Goal: Information Seeking & Learning: Learn about a topic

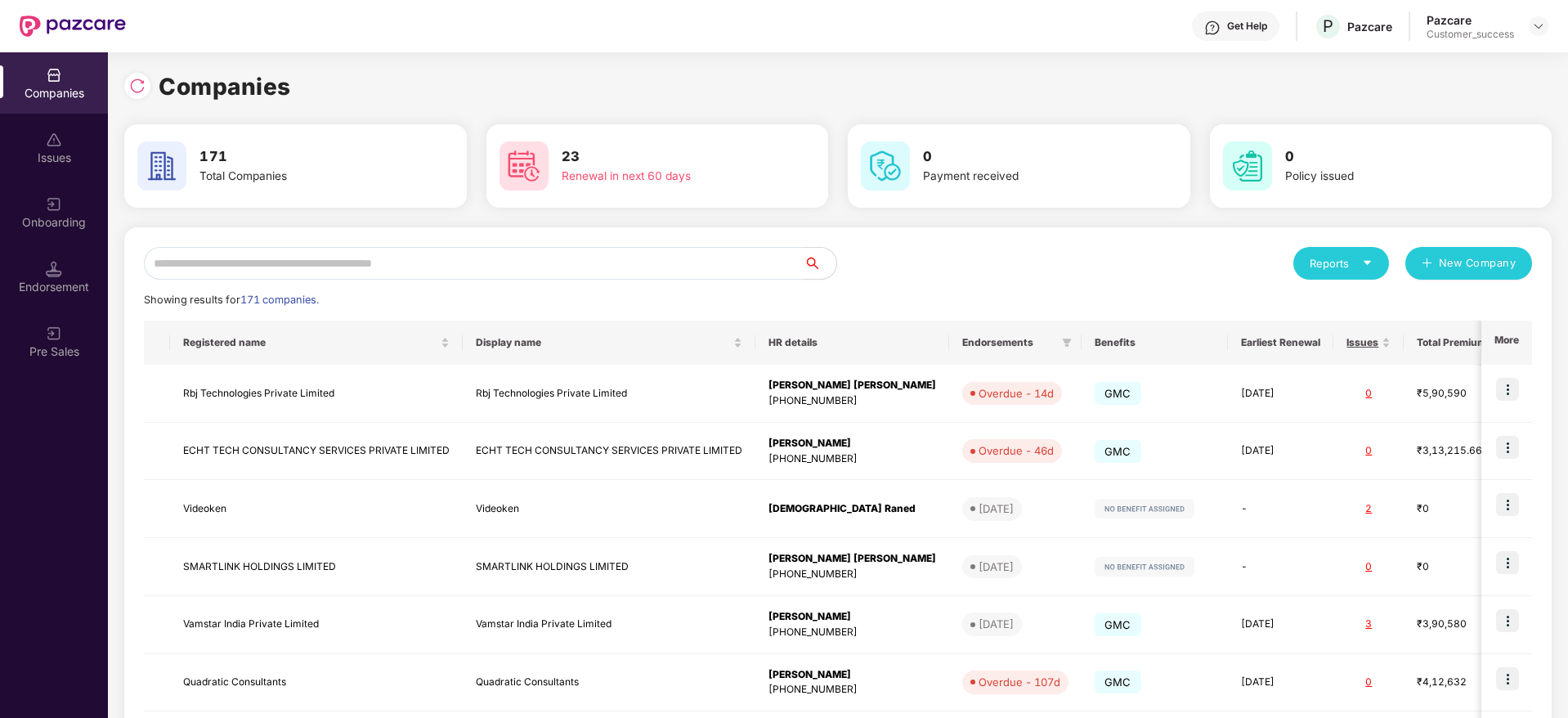
click at [551, 262] on input "text" at bounding box center [473, 263] width 660 height 32
paste input "**********"
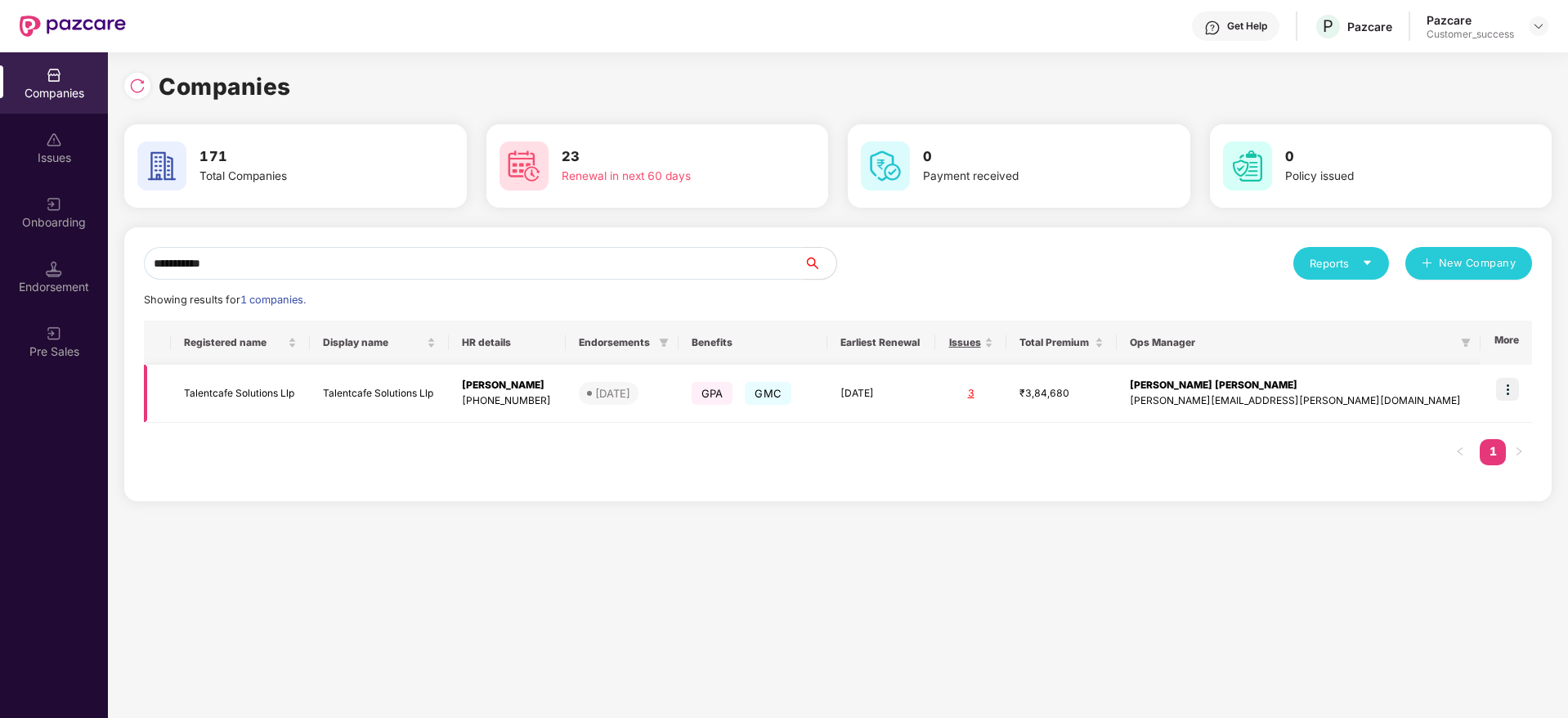
type input "**********"
click at [1514, 394] on img at bounding box center [1507, 389] width 23 height 23
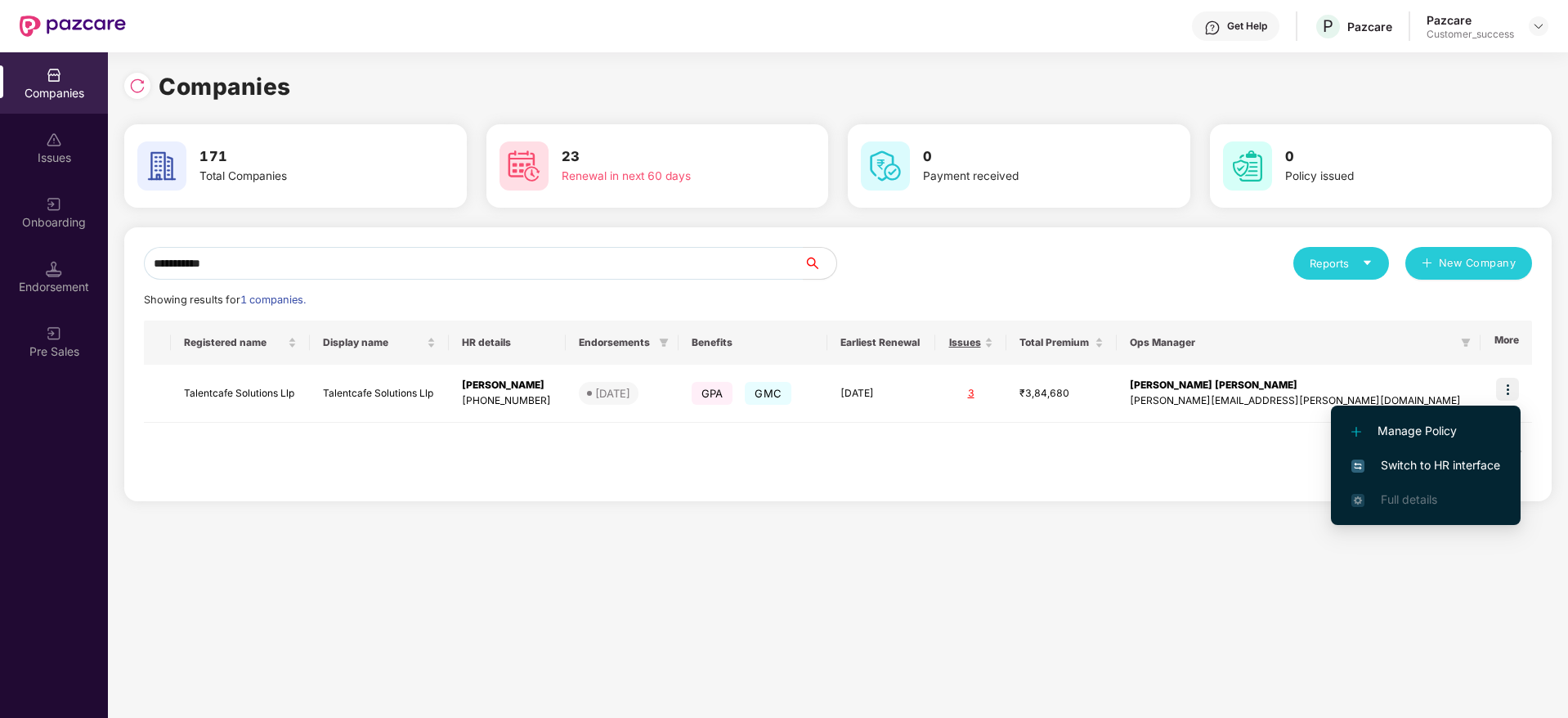
click at [1481, 462] on span "Switch to HR interface" at bounding box center [1425, 465] width 149 height 18
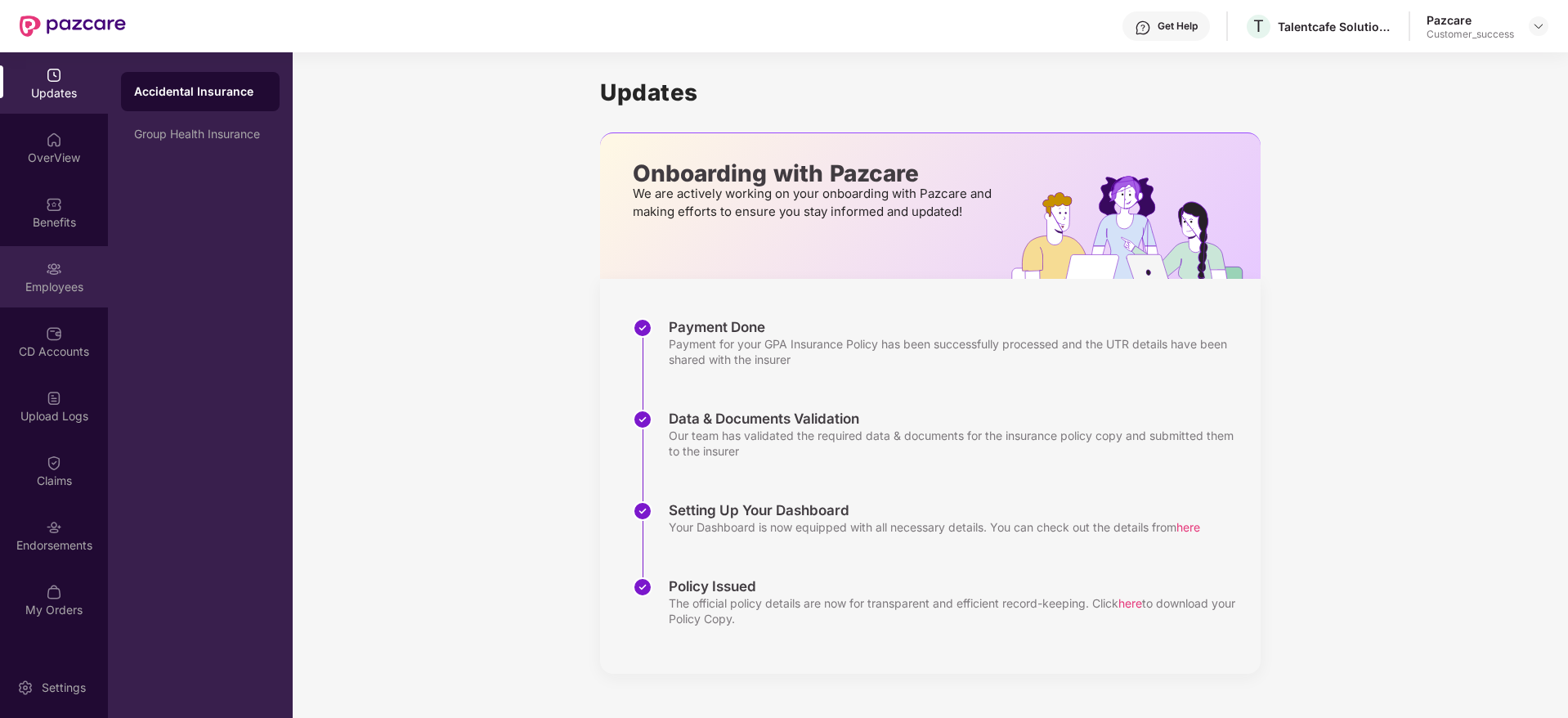
click at [51, 286] on div "Employees" at bounding box center [54, 286] width 108 height 17
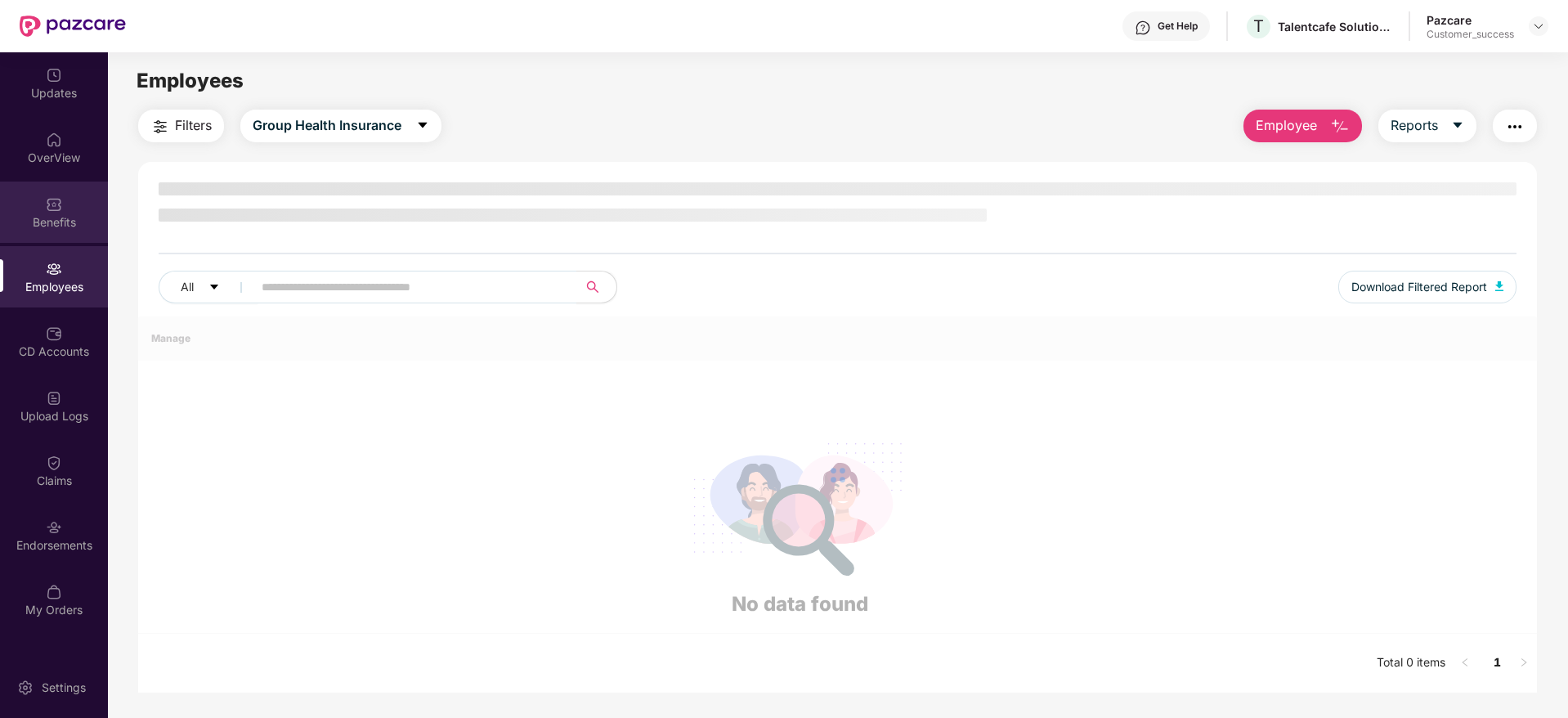
click at [62, 199] on div "Benefits" at bounding box center [54, 212] width 108 height 61
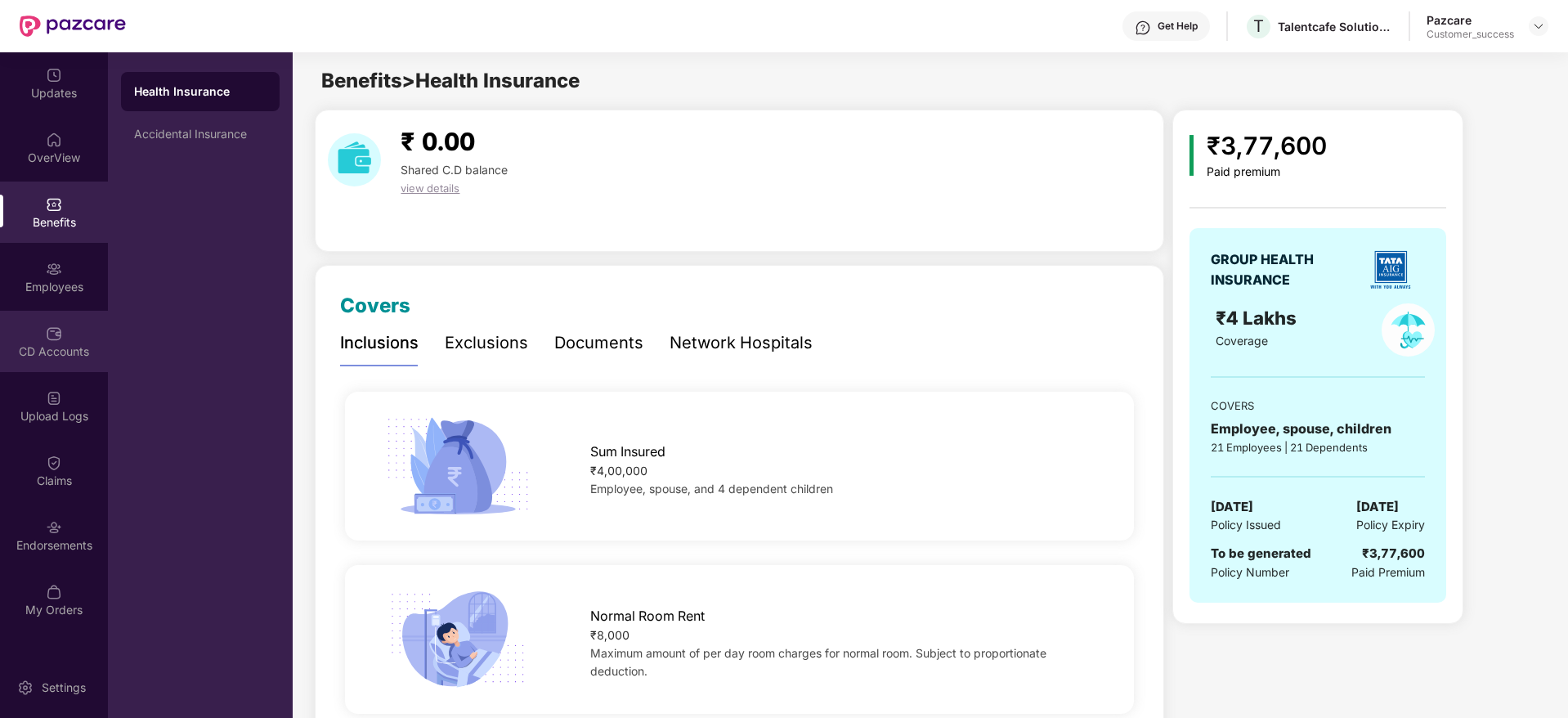
click at [59, 348] on div "CD Accounts" at bounding box center [54, 351] width 108 height 17
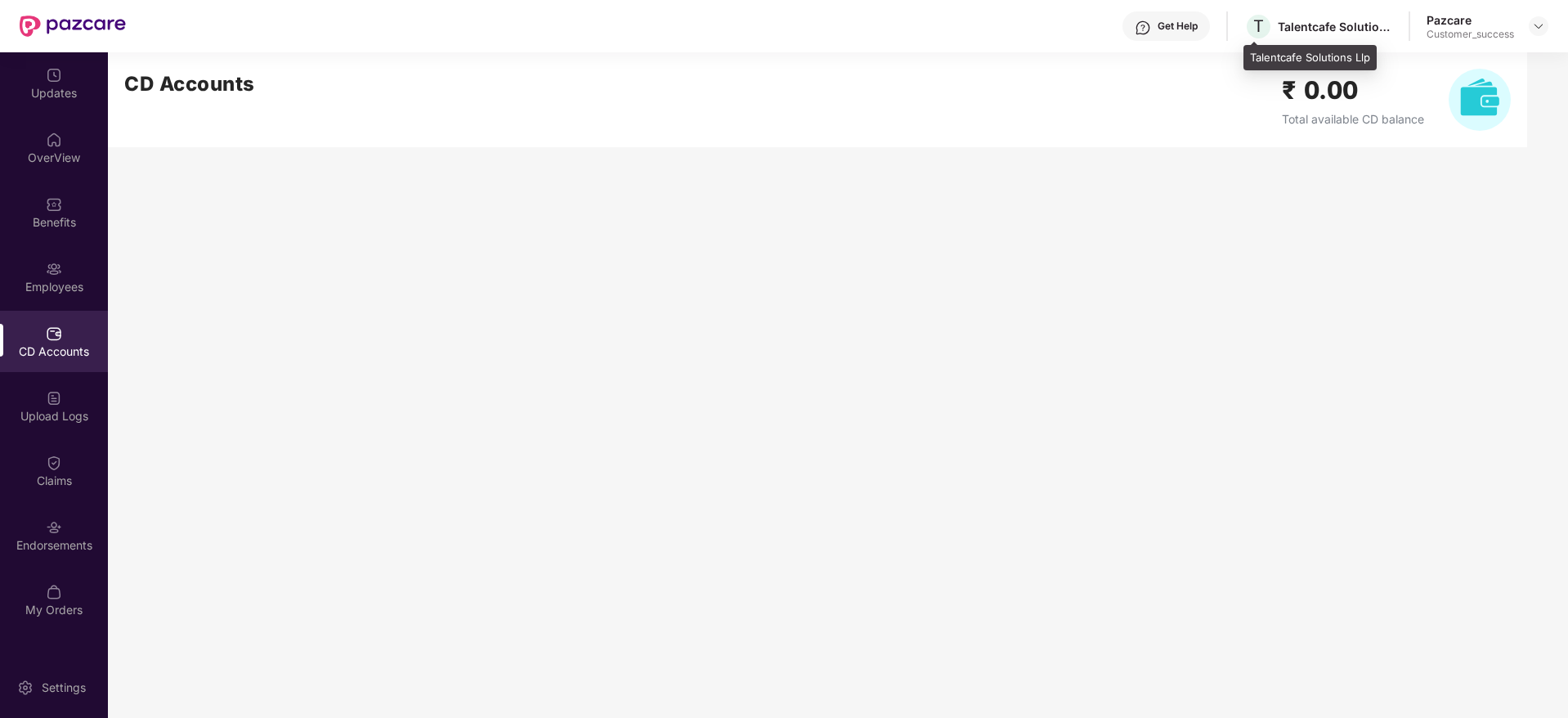
click at [1319, 30] on div "Talentcafe Solutions Llp" at bounding box center [1335, 27] width 114 height 16
copy div "Talentcafe"
click at [50, 276] on img at bounding box center [54, 269] width 17 height 17
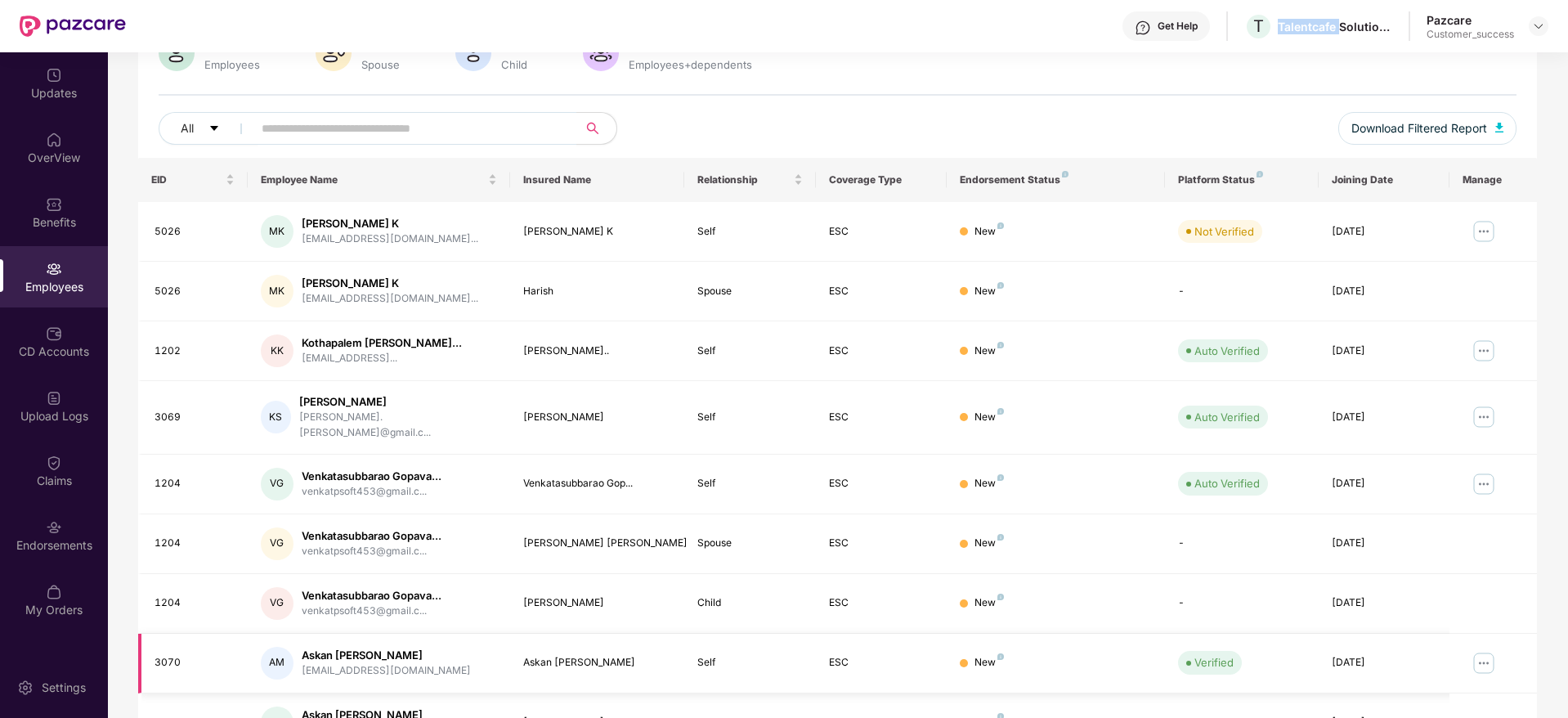
scroll to position [287, 0]
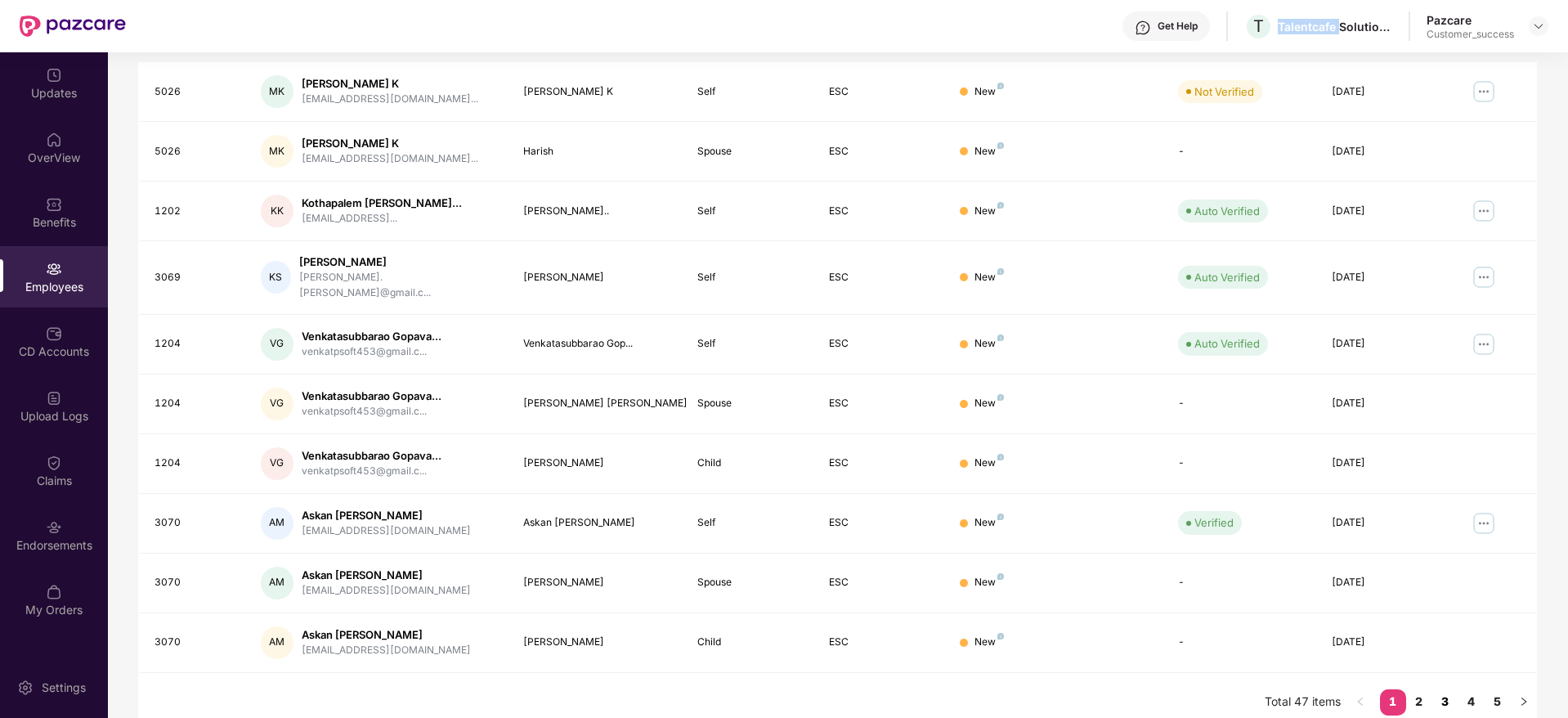
click at [1450, 692] on link "3" at bounding box center [1445, 701] width 27 height 25
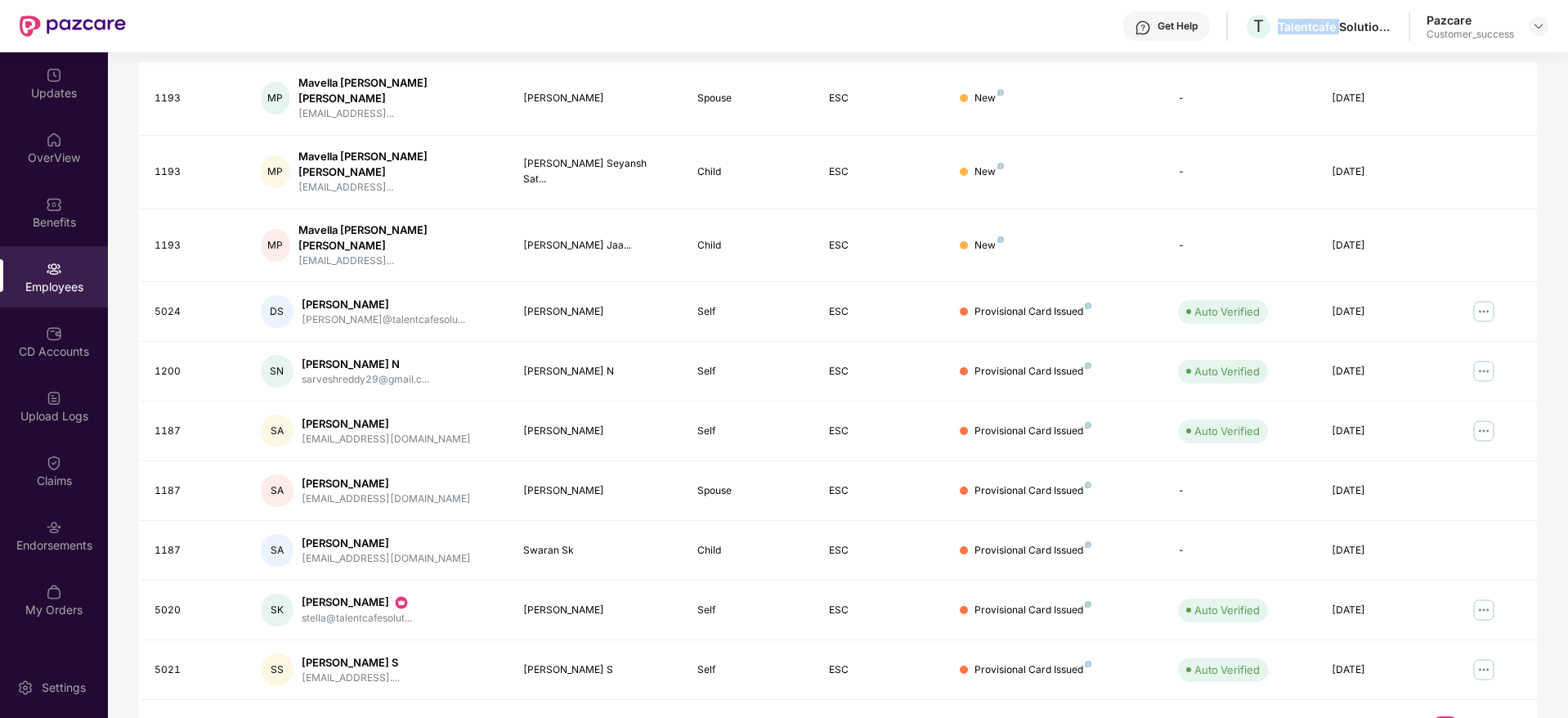
click at [1475, 716] on link "4" at bounding box center [1472, 728] width 27 height 25
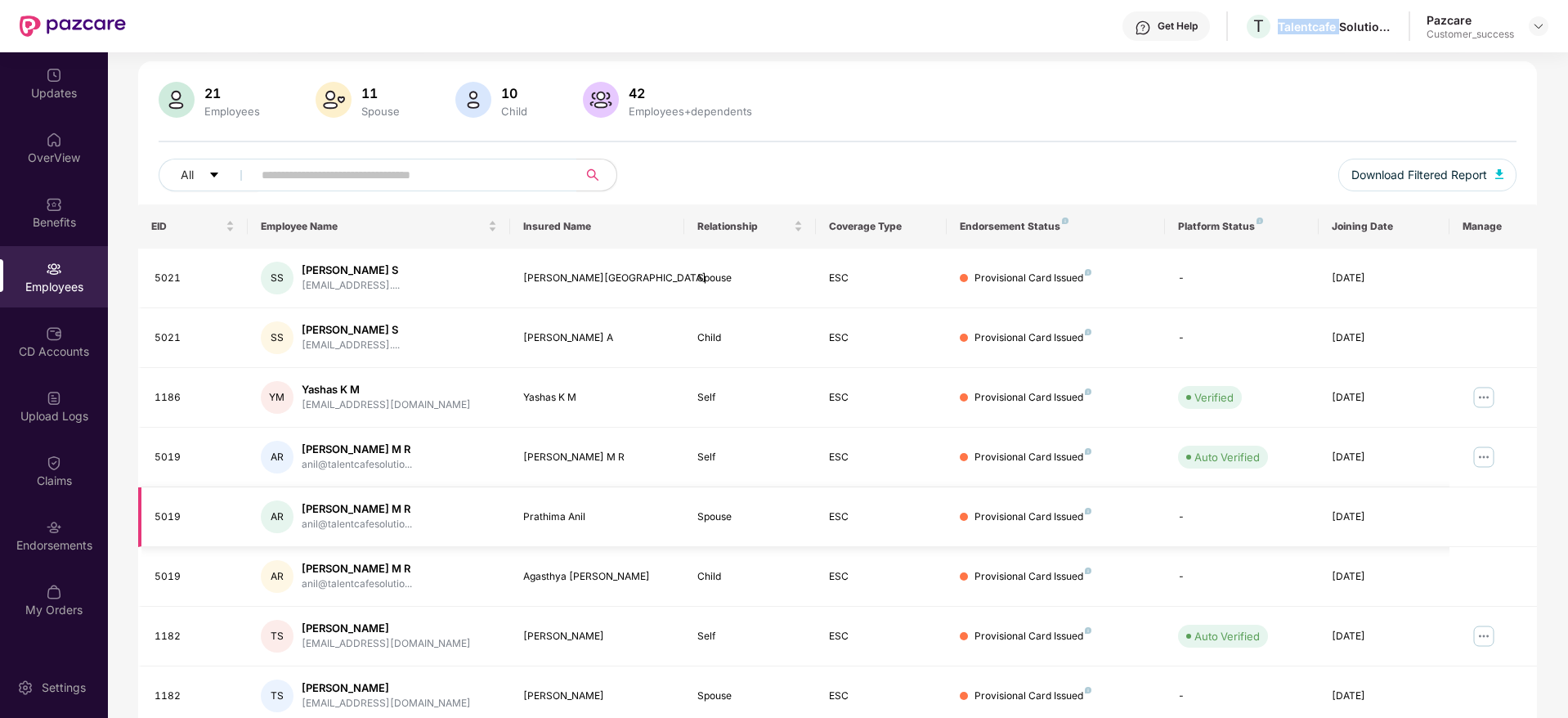
scroll to position [0, 0]
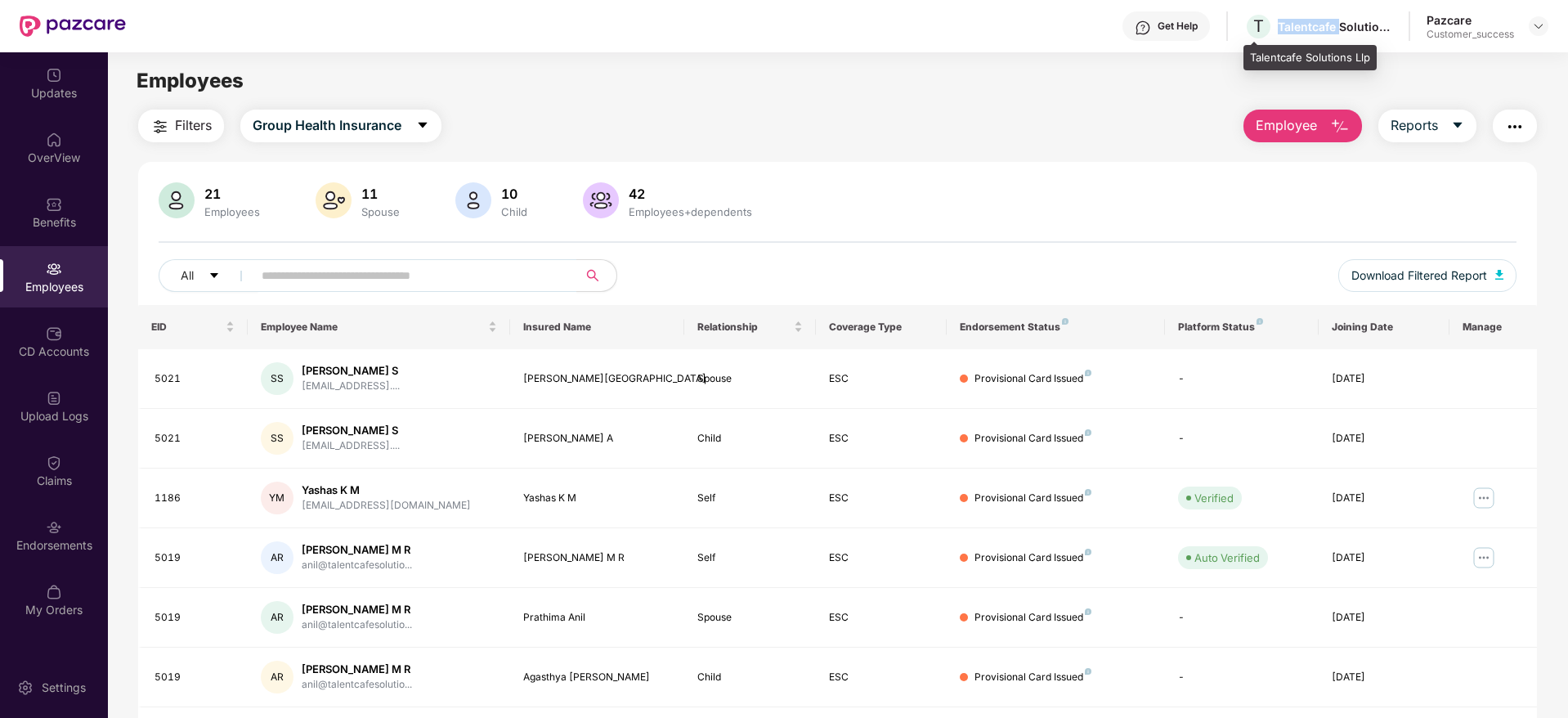
click at [1302, 30] on div "Talentcafe Solutions Llp" at bounding box center [1335, 27] width 114 height 16
click at [1541, 25] on img at bounding box center [1538, 26] width 13 height 13
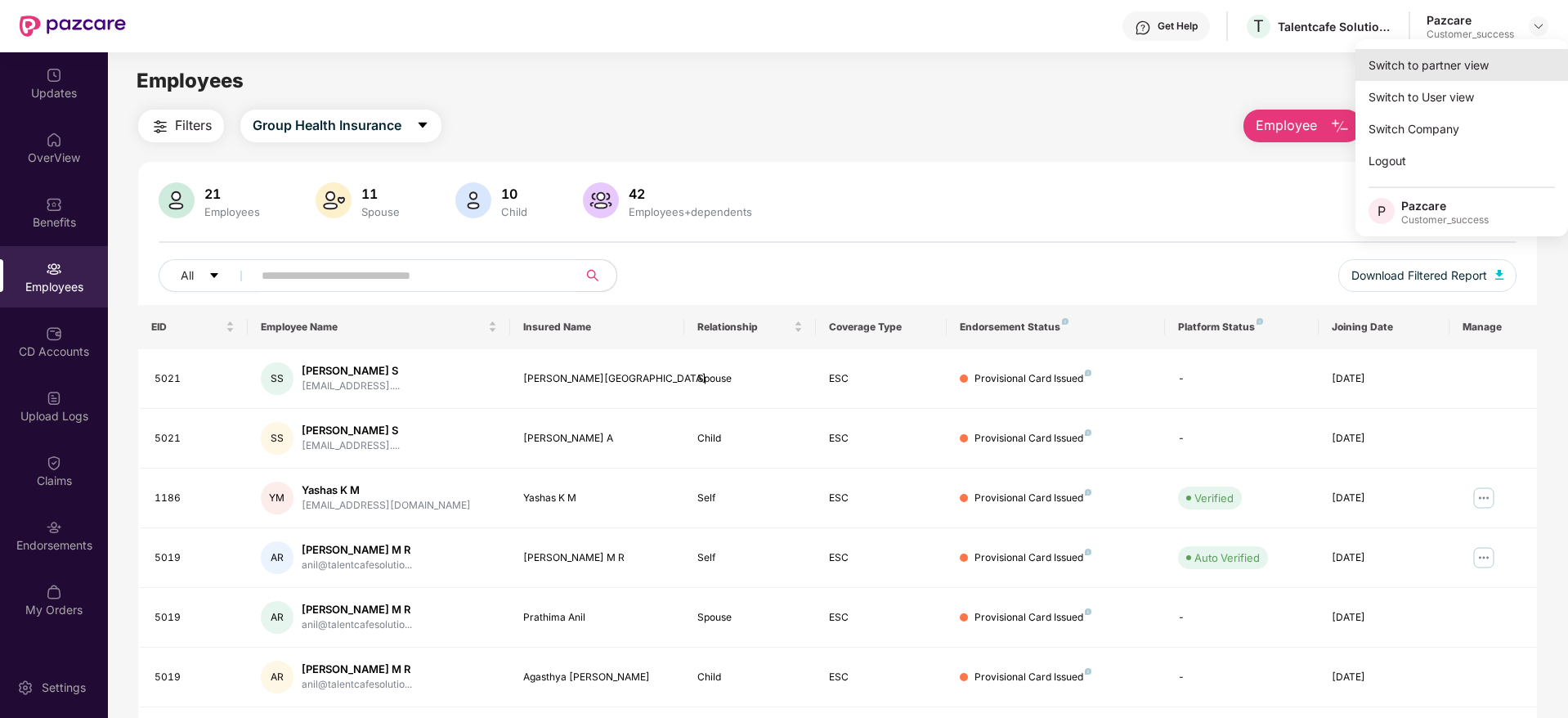
click at [1523, 65] on div "Switch to partner view" at bounding box center [1462, 65] width 212 height 31
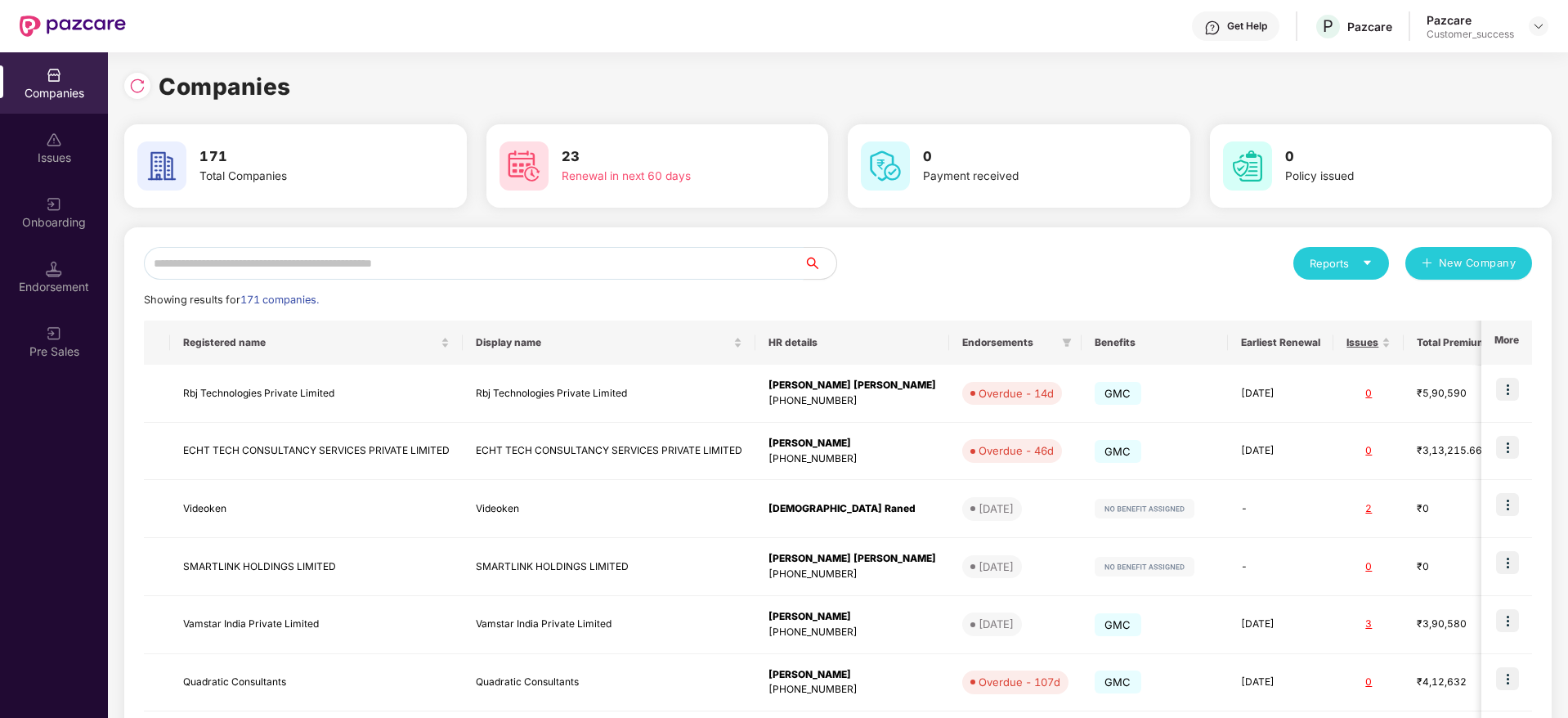
click at [768, 251] on input "text" at bounding box center [473, 263] width 660 height 32
paste input "**********"
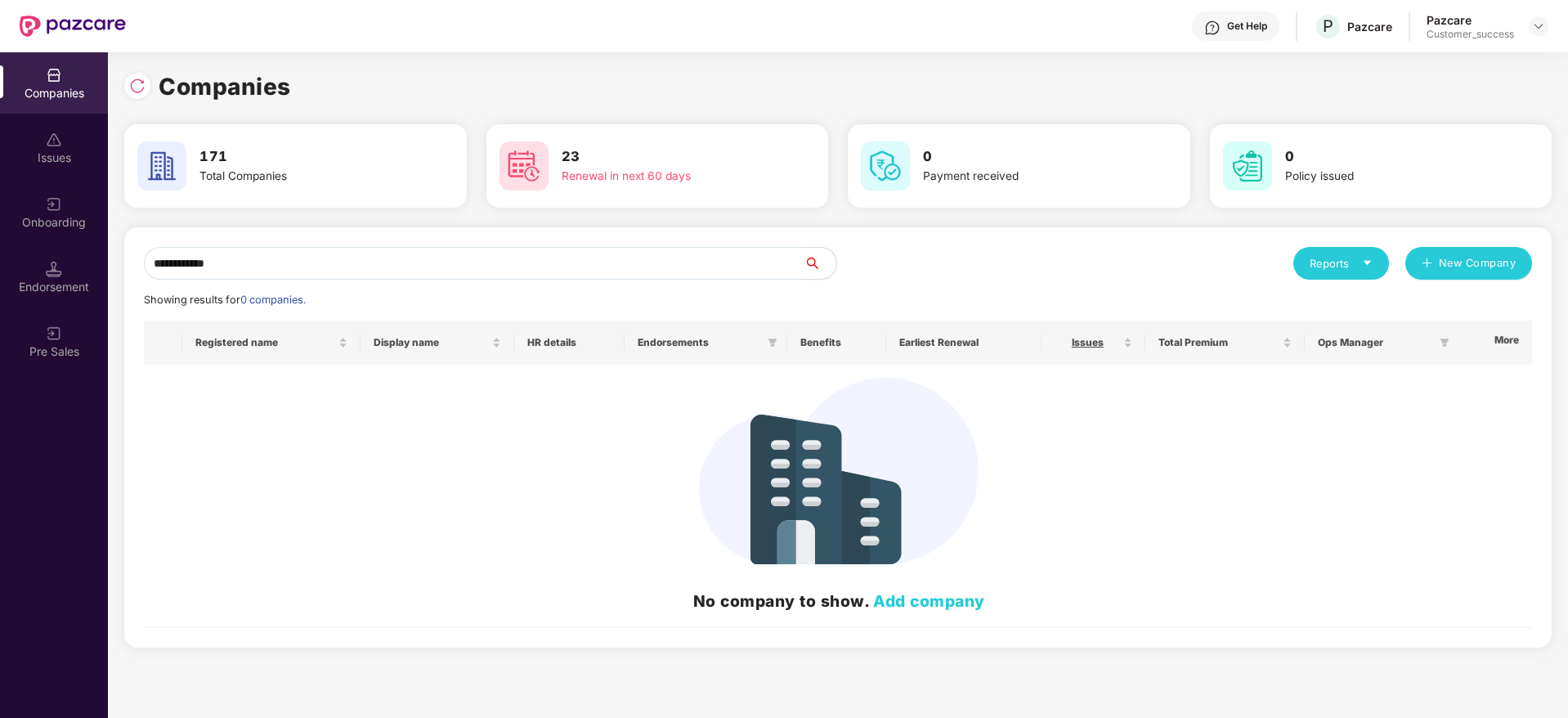
type input "**********"
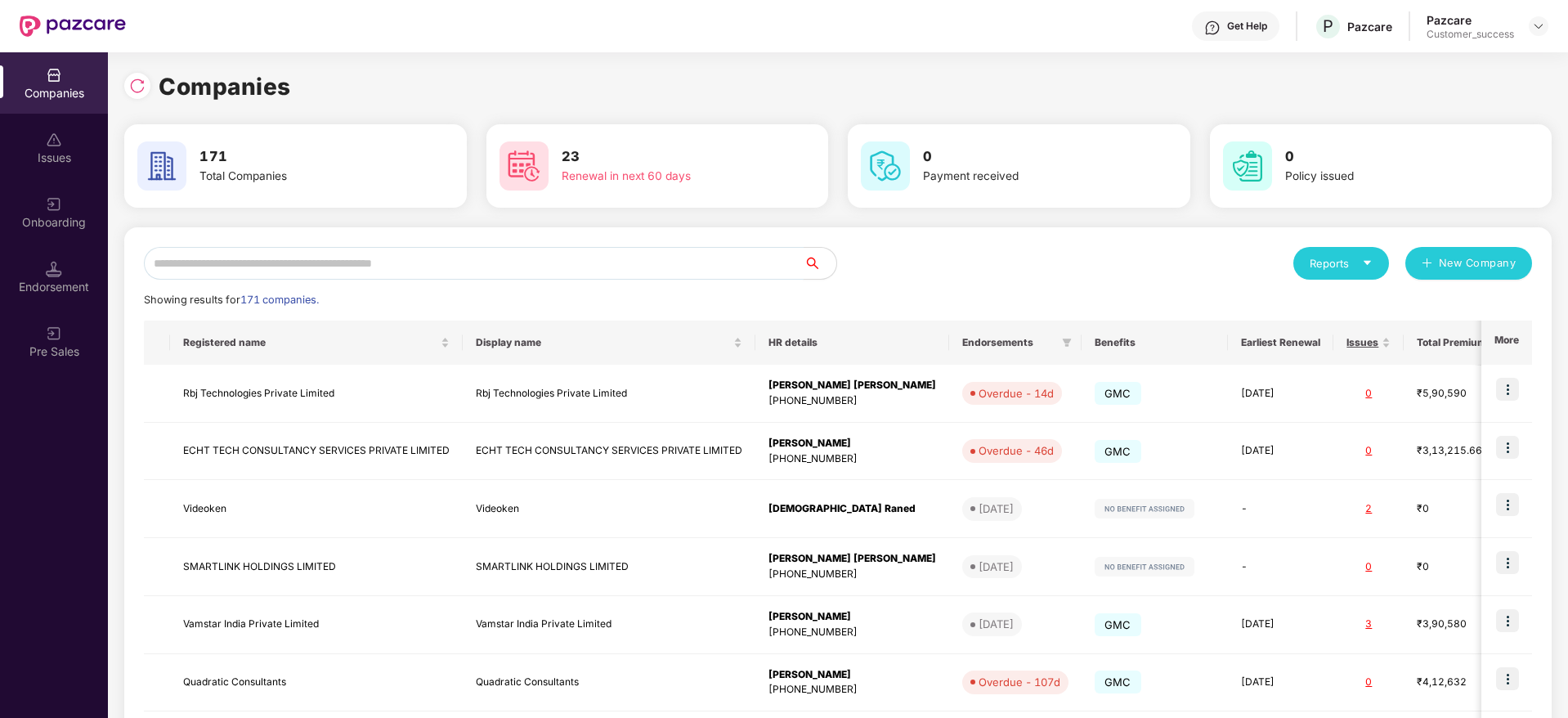
click at [599, 265] on input "text" at bounding box center [473, 263] width 660 height 32
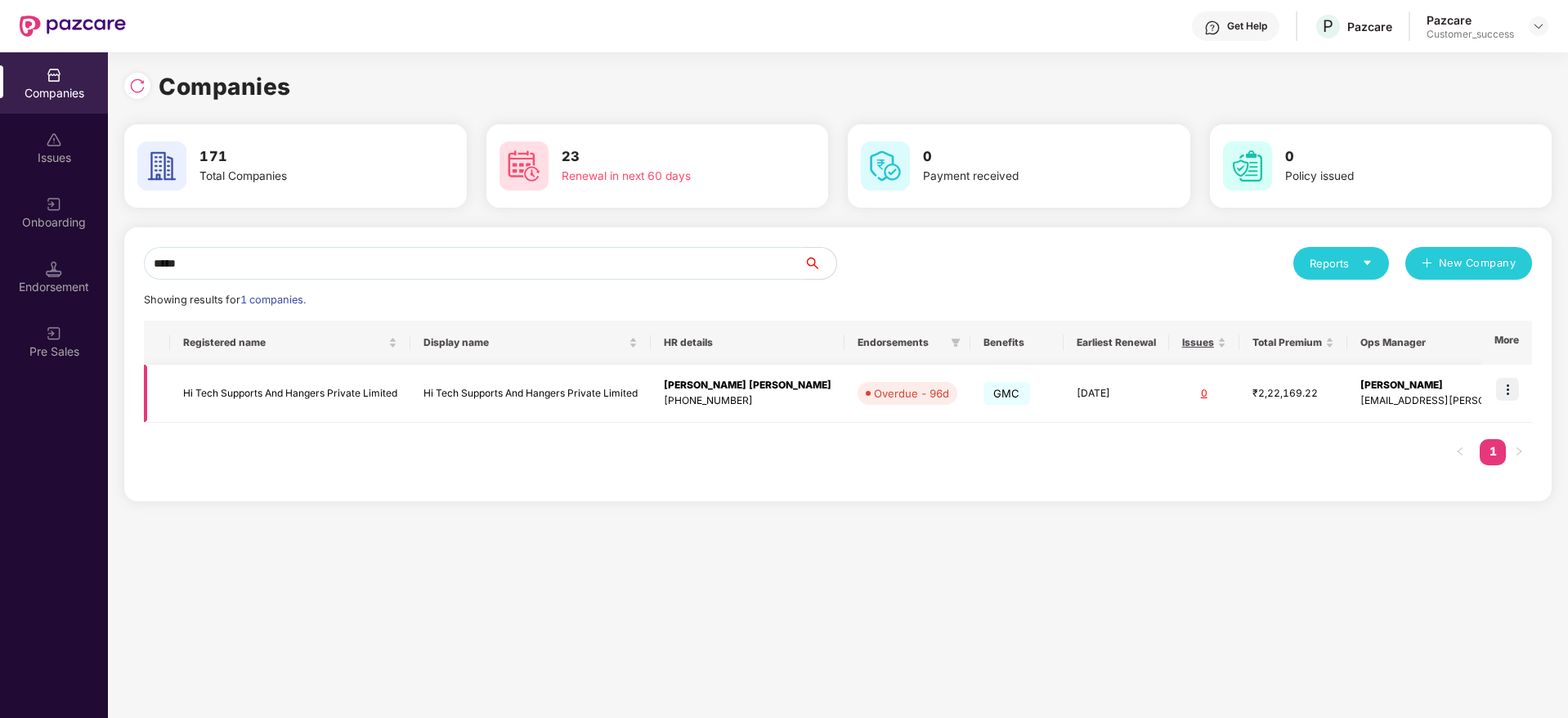
type input "*****"
click at [1528, 394] on td at bounding box center [1507, 393] width 51 height 58
click at [1509, 391] on img at bounding box center [1507, 389] width 23 height 23
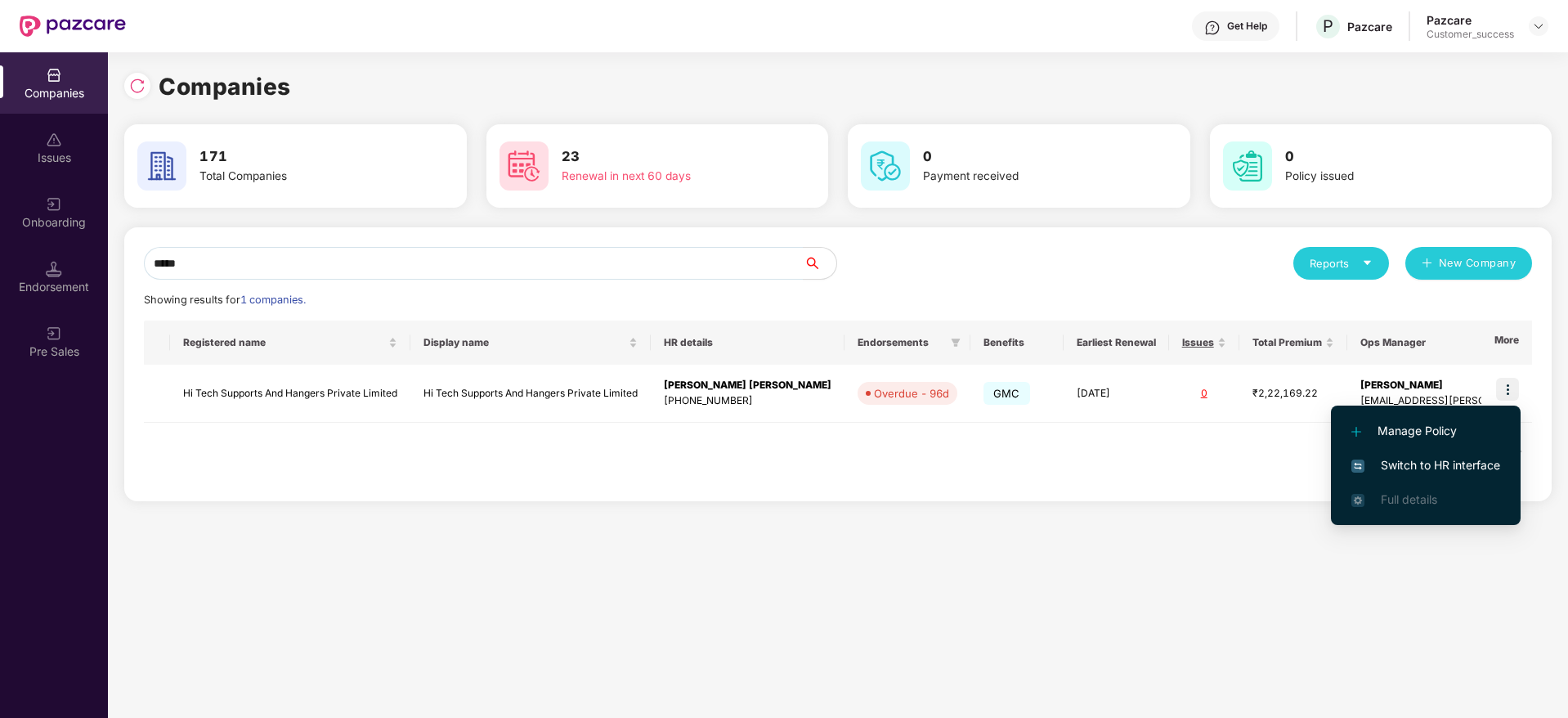
click at [1499, 457] on span "Switch to HR interface" at bounding box center [1425, 465] width 149 height 18
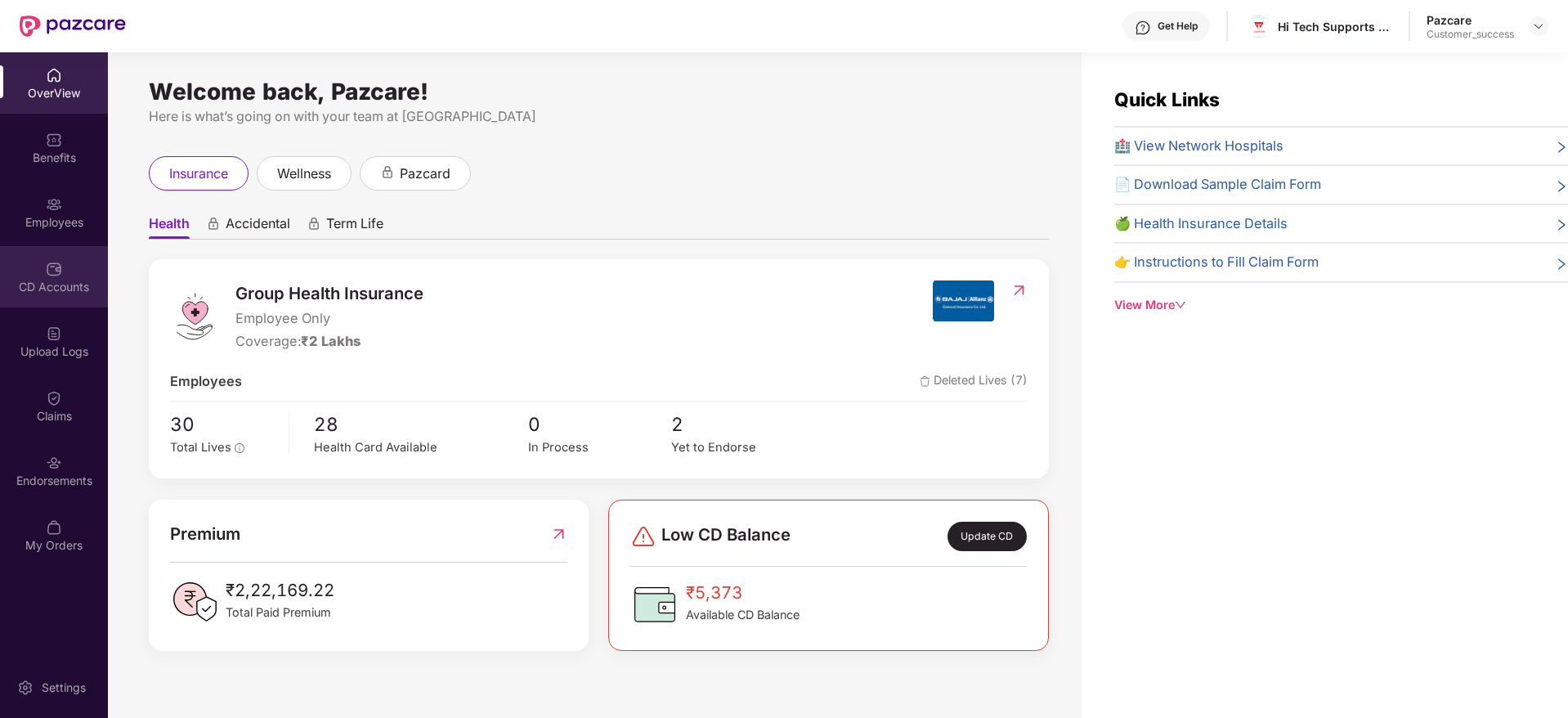
click at [53, 273] on img at bounding box center [54, 269] width 17 height 17
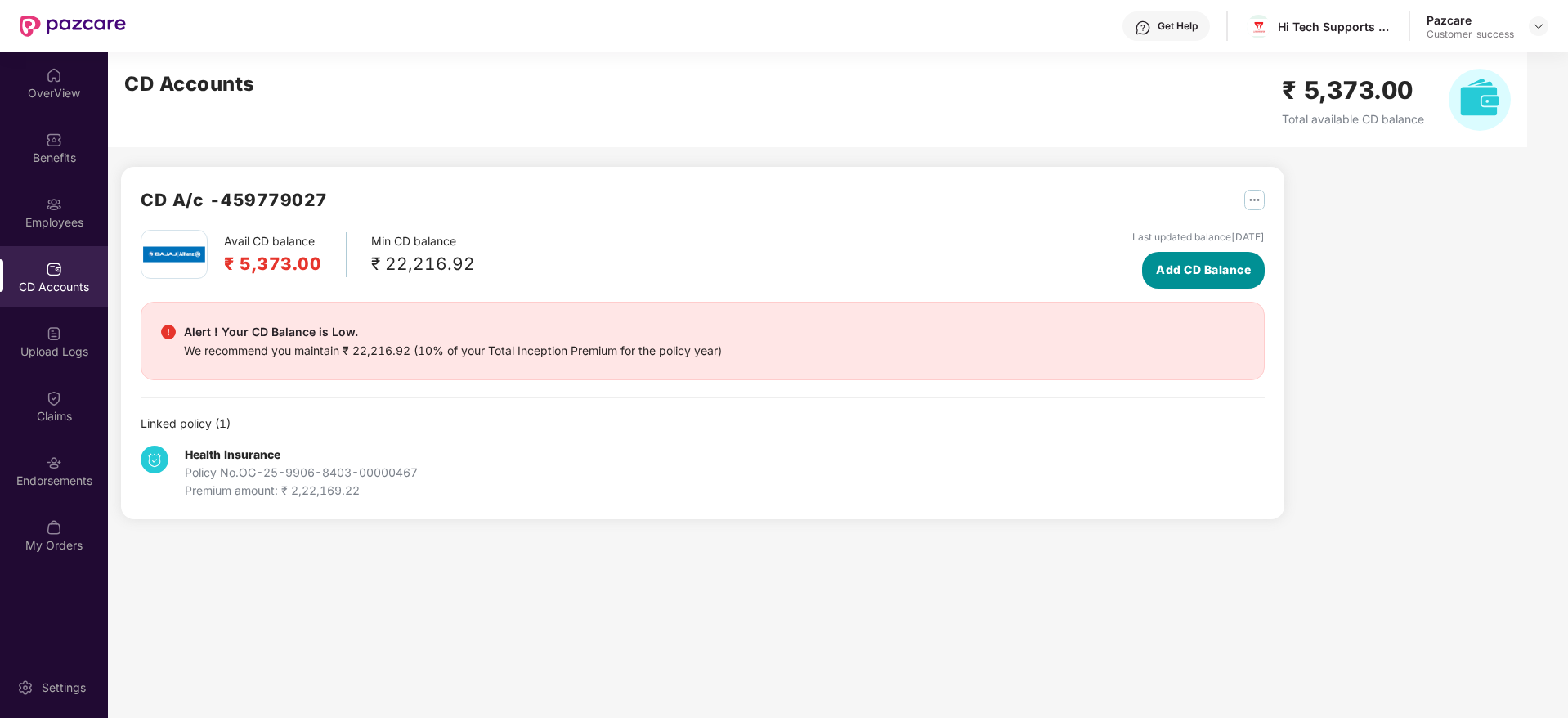
click at [1222, 269] on span "Add CD Balance" at bounding box center [1203, 269] width 94 height 18
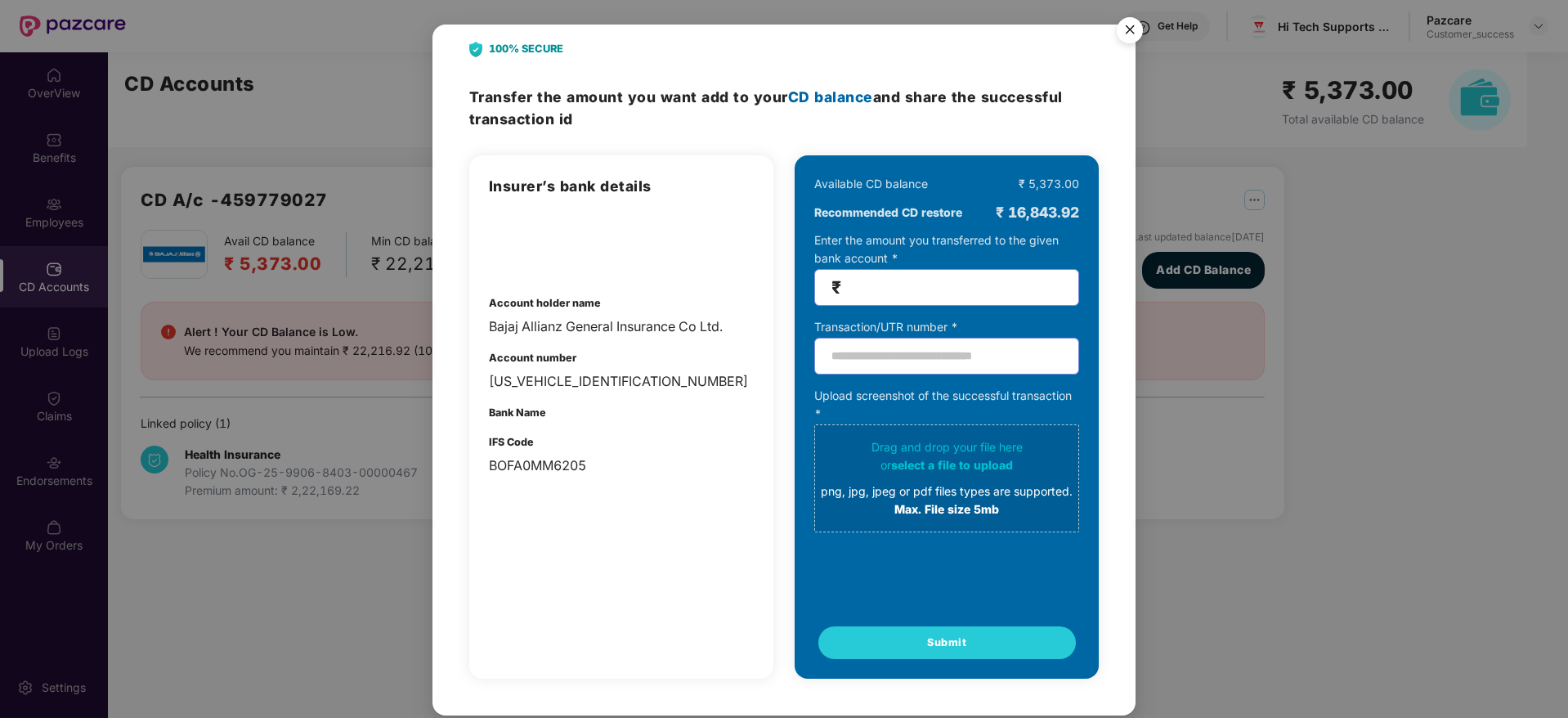
click at [573, 386] on div "BG9906C0459779027" at bounding box center [621, 381] width 265 height 21
click at [555, 472] on div "BOFA0MM6205" at bounding box center [621, 465] width 265 height 21
copy div "BOFA0MM6205"
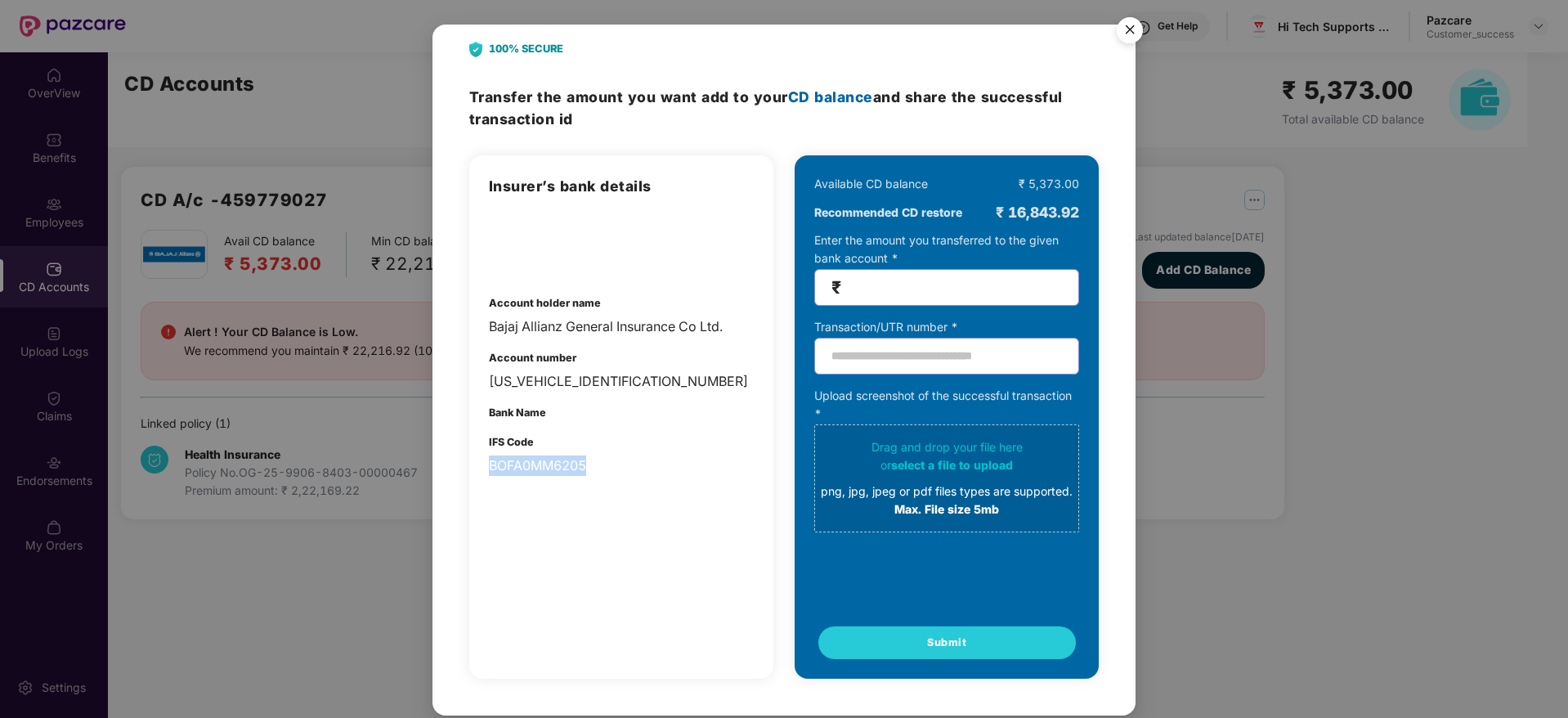
click at [569, 396] on div "Insurer’s bank details Account holder name Bajaj Allianz General Insurance Co L…" at bounding box center [621, 326] width 265 height 301
click at [571, 381] on div "BG9906C0459779027" at bounding box center [621, 381] width 265 height 21
copy div "BG9906C0459779027"
click at [1132, 33] on img "Close" at bounding box center [1129, 32] width 46 height 46
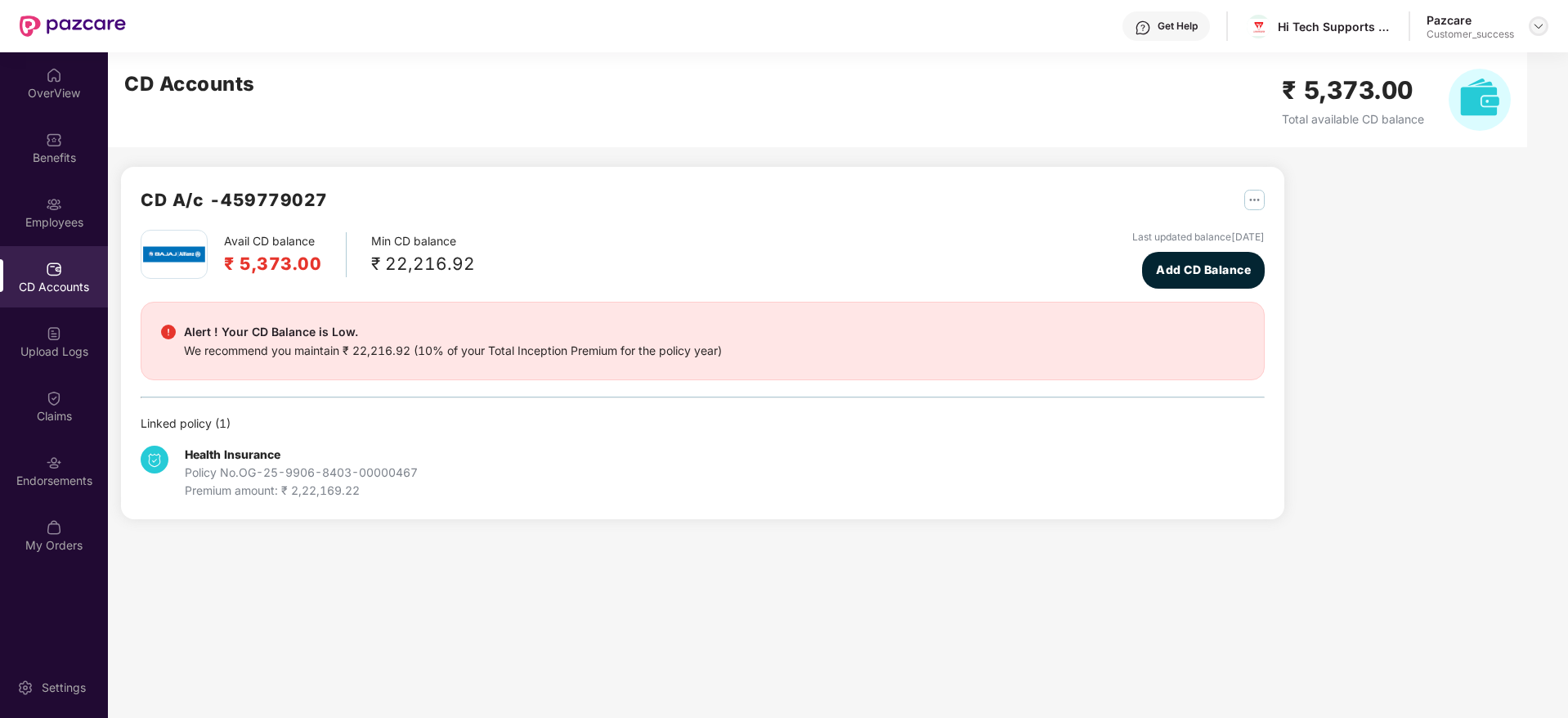
click at [1531, 29] on div at bounding box center [1538, 27] width 20 height 20
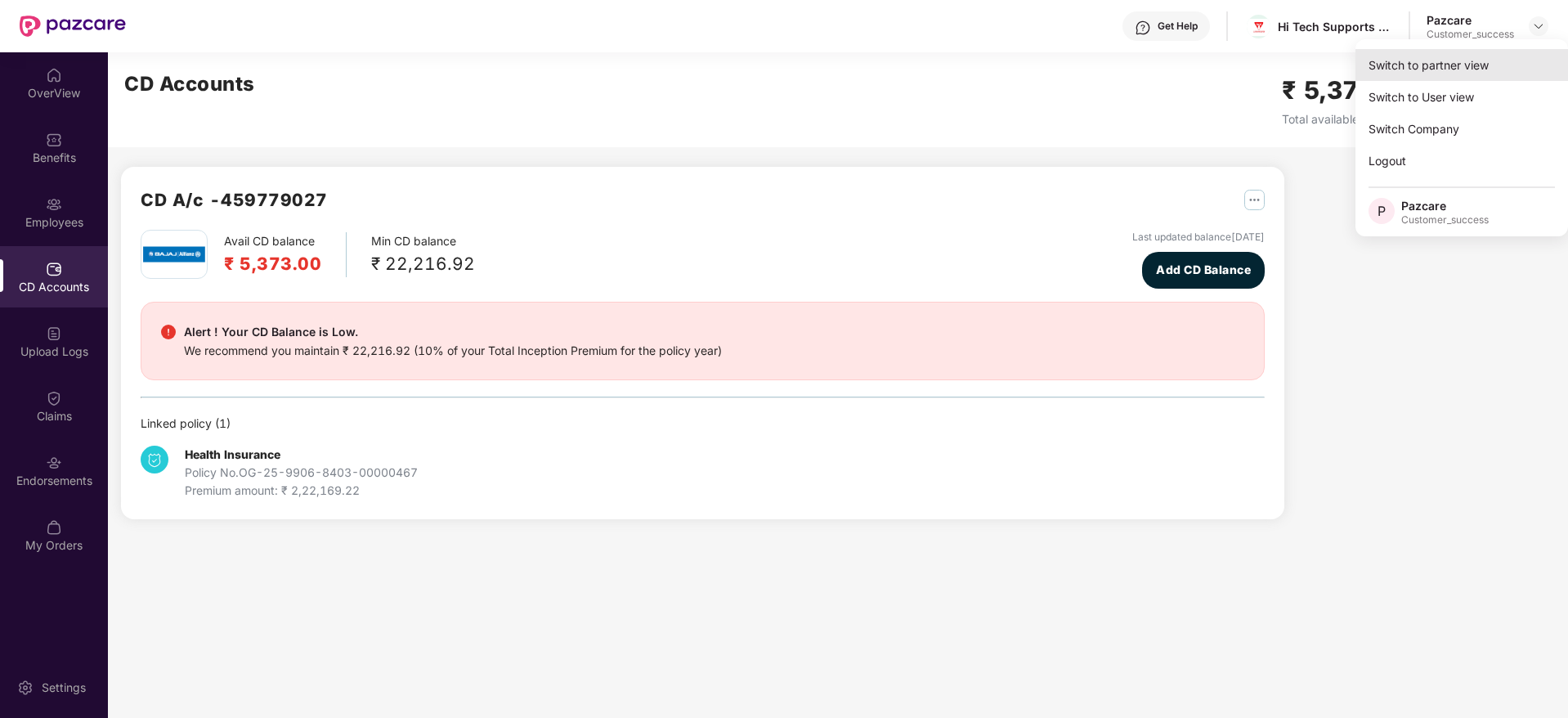
click at [1522, 54] on div "Switch to partner view" at bounding box center [1462, 65] width 212 height 31
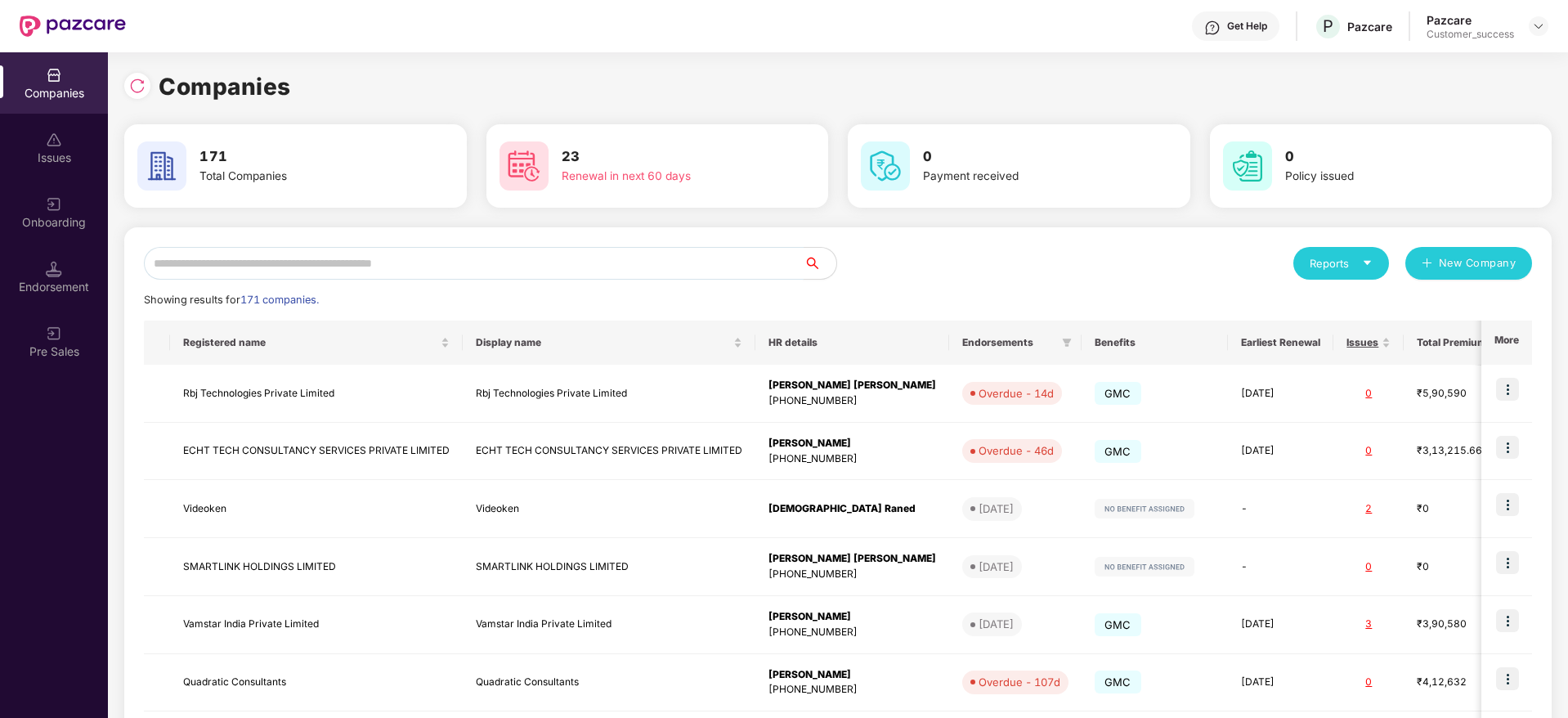
click at [675, 273] on input "text" at bounding box center [473, 263] width 660 height 32
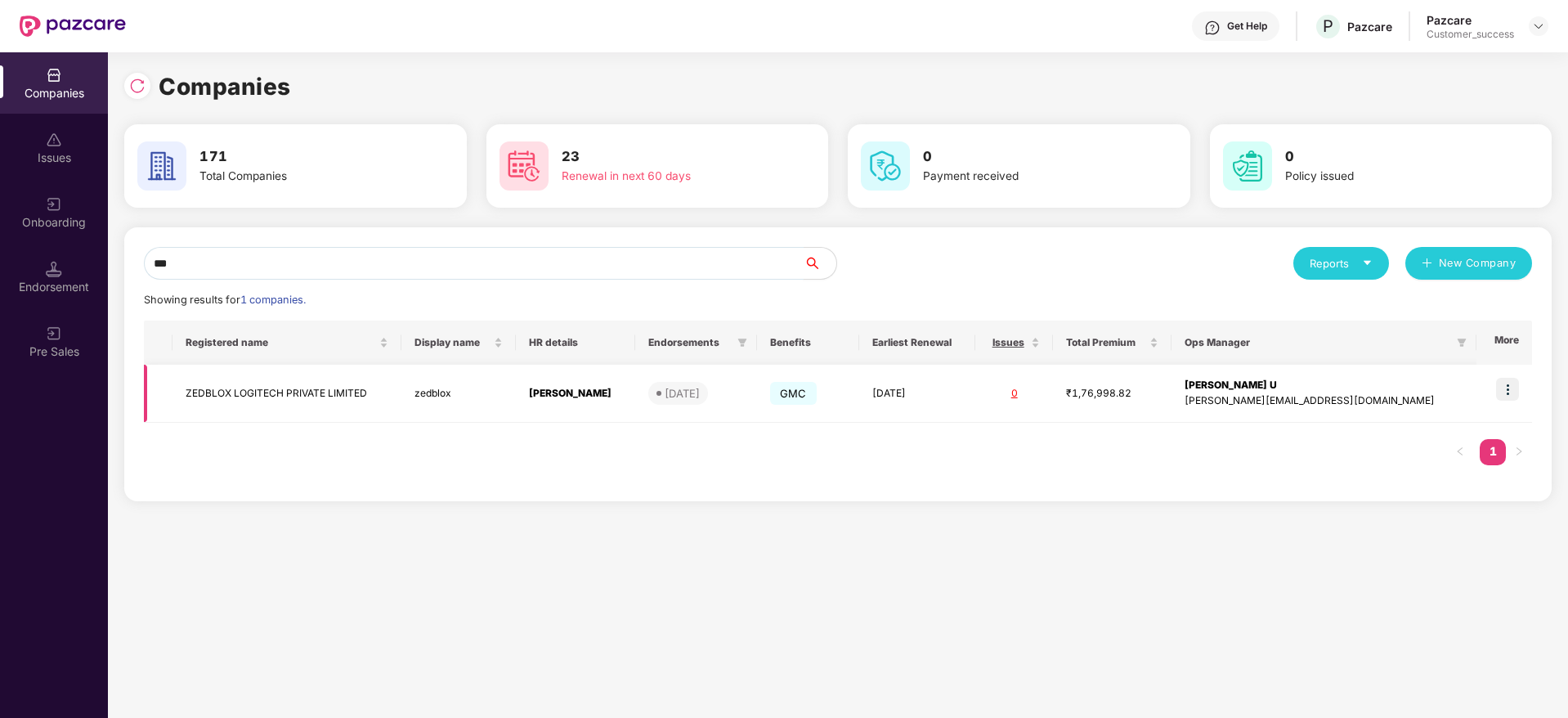
type input "***"
copy tr "ZEDBLOX LOGITECH PRIVATE LIMITED"
click at [145, 76] on div at bounding box center [137, 86] width 27 height 27
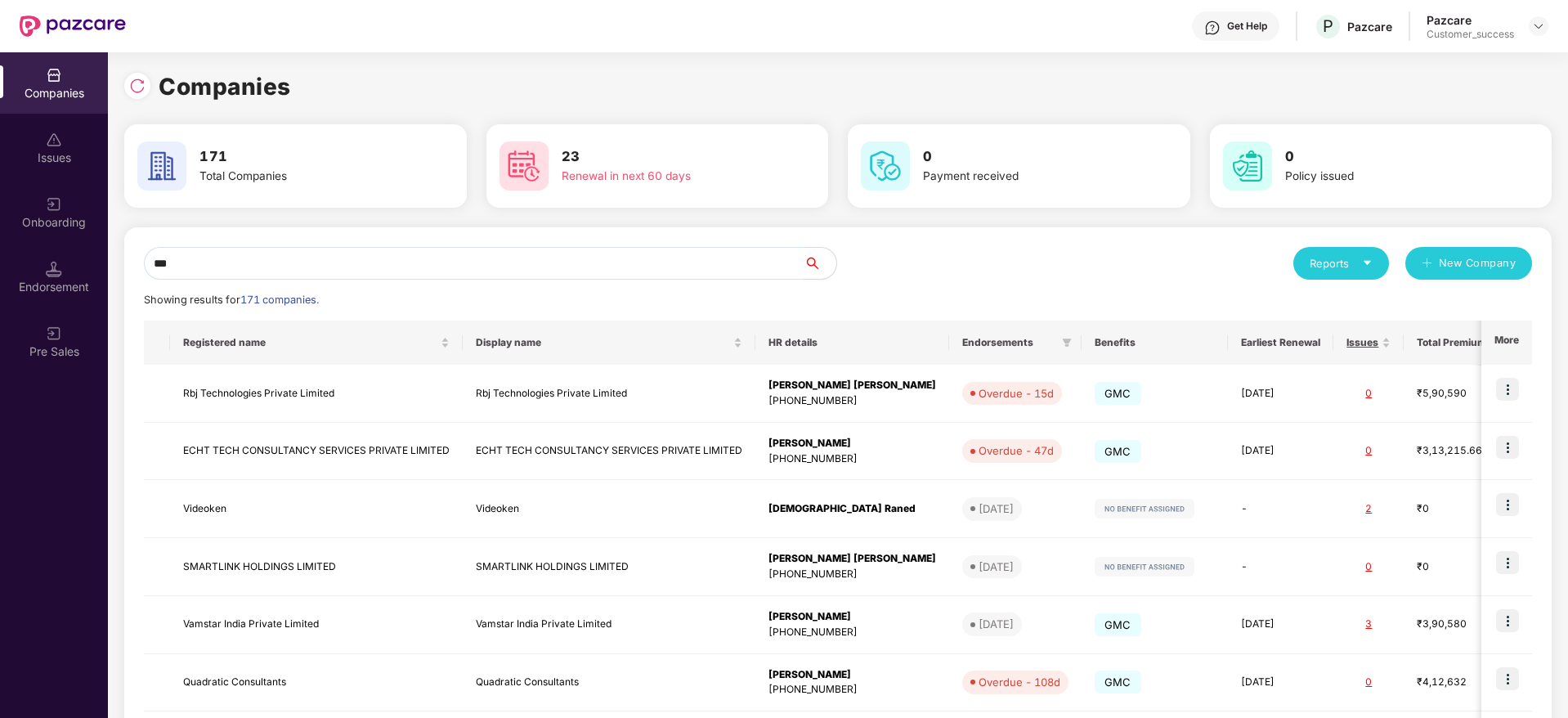
click at [359, 256] on input "***" at bounding box center [473, 263] width 660 height 32
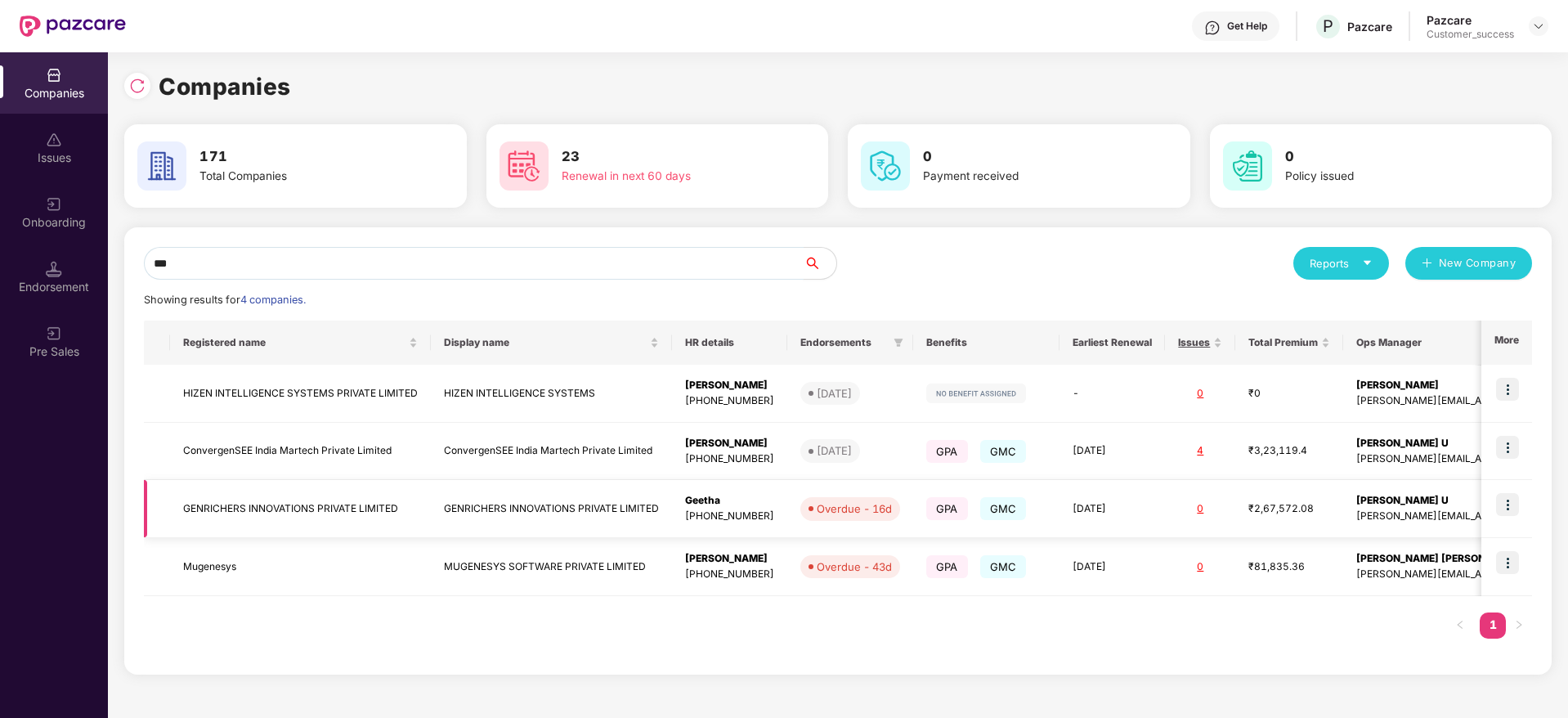
type input "***"
copy tr "GENRICHERS INNOVATIONS PRIVATE LIMITED"
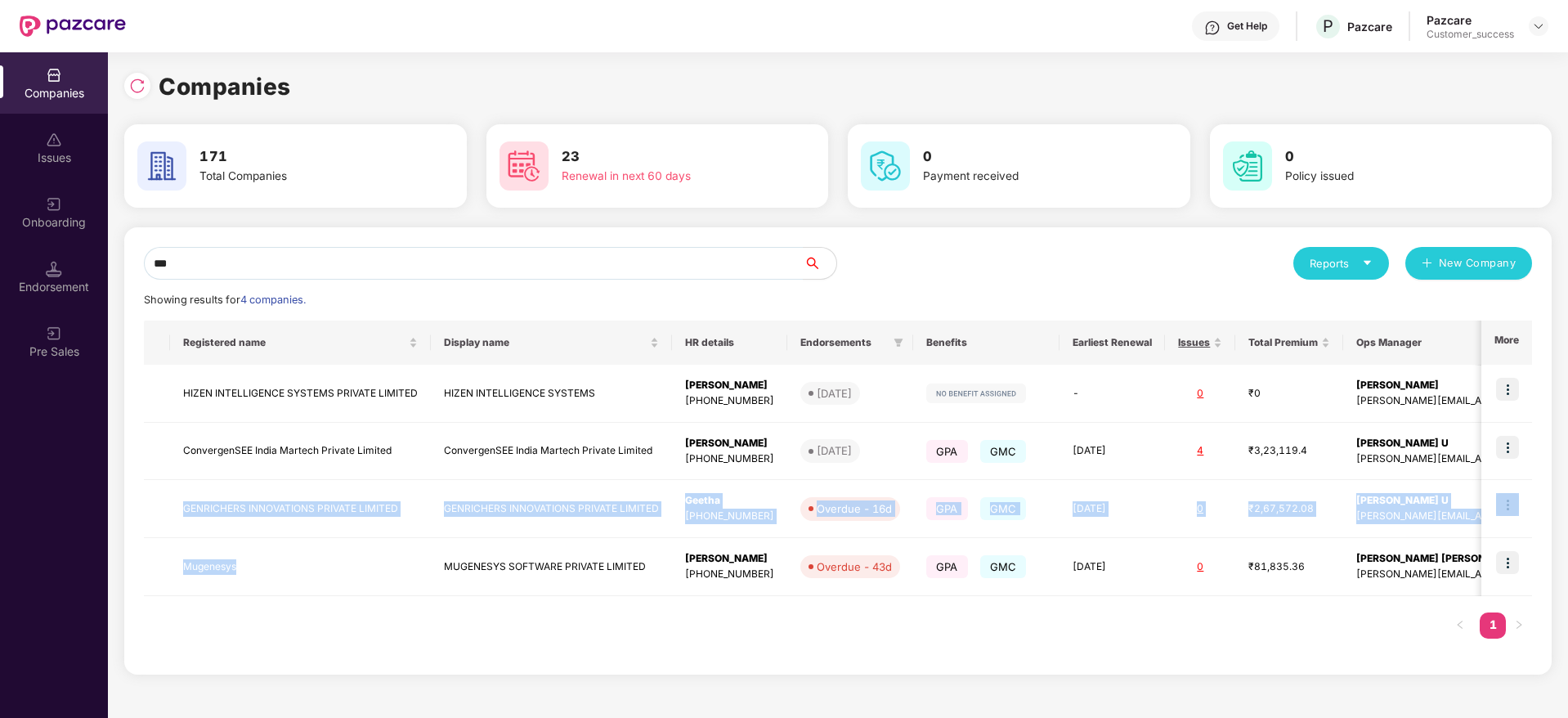
drag, startPoint x: 270, startPoint y: 501, endPoint x: 249, endPoint y: 21, distance: 480.5
click at [381, 595] on tbody "HIZEN INTELLIGENCE SYSTEMS PRIVATE LIMITED HIZEN INTELLIGENCE SYSTEMS Vidya San…" at bounding box center [947, 480] width 1607 height 231
click at [1514, 498] on img at bounding box center [1507, 504] width 23 height 23
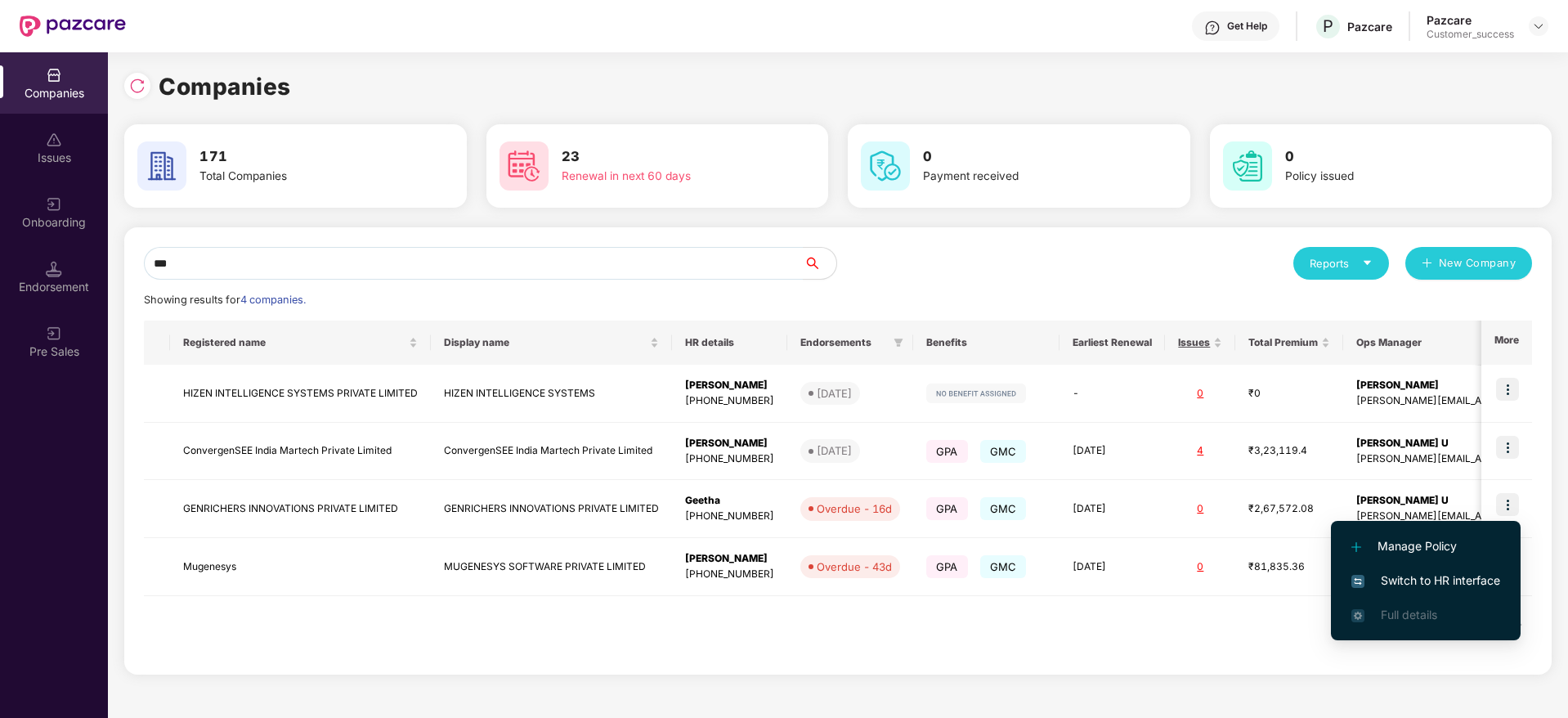
click at [1492, 576] on span "Switch to HR interface" at bounding box center [1425, 580] width 149 height 18
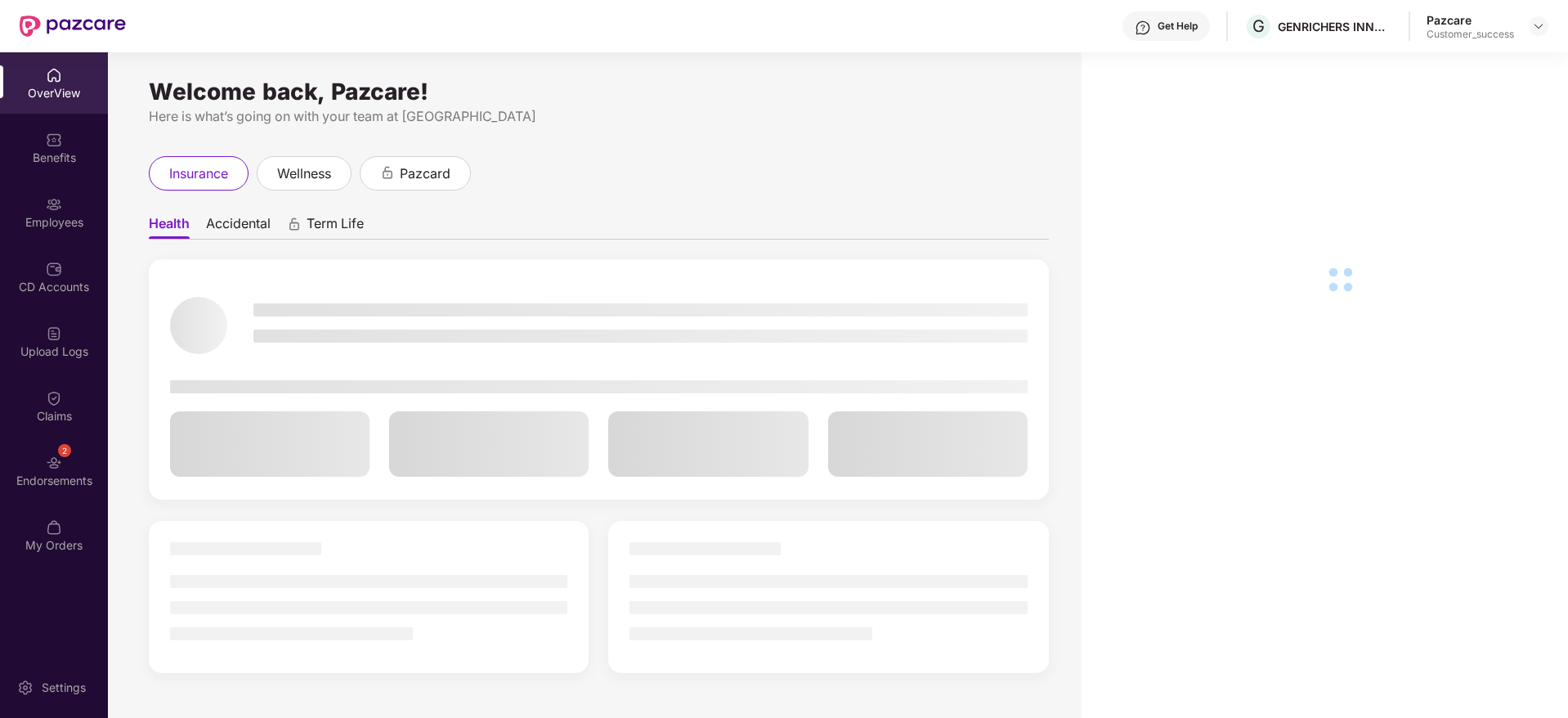
click at [31, 221] on div "Employees" at bounding box center [54, 222] width 108 height 17
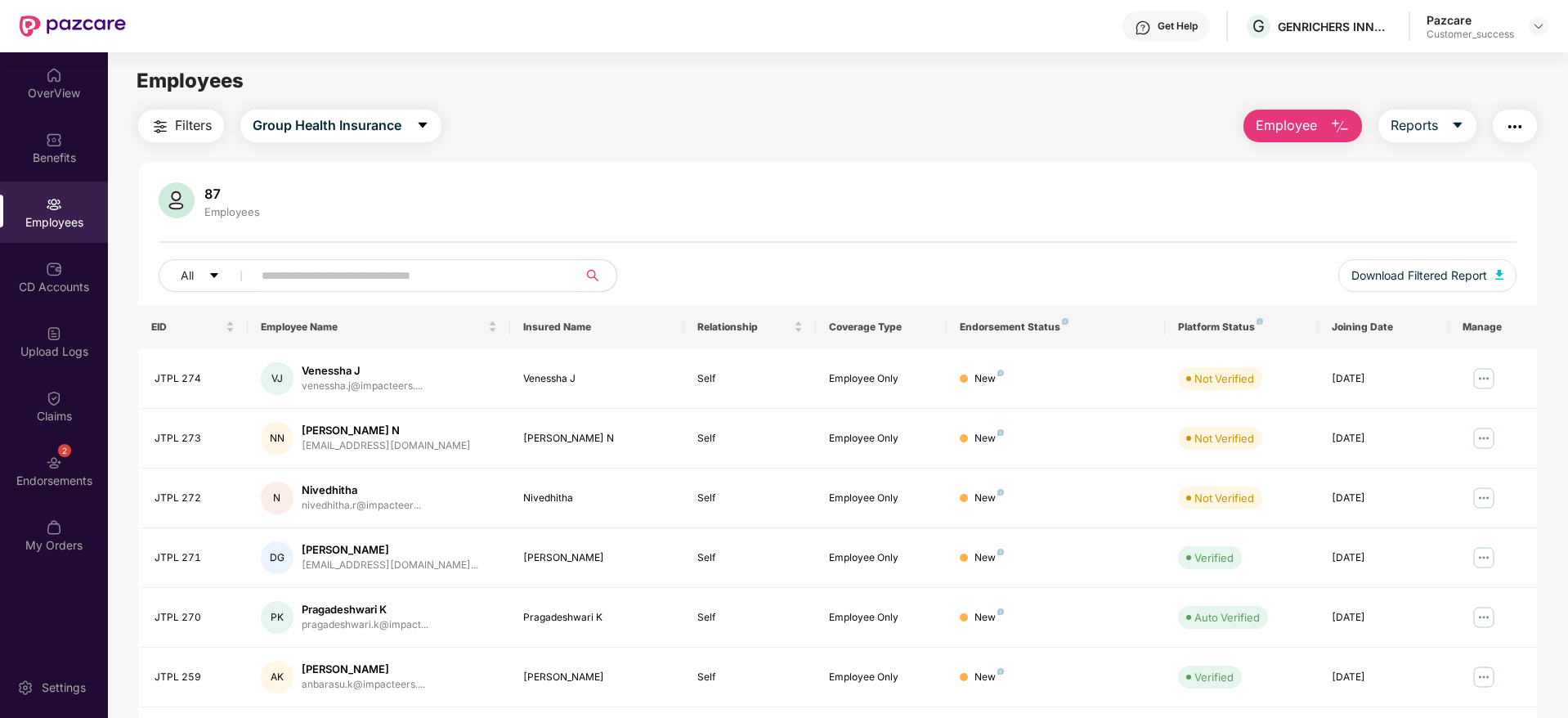
click at [506, 269] on input "text" at bounding box center [408, 275] width 293 height 25
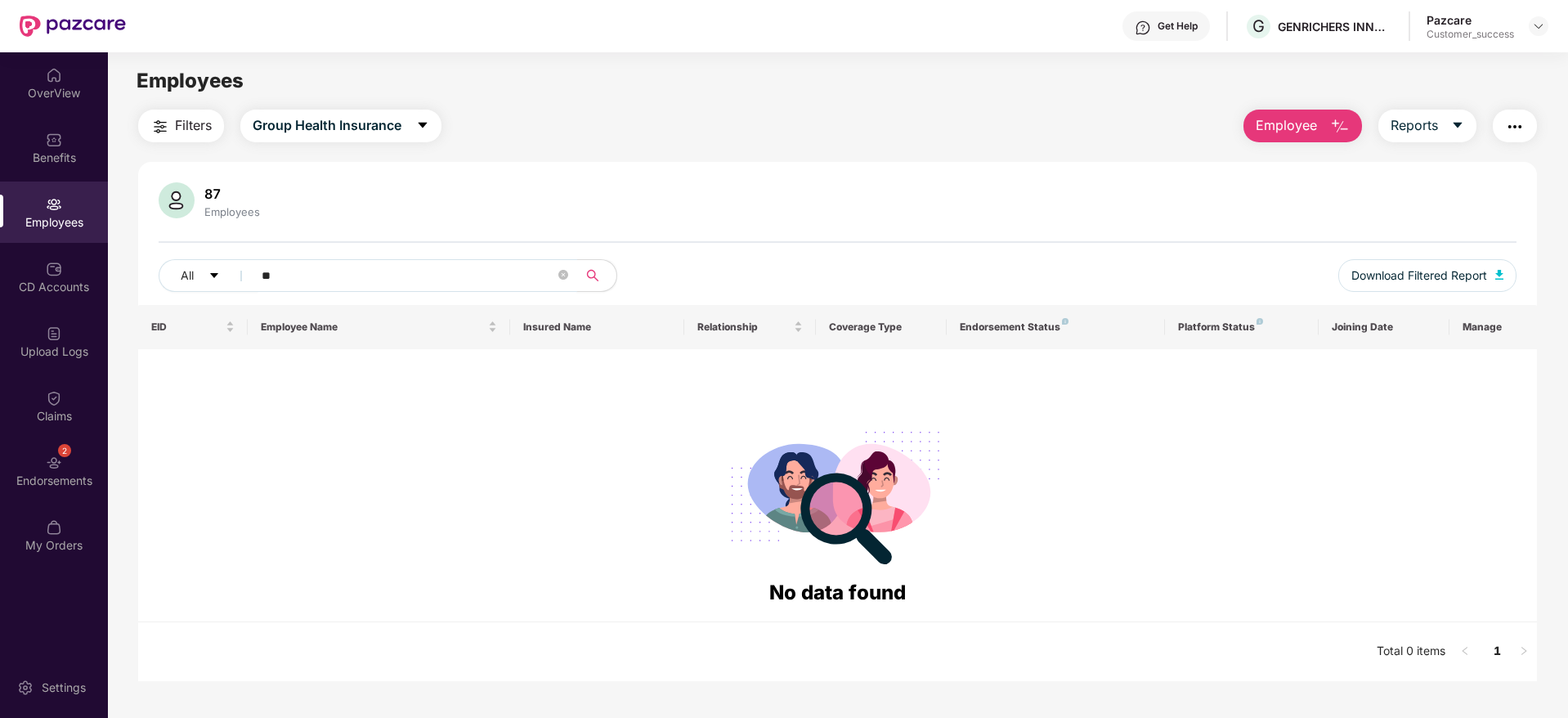
type input "*"
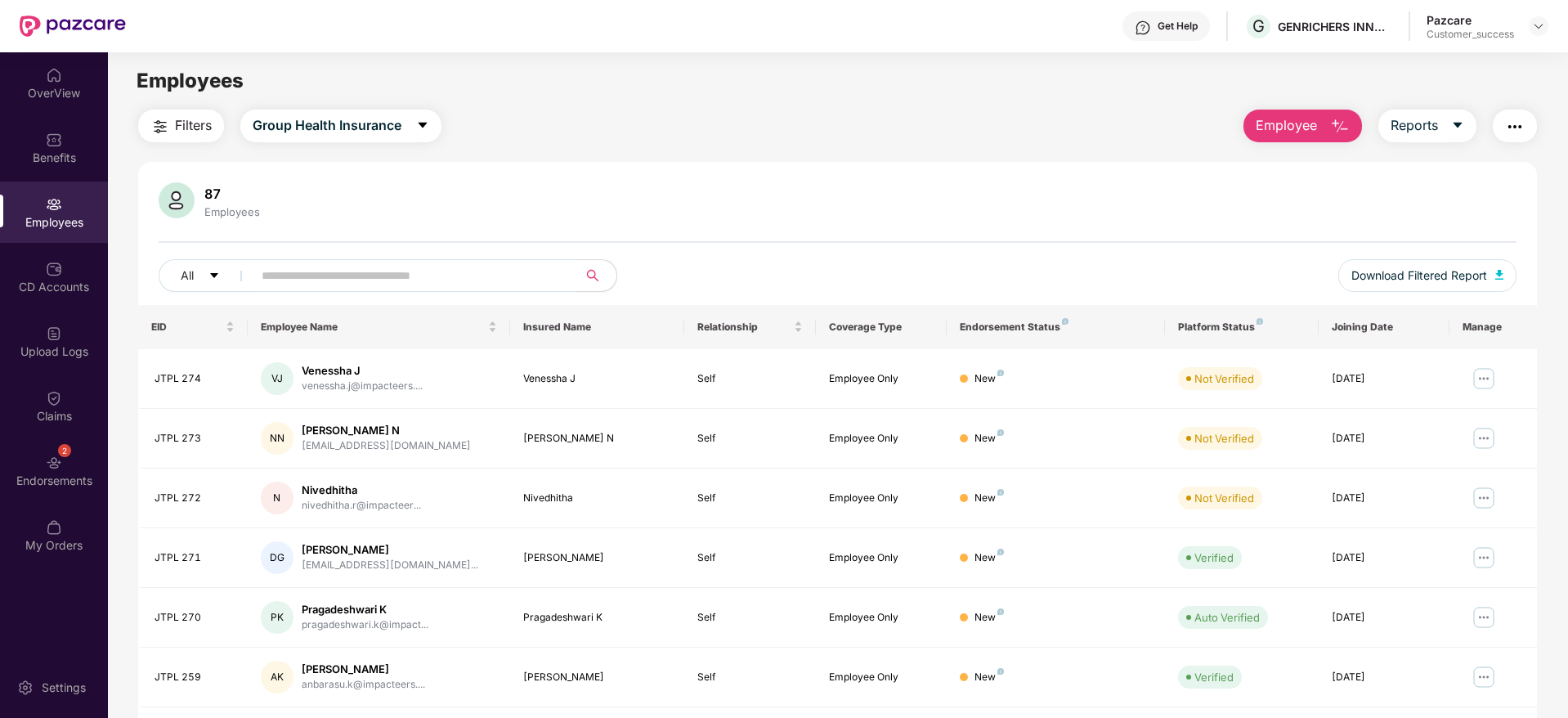
click at [1072, 191] on div "87 Employees" at bounding box center [837, 202] width 1358 height 39
click at [518, 267] on input "text" at bounding box center [408, 275] width 293 height 25
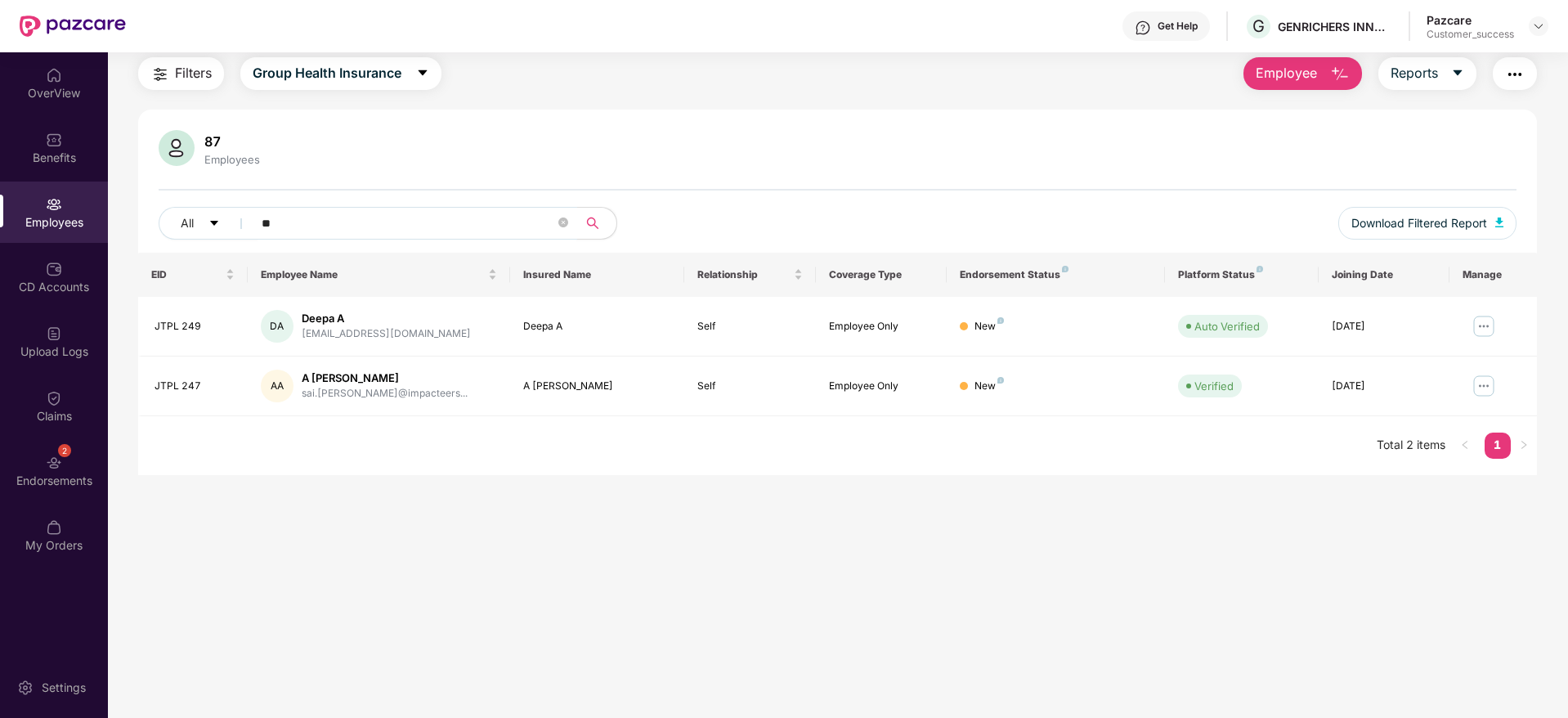
scroll to position [52, 0]
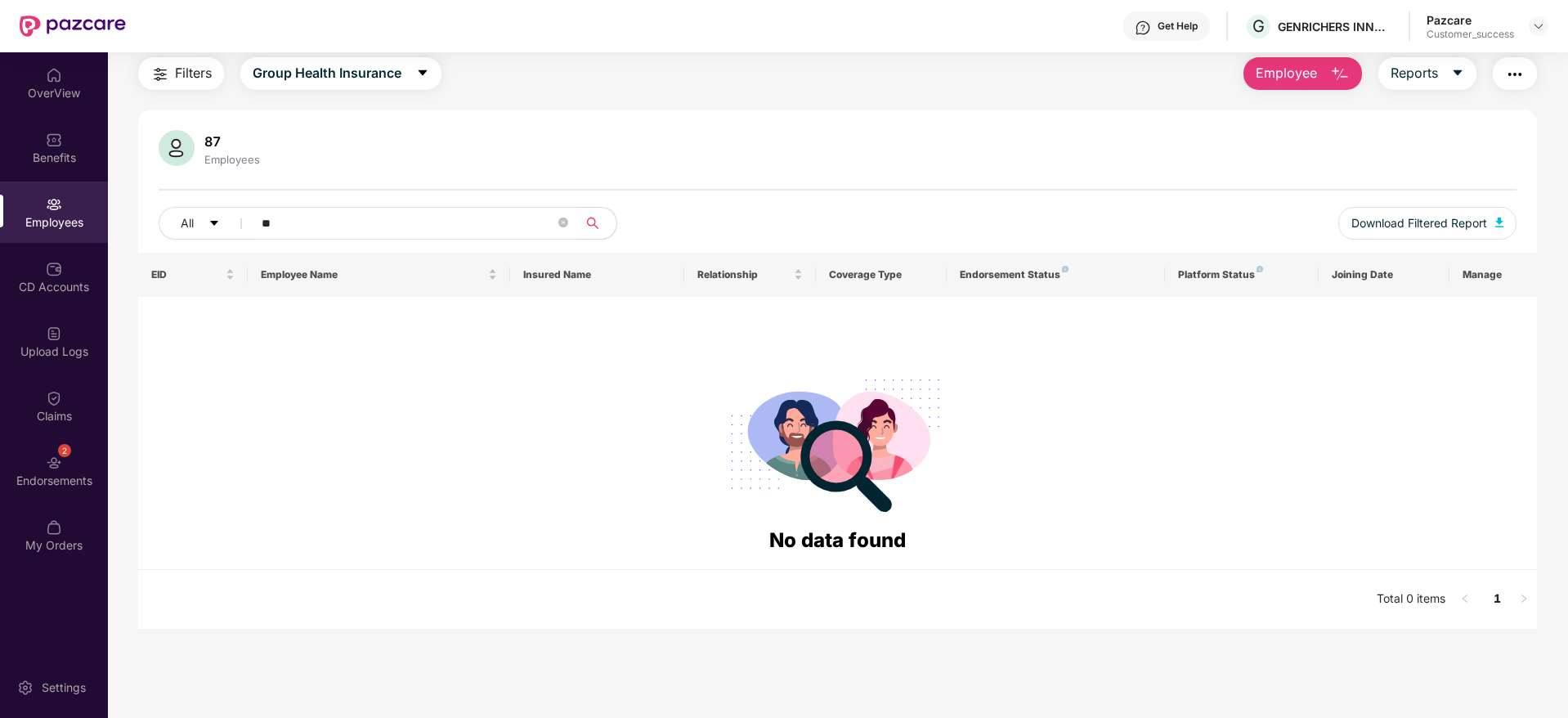
type input "*"
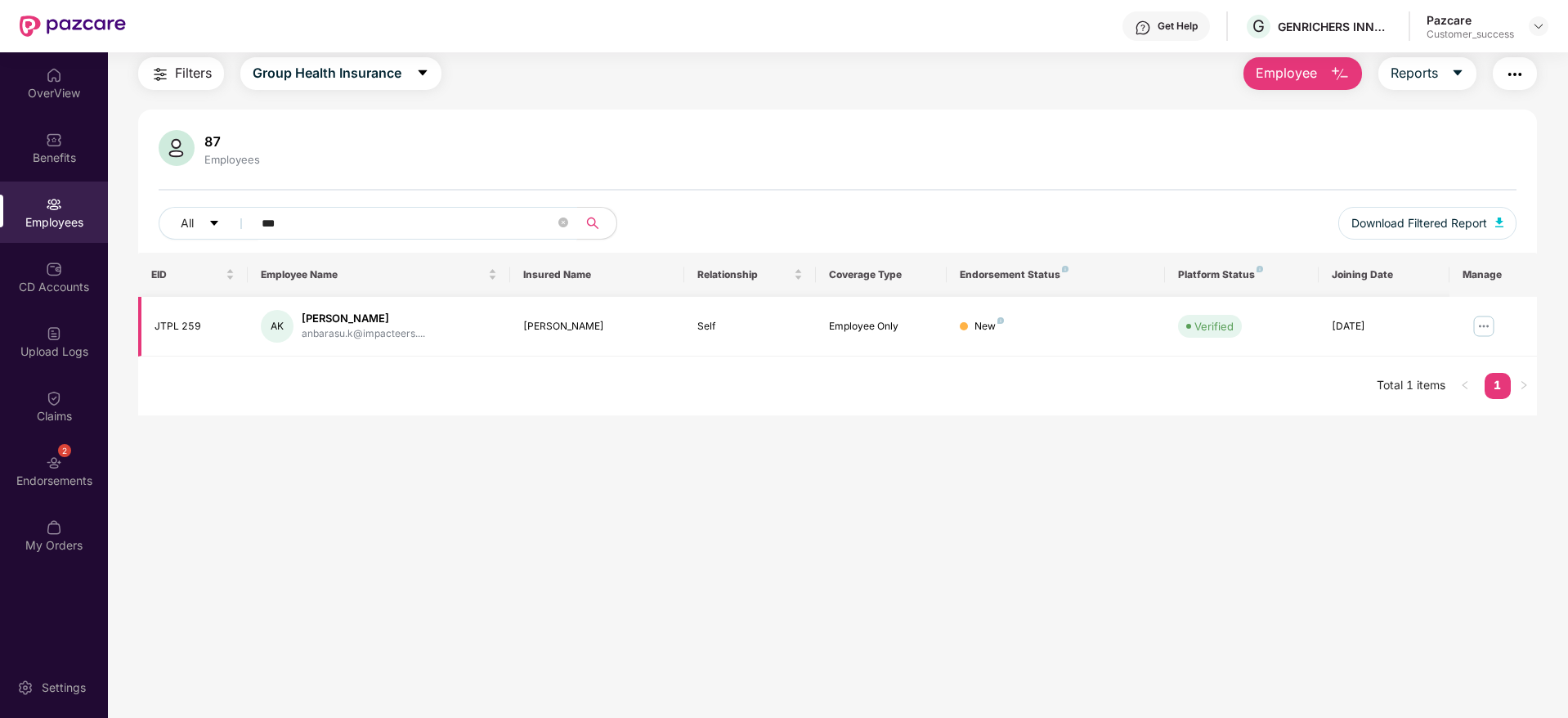
type input "***"
click at [1484, 327] on img at bounding box center [1483, 326] width 27 height 27
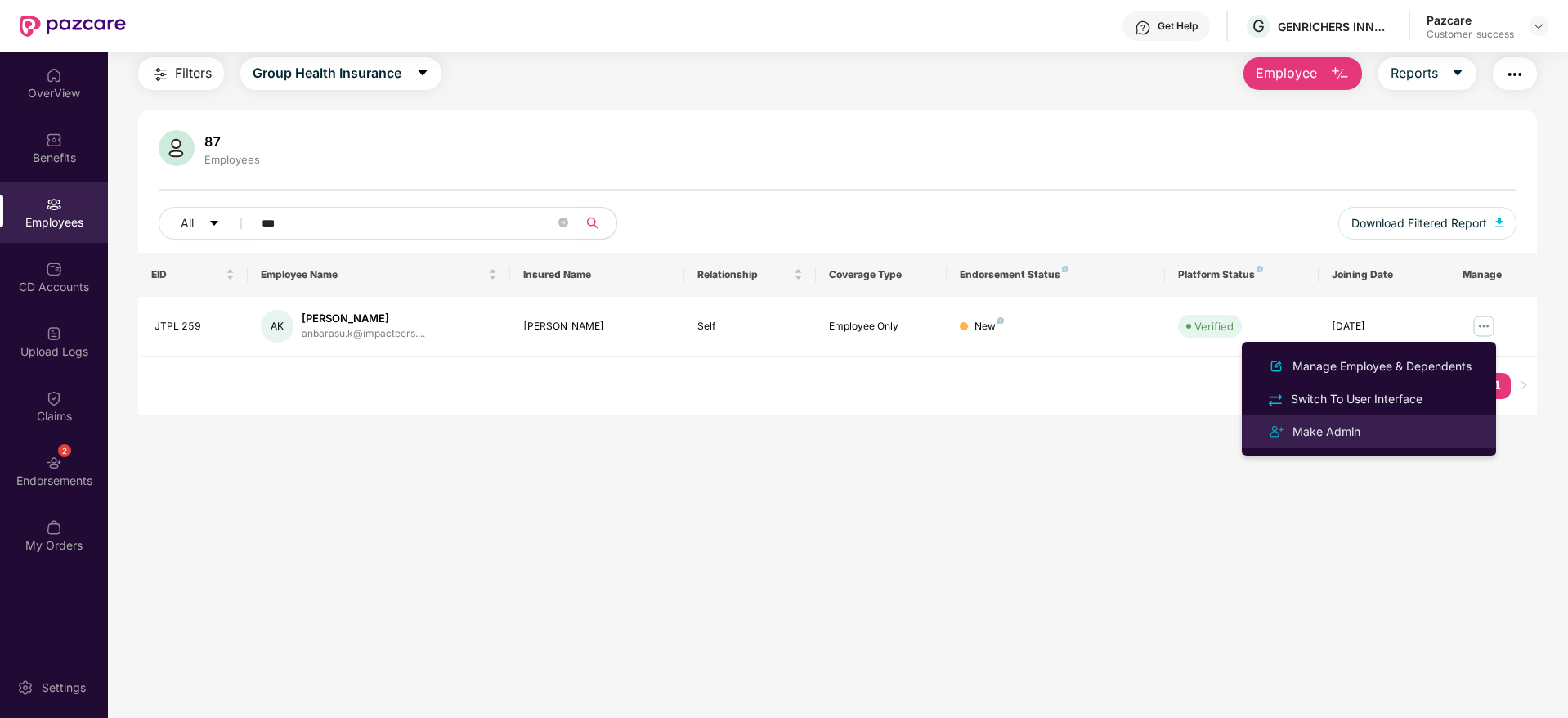
click at [1362, 429] on div "Make Admin" at bounding box center [1327, 432] width 75 height 18
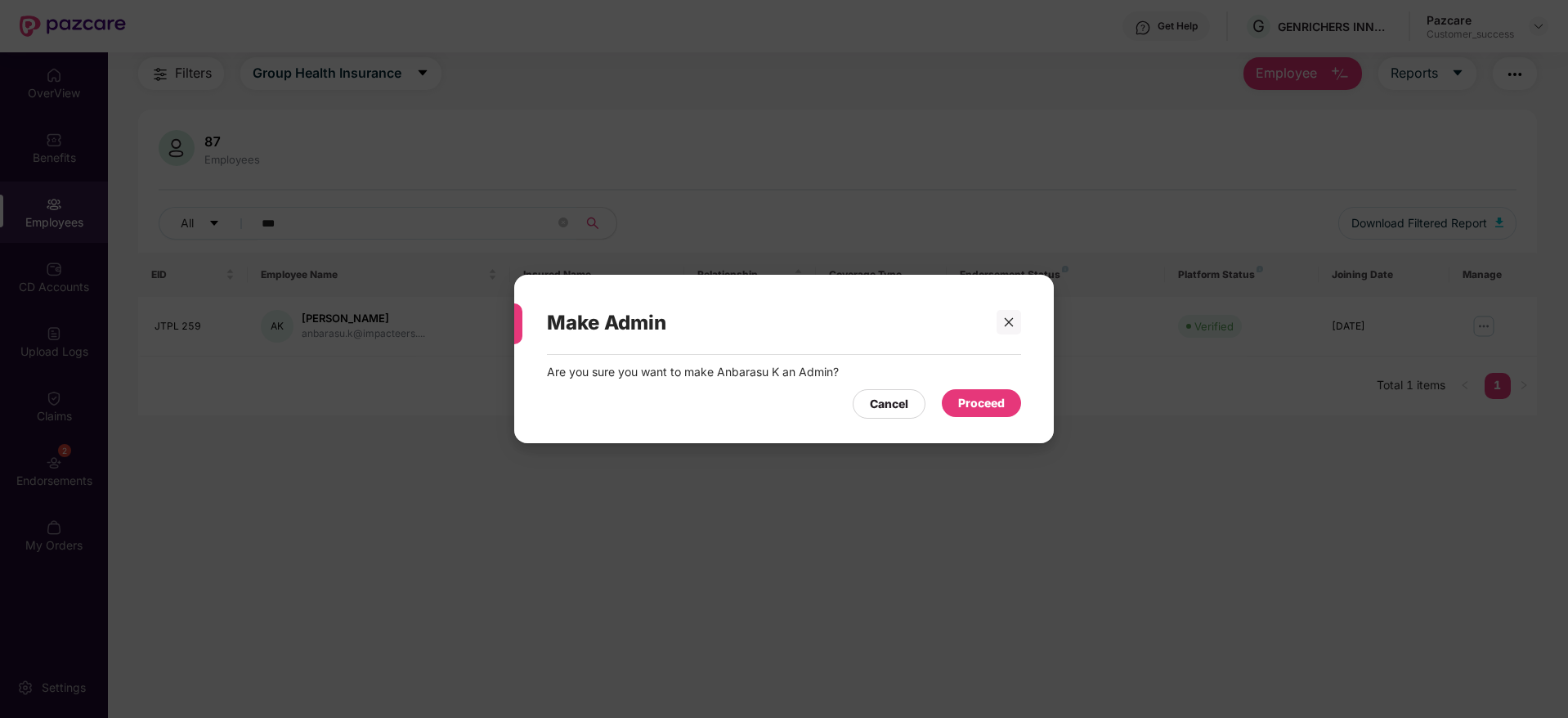
click at [994, 399] on div "Proceed" at bounding box center [981, 403] width 46 height 18
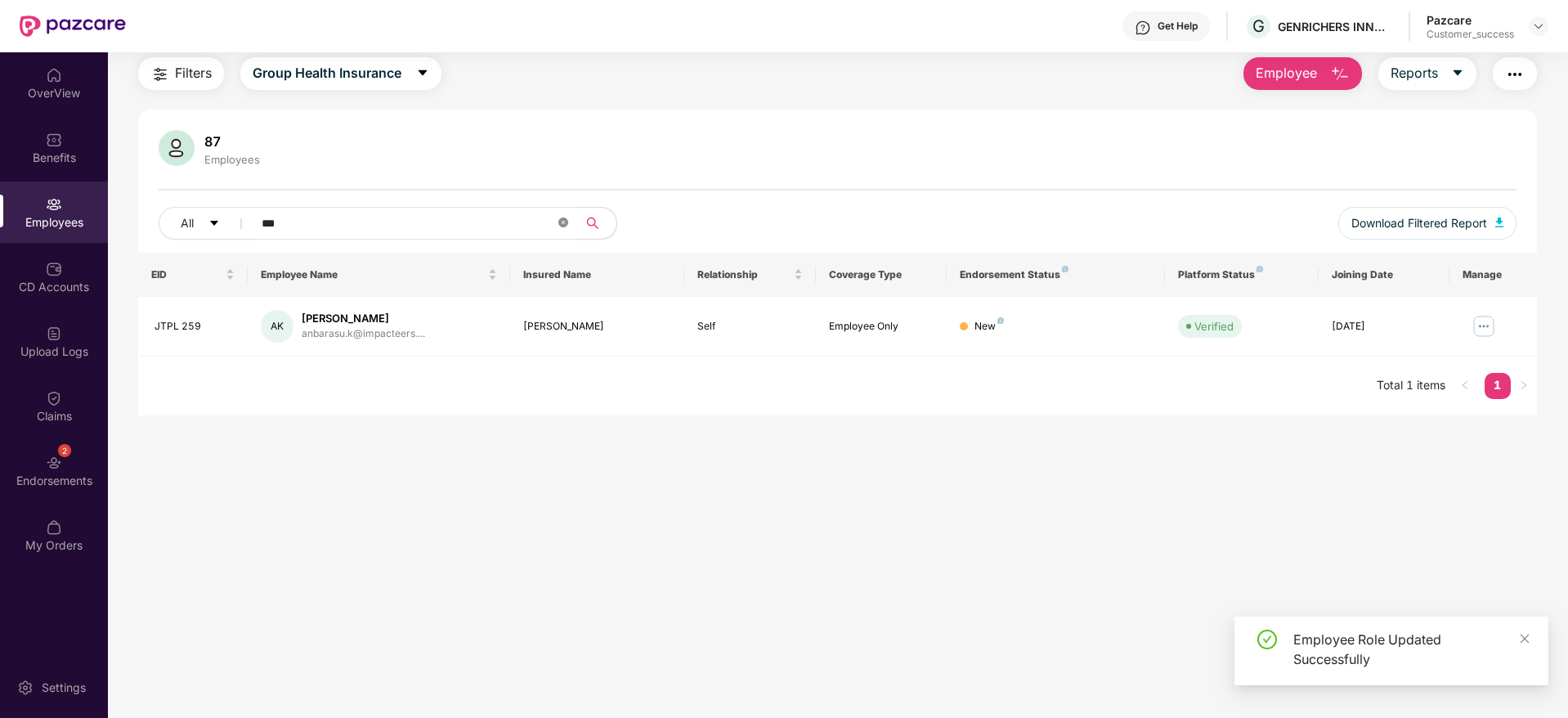
click at [565, 222] on icon "close-circle" at bounding box center [564, 222] width 10 height 10
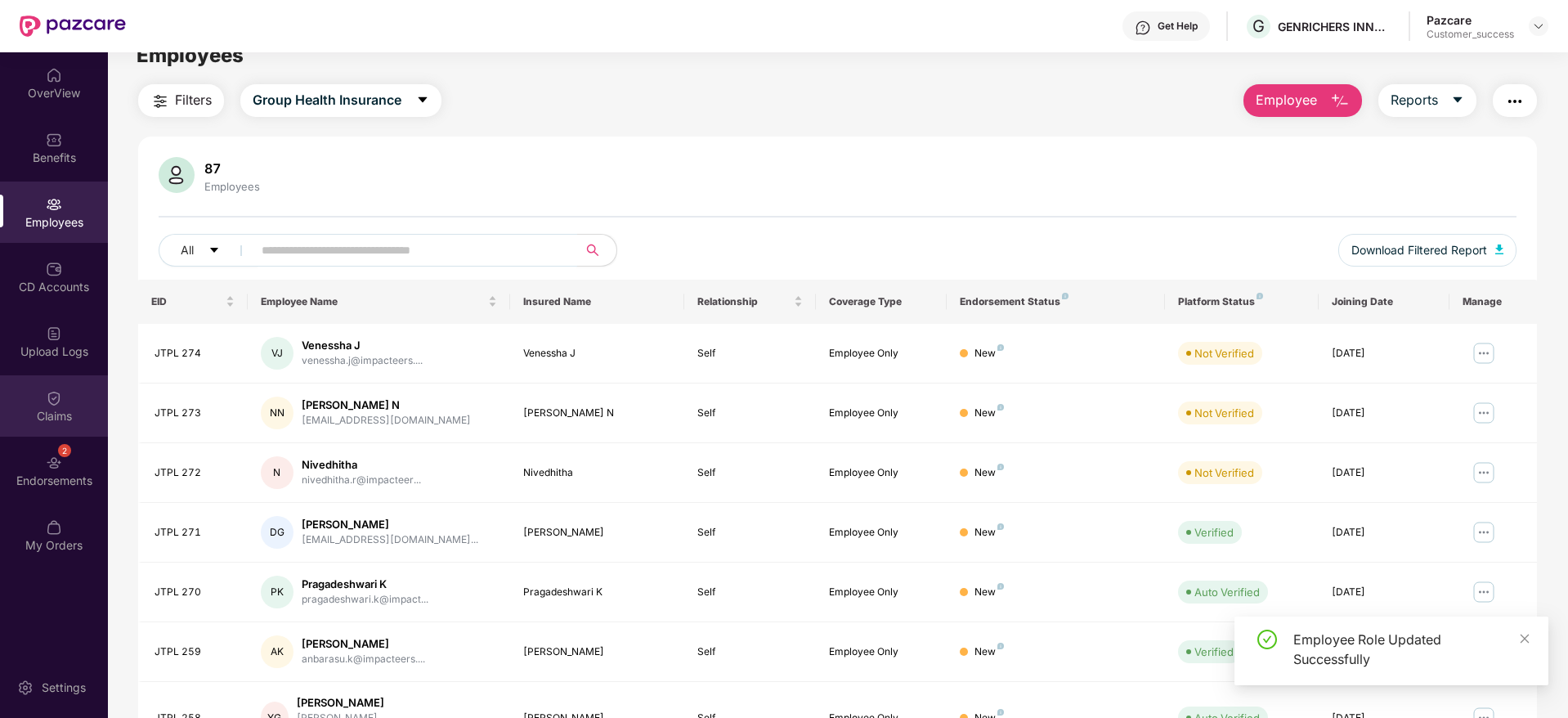
scroll to position [0, 0]
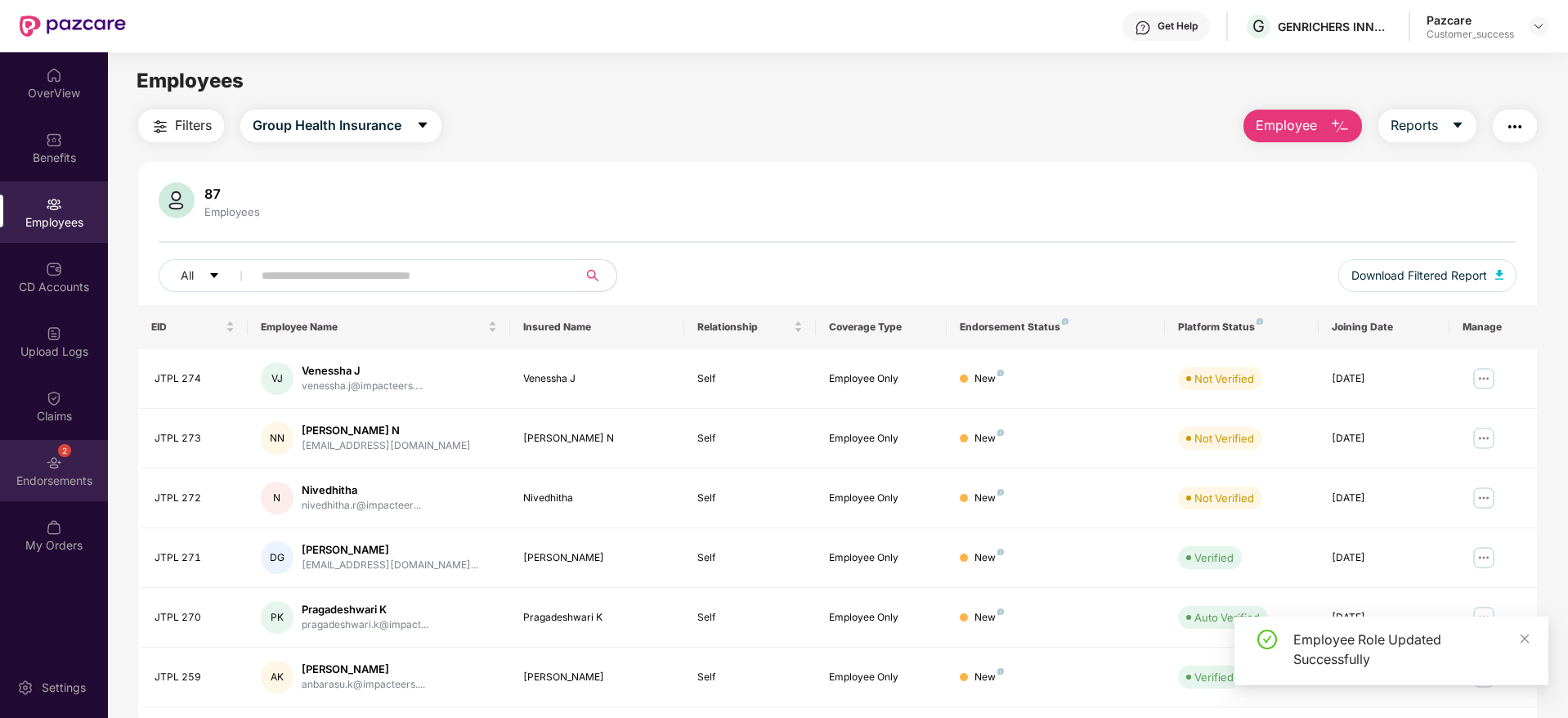
click at [68, 452] on div "2" at bounding box center [64, 449] width 13 height 13
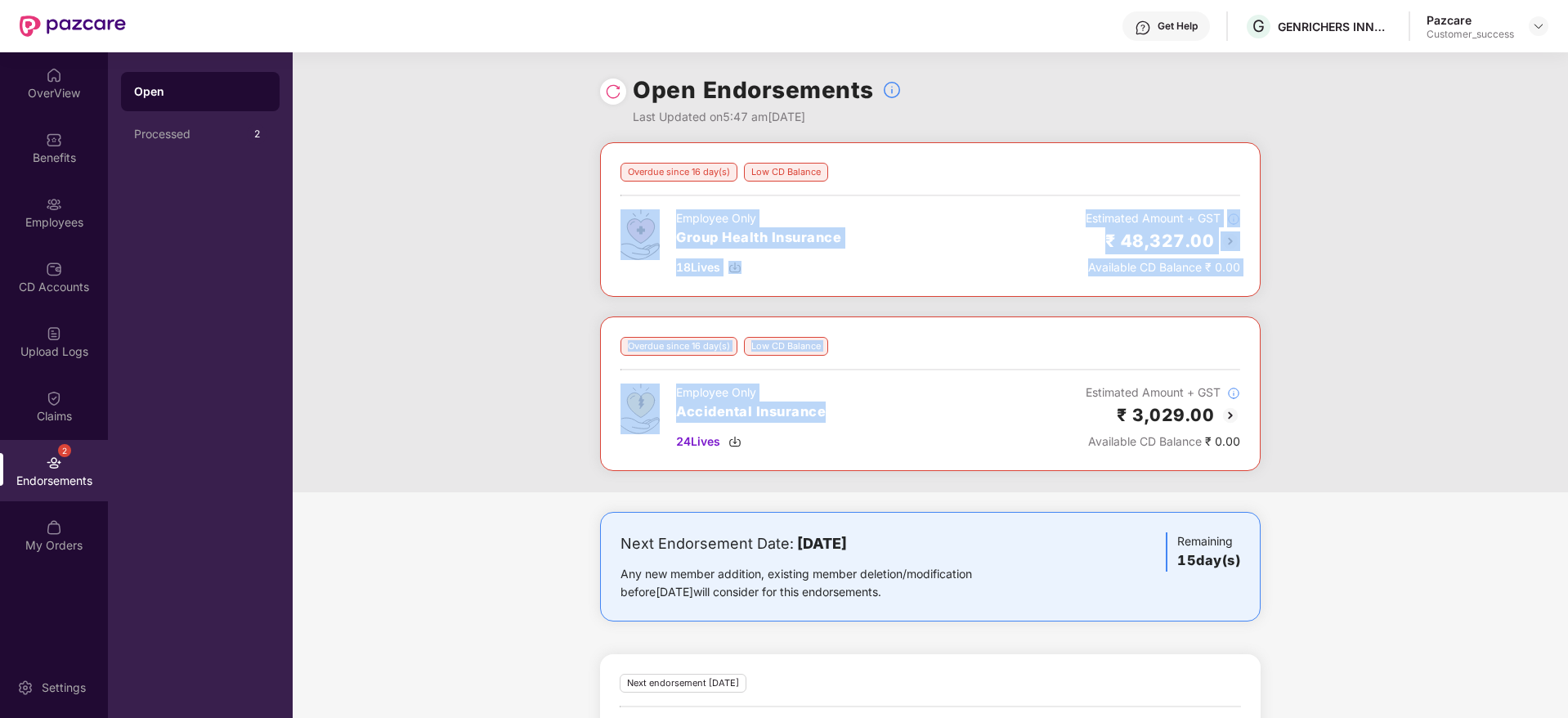
drag, startPoint x: 637, startPoint y: 399, endPoint x: 535, endPoint y: 205, distance: 219.2
click at [535, 205] on div "Overdue since 16 day(s) Low CD Balance Employee Only Group Health Insurance 18 …" at bounding box center [931, 318] width 1276 height 350
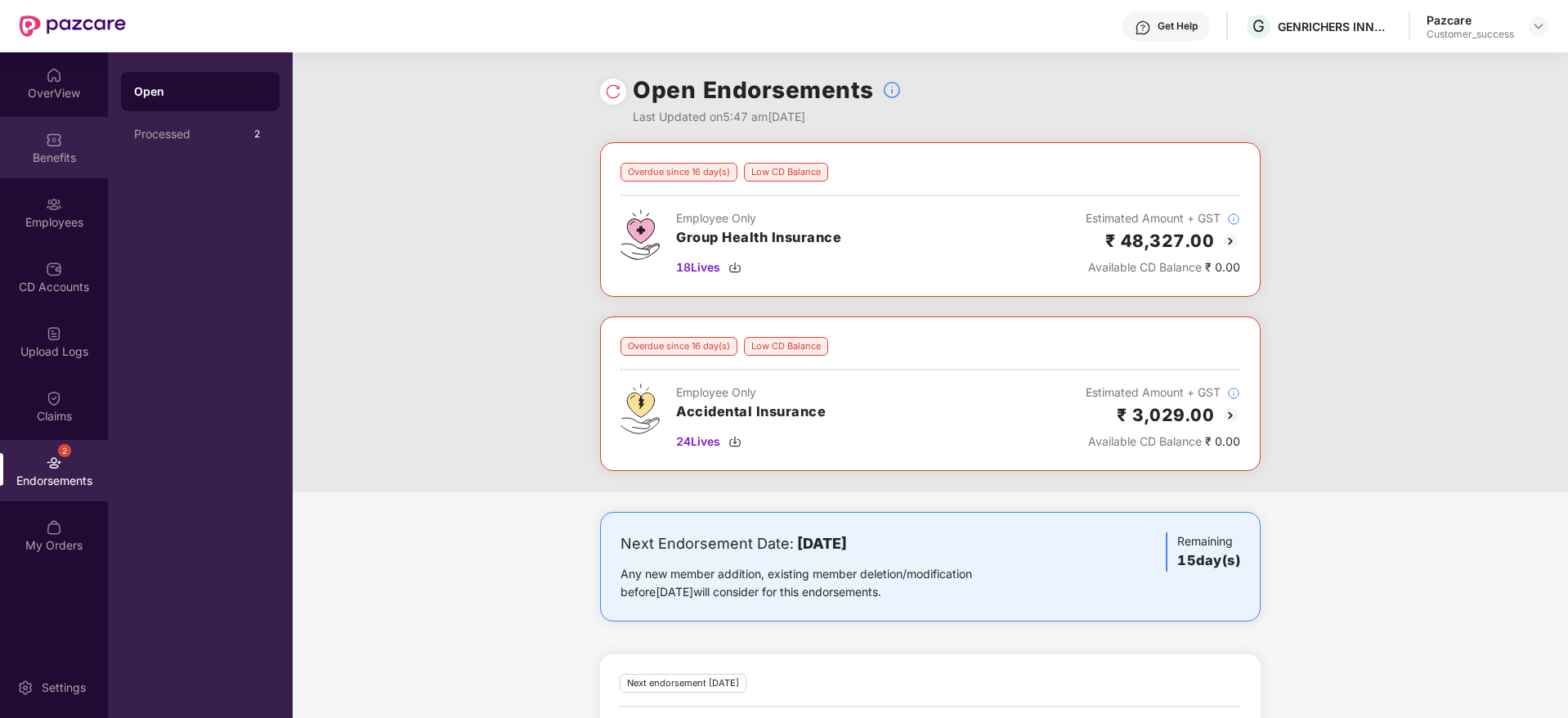
click at [36, 165] on div "Benefits" at bounding box center [54, 148] width 108 height 61
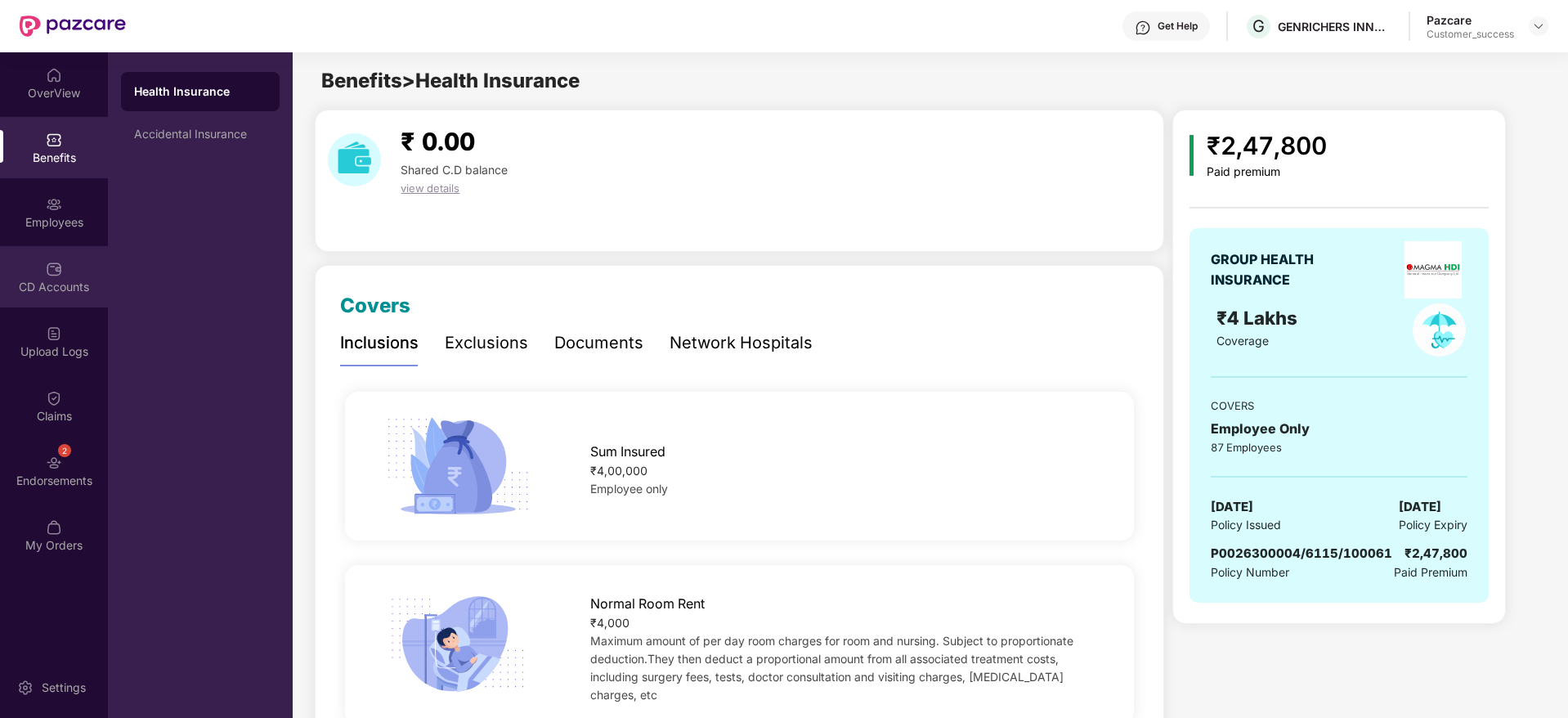
click at [40, 264] on div "CD Accounts" at bounding box center [54, 276] width 108 height 61
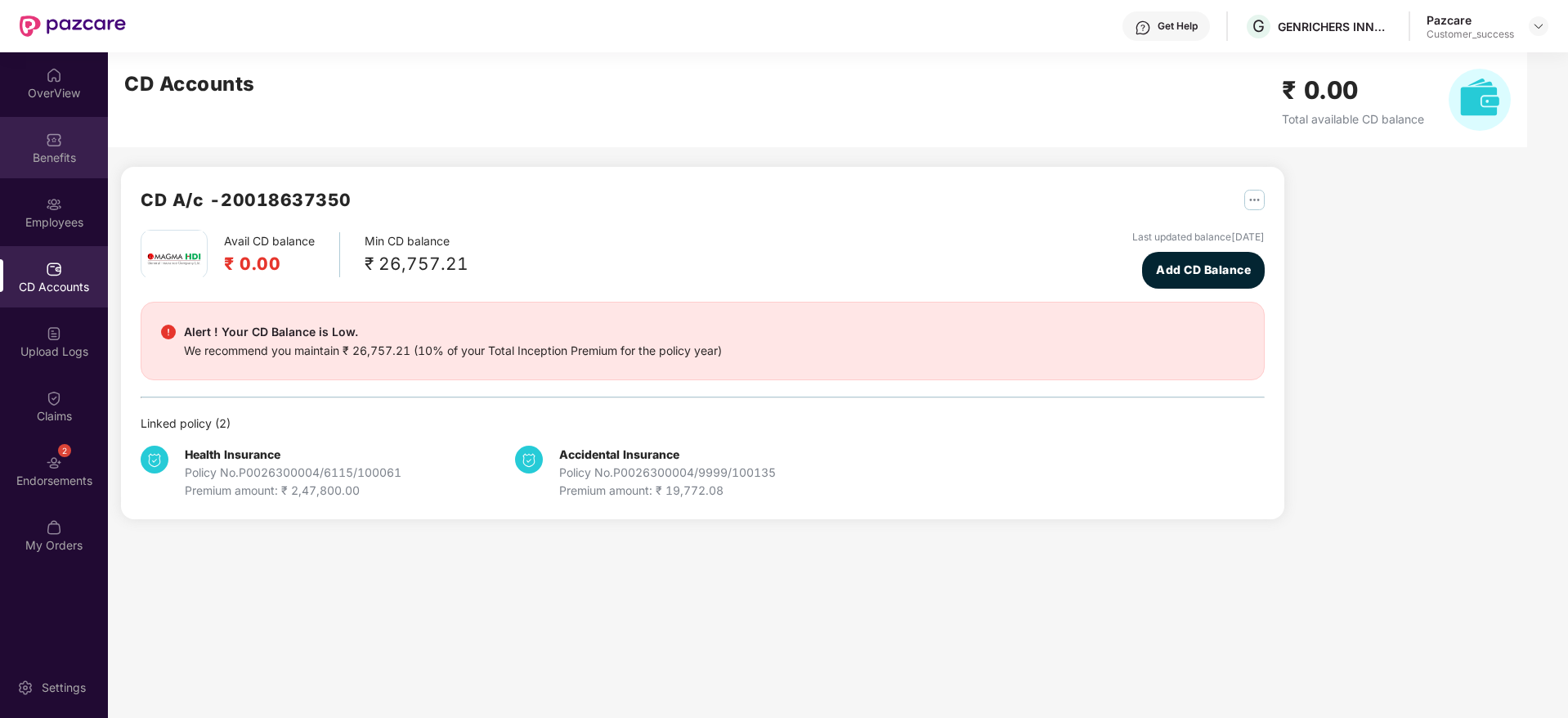
click at [54, 138] on img at bounding box center [54, 140] width 17 height 17
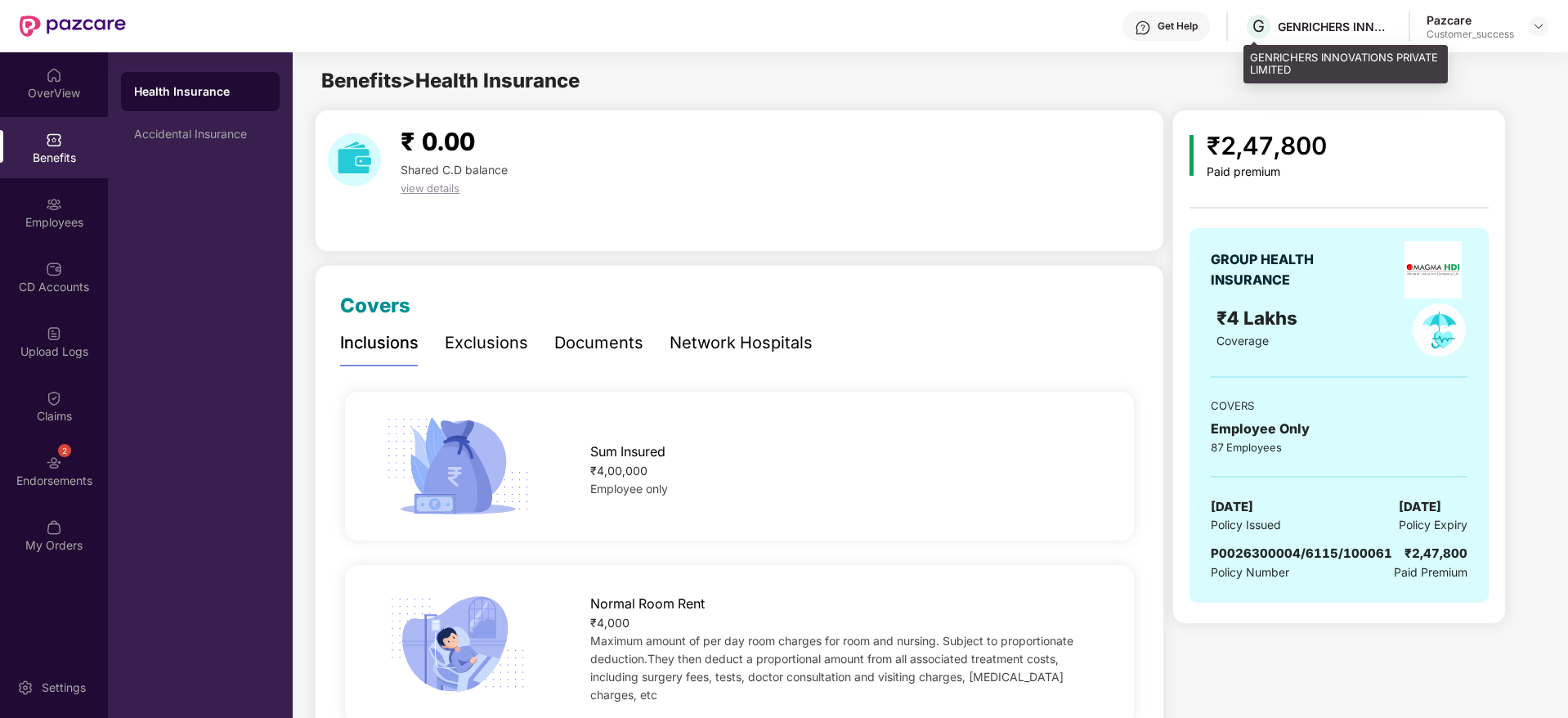
click at [1307, 32] on div "GENRICHERS INNOVATIONS PRIVATE LIMITED" at bounding box center [1335, 27] width 114 height 16
copy div "GENRICHERS"
drag, startPoint x: 1538, startPoint y: 25, endPoint x: 1524, endPoint y: 40, distance: 20.5
click at [1538, 26] on img at bounding box center [1538, 26] width 13 height 13
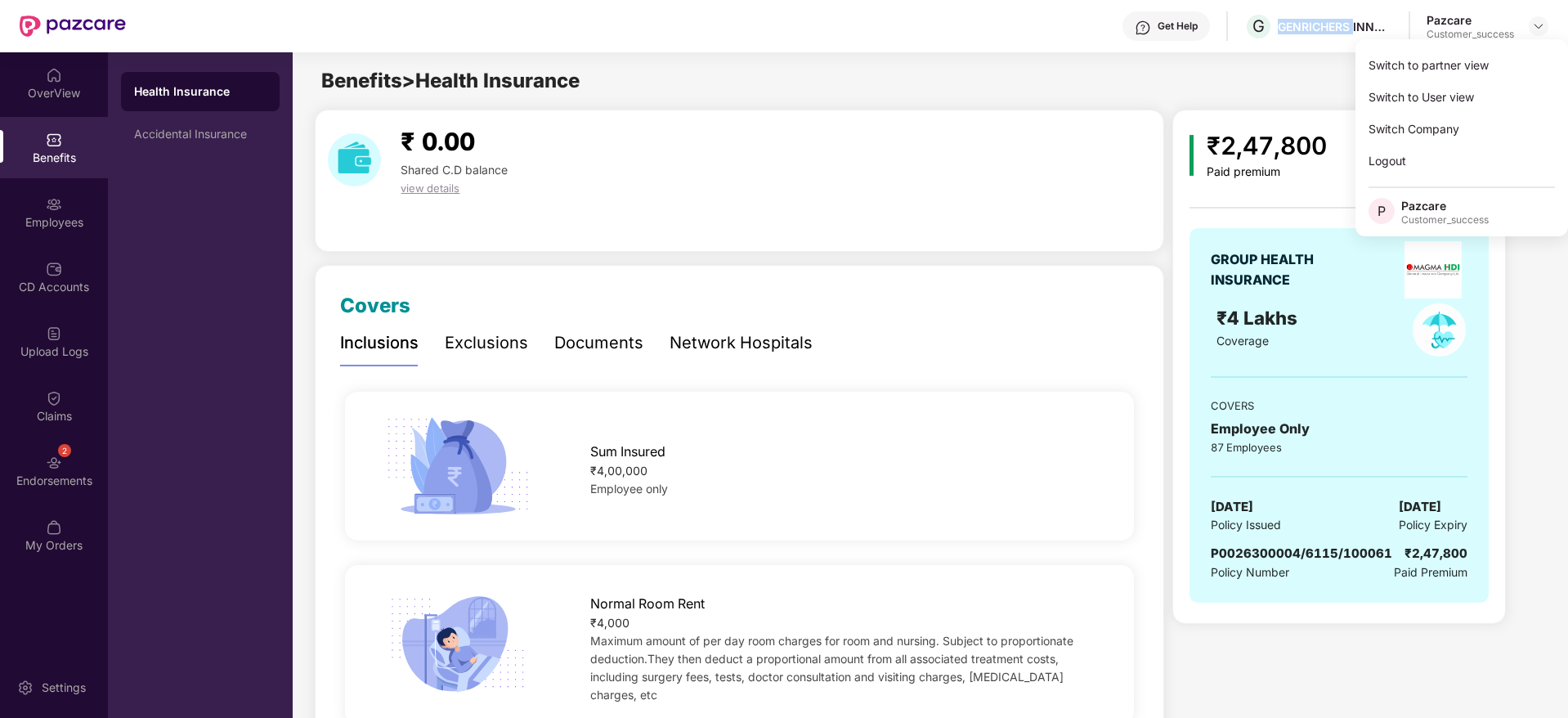
click at [1507, 60] on div "Switch to partner view" at bounding box center [1462, 65] width 212 height 31
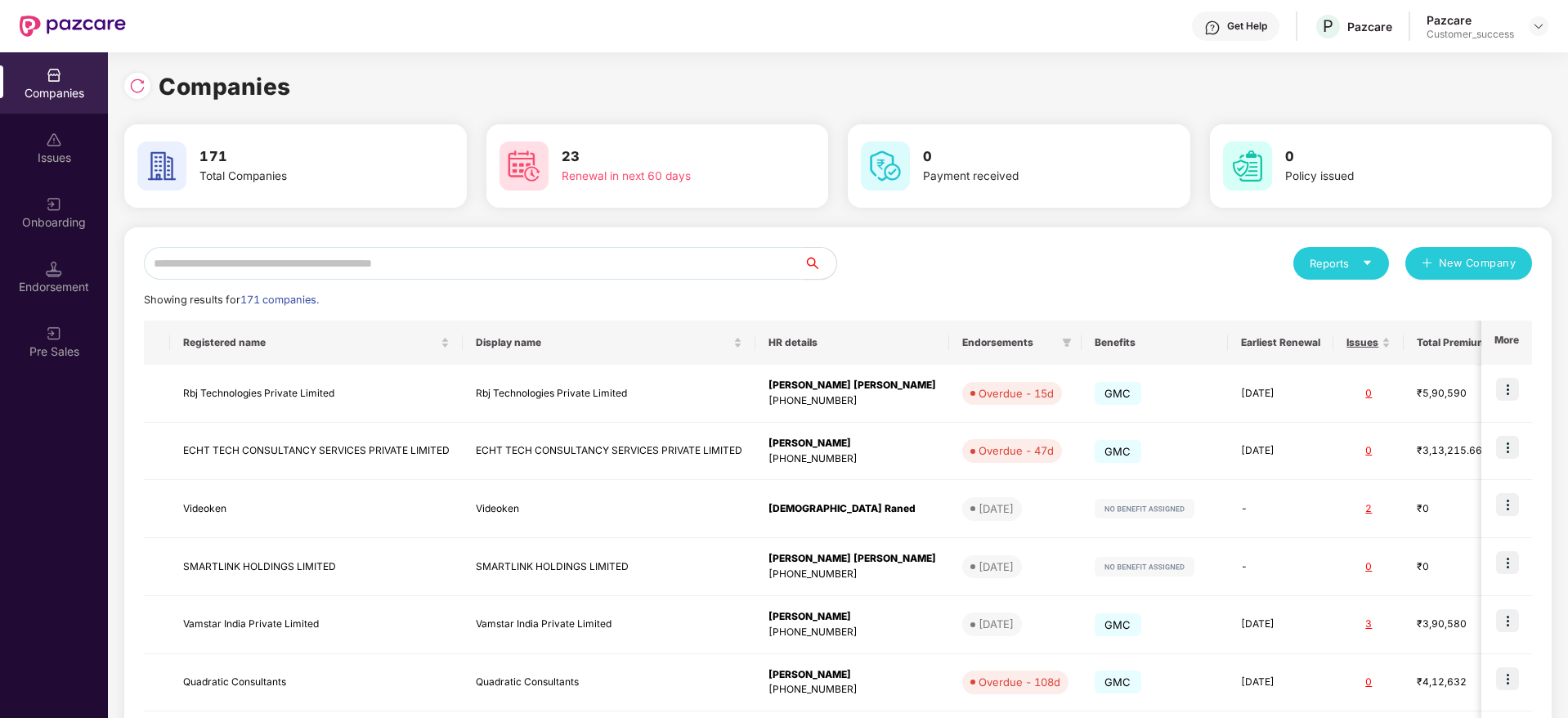
click at [282, 256] on input "text" at bounding box center [473, 263] width 660 height 32
paste input "**********"
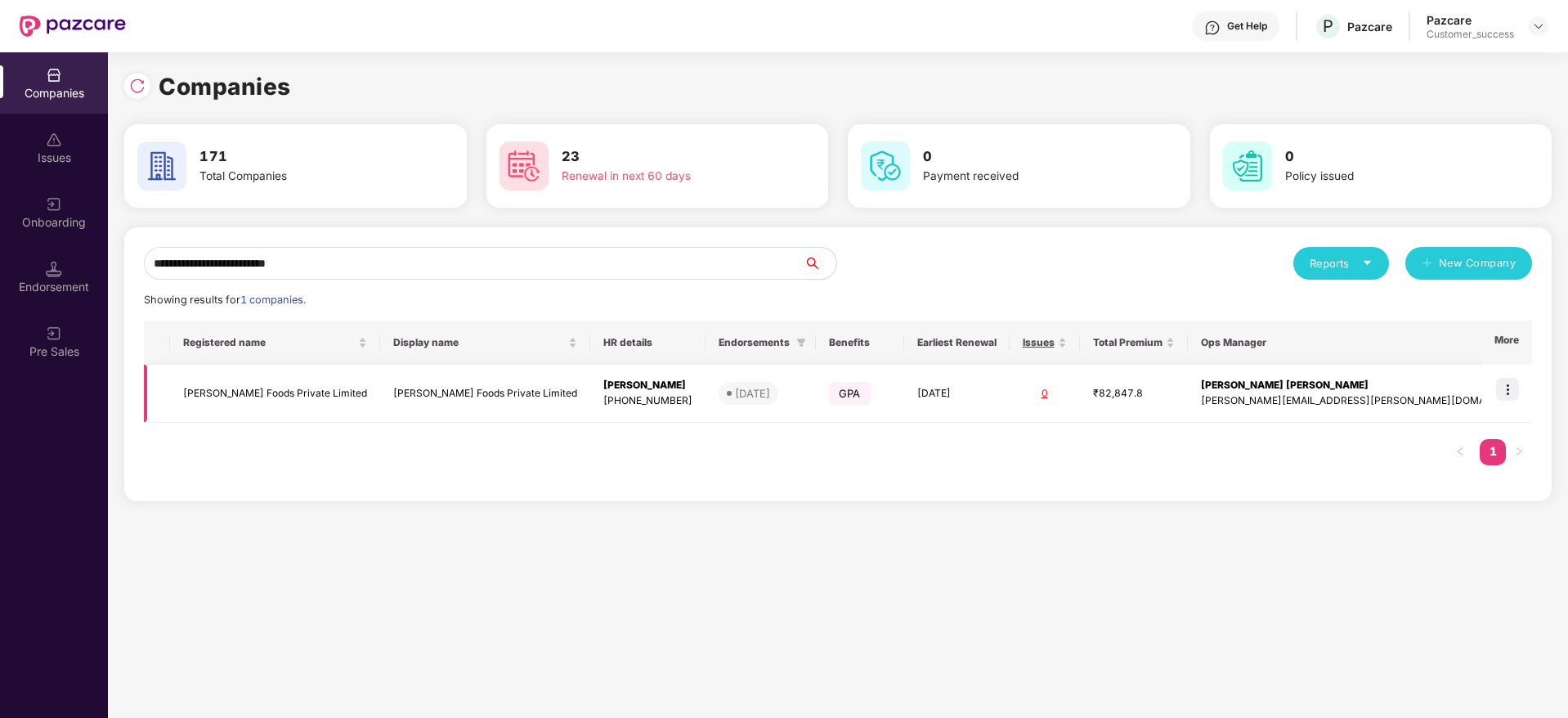
type input "**********"
click at [1516, 392] on img at bounding box center [1507, 389] width 23 height 23
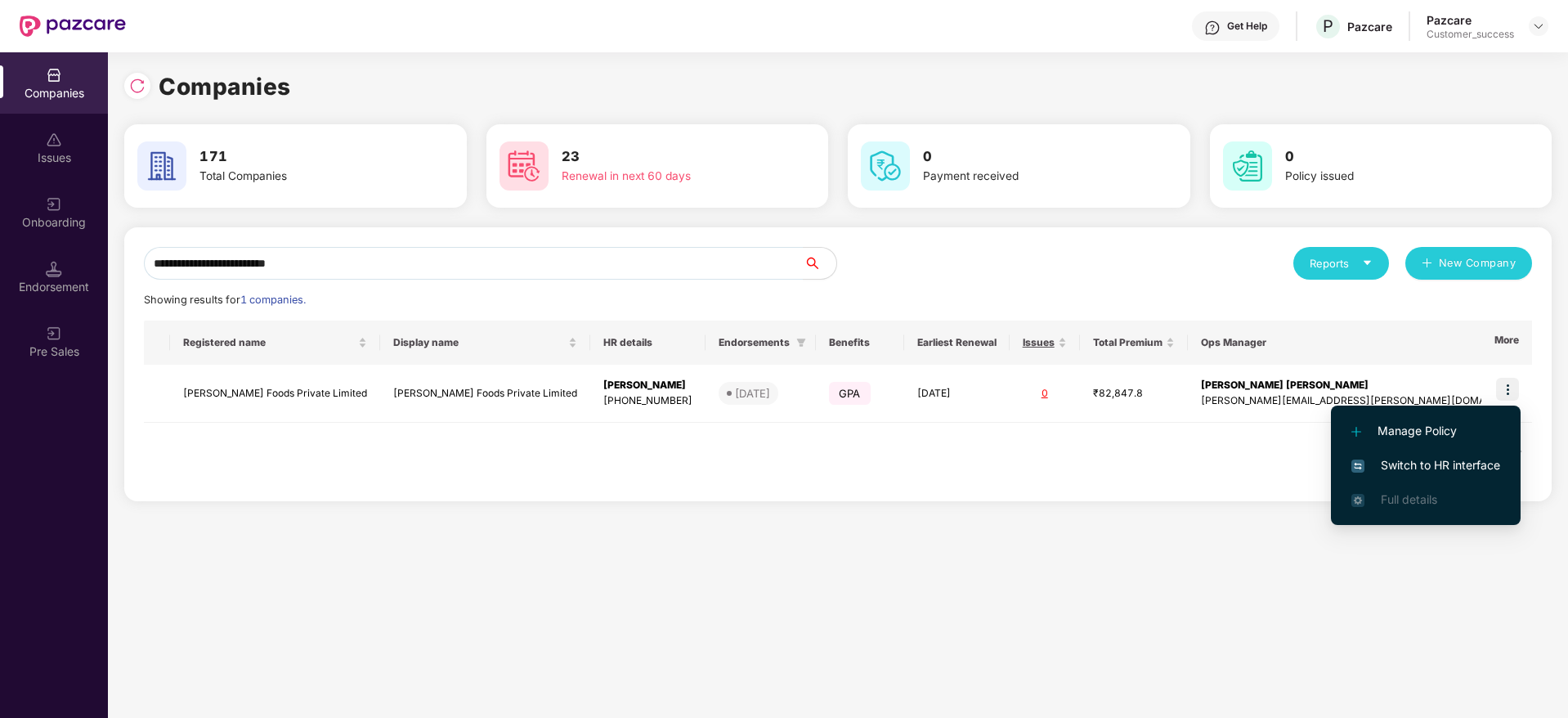
click at [1477, 461] on span "Switch to HR interface" at bounding box center [1425, 465] width 149 height 18
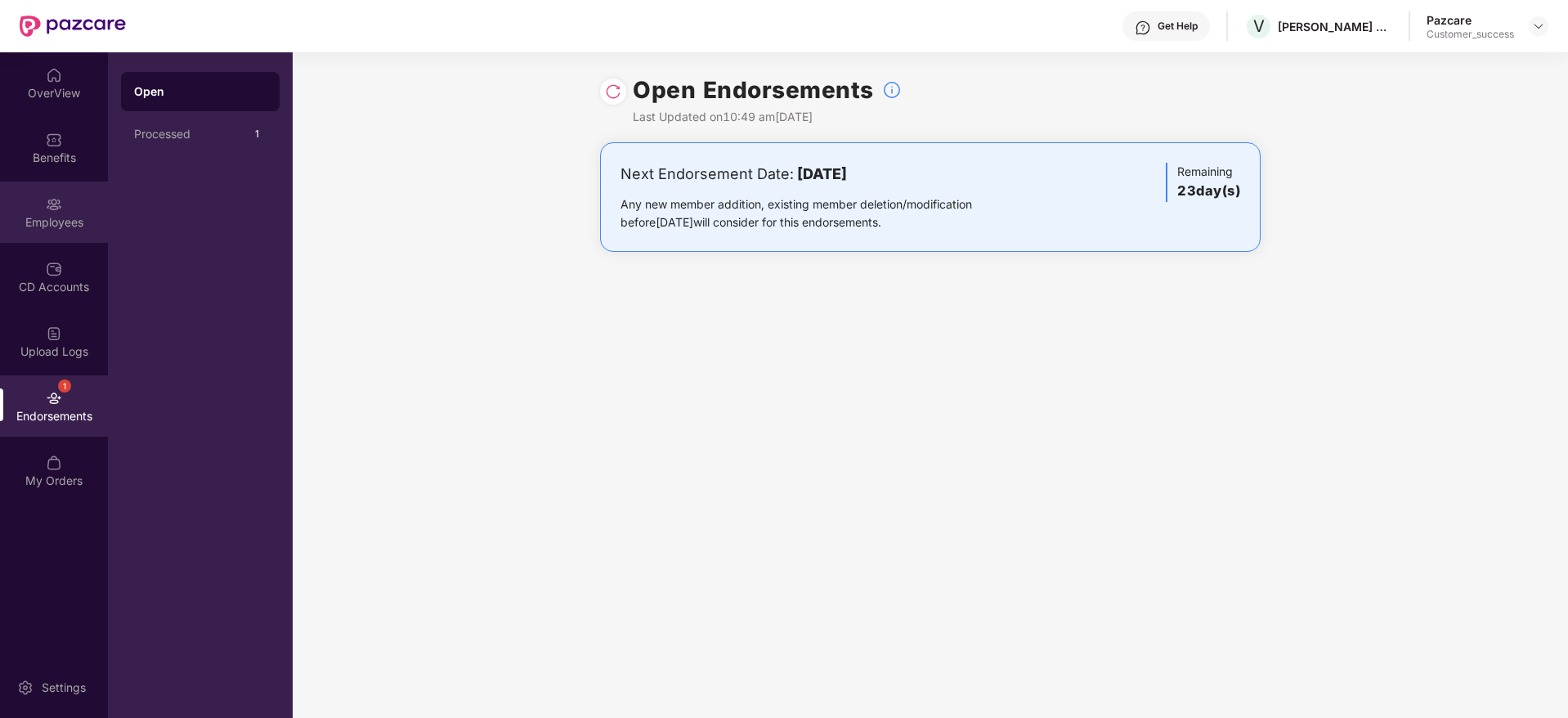
click at [69, 220] on div "Employees" at bounding box center [54, 222] width 108 height 17
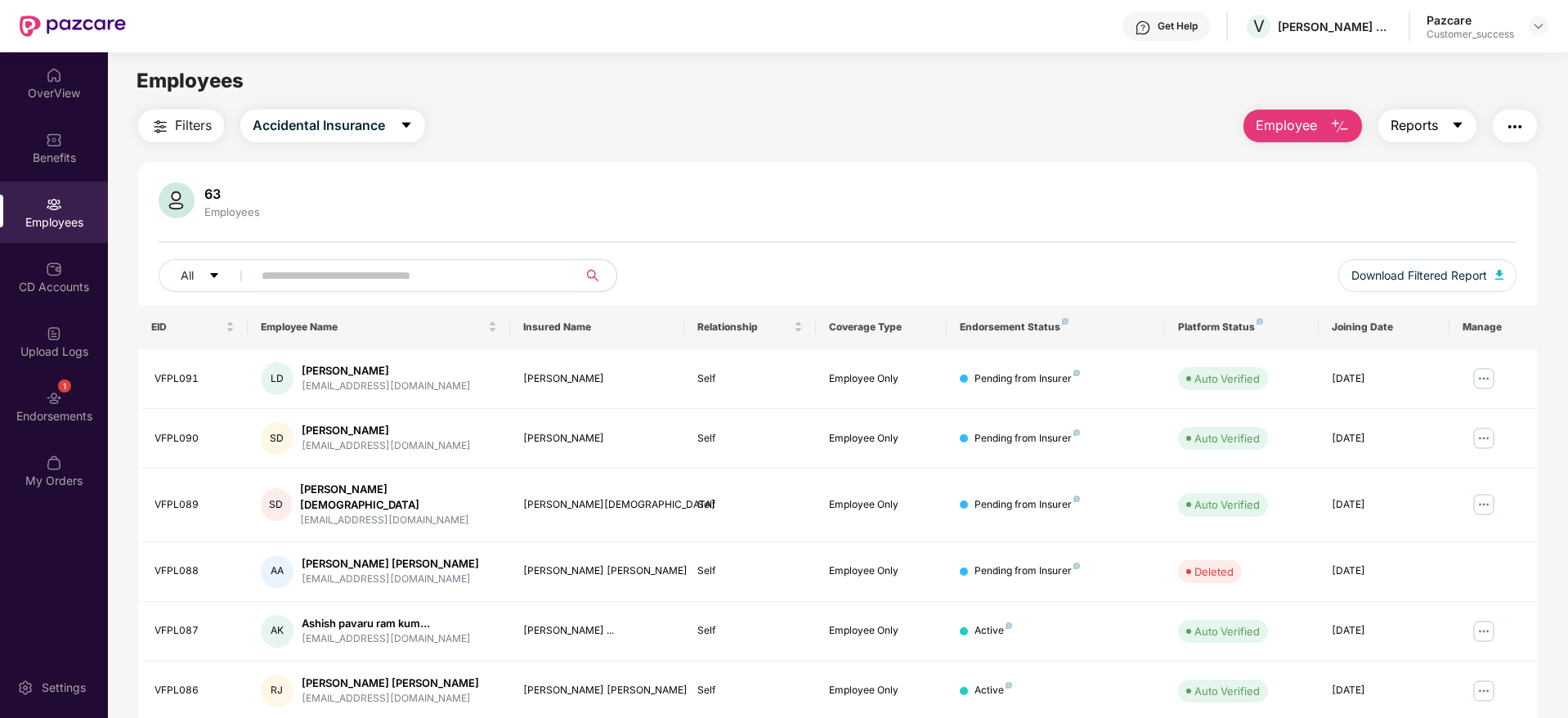
click at [1403, 126] on span "Reports" at bounding box center [1415, 125] width 47 height 21
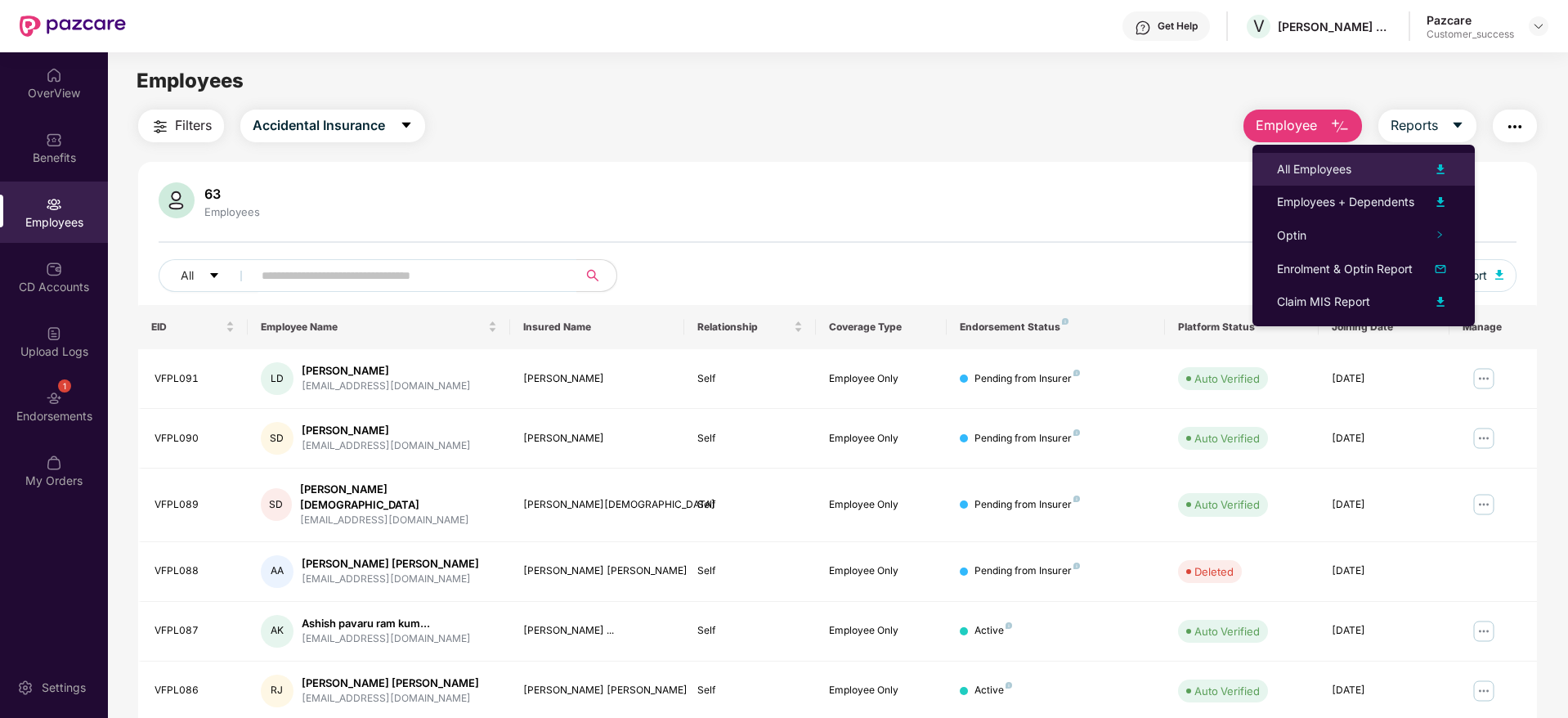
click at [1371, 175] on div "All Employees" at bounding box center [1363, 169] width 173 height 20
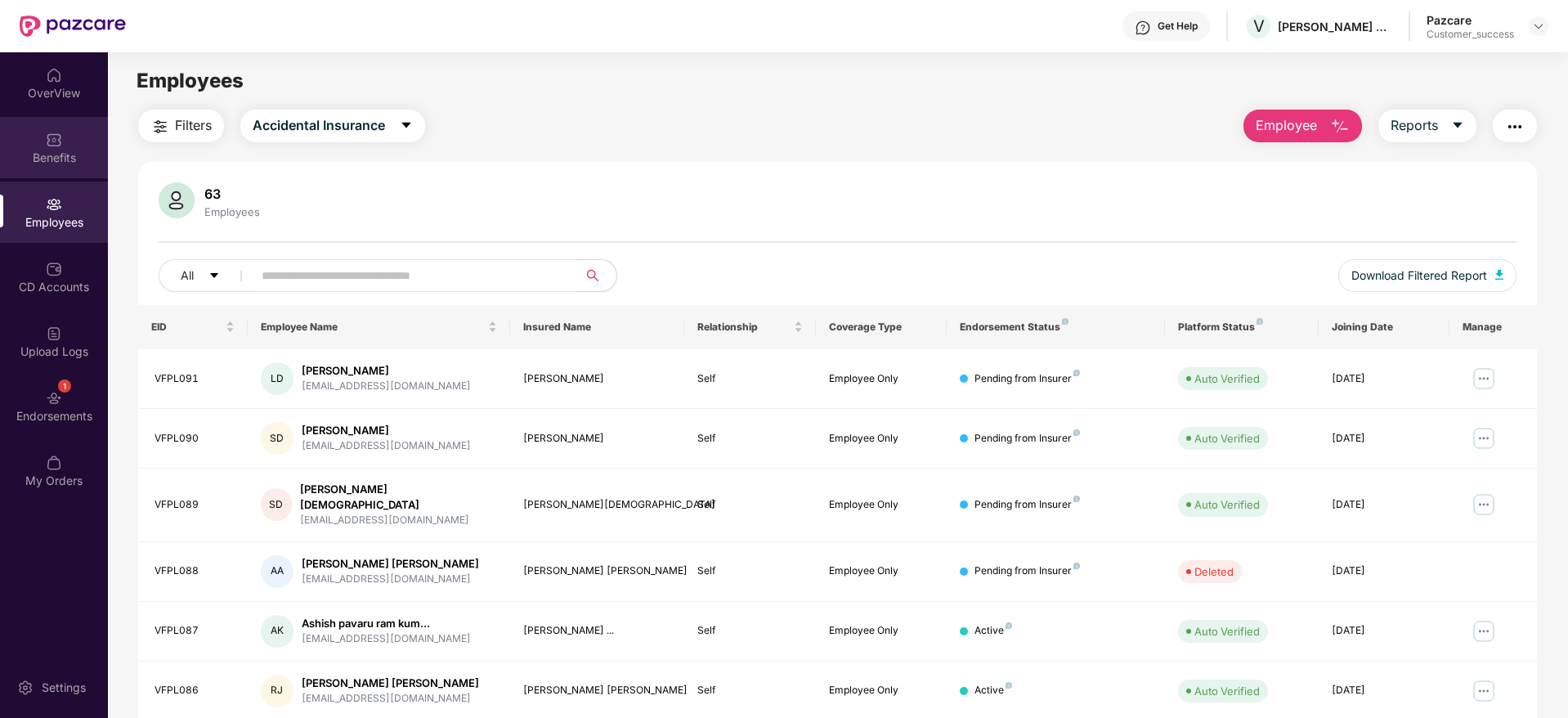
click at [90, 164] on div "Benefits" at bounding box center [54, 157] width 108 height 17
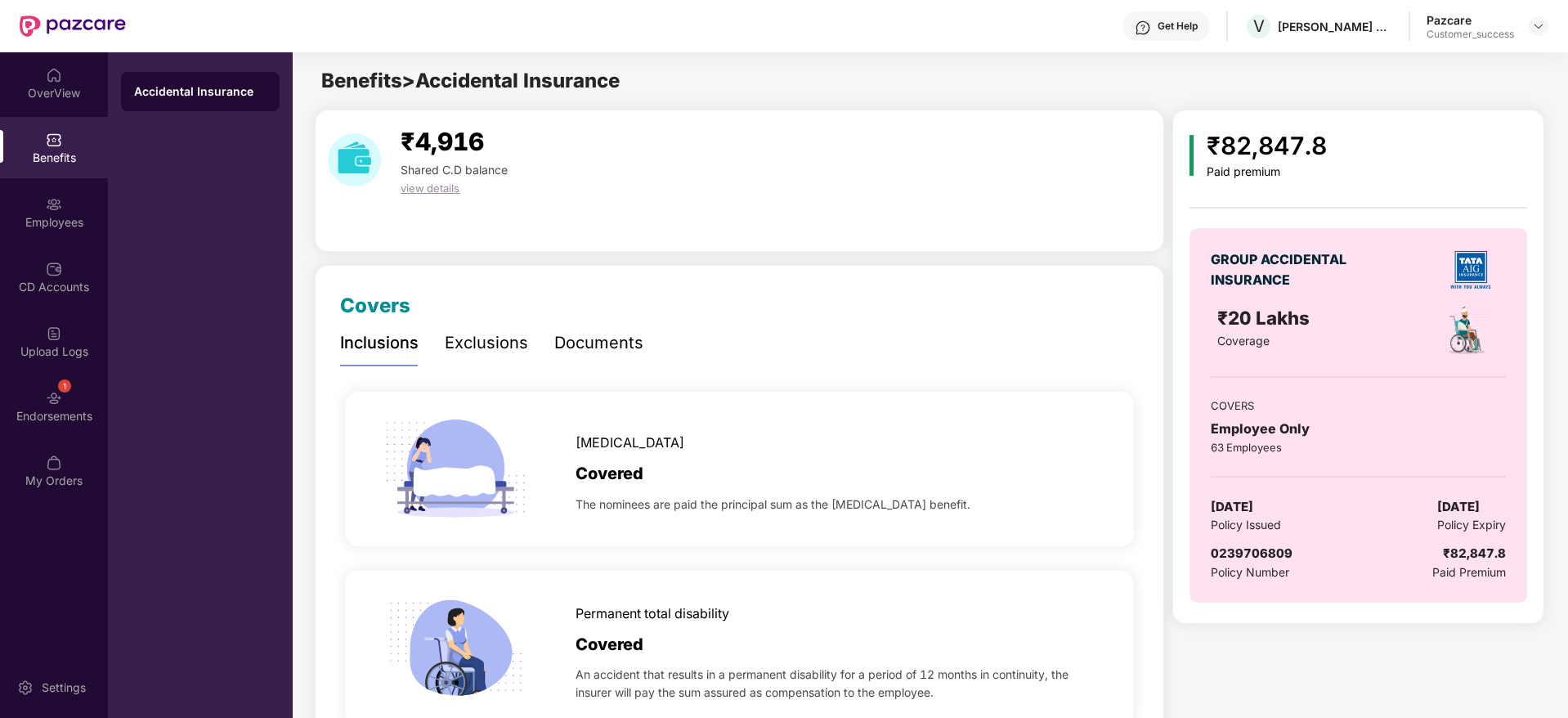
click at [568, 342] on div "Documents" at bounding box center [599, 343] width 90 height 26
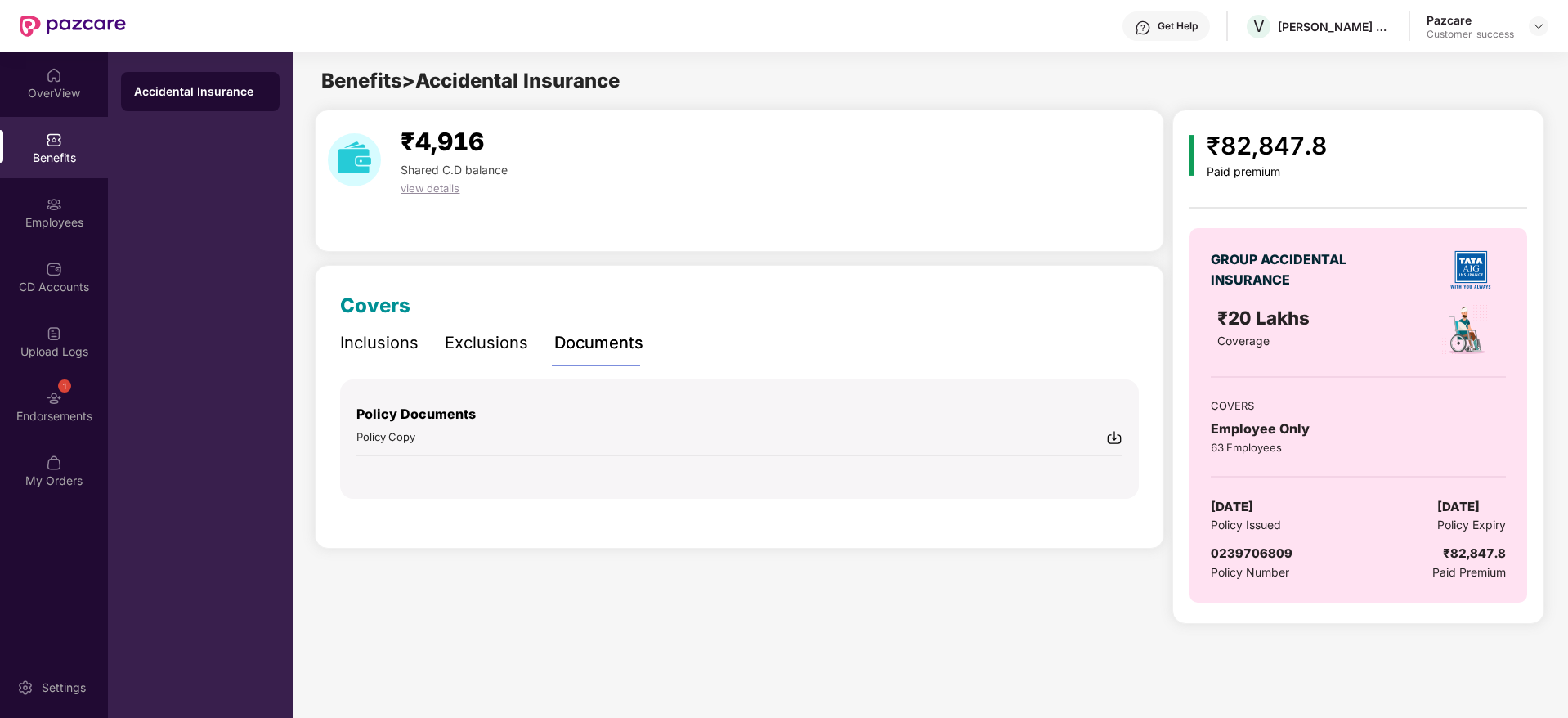
click at [1113, 439] on img at bounding box center [1115, 437] width 17 height 17
click at [1288, 32] on div "Vivan Foods Private Limited" at bounding box center [1335, 27] width 114 height 16
copy div "Vivan Foods Private Limited"
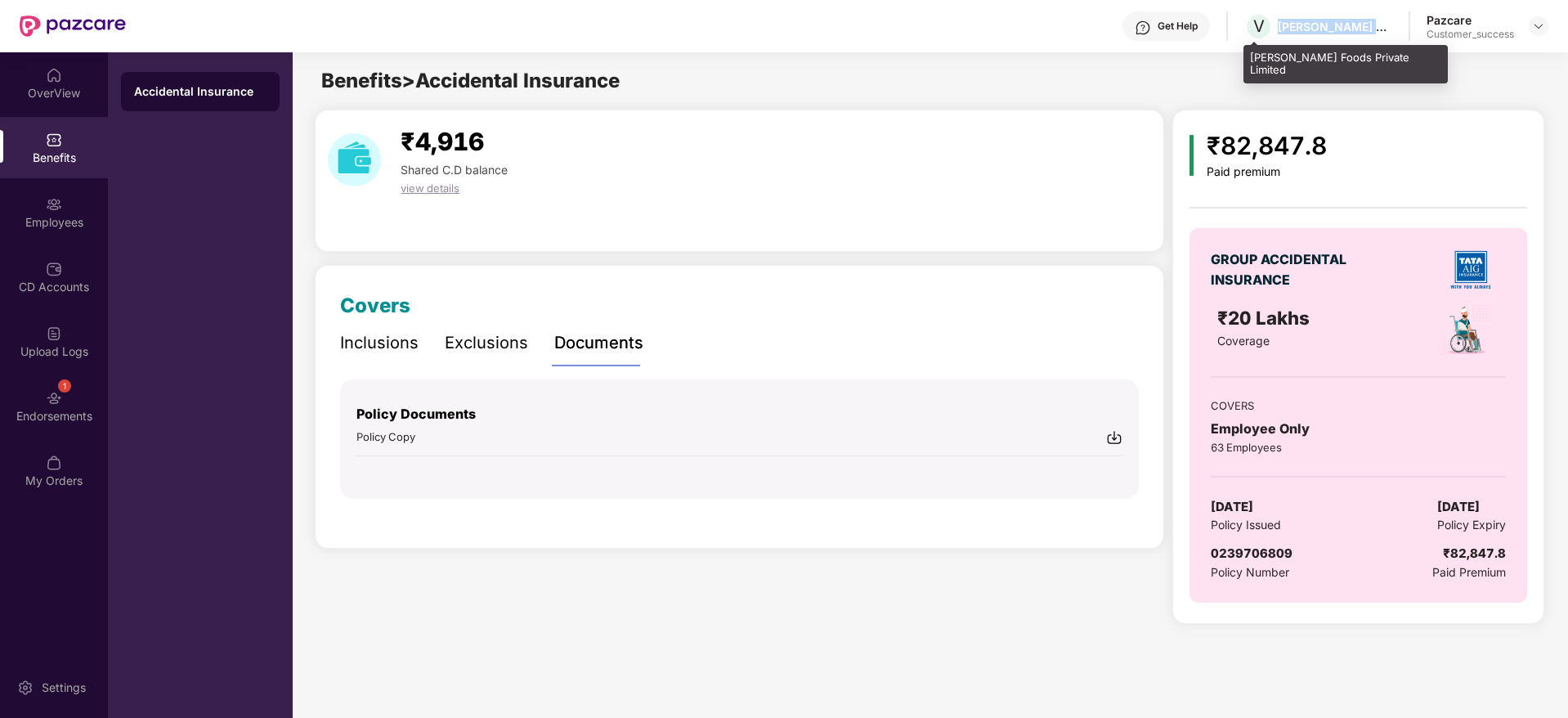
click at [1315, 31] on div "Vivan Foods Private Limited" at bounding box center [1335, 27] width 114 height 16
click at [1543, 25] on img at bounding box center [1538, 26] width 13 height 13
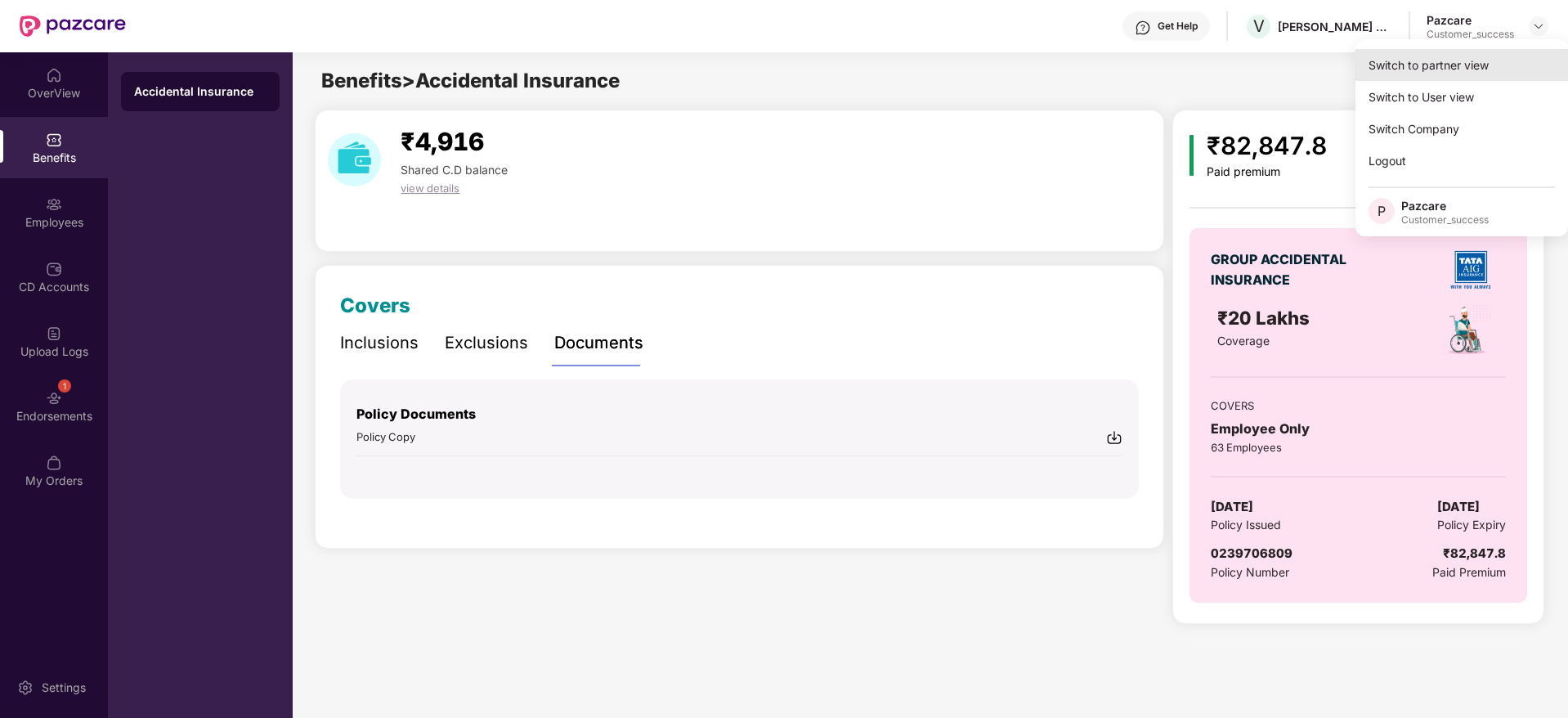
click at [1526, 56] on div "Switch to partner view" at bounding box center [1462, 65] width 212 height 31
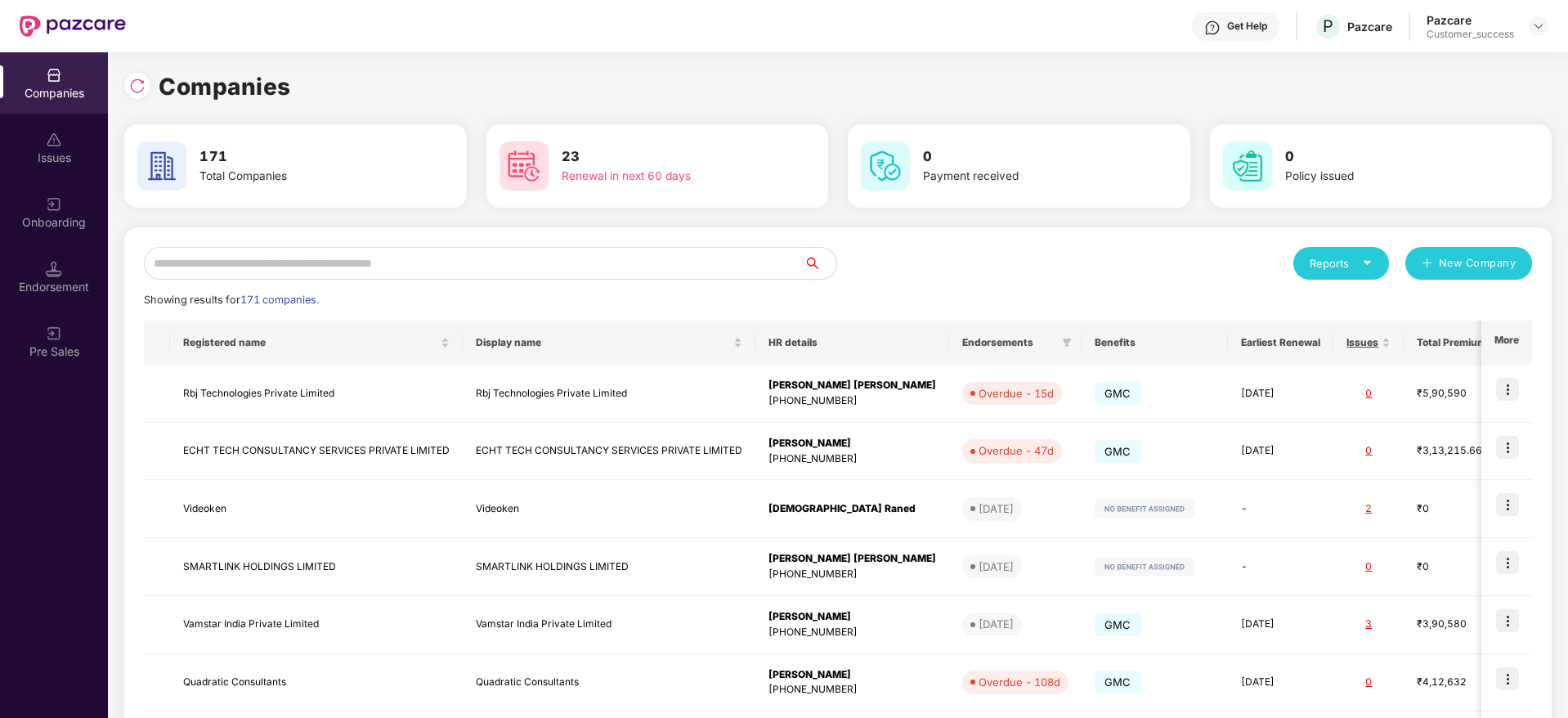
click at [527, 269] on input "text" at bounding box center [473, 263] width 660 height 32
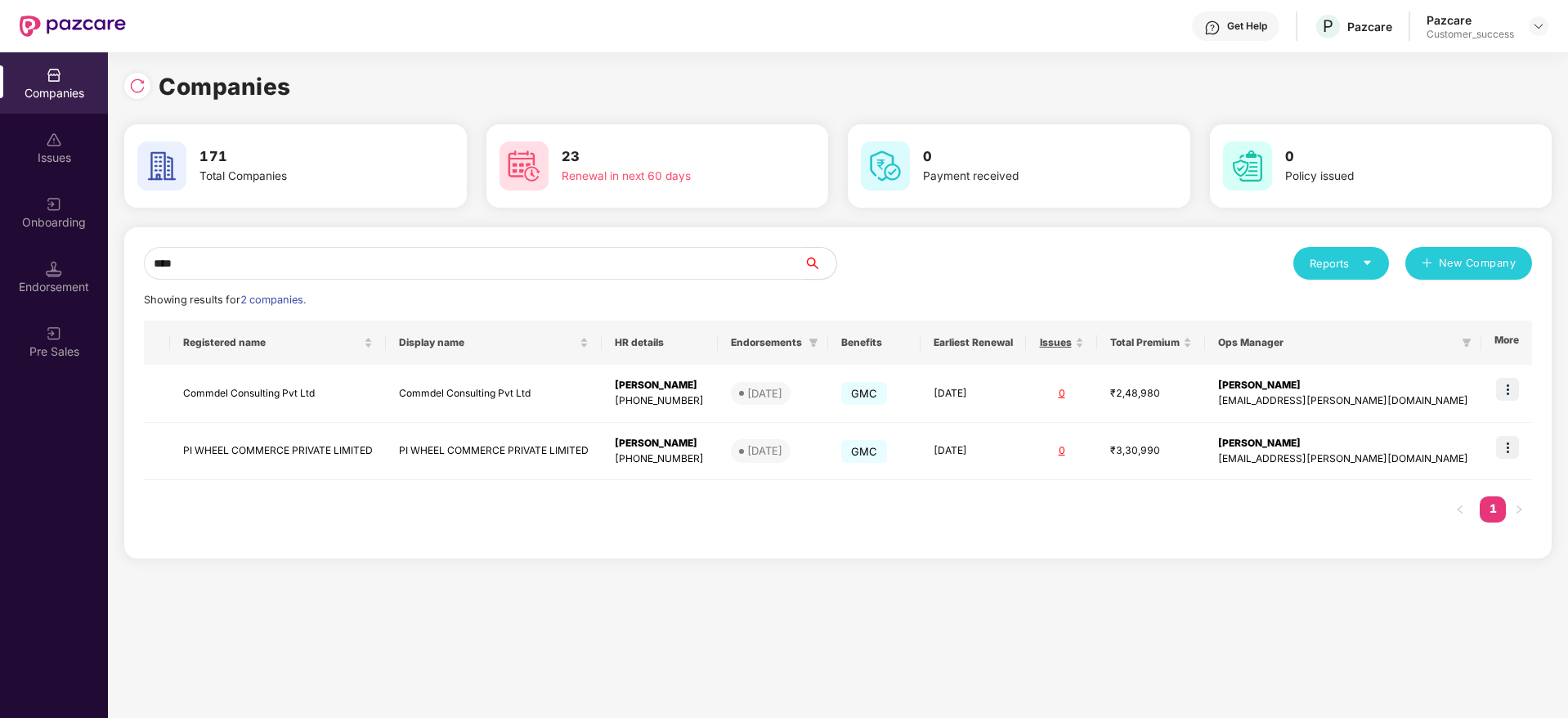
type input "****"
click at [1514, 380] on img at bounding box center [1507, 389] width 23 height 23
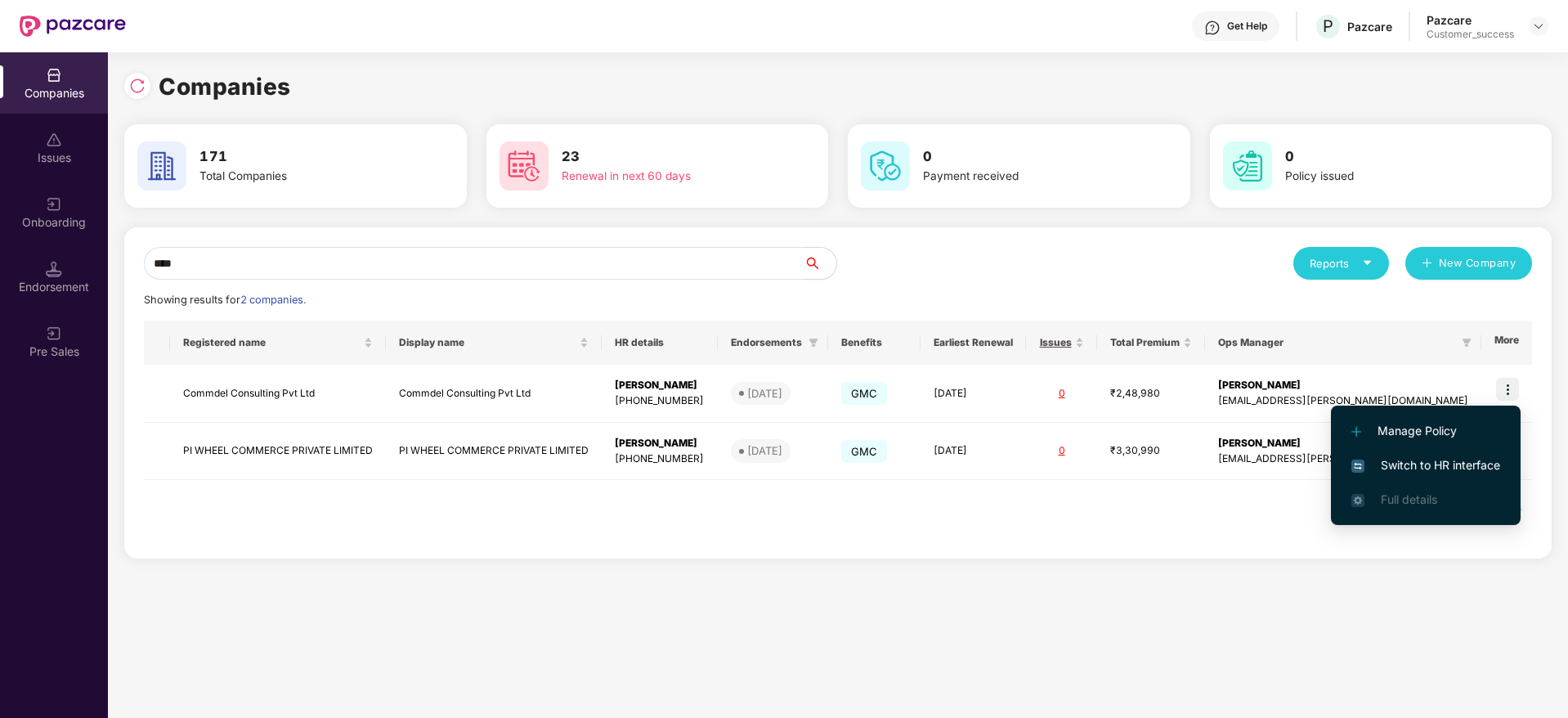
click at [1484, 449] on li "Switch to HR interface" at bounding box center [1425, 464] width 190 height 34
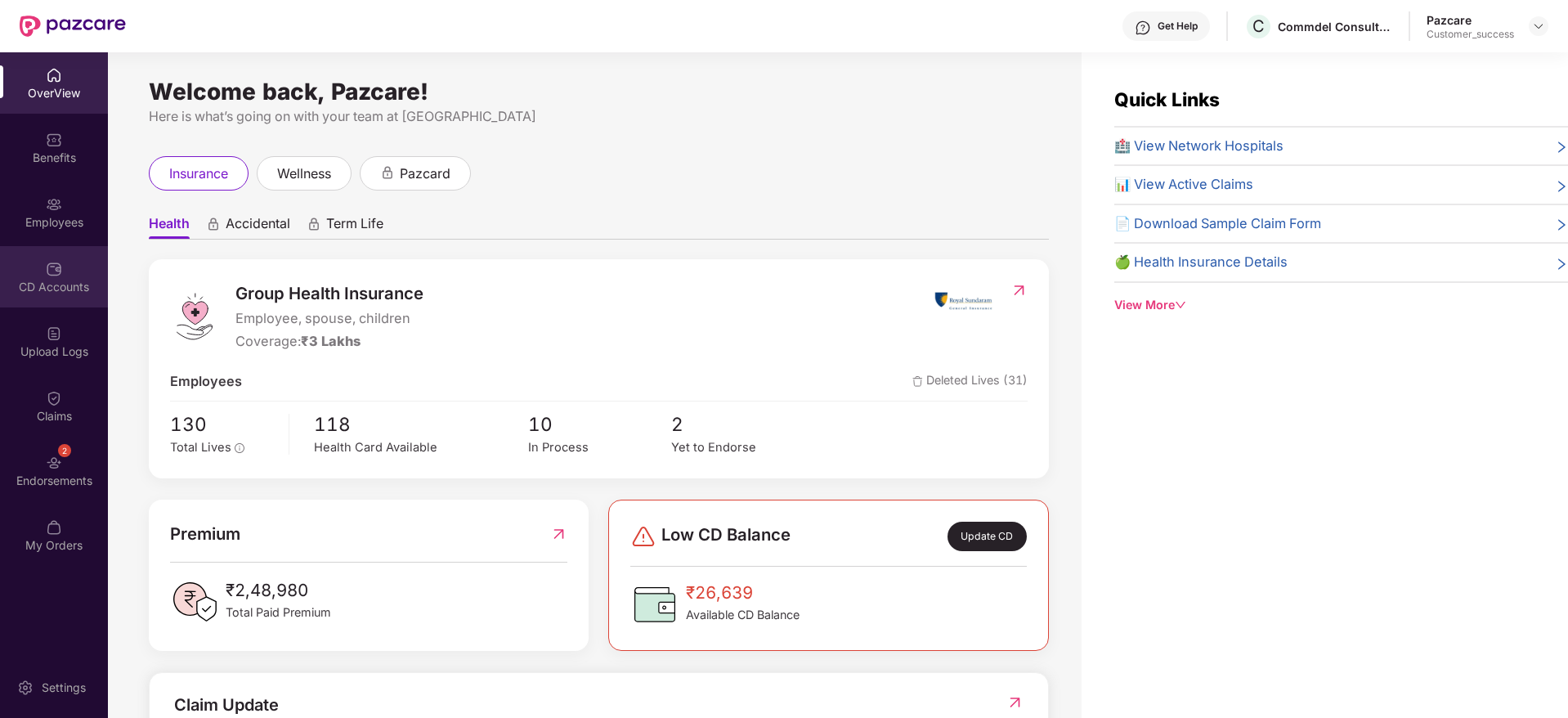
click at [53, 250] on div "CD Accounts" at bounding box center [54, 276] width 108 height 61
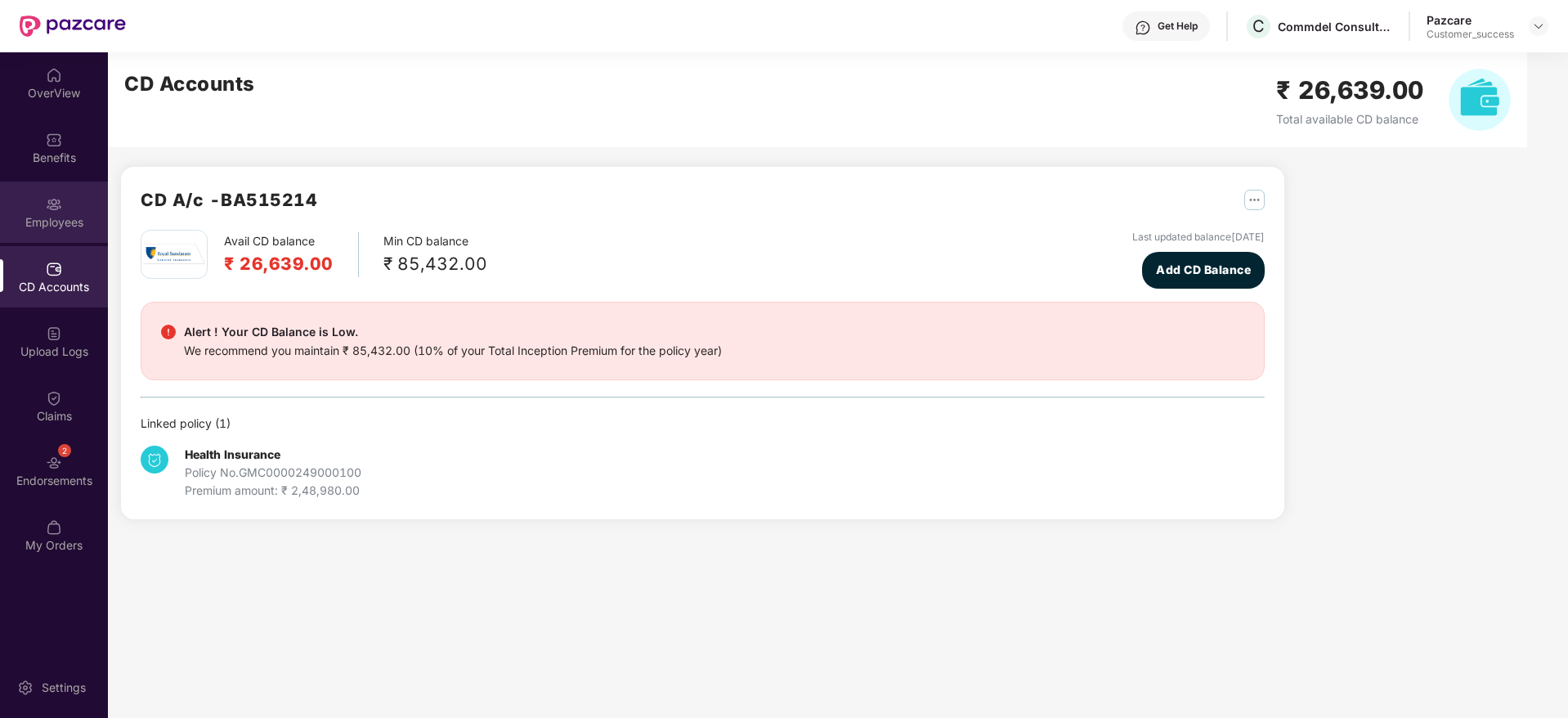
click at [70, 209] on div "Employees" at bounding box center [54, 212] width 108 height 61
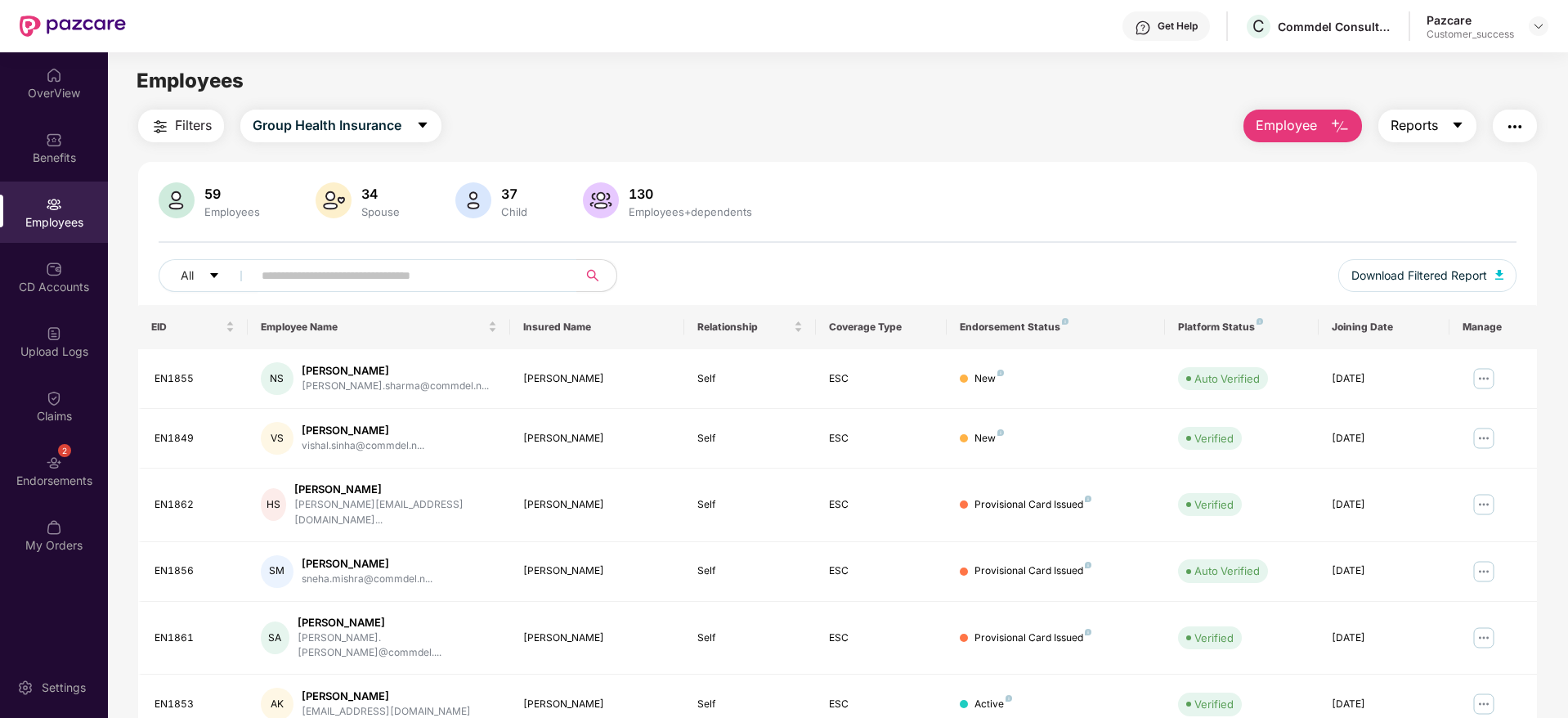
click at [1457, 124] on icon "caret-down" at bounding box center [1457, 126] width 9 height 6
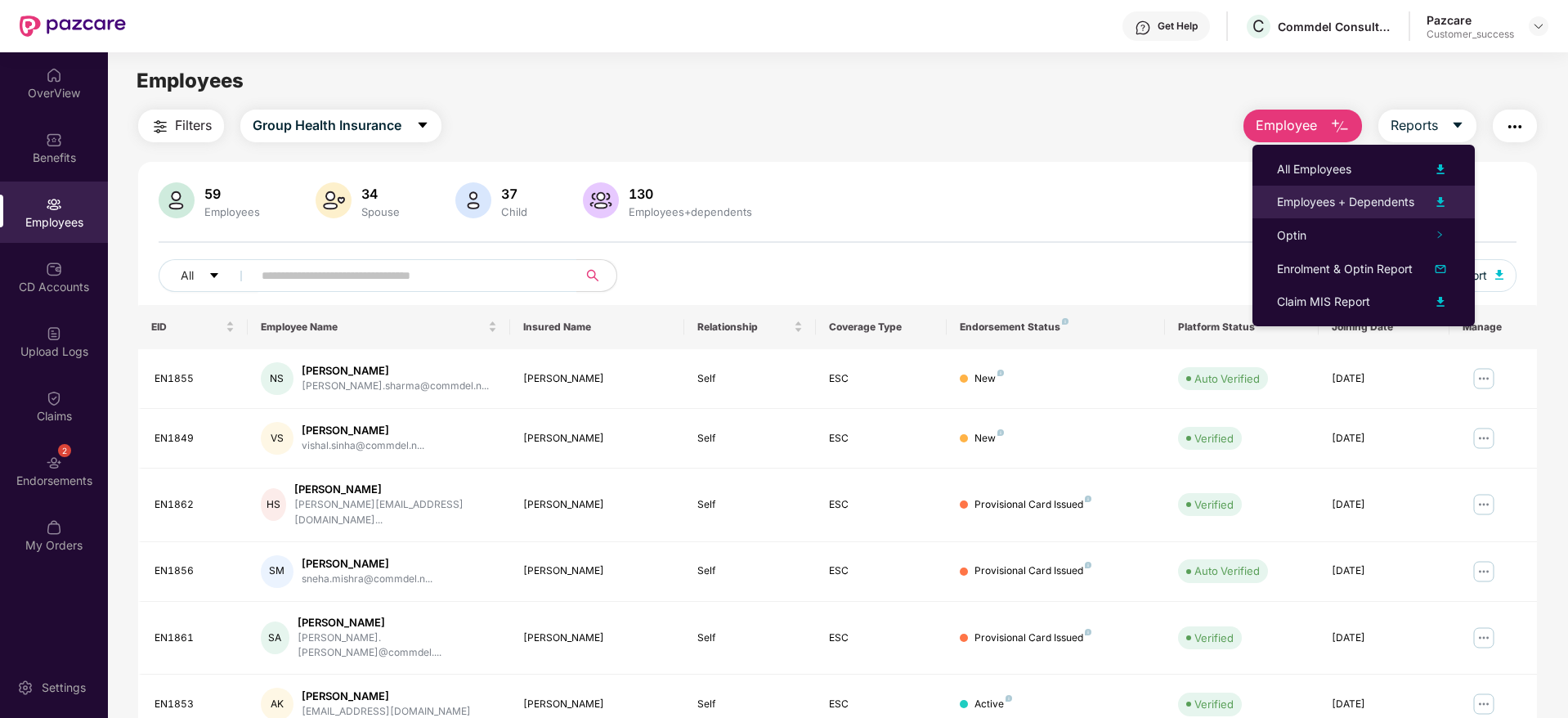
click at [1374, 199] on div "Employees + Dependents" at bounding box center [1346, 202] width 138 height 18
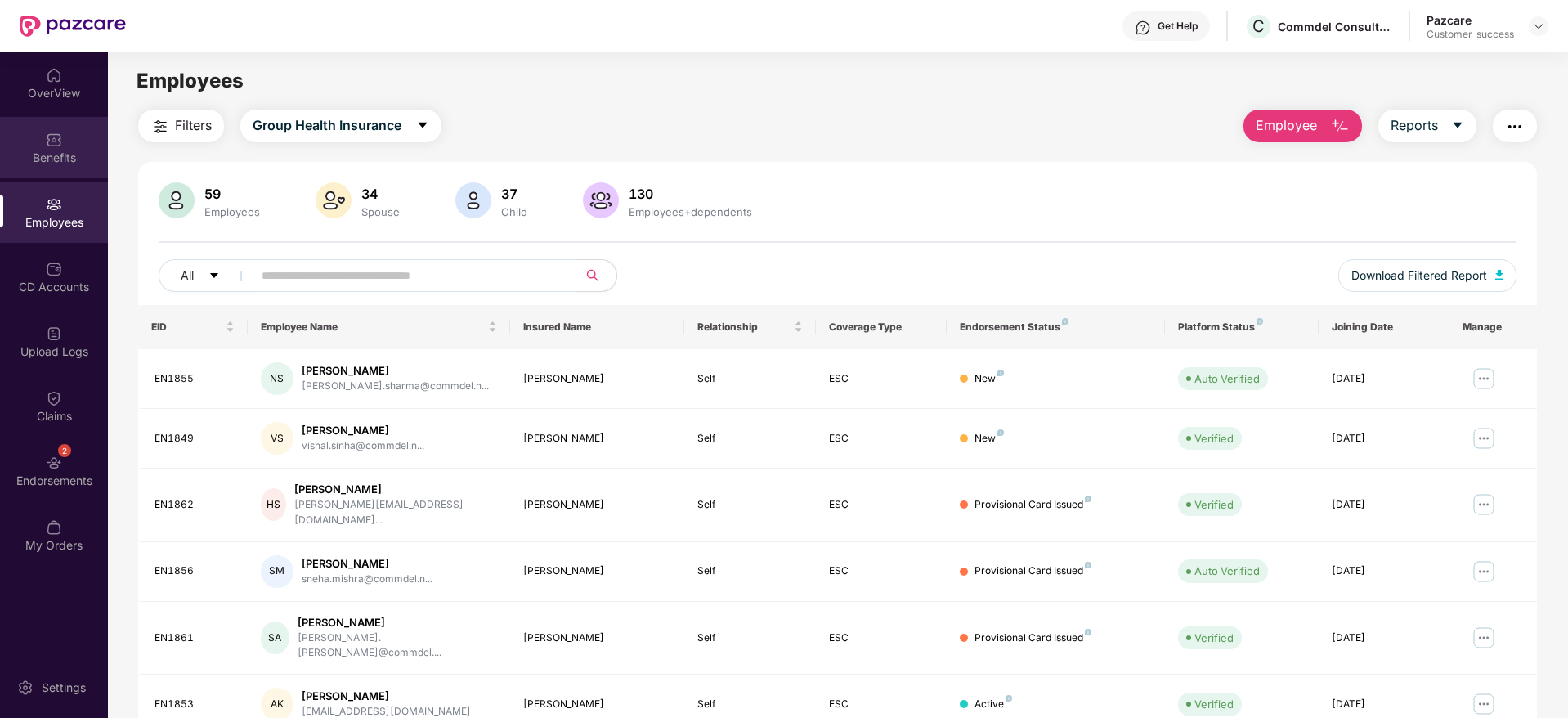
click at [31, 152] on div "Benefits" at bounding box center [54, 157] width 108 height 17
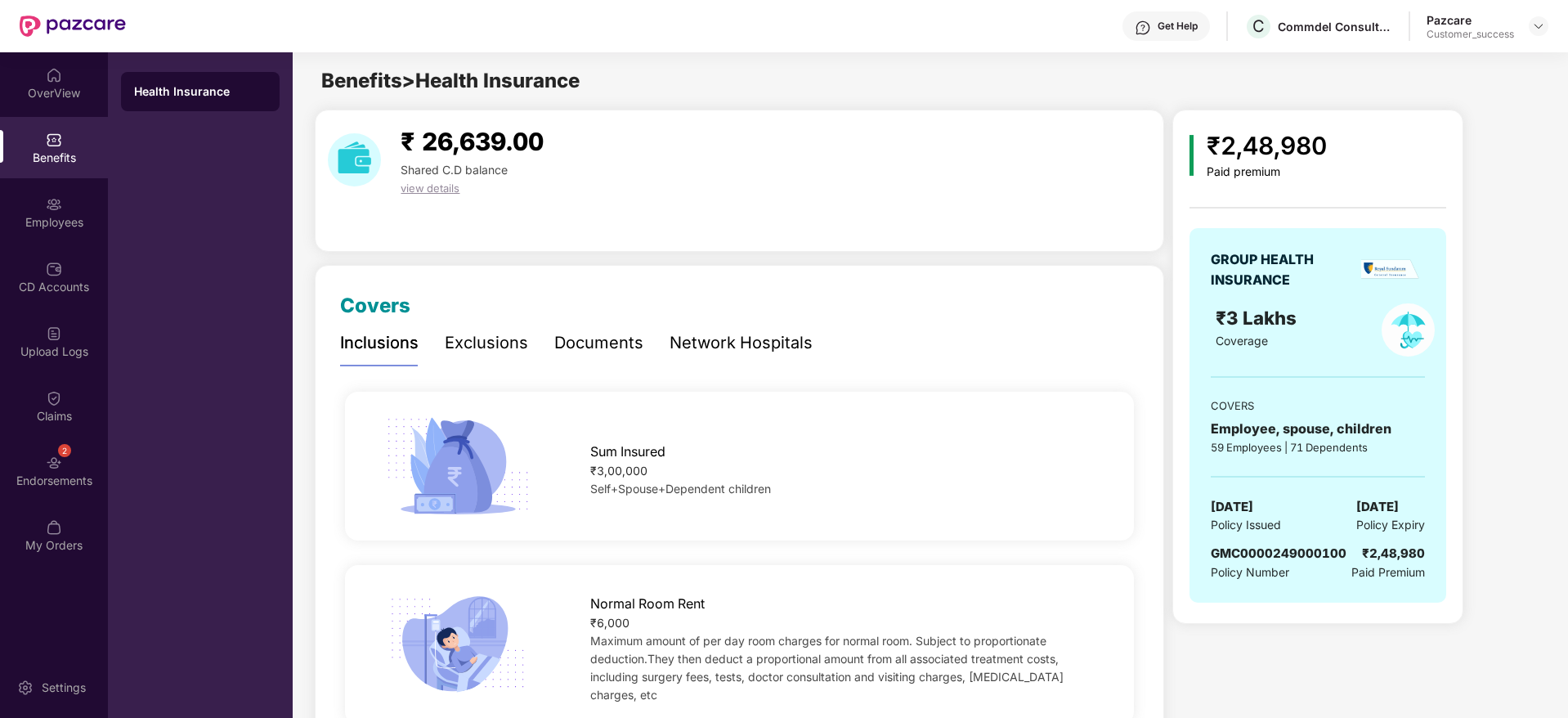
click at [623, 346] on div "Documents" at bounding box center [599, 343] width 90 height 26
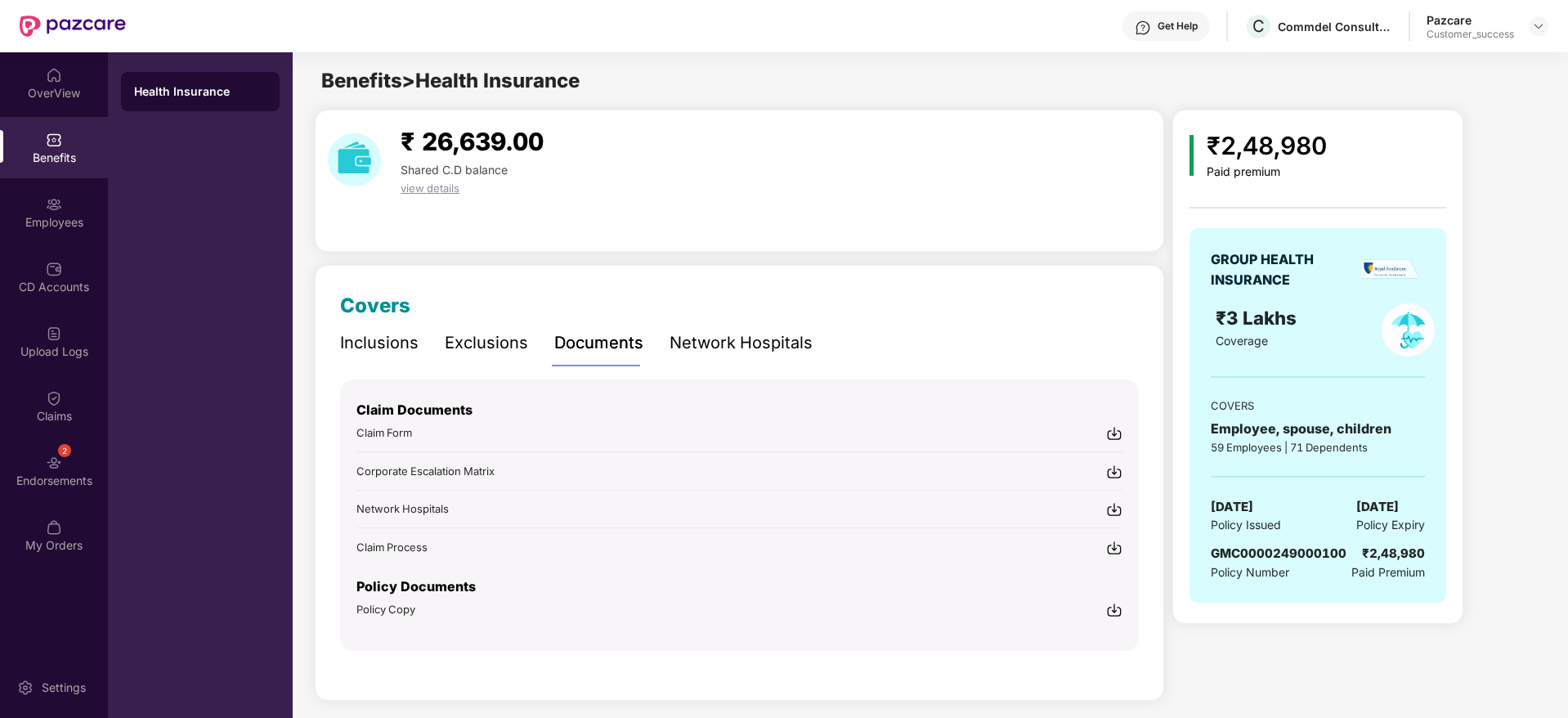
scroll to position [9, 0]
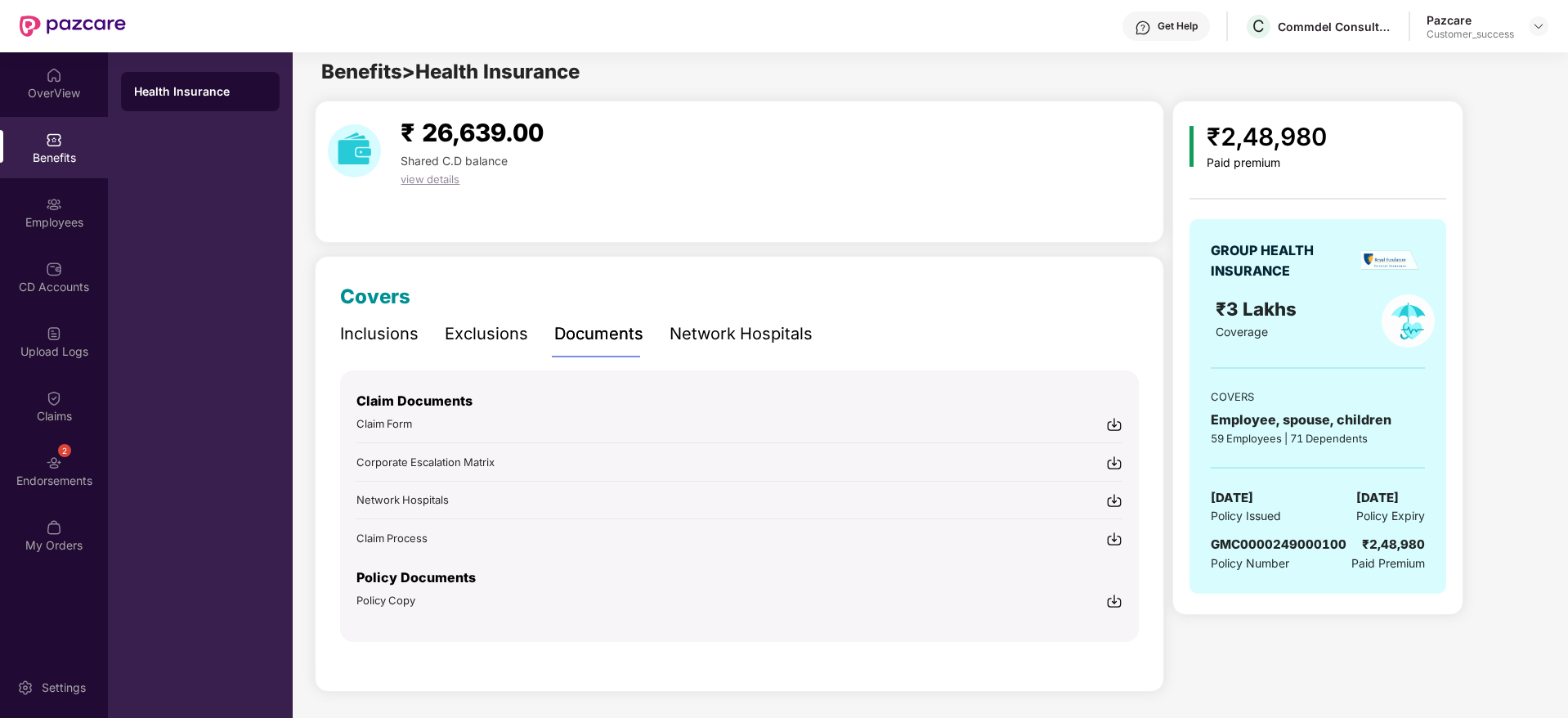
click at [1104, 602] on div "Policy Copy" at bounding box center [739, 600] width 766 height 17
click at [1297, 19] on div "Commdel Consulting Pvt Ltd" at bounding box center [1335, 27] width 114 height 16
copy div "Commdel Consulting Pvt Ltd"
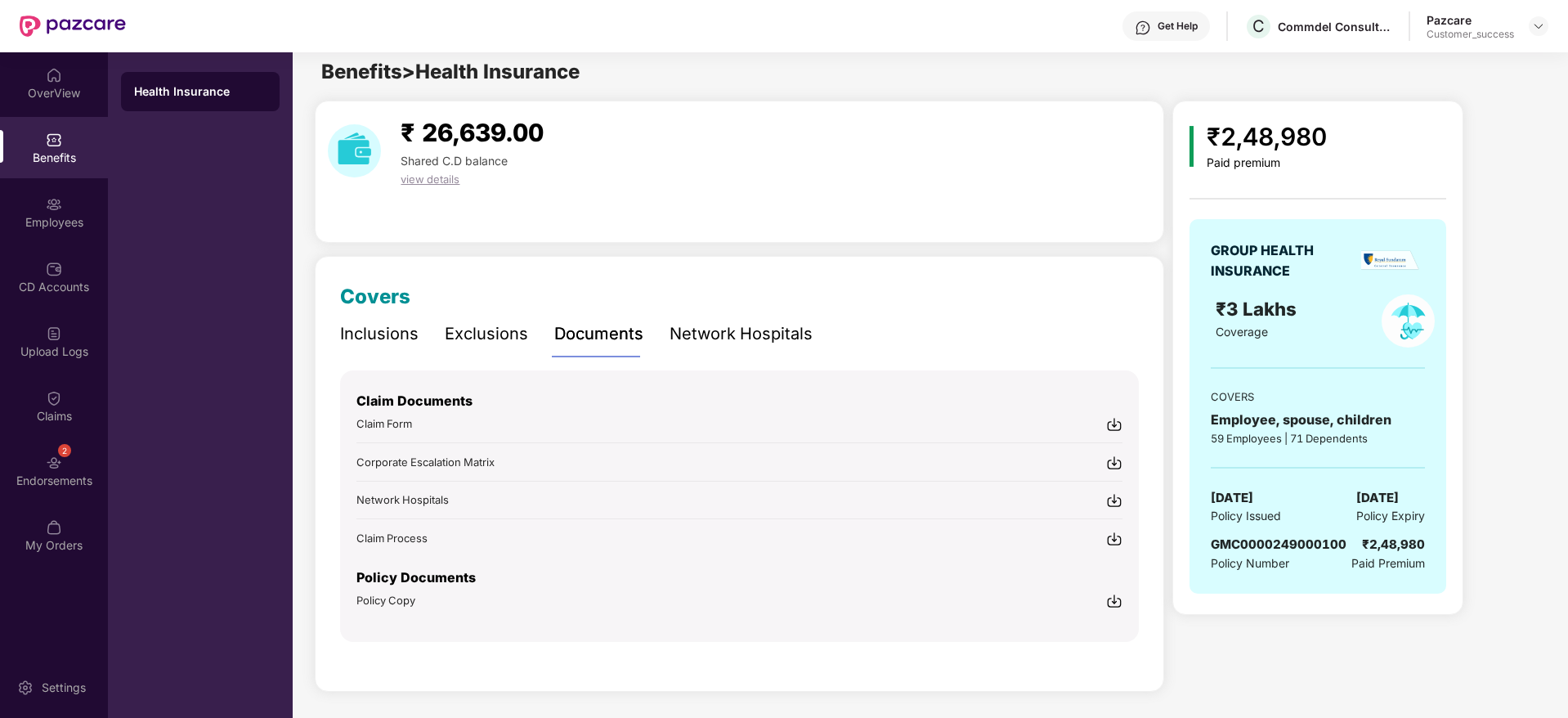
click at [1122, 85] on div "Benefits > Health Insurance" at bounding box center [930, 72] width 1274 height 31
drag, startPoint x: 1122, startPoint y: 85, endPoint x: 1114, endPoint y: 321, distance: 236.1
click at [1114, 321] on main "Benefits > Health Insurance ₹ 26,639.00 Shared C.D balance view details Covers …" at bounding box center [930, 381] width 1274 height 675
click at [1116, 319] on div "Inclusions Exclusions Documents Network Hospitals" at bounding box center [740, 334] width 799 height 45
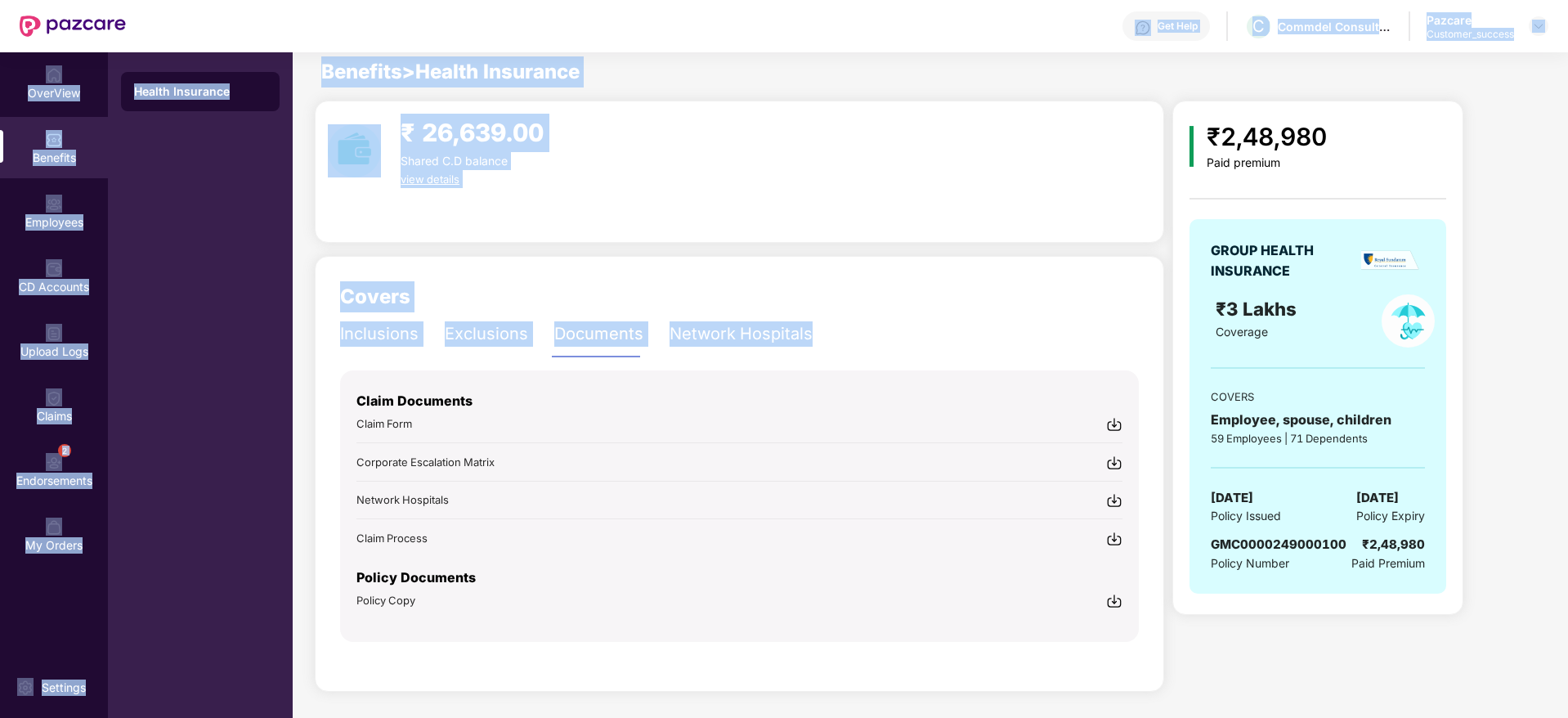
scroll to position [0, 0]
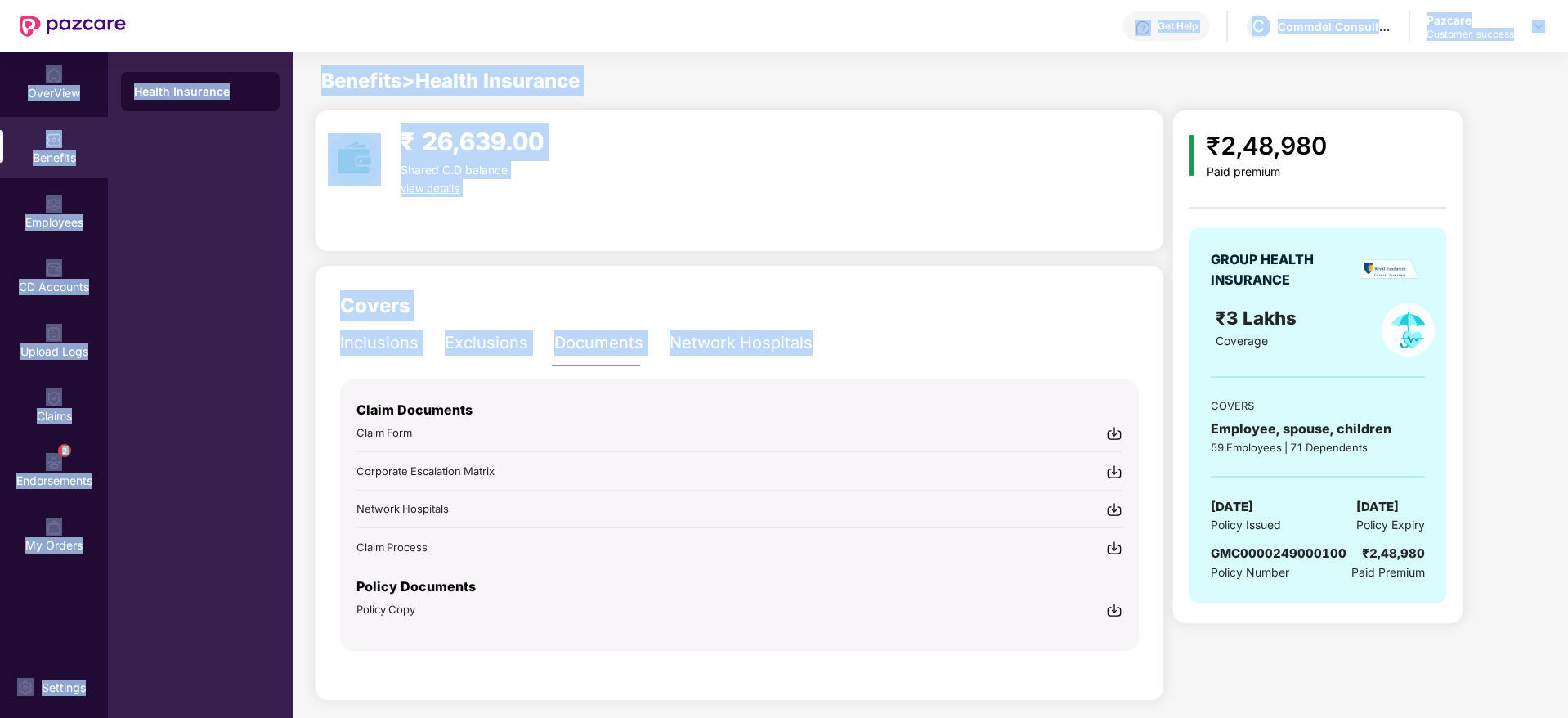
drag, startPoint x: 1108, startPoint y: 311, endPoint x: 273, endPoint y: 12, distance: 886.9
click at [273, 12] on div "Get Help C Commdel Consulting Pvt Ltd Pazcare Customer_success OverView Benefit…" at bounding box center [784, 359] width 1568 height 718
click at [283, 5] on div "Get Help C Commdel Consulting Pvt Ltd Pazcare Customer_success" at bounding box center [837, 26] width 1422 height 52
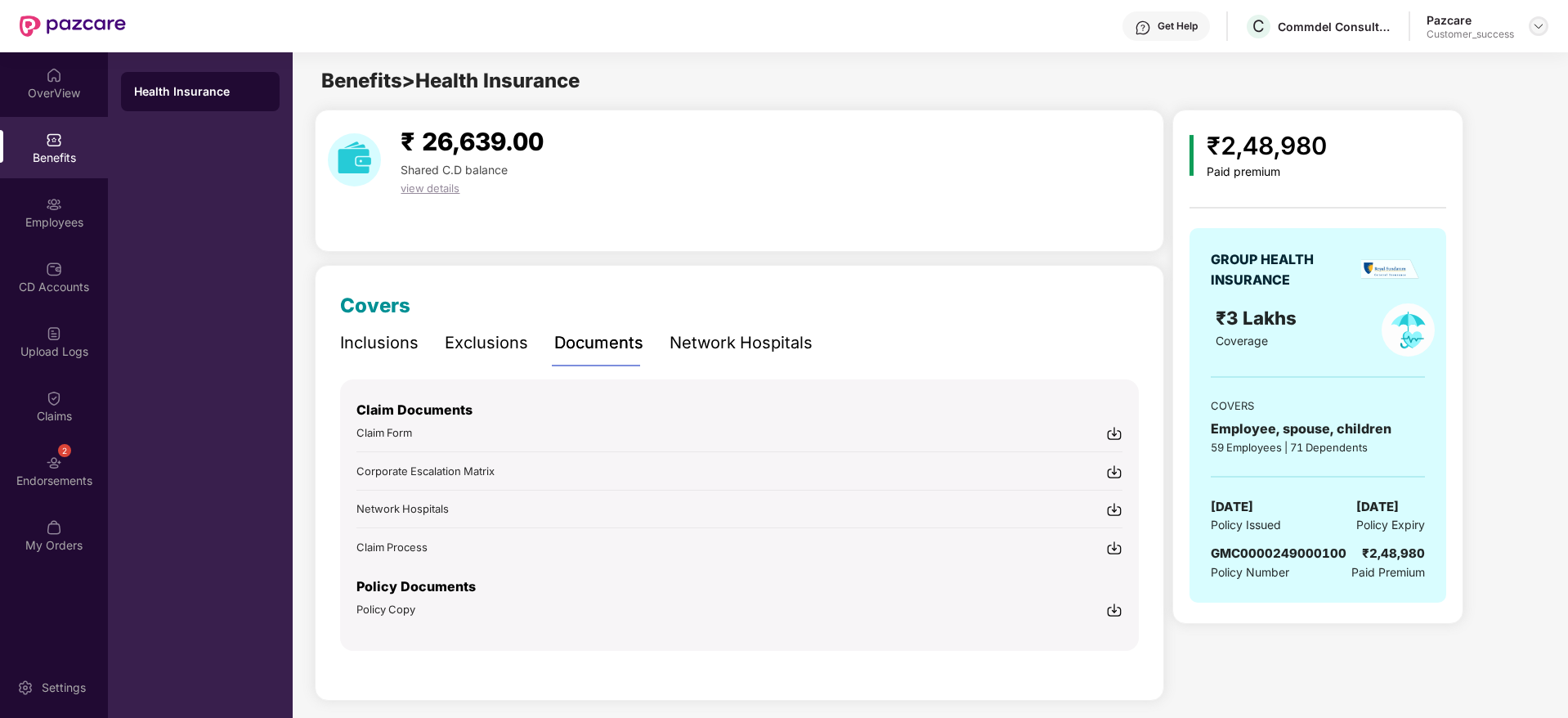
click at [1539, 24] on img at bounding box center [1538, 26] width 13 height 13
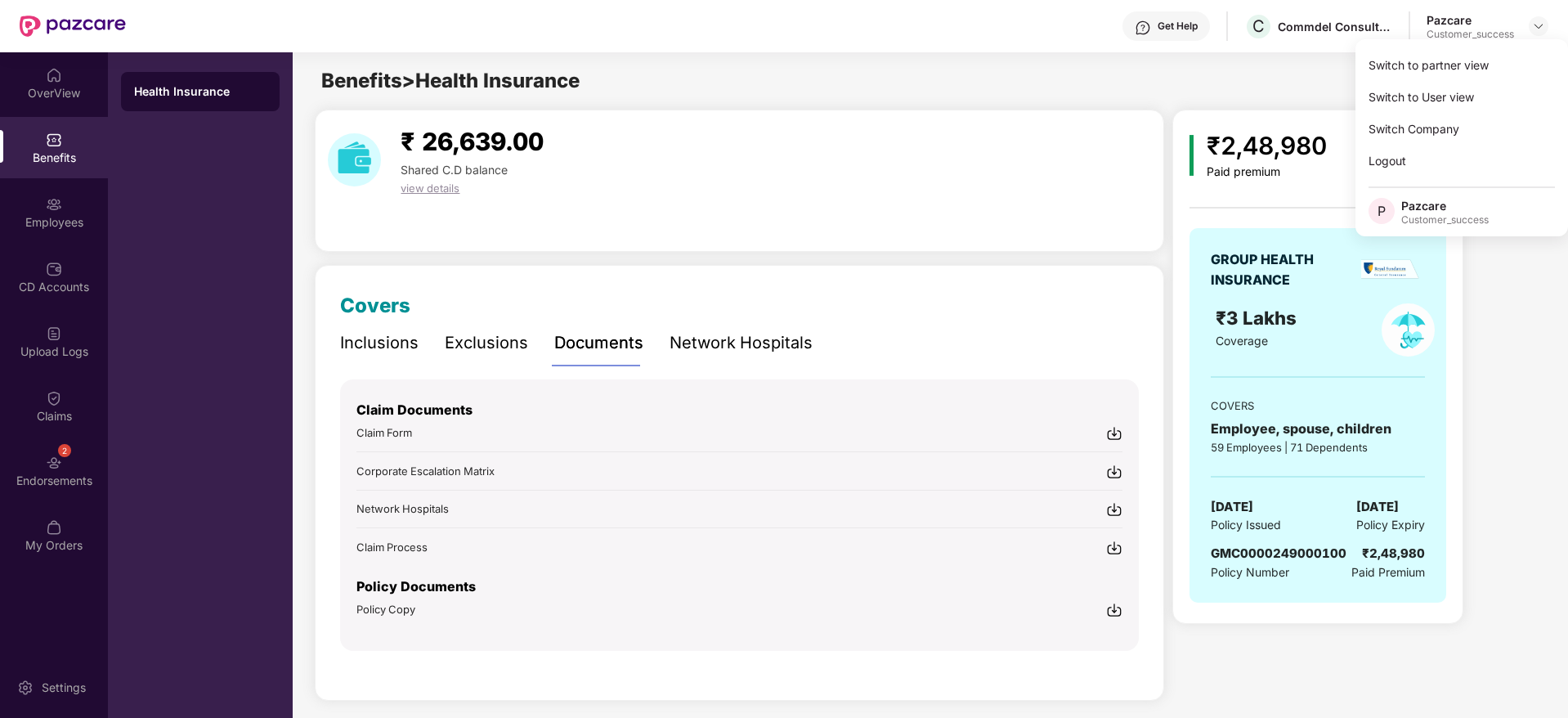
click at [1501, 70] on div "Switch to partner view" at bounding box center [1462, 65] width 212 height 31
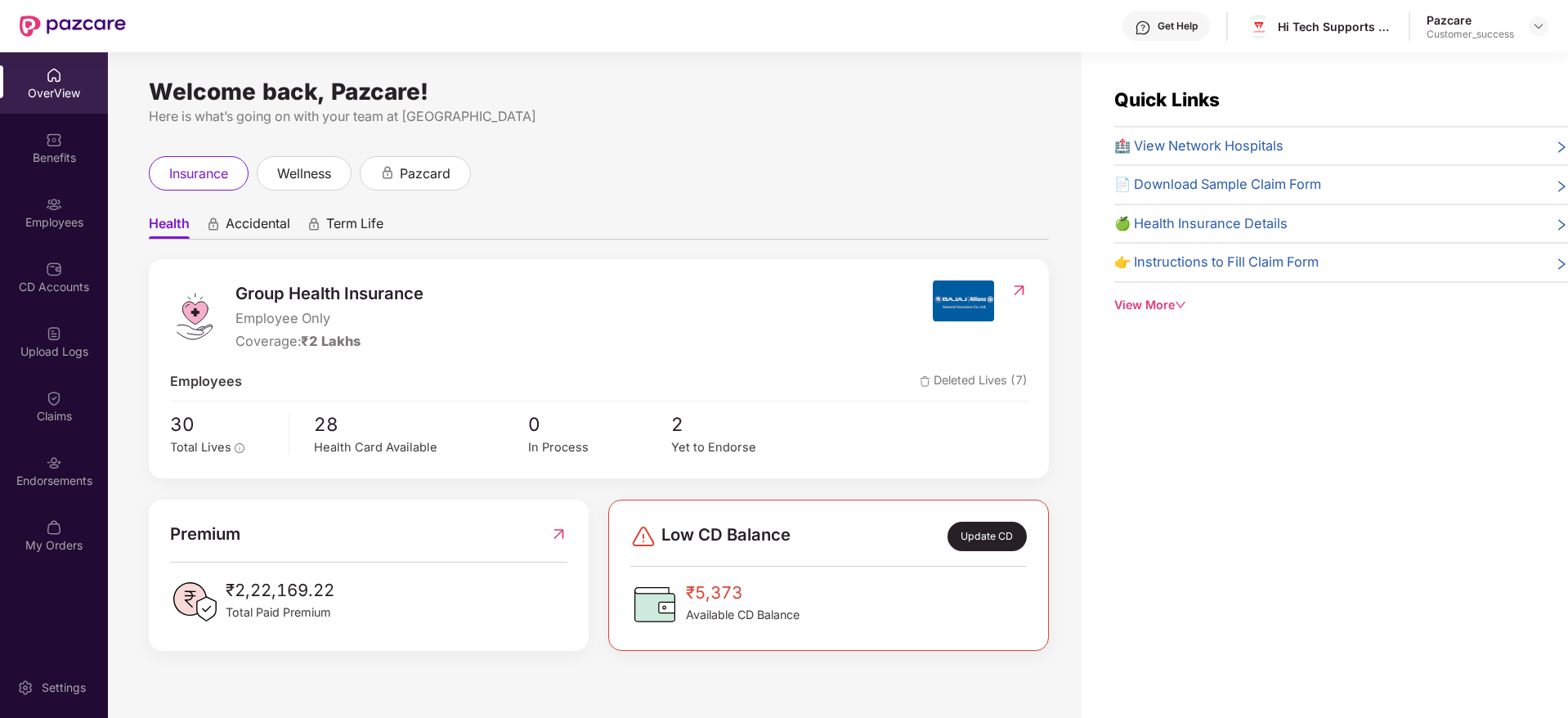
click at [1298, 42] on div "Get Help Hi Tech Supports And Hangers Private Limited Pazcare Customer_success" at bounding box center [837, 26] width 1422 height 52
copy div "Hi Tech Supports And Hangers Private Limited"
click at [1539, 30] on img at bounding box center [1538, 26] width 13 height 13
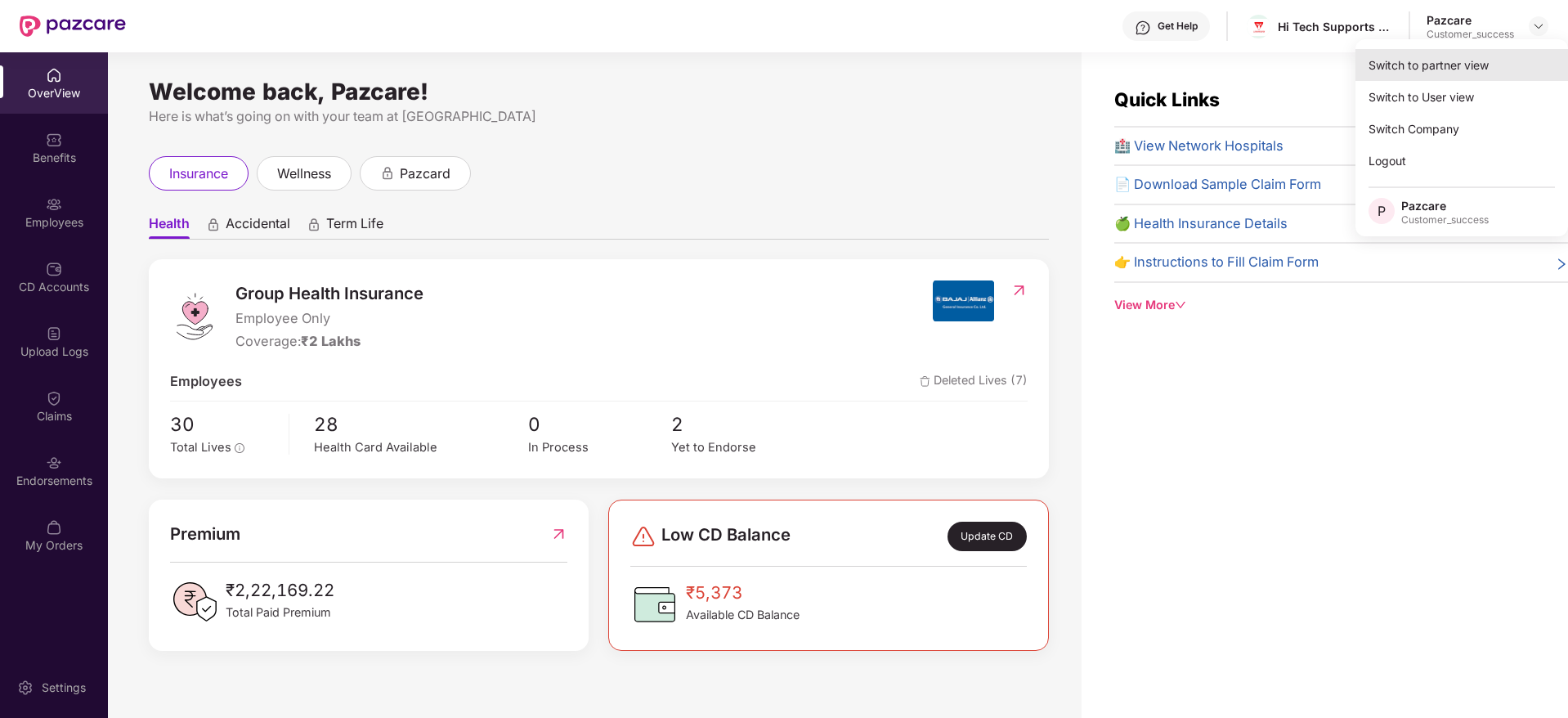
click at [1538, 55] on div "Switch to partner view Switch to User view Switch Company Logout P Pazcare Cust…" at bounding box center [1462, 138] width 212 height 197
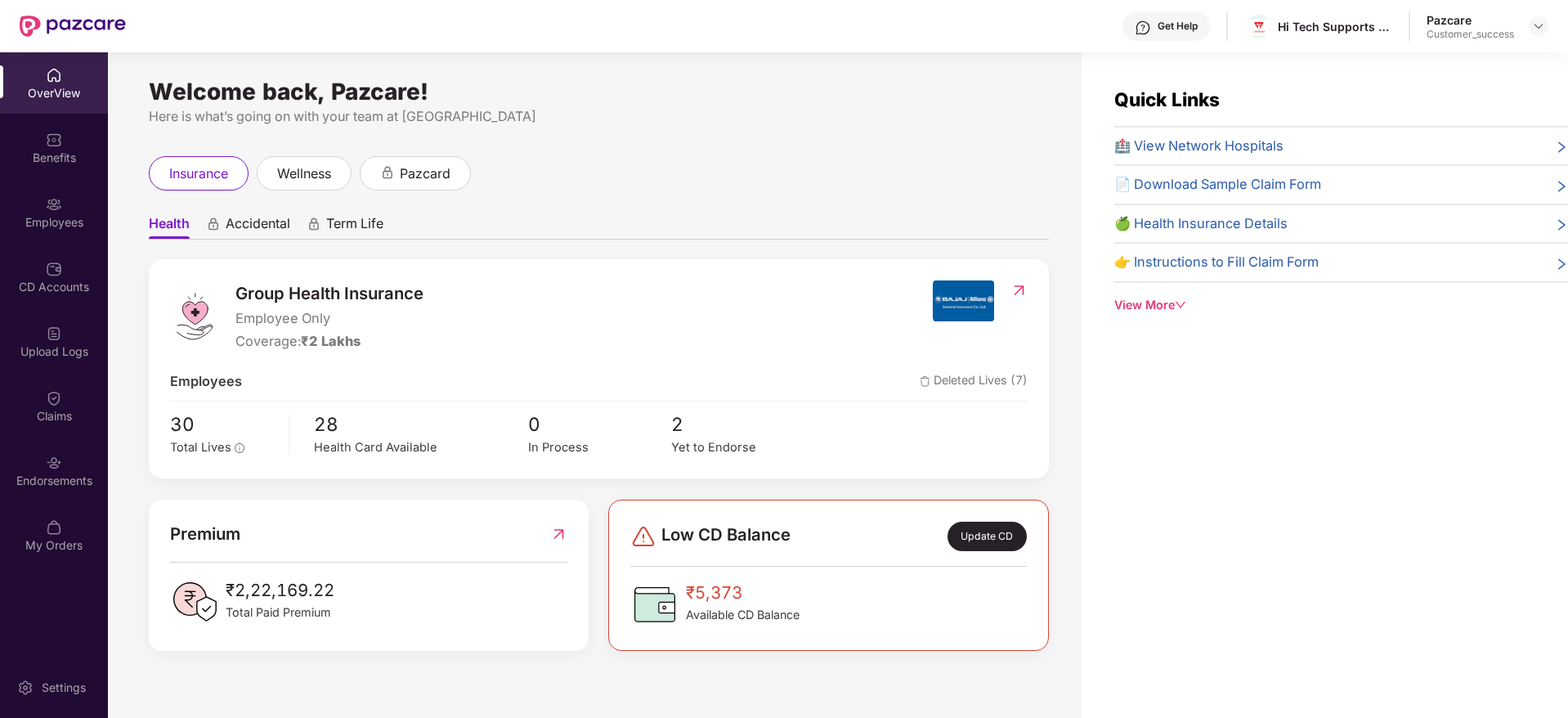
click at [1538, 55] on div "Quick Links 🏥 View Network Hospitals 📄 Download Sample Claim Form 🍏 Health Insu…" at bounding box center [1325, 411] width 487 height 718
click at [1547, 26] on div at bounding box center [1538, 27] width 20 height 20
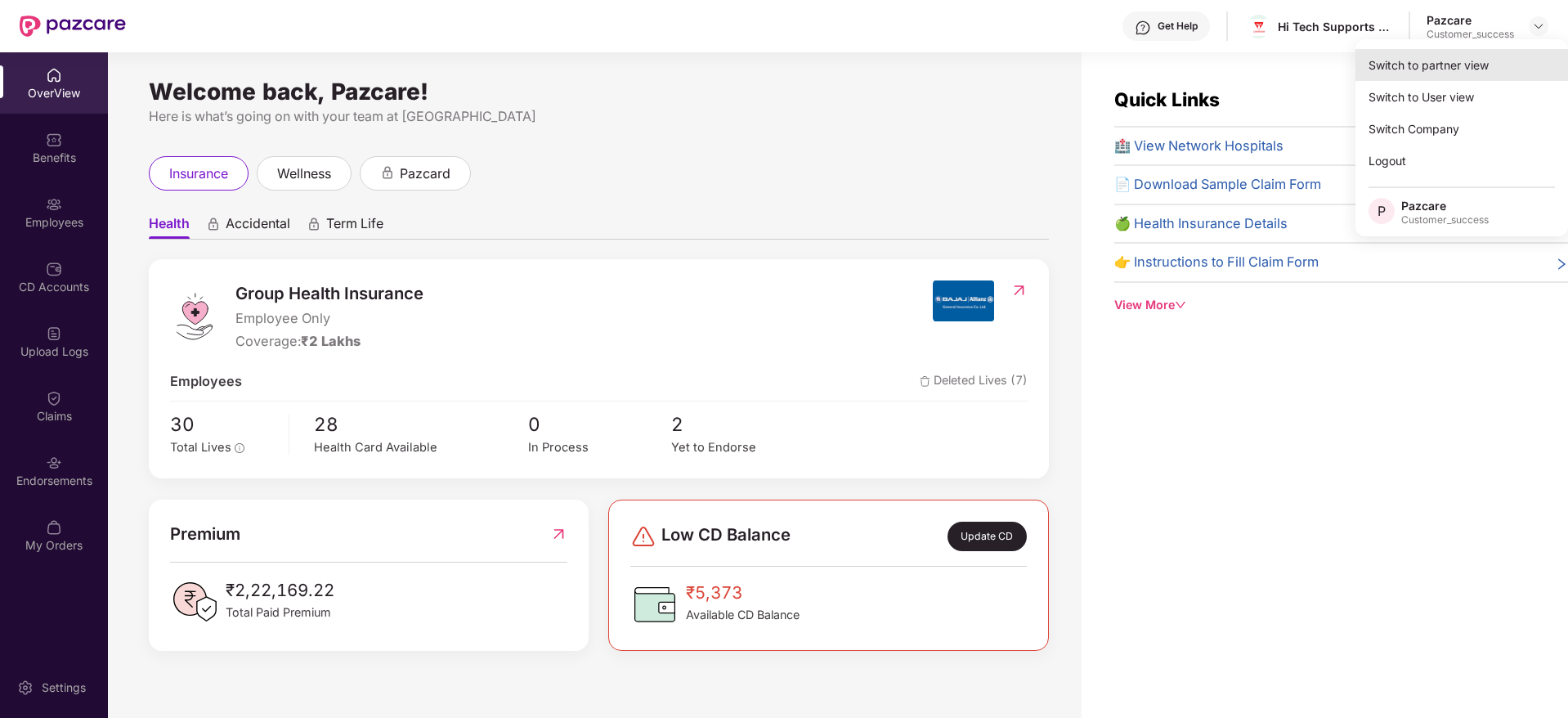
click at [1519, 63] on div "Switch to partner view" at bounding box center [1462, 65] width 212 height 31
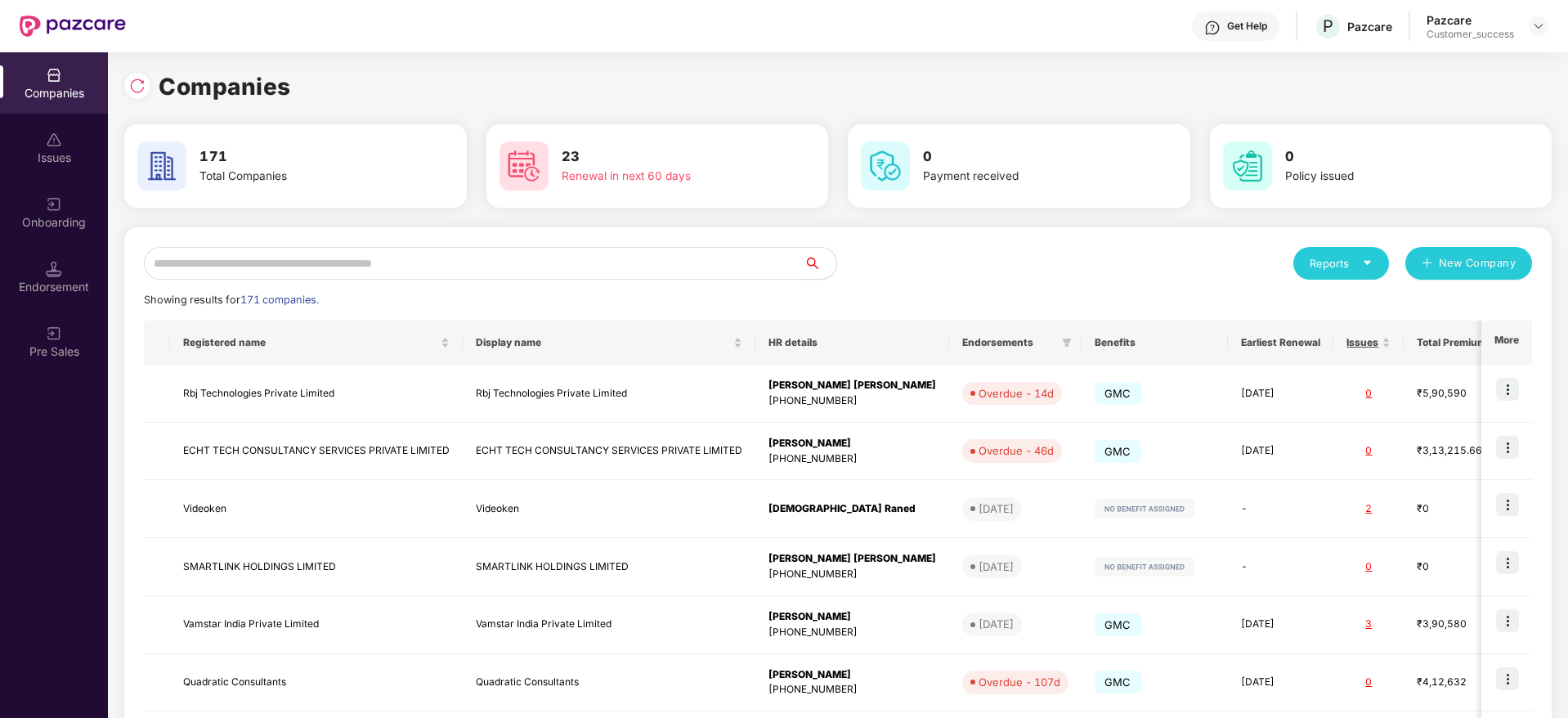
click at [662, 269] on input "text" at bounding box center [473, 263] width 660 height 32
paste input "**********"
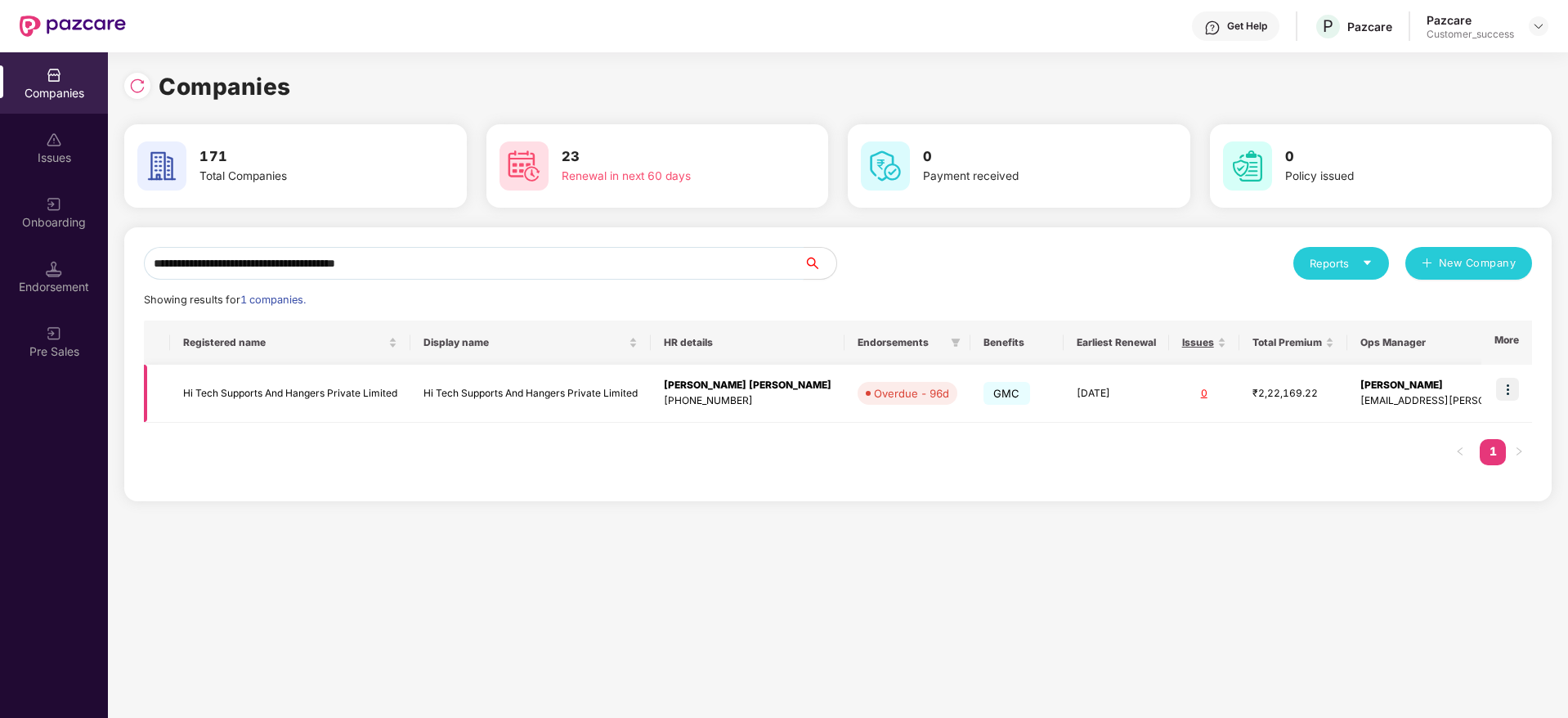
type input "**********"
click at [995, 376] on td "GMC" at bounding box center [1017, 393] width 93 height 58
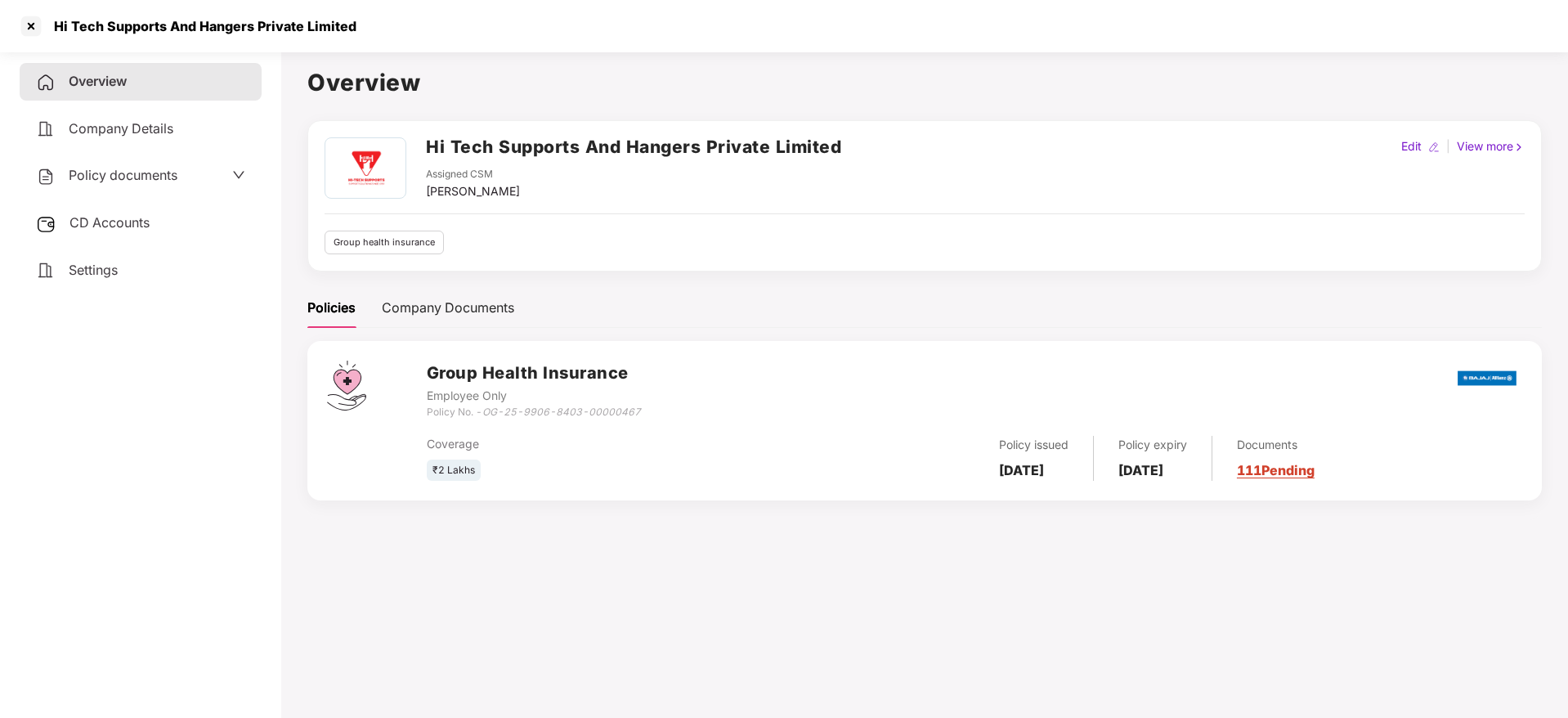
click at [78, 167] on span "Policy documents" at bounding box center [123, 175] width 109 height 17
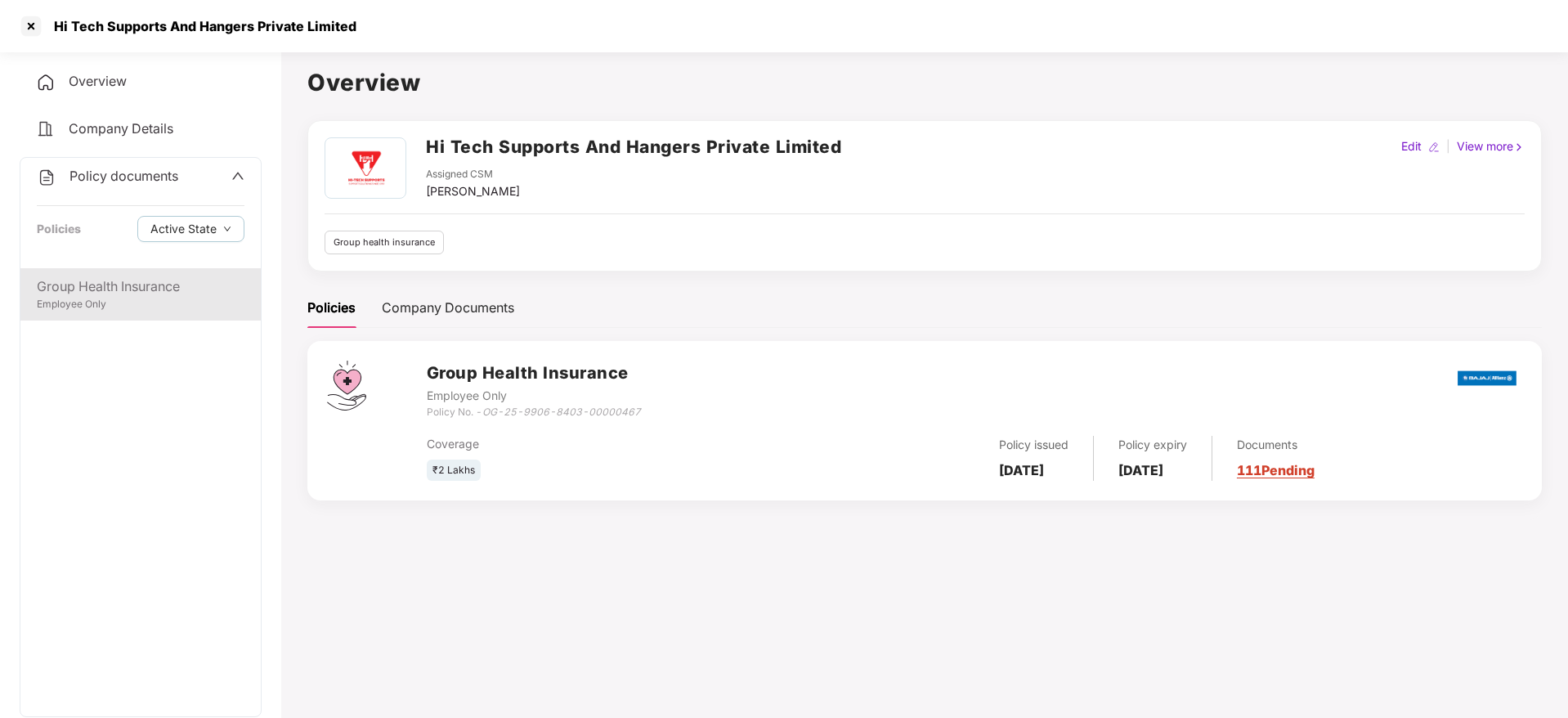
click at [128, 291] on div "Group Health Insurance" at bounding box center [140, 286] width 208 height 21
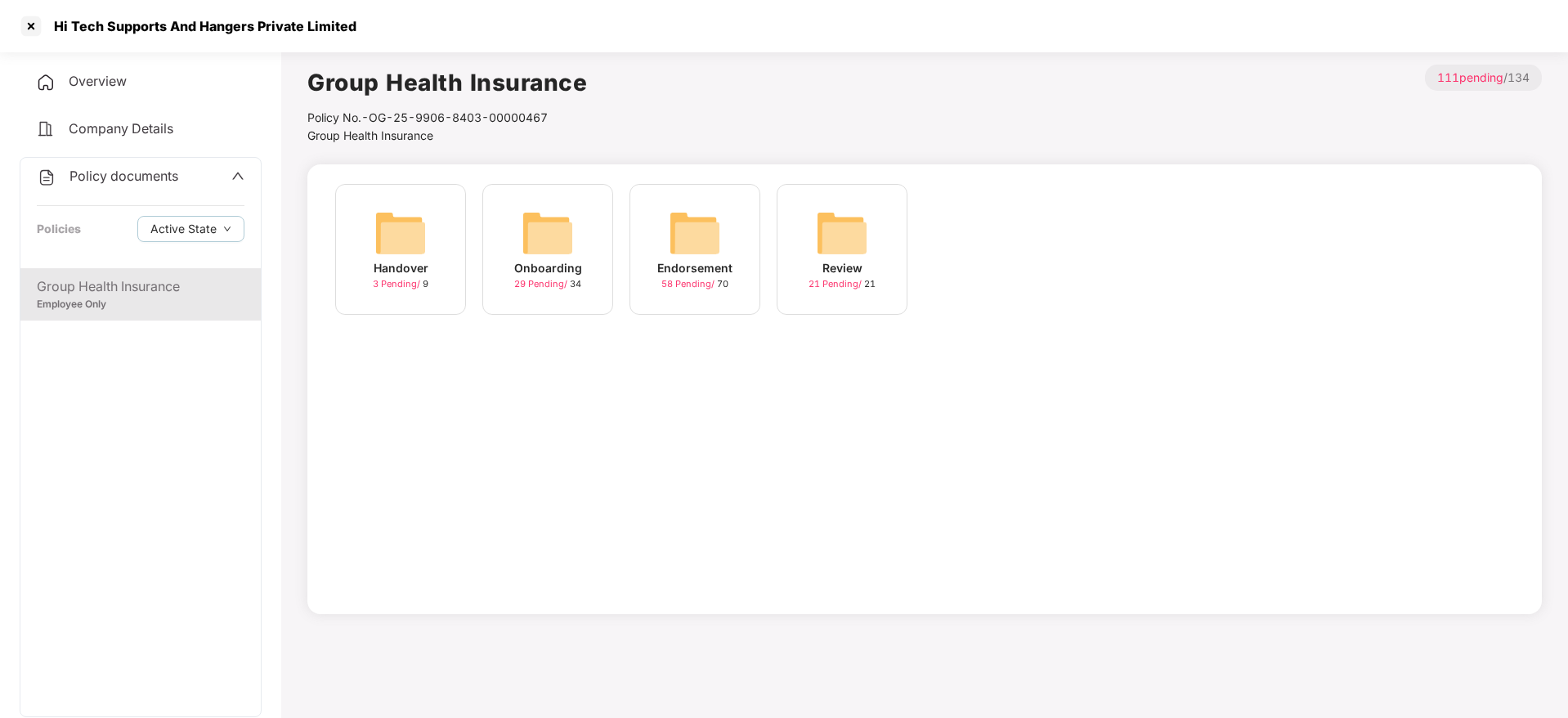
click at [402, 254] on img at bounding box center [400, 232] width 52 height 52
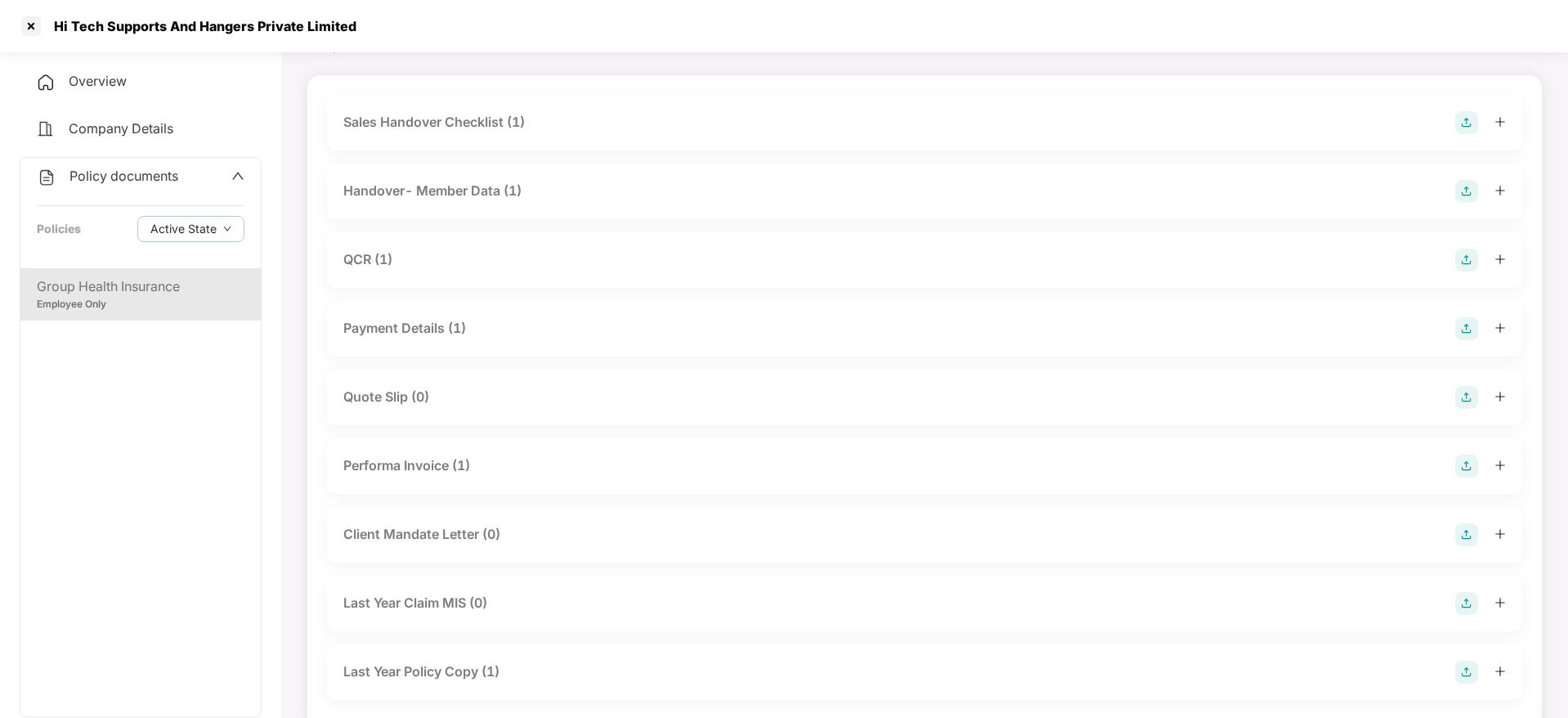
scroll to position [123, 0]
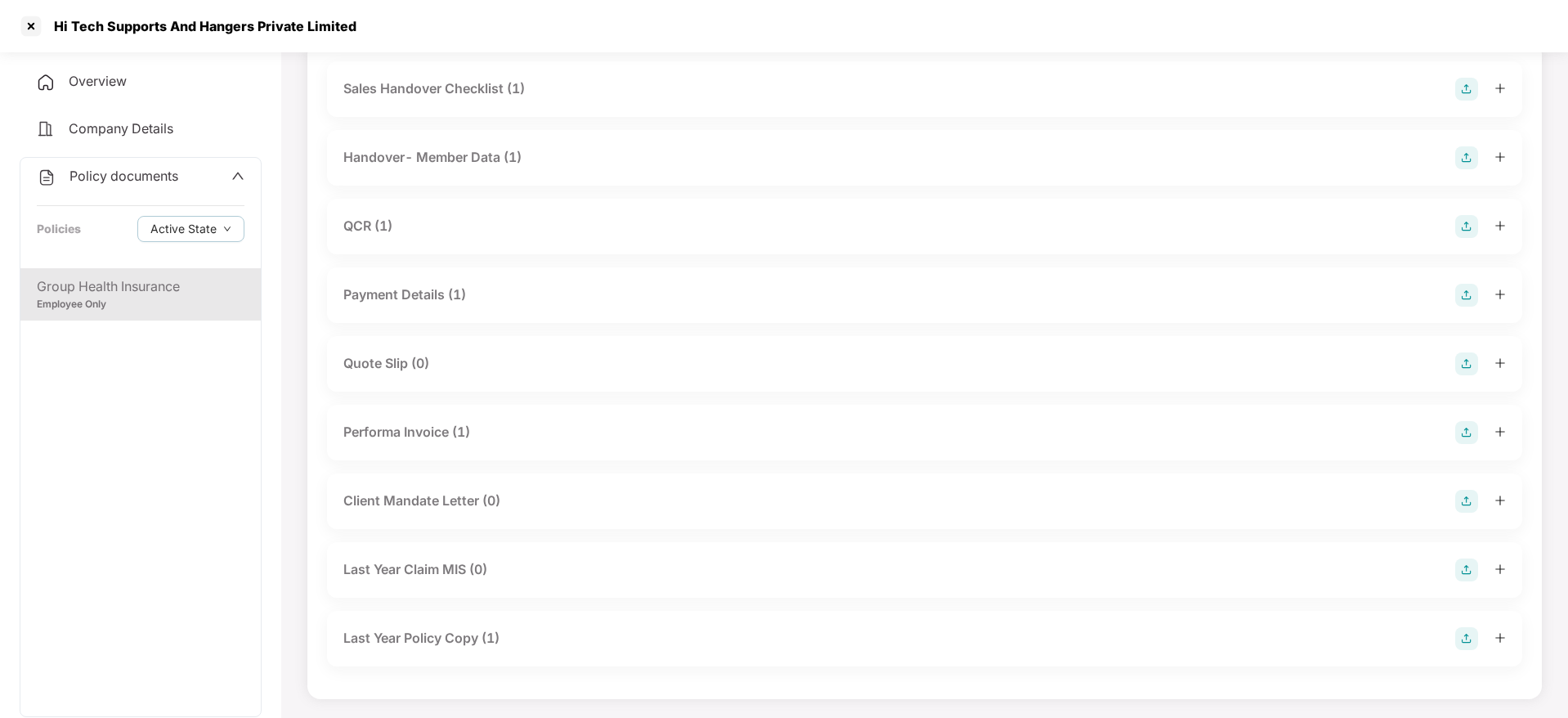
click at [469, 432] on div "Performa Invoice (1)" at bounding box center [406, 432] width 127 height 21
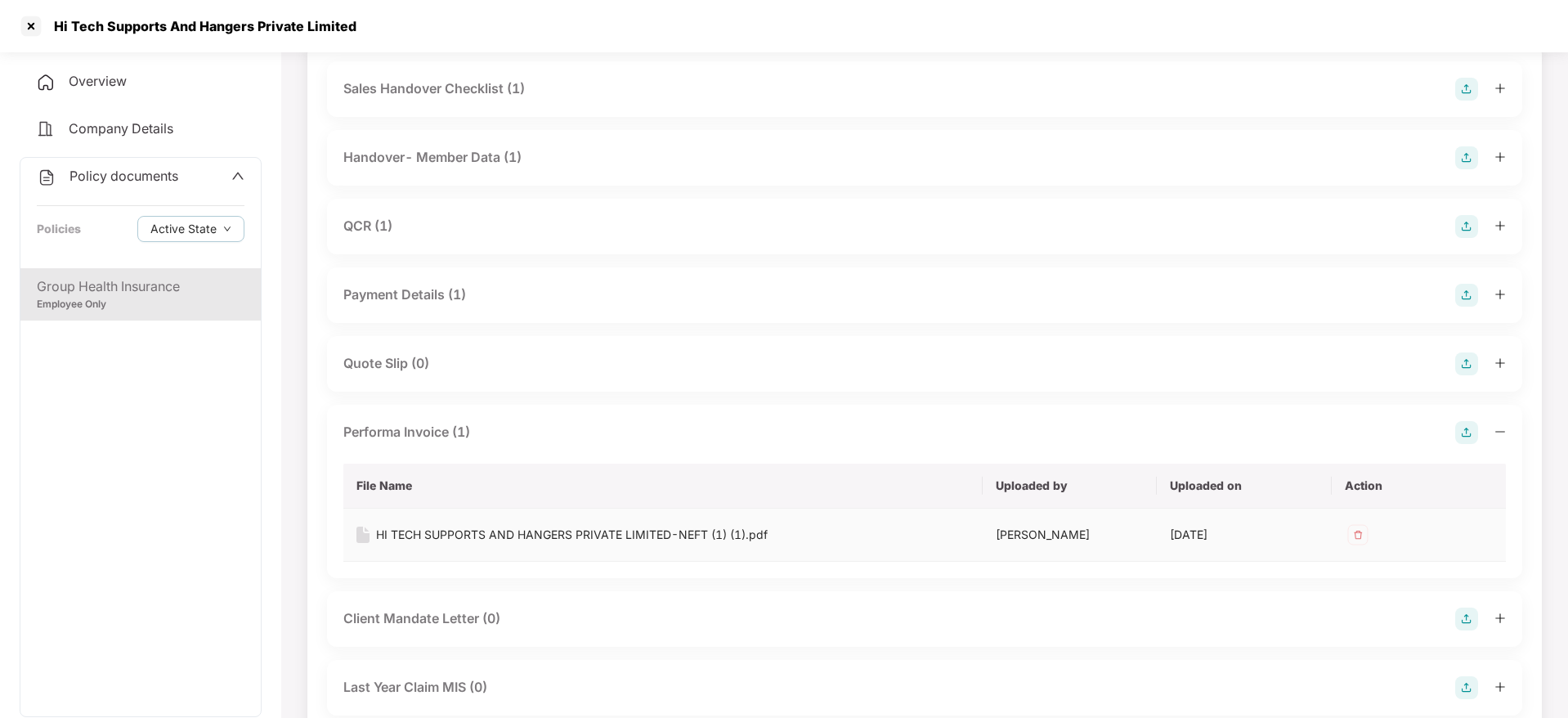
click at [511, 534] on div "HI TECH SUPPORTS AND HANGERS PRIVATE LIMITED-NEFT (1) (1).pdf" at bounding box center [572, 534] width 392 height 18
click at [39, 28] on div at bounding box center [30, 26] width 27 height 27
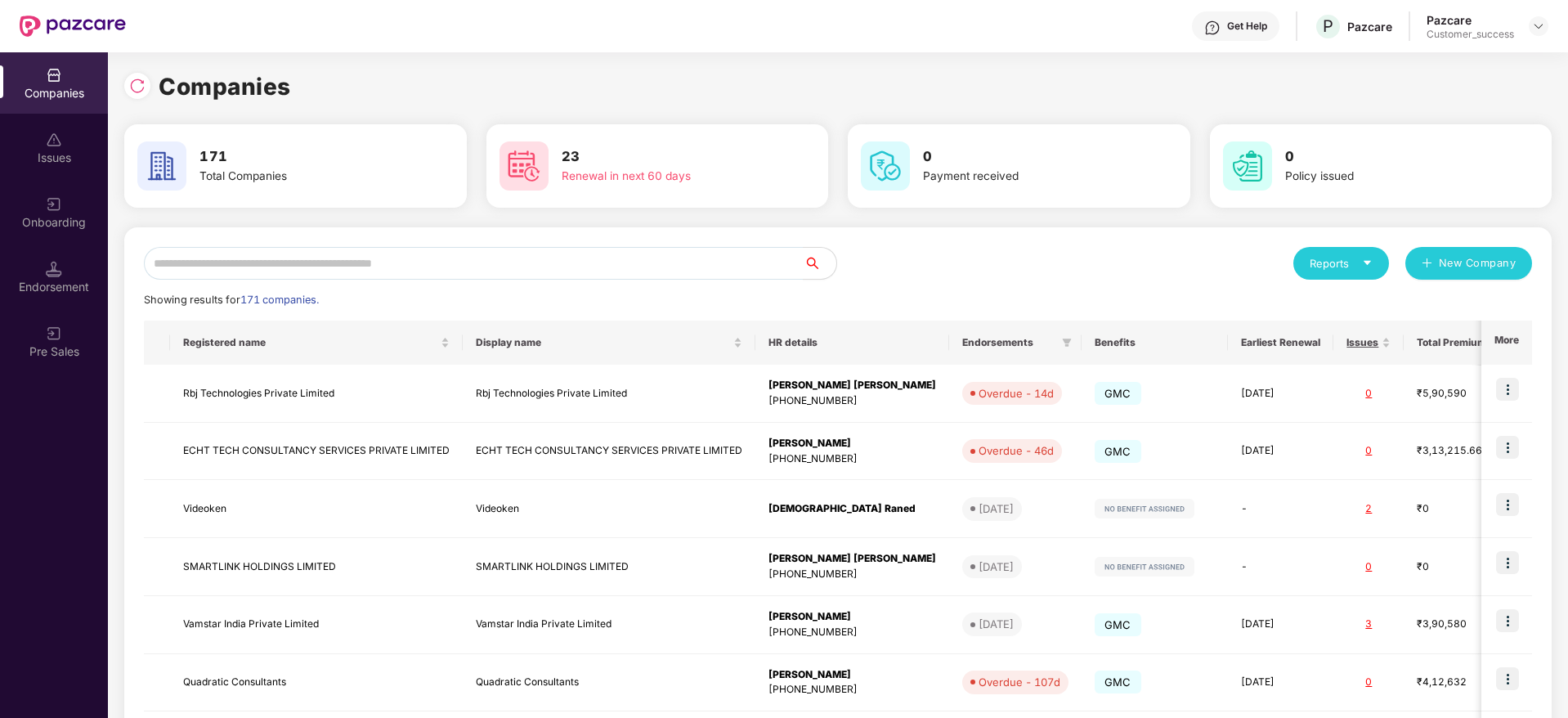
scroll to position [0, 0]
click at [511, 269] on input "text" at bounding box center [473, 263] width 660 height 32
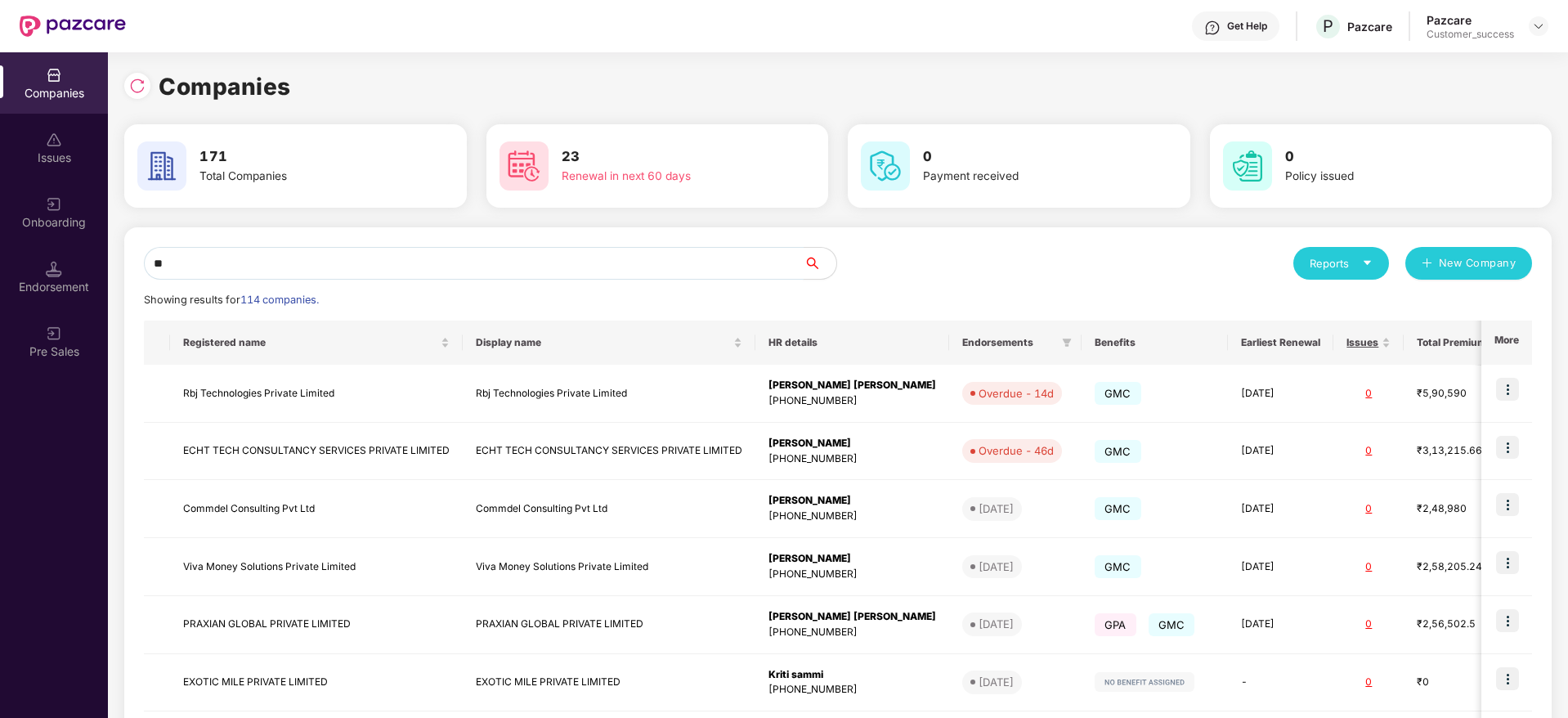
type input "*"
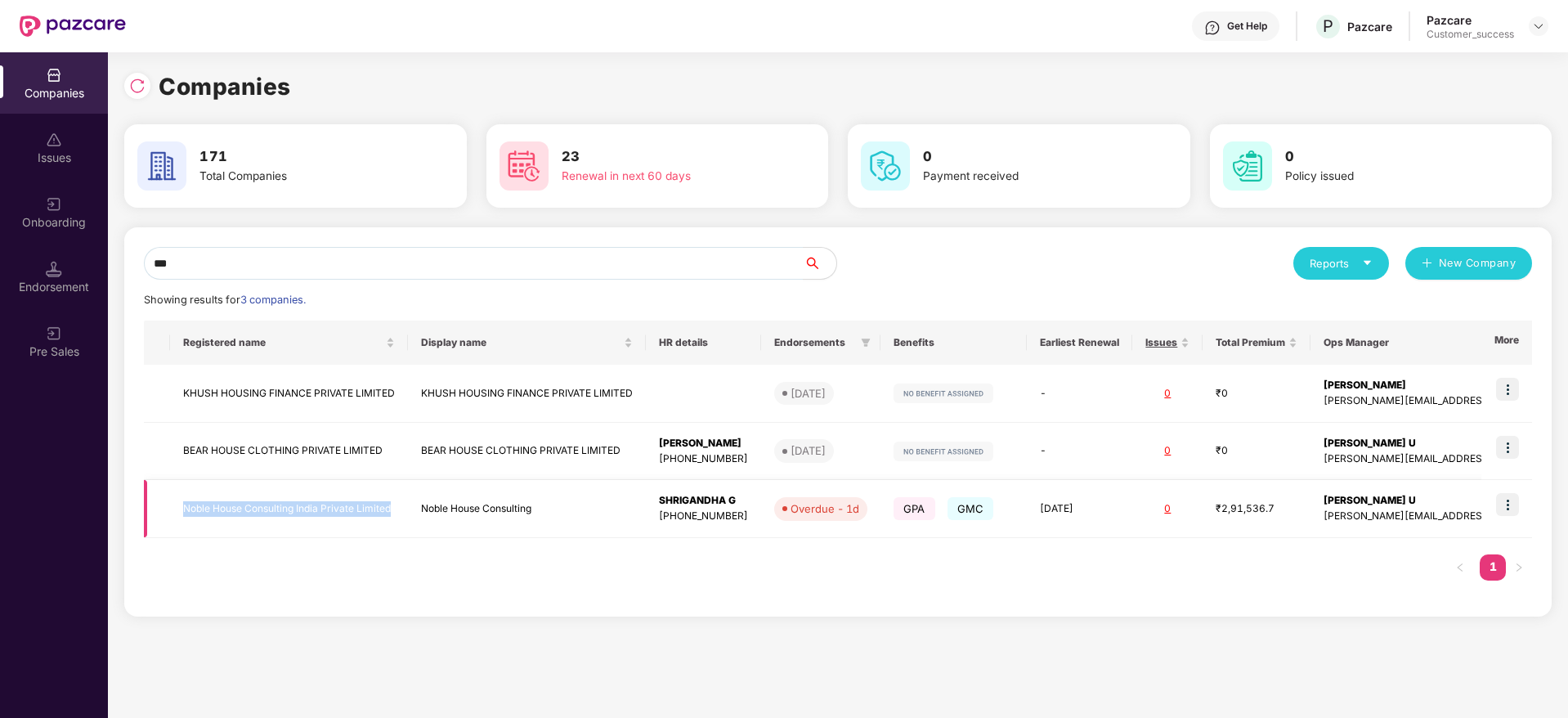
copy tr "Noble House Consulting India Private Limited"
click at [613, 259] on input "***" at bounding box center [473, 263] width 660 height 32
paste input "**********"
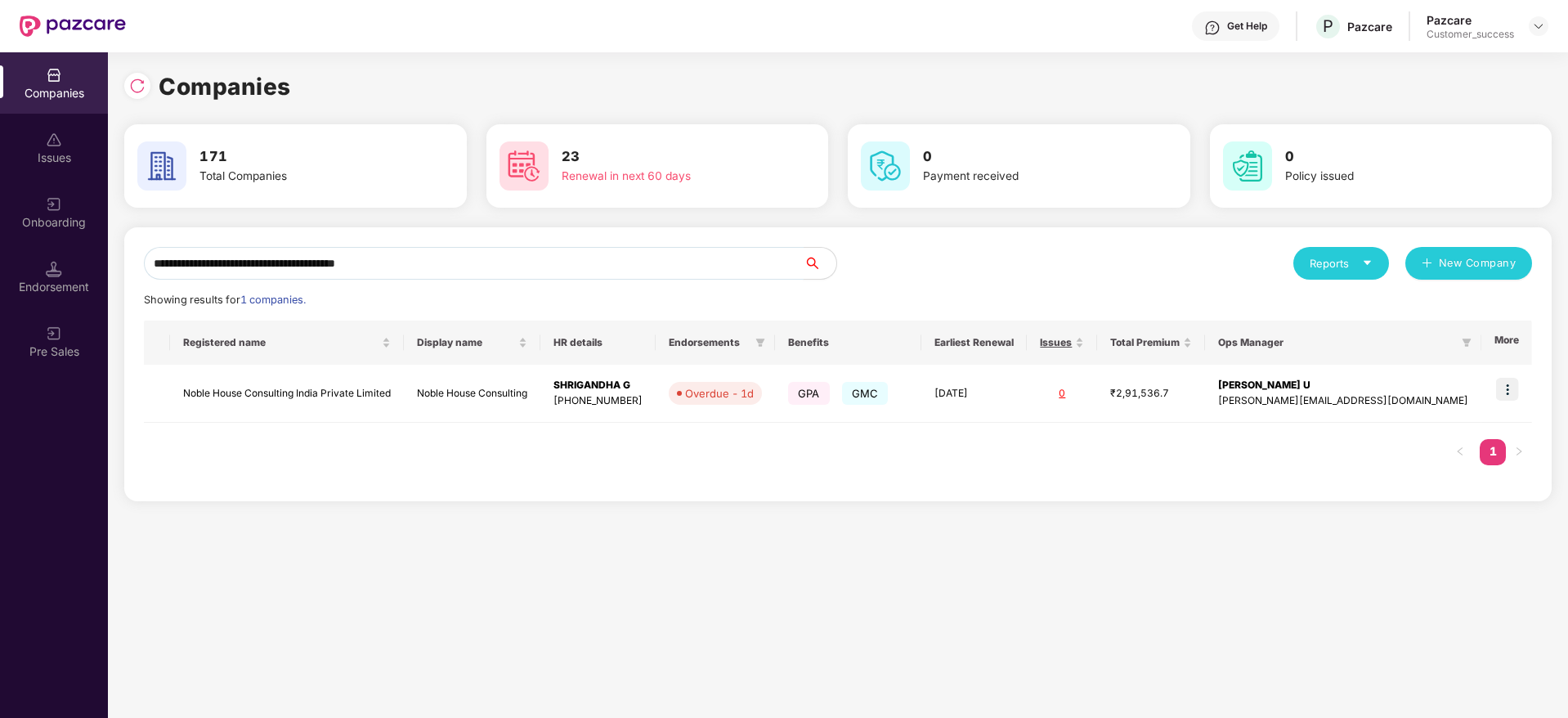
type input "**********"
click at [1511, 389] on img at bounding box center [1507, 389] width 23 height 23
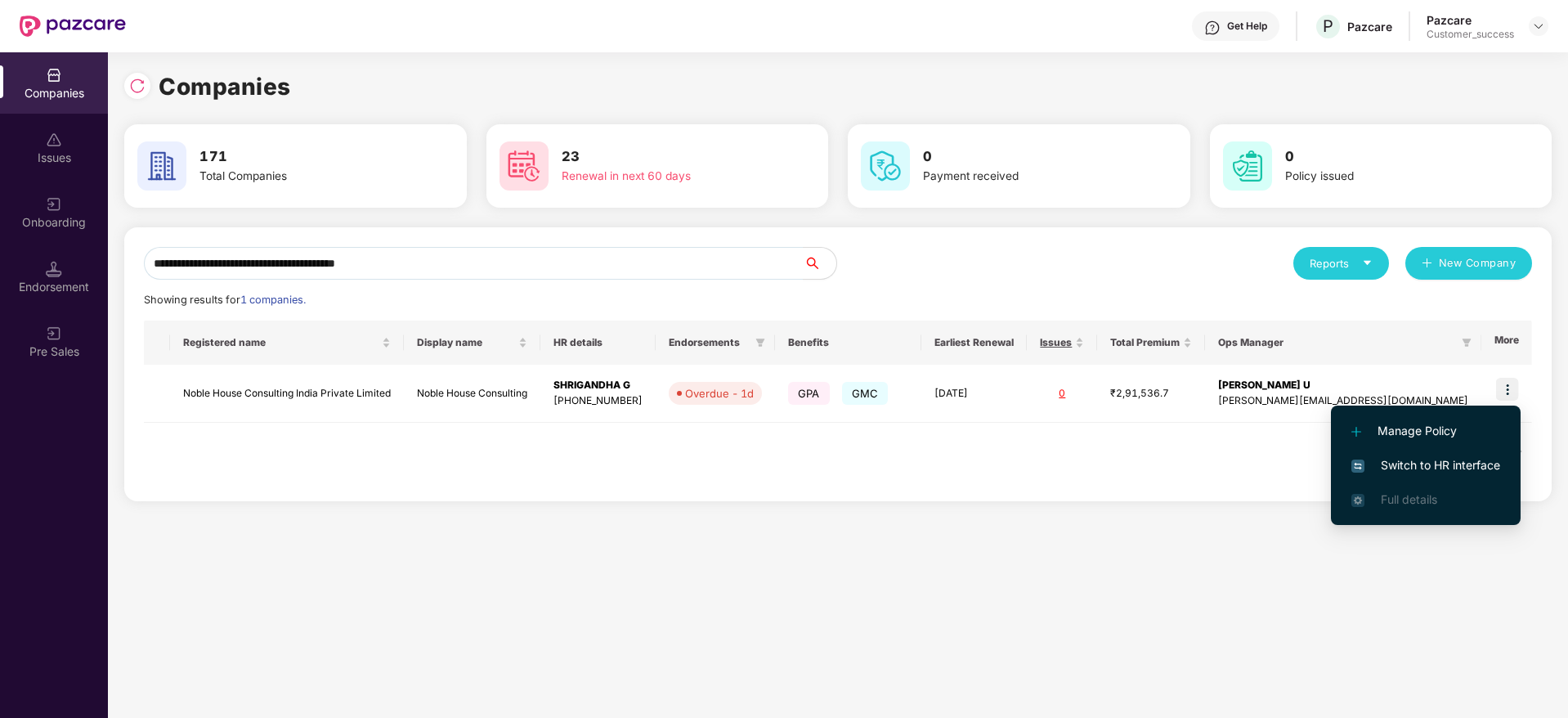
click at [1443, 467] on span "Switch to HR interface" at bounding box center [1425, 465] width 149 height 18
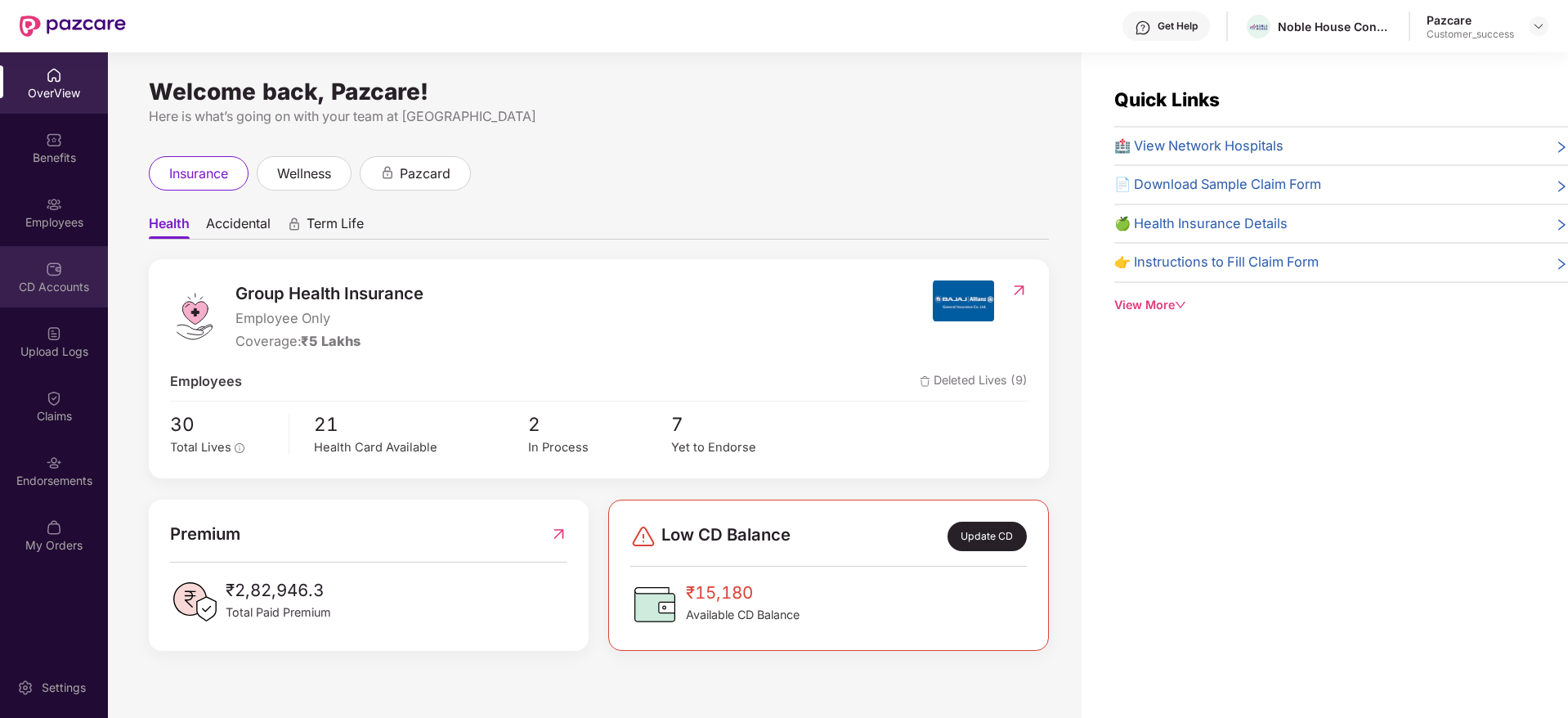
click at [58, 264] on img at bounding box center [54, 269] width 17 height 17
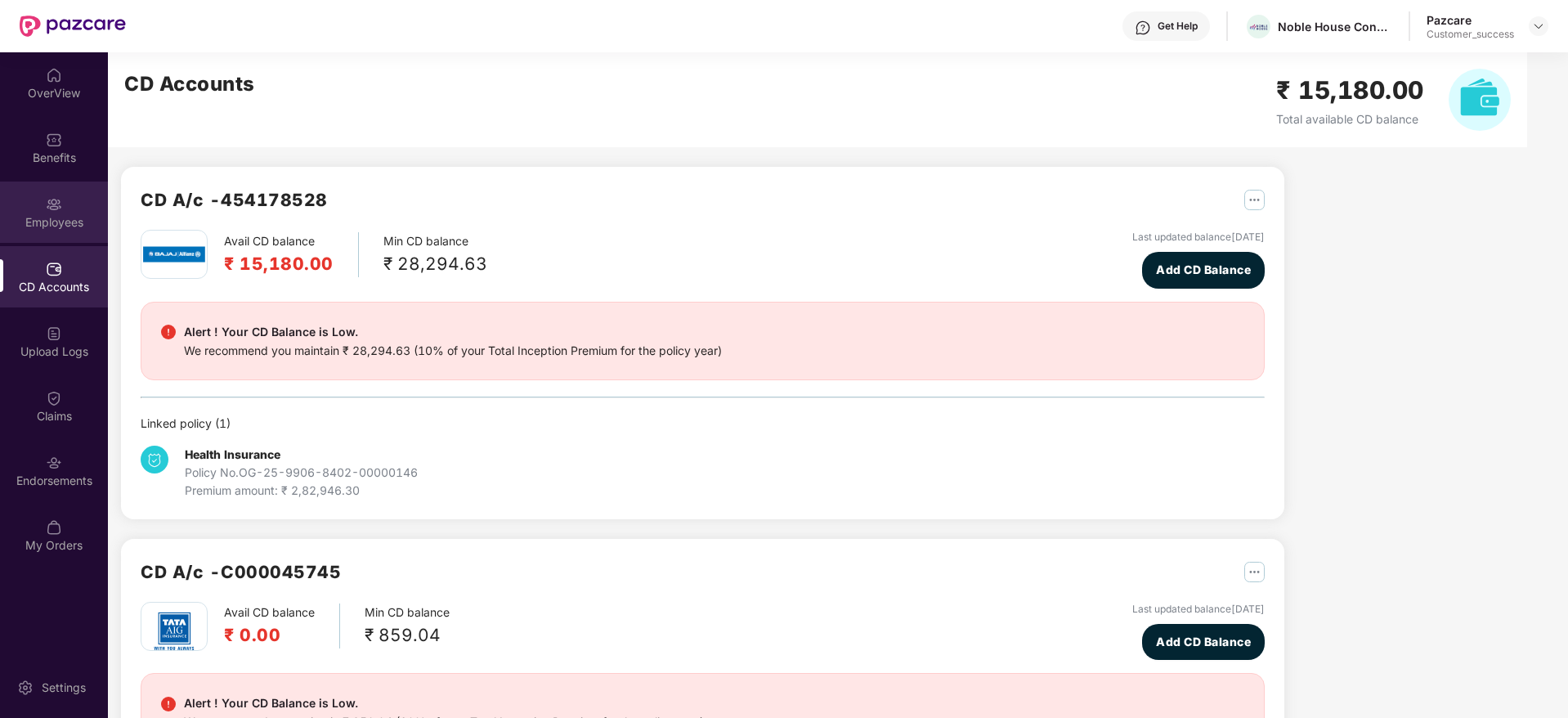
click at [61, 214] on div "Employees" at bounding box center [54, 222] width 108 height 17
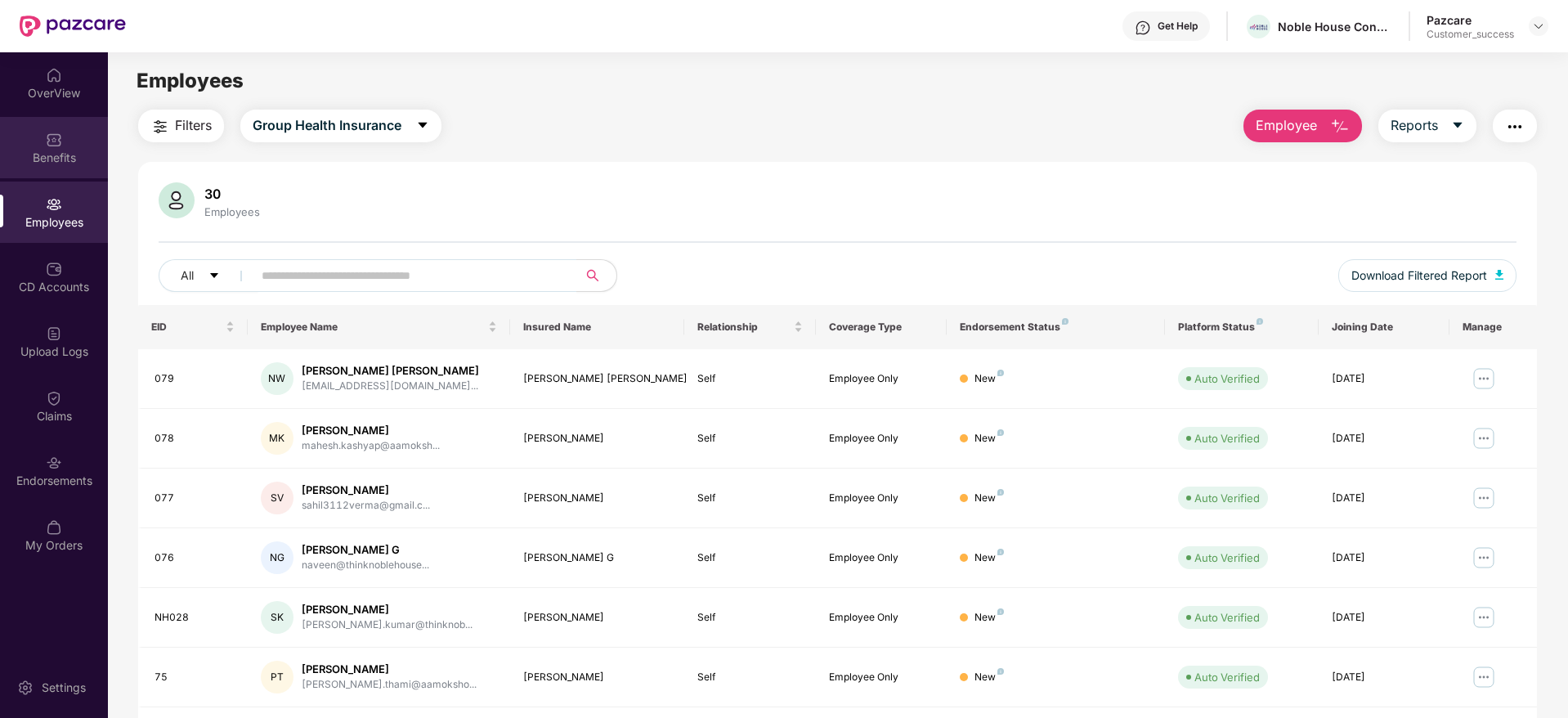
click at [64, 157] on div "Benefits" at bounding box center [54, 157] width 108 height 17
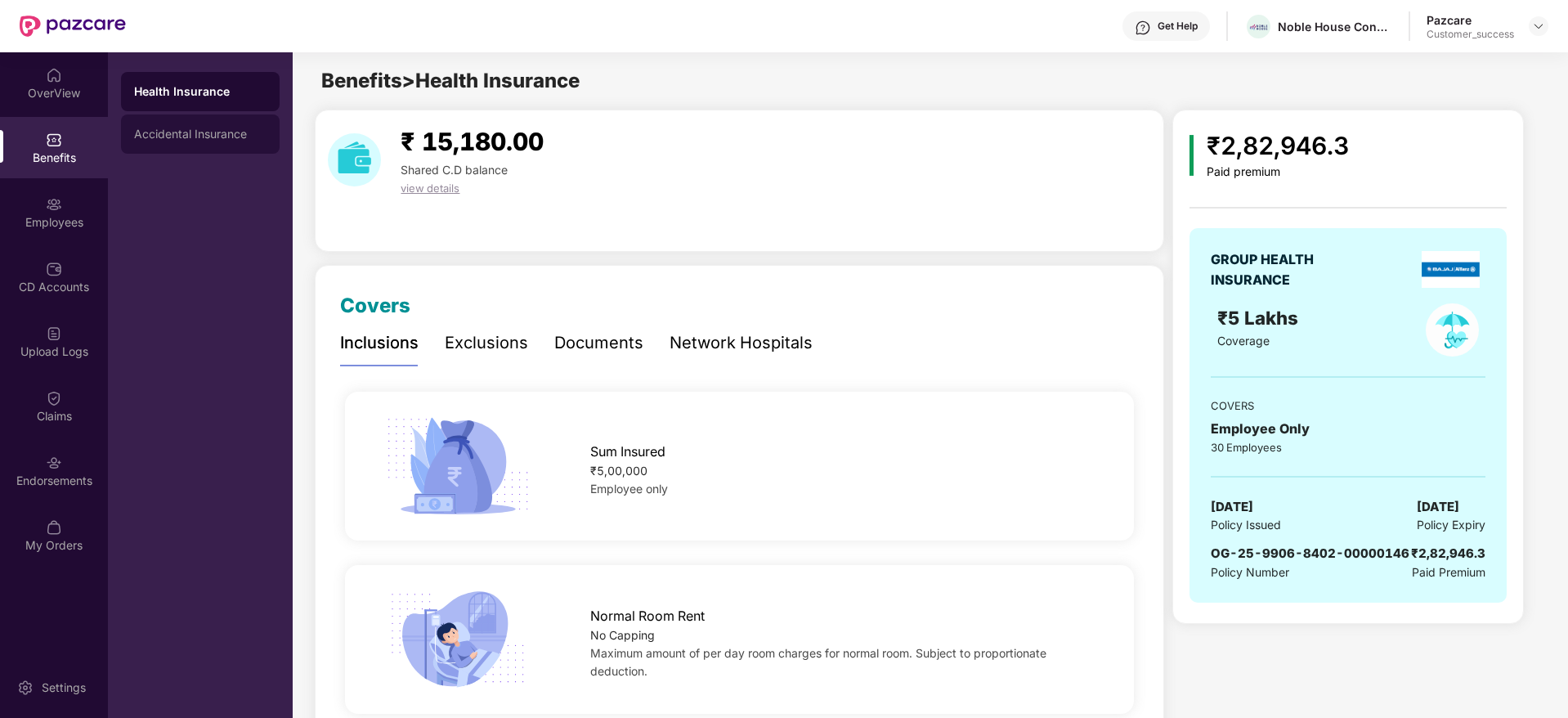
click at [234, 117] on div "Accidental Insurance" at bounding box center [200, 134] width 158 height 39
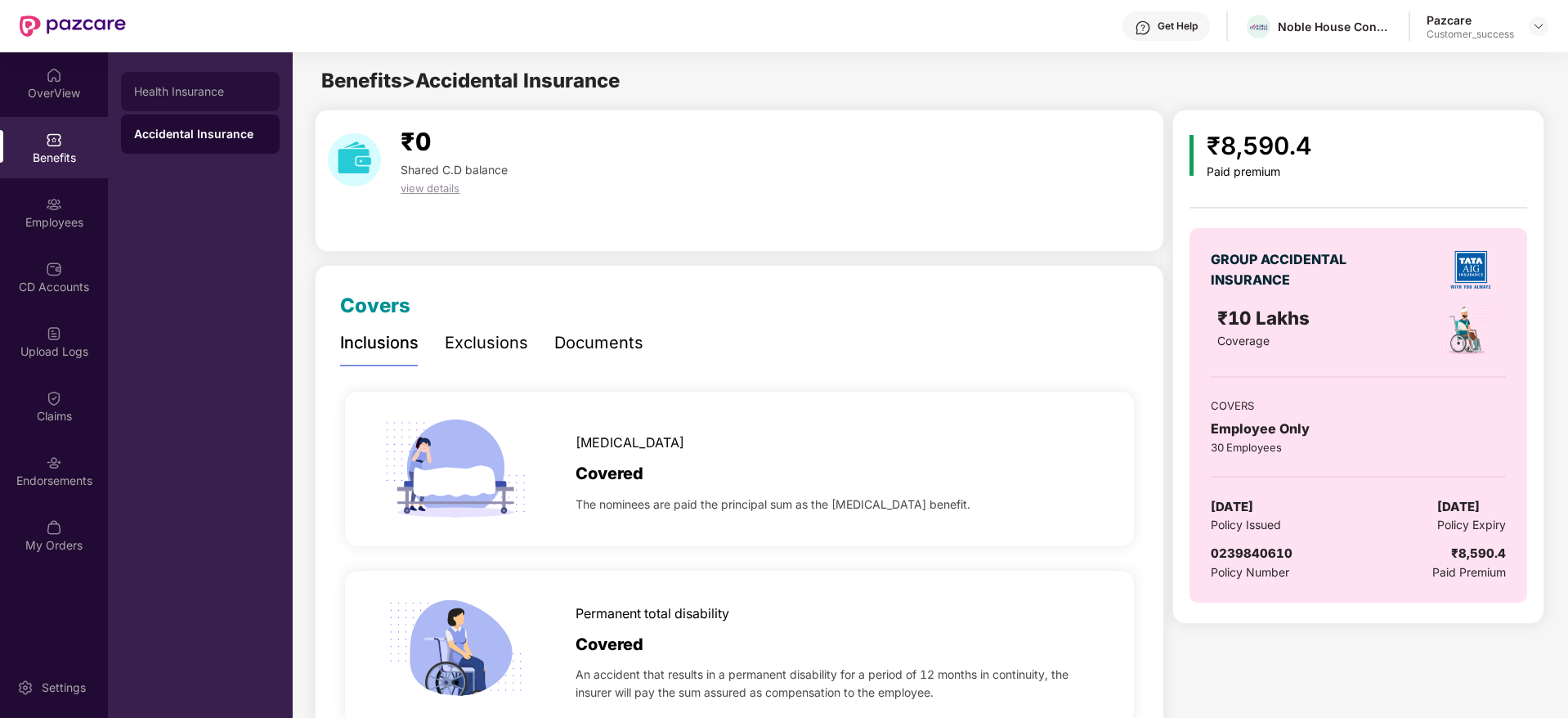
click at [232, 99] on div "Health Insurance" at bounding box center [200, 91] width 158 height 39
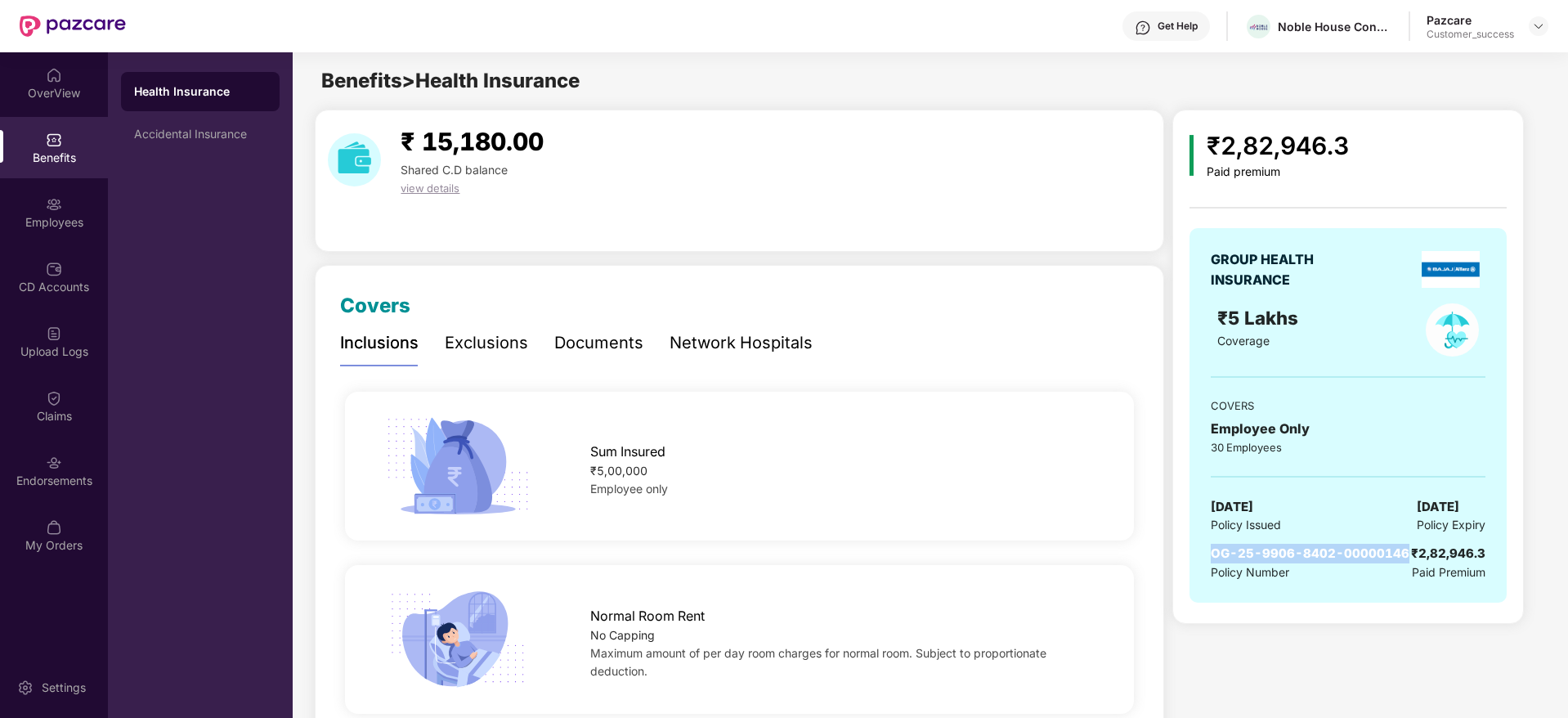
drag, startPoint x: 1208, startPoint y: 552, endPoint x: 1401, endPoint y: 556, distance: 193.0
click at [1401, 556] on div "GROUP HEALTH INSURANCE ₹5 Lakhs Coverage COVERS Employee Only 30 Employees 01 D…" at bounding box center [1348, 415] width 318 height 375
copy span "OG-25-9906-8402-00000146"
click at [1539, 25] on img at bounding box center [1538, 26] width 13 height 13
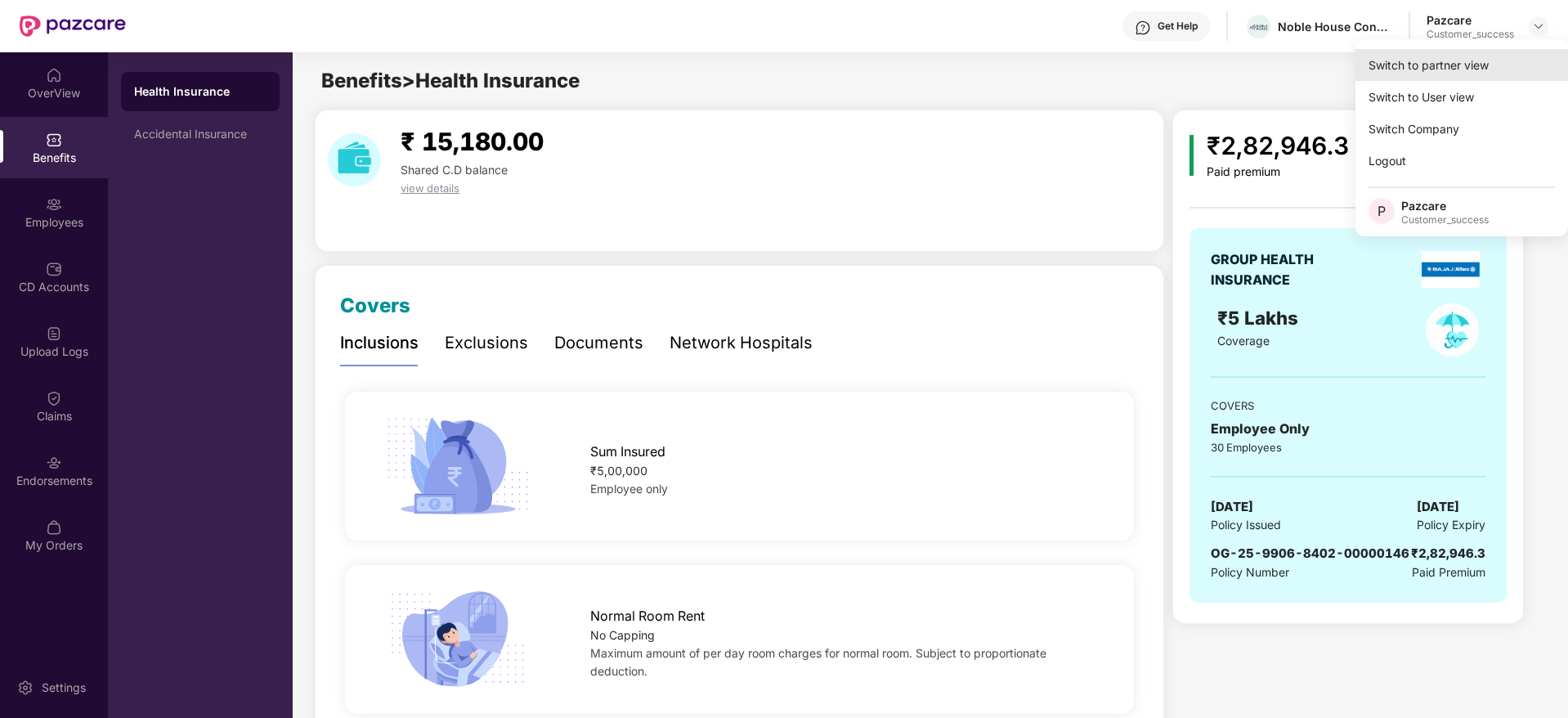
click at [1522, 61] on div "Switch to partner view" at bounding box center [1462, 65] width 212 height 31
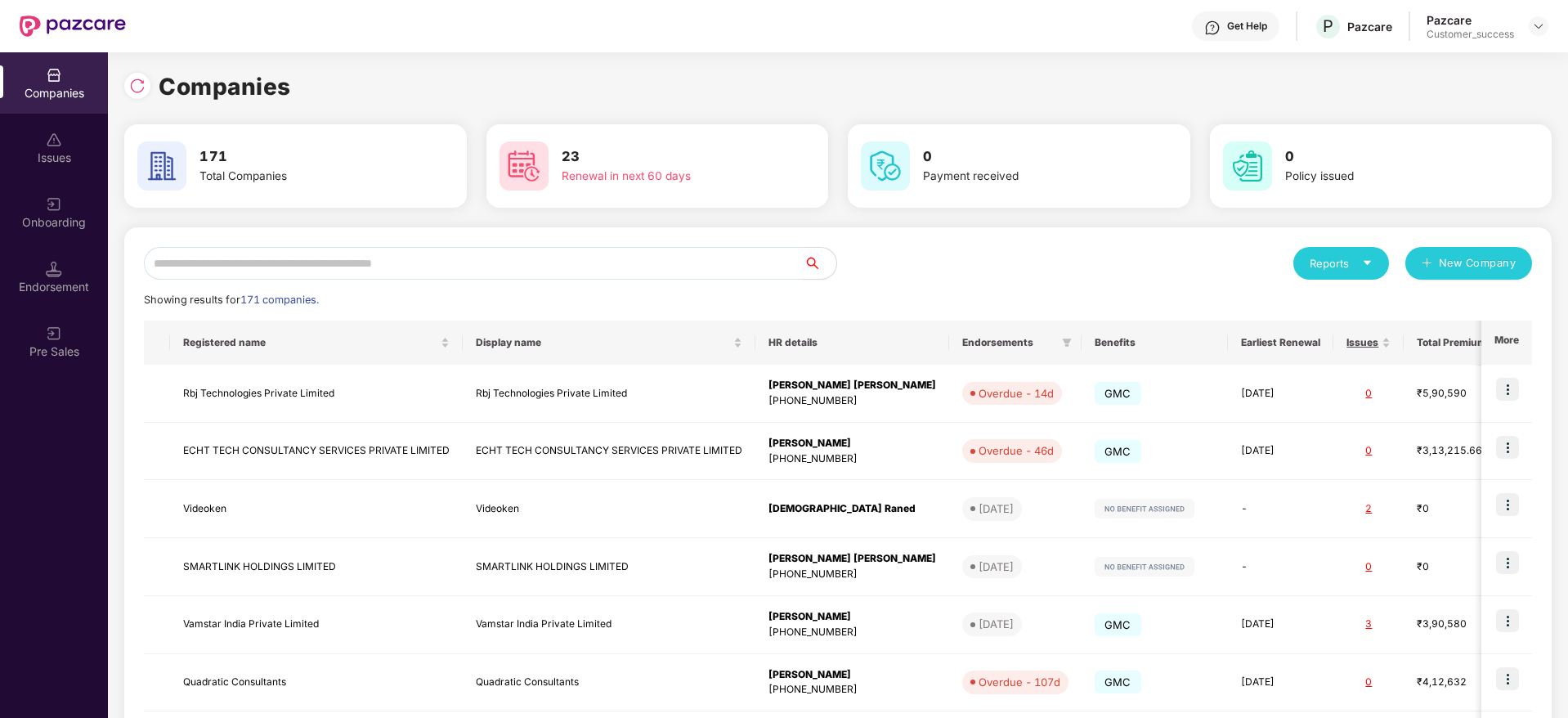
click at [690, 271] on input "text" at bounding box center [473, 263] width 660 height 32
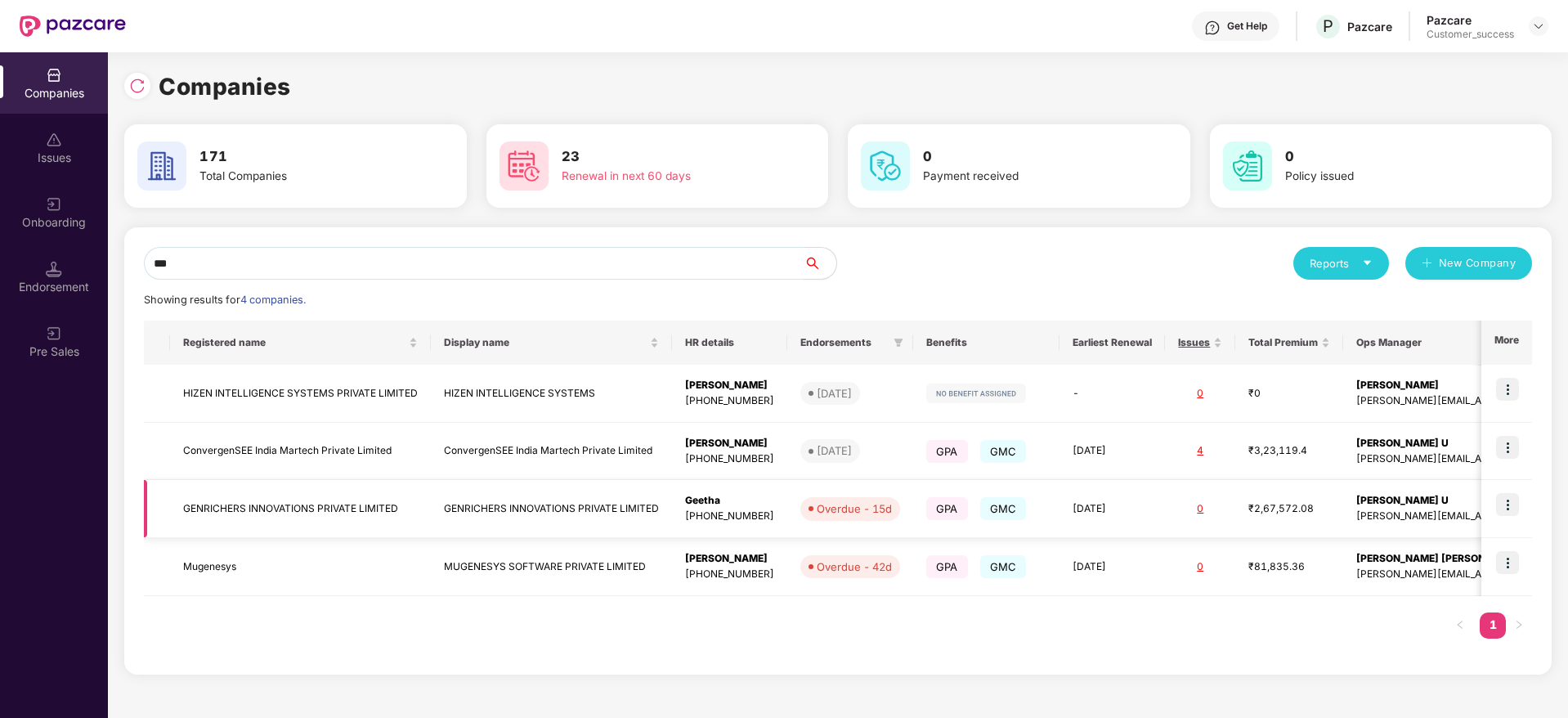
type input "***"
click at [1512, 508] on img at bounding box center [1507, 504] width 23 height 23
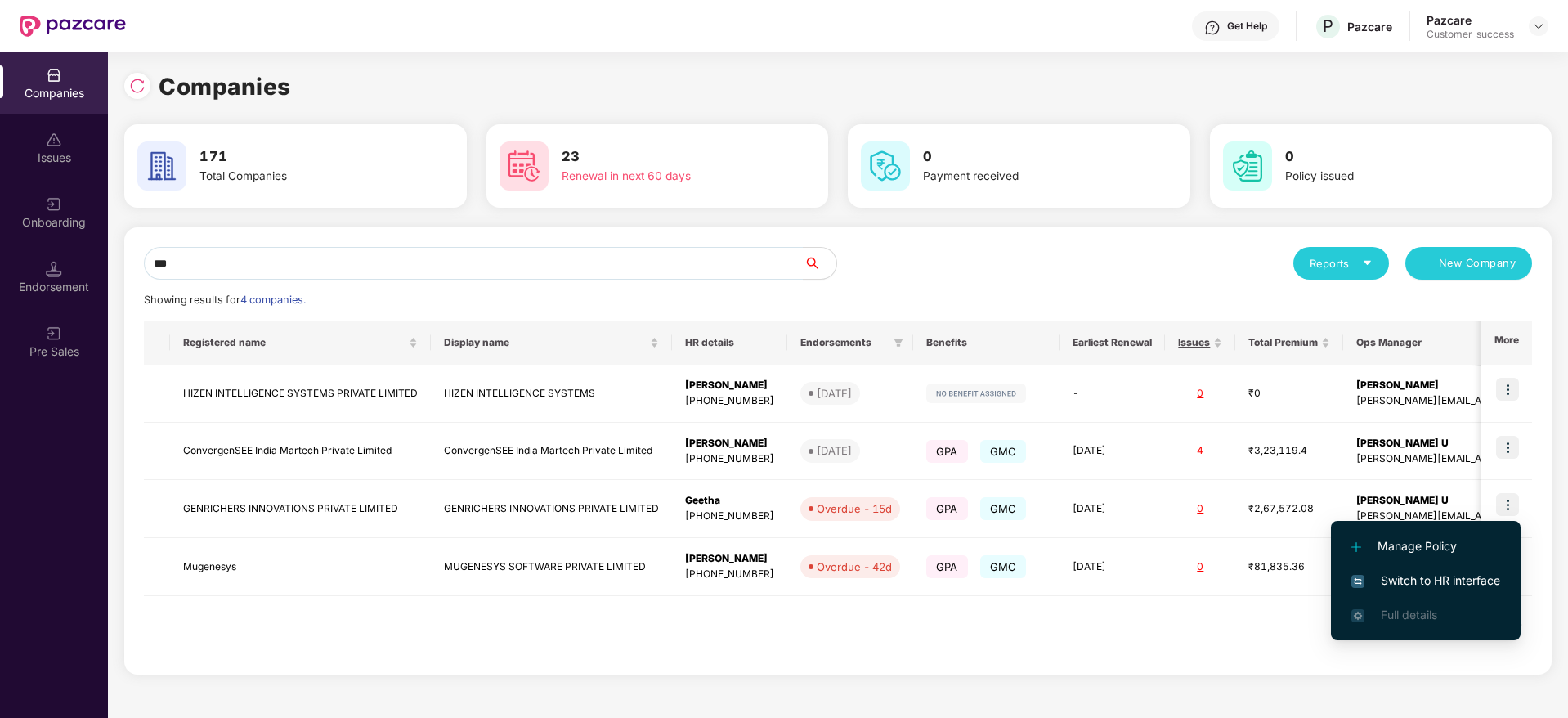
click at [1469, 577] on span "Switch to HR interface" at bounding box center [1425, 580] width 149 height 18
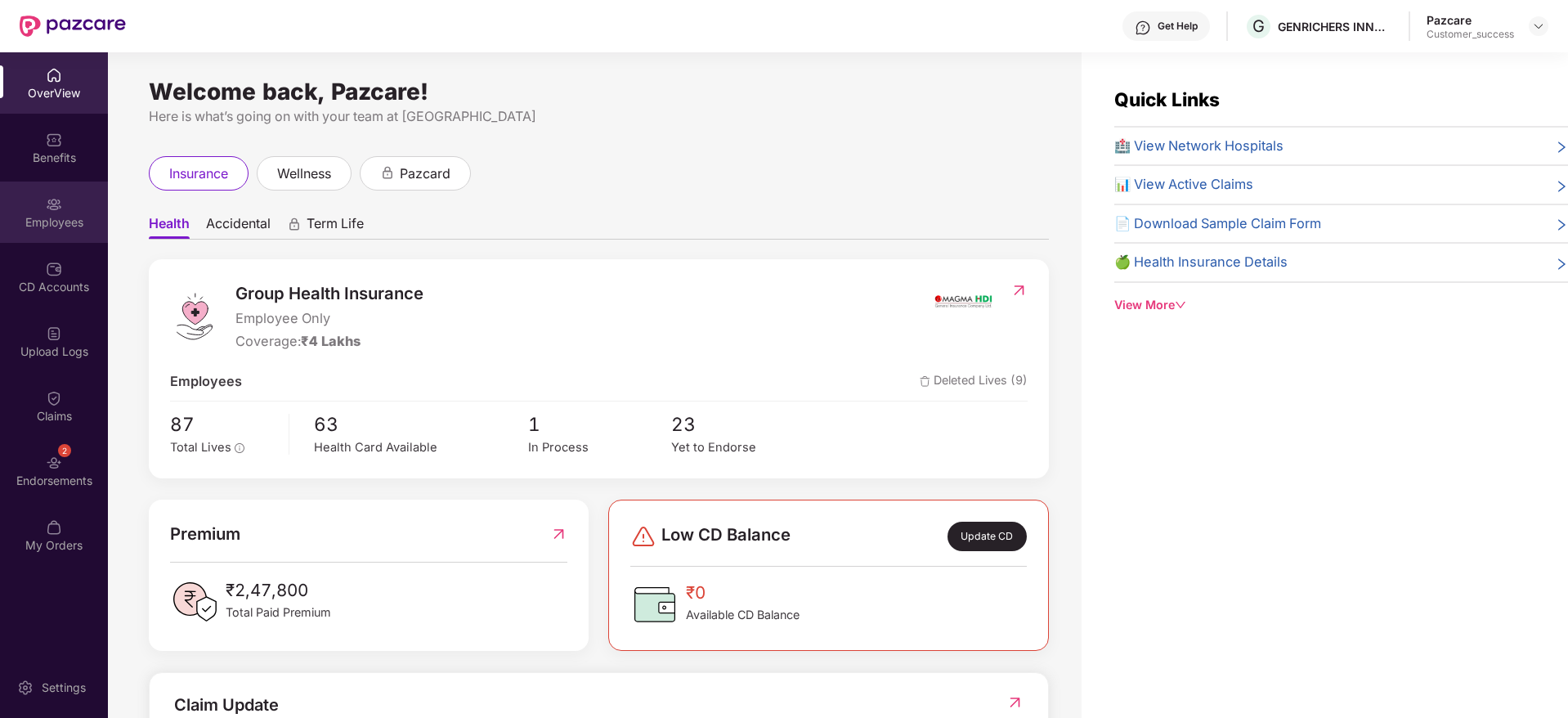
click at [34, 234] on div "Employees" at bounding box center [54, 212] width 108 height 61
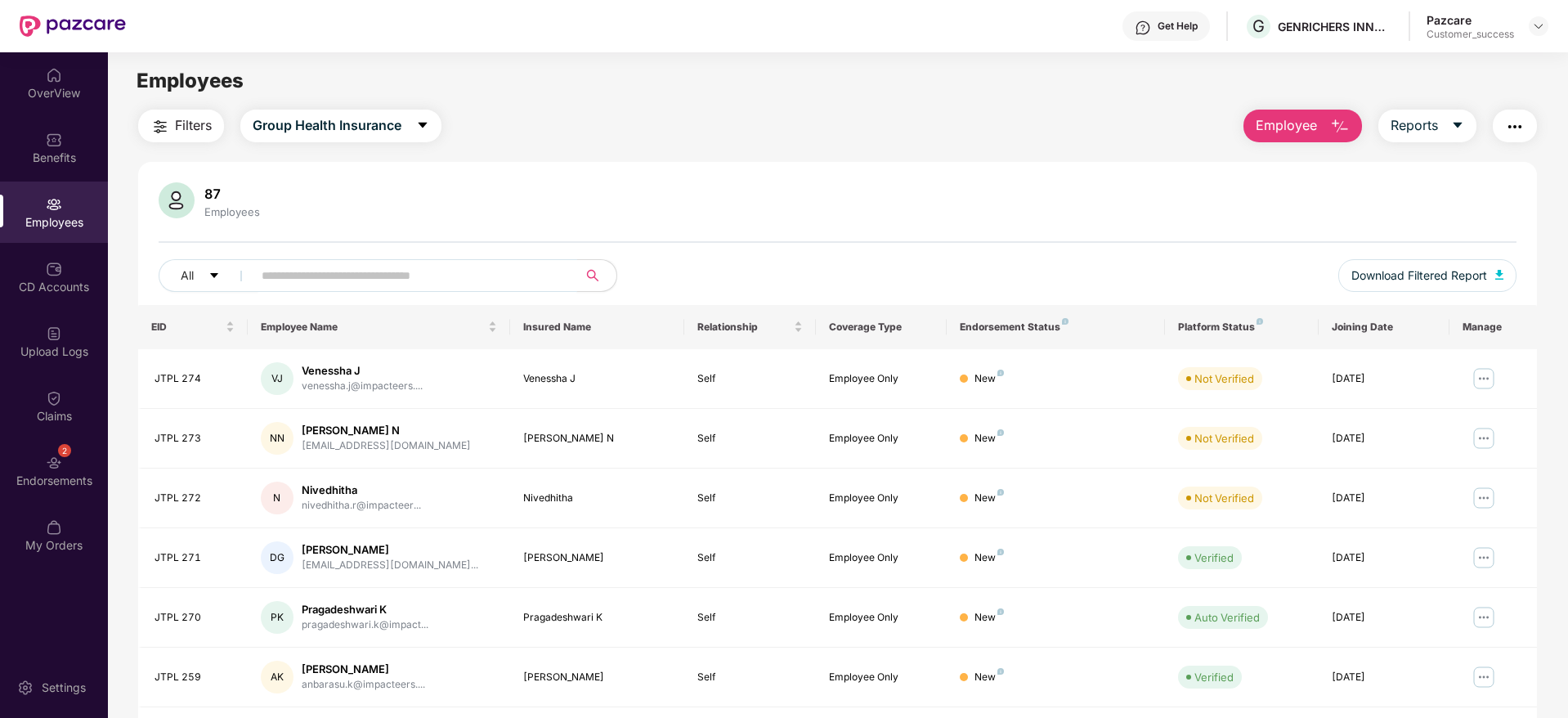
click at [359, 288] on span at bounding box center [409, 274] width 335 height 32
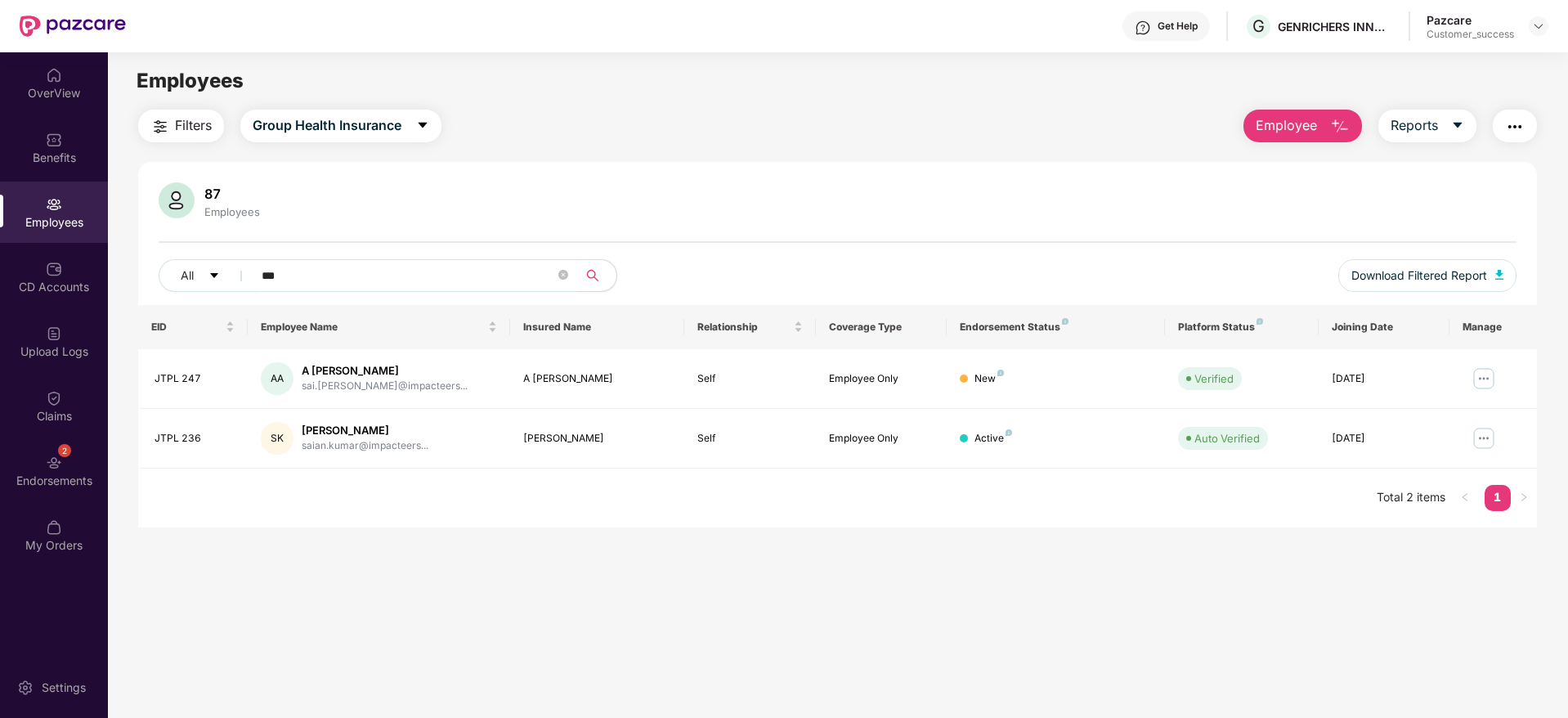
type input "***"
click at [589, 225] on div "87 Employees All *** Download Filtered Report" at bounding box center [837, 243] width 1399 height 123
click at [1484, 376] on img at bounding box center [1483, 379] width 27 height 27
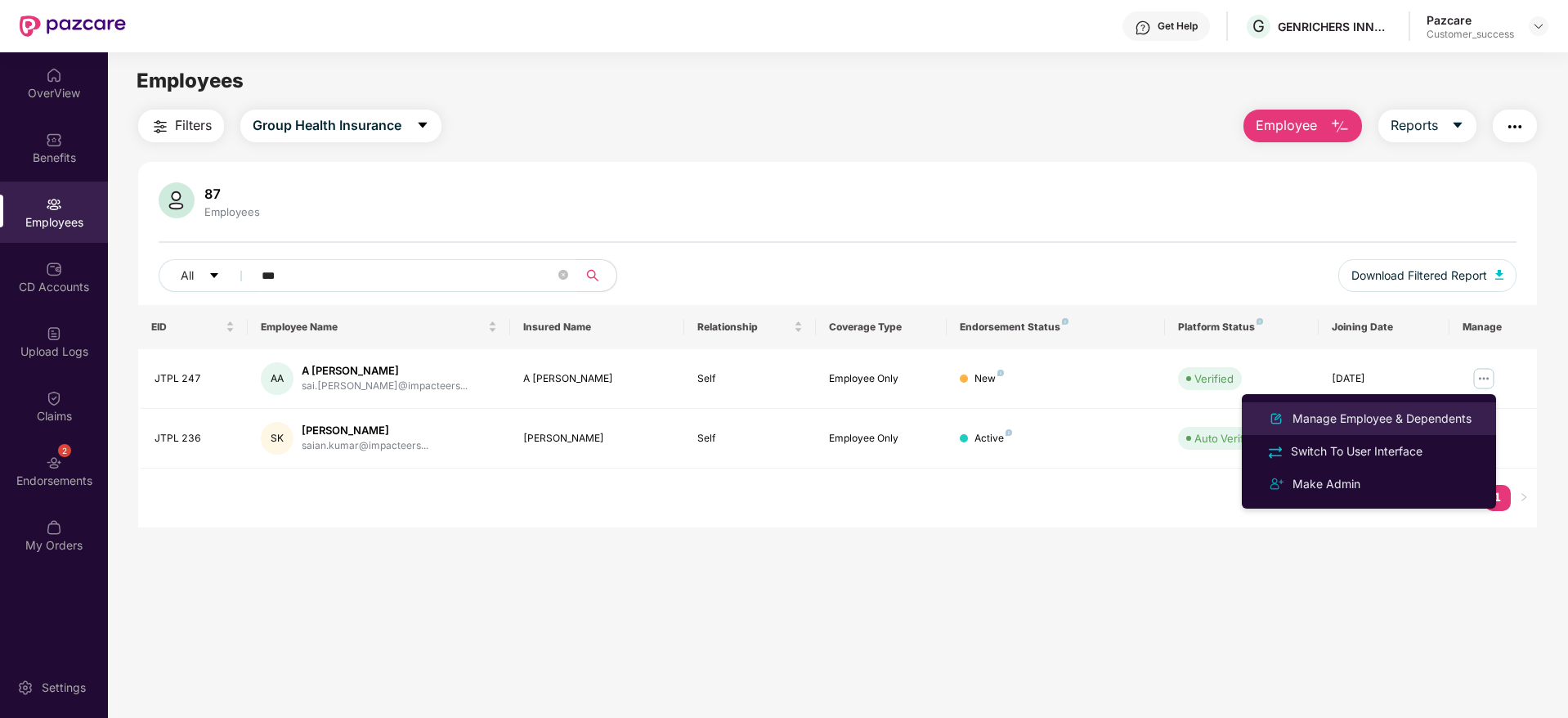
click at [1441, 419] on div "Manage Employee & Dependents" at bounding box center [1382, 418] width 186 height 18
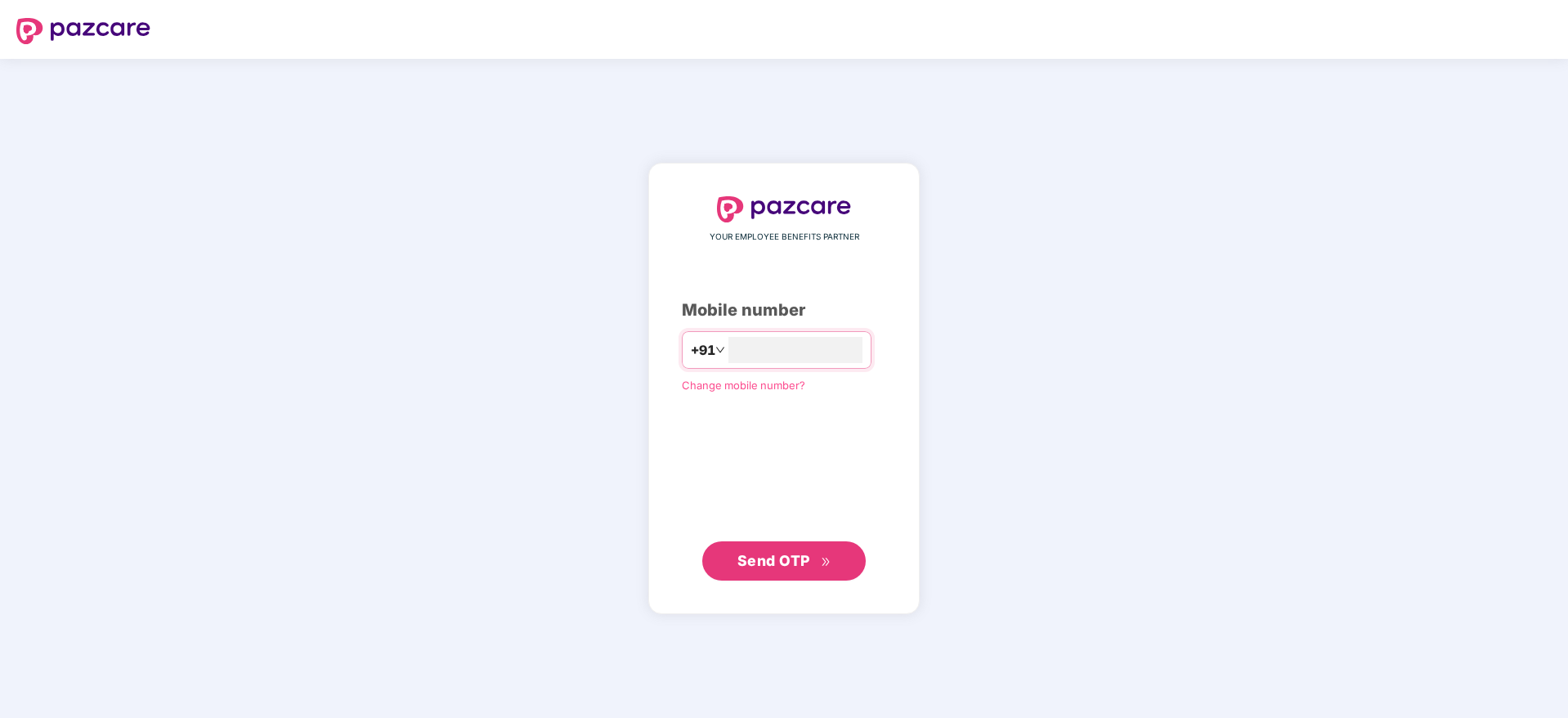
type input "**********"
click at [785, 550] on span "Send OTP" at bounding box center [785, 560] width 94 height 23
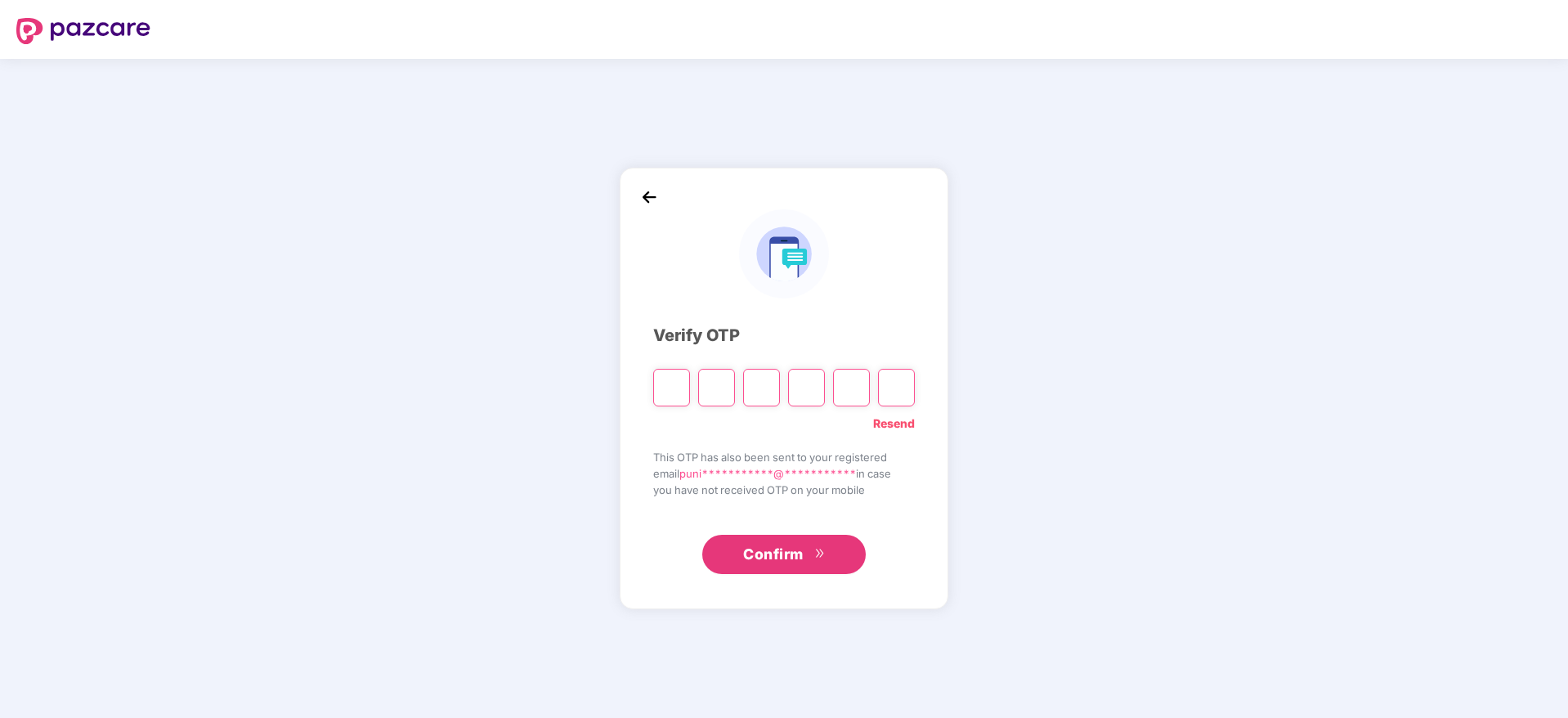
paste input "*"
type input "*"
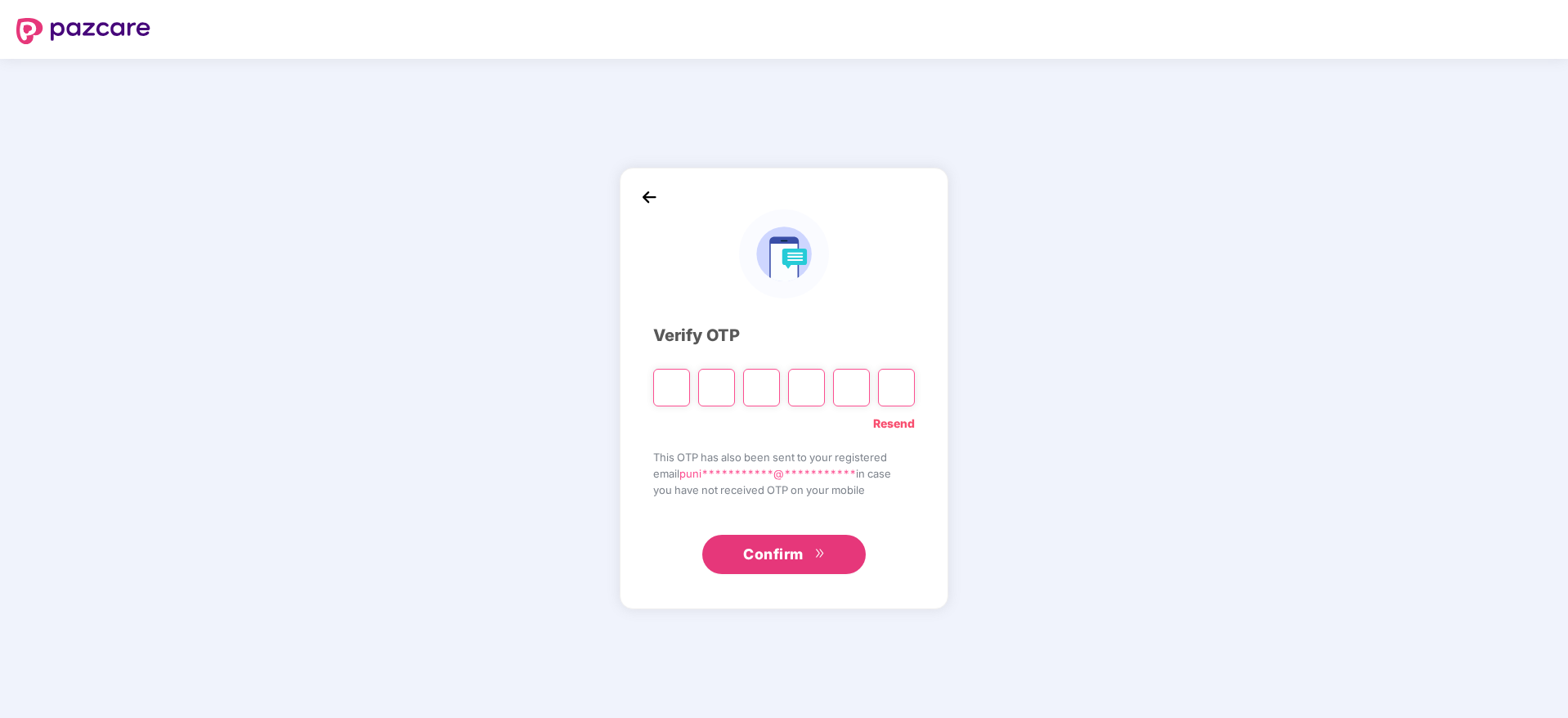
type input "*"
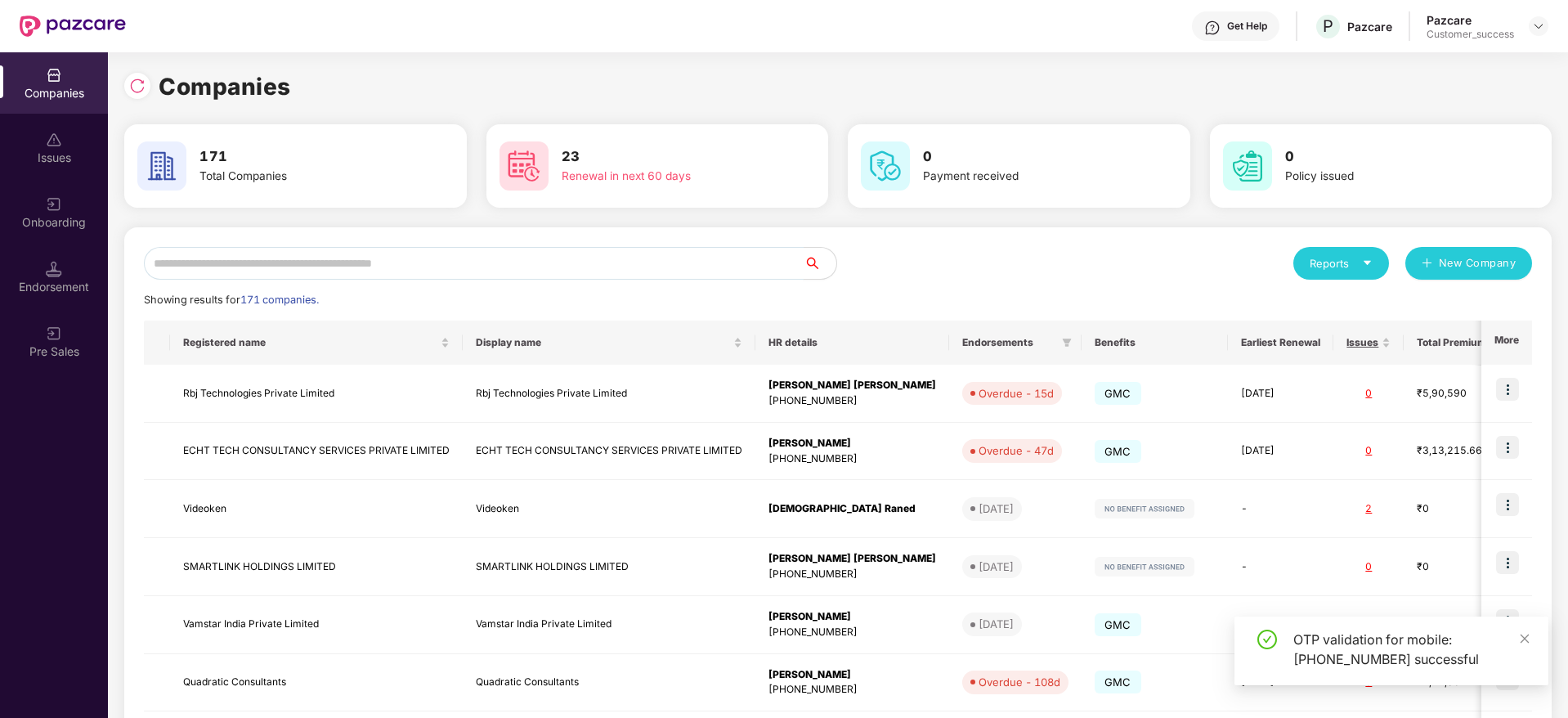
click at [657, 254] on input "text" at bounding box center [473, 263] width 660 height 32
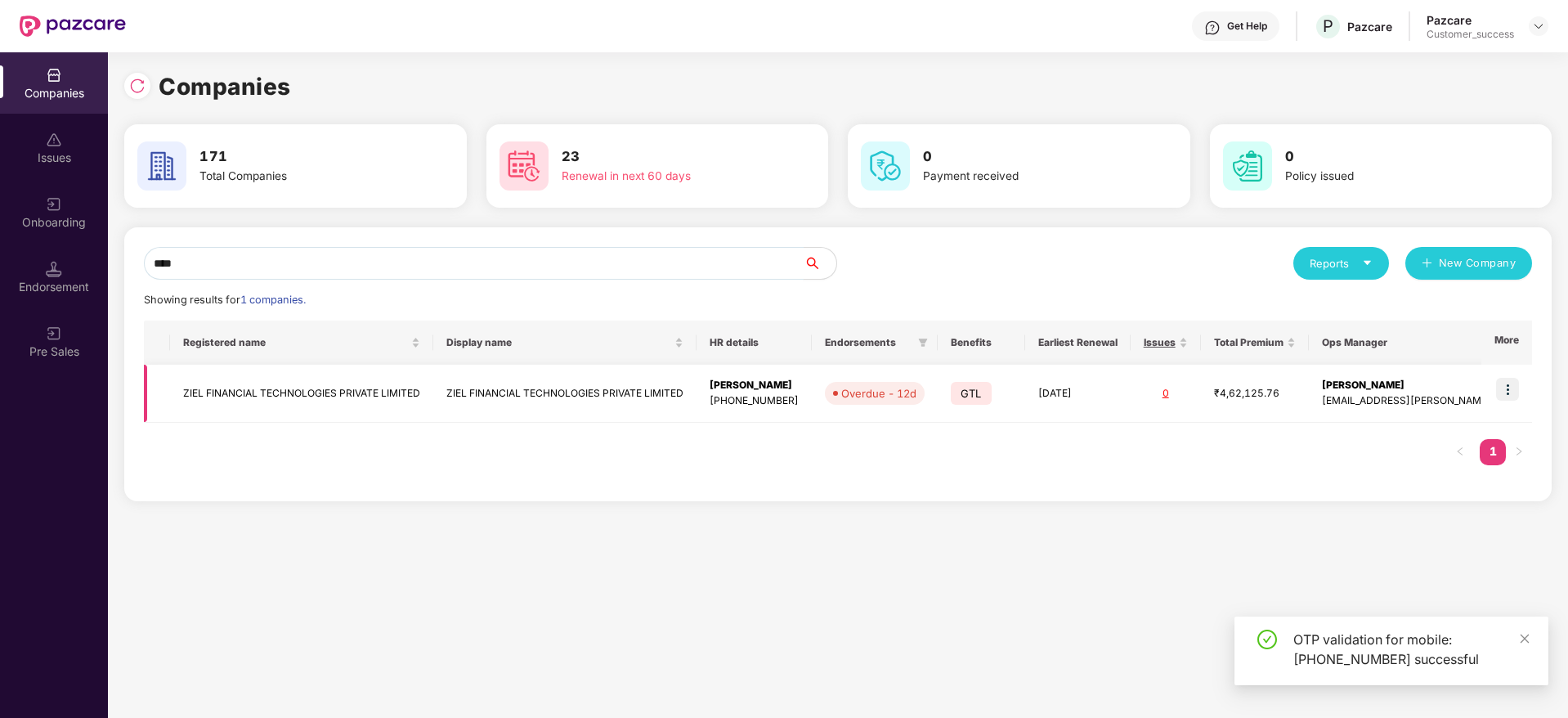
type input "****"
click at [1507, 389] on img at bounding box center [1507, 389] width 23 height 23
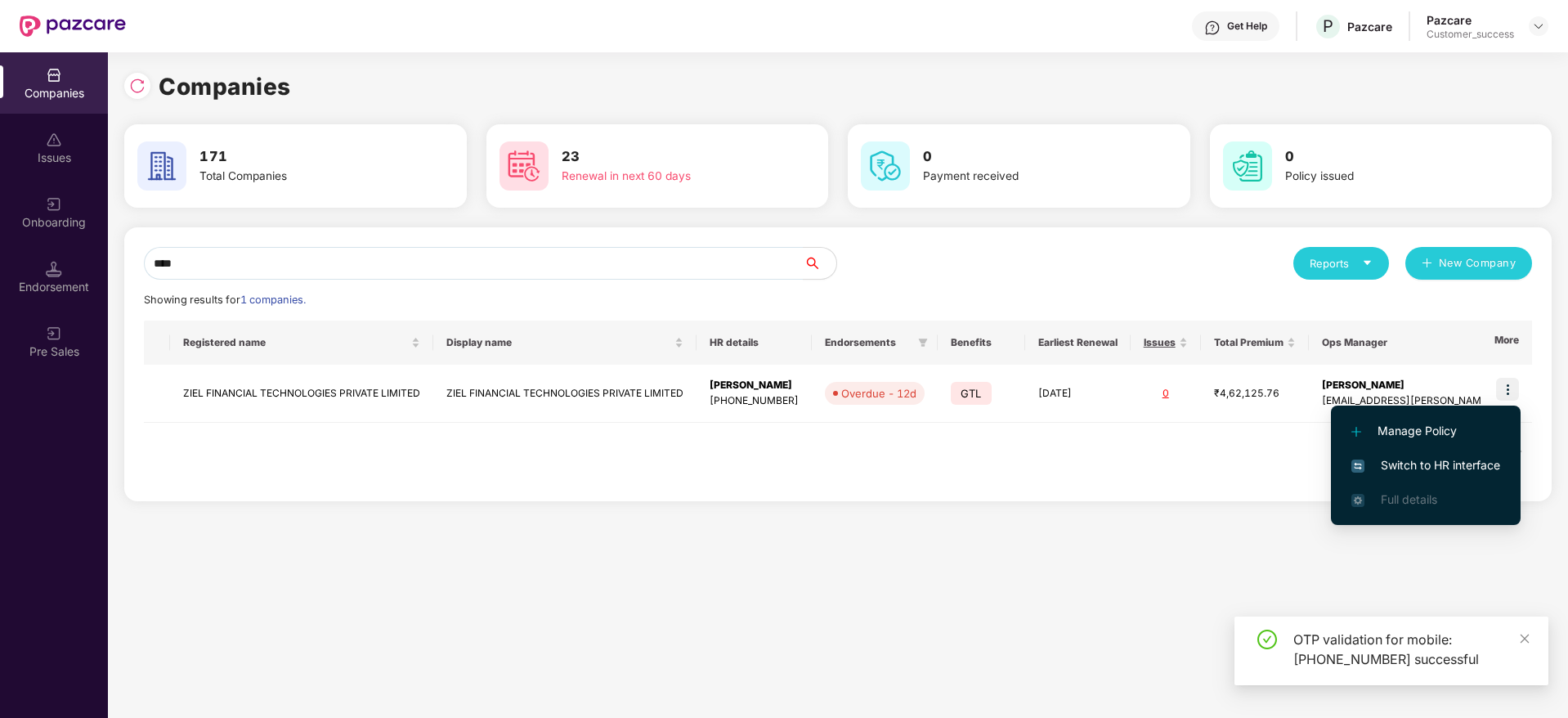
click at [1498, 459] on span "Switch to HR interface" at bounding box center [1425, 465] width 149 height 18
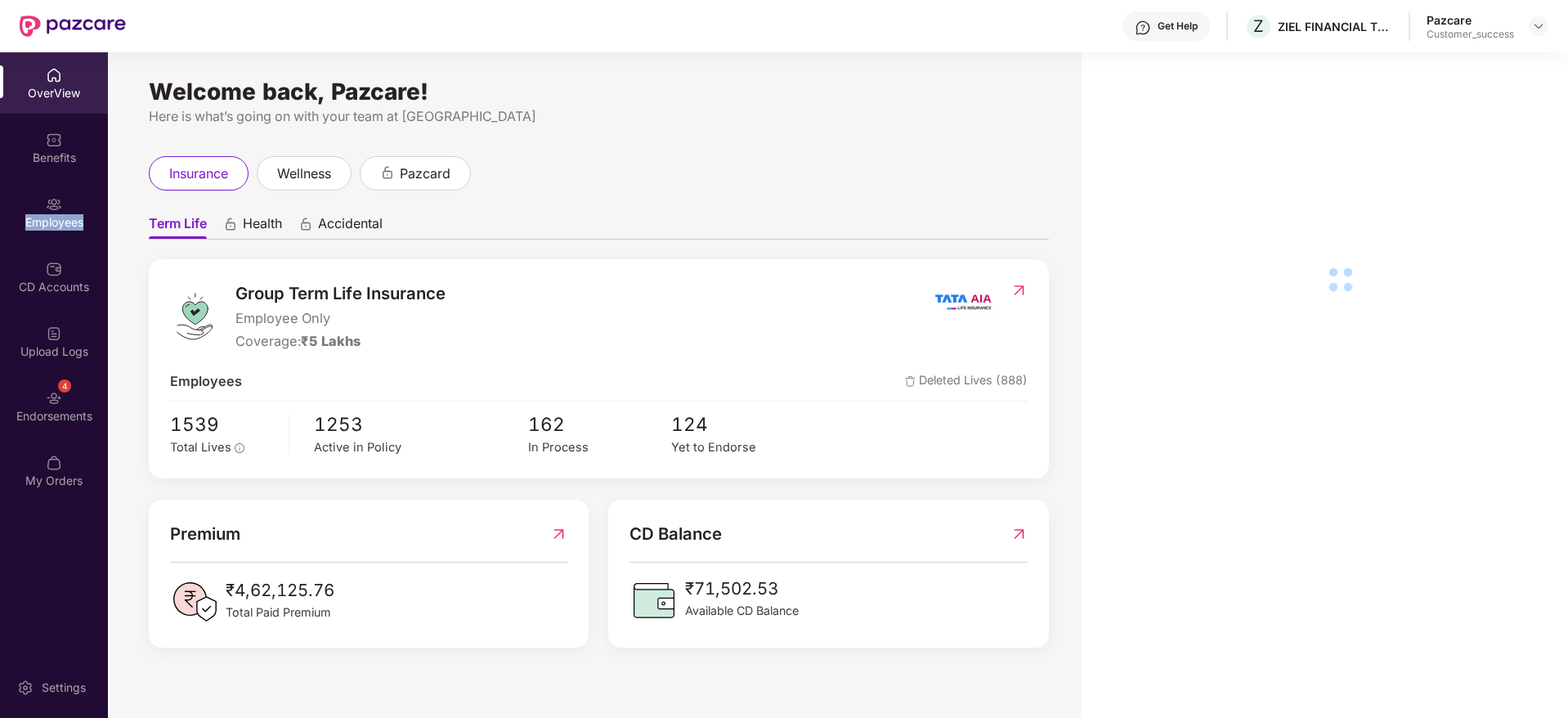
click at [36, 221] on div "Employees" at bounding box center [54, 222] width 108 height 17
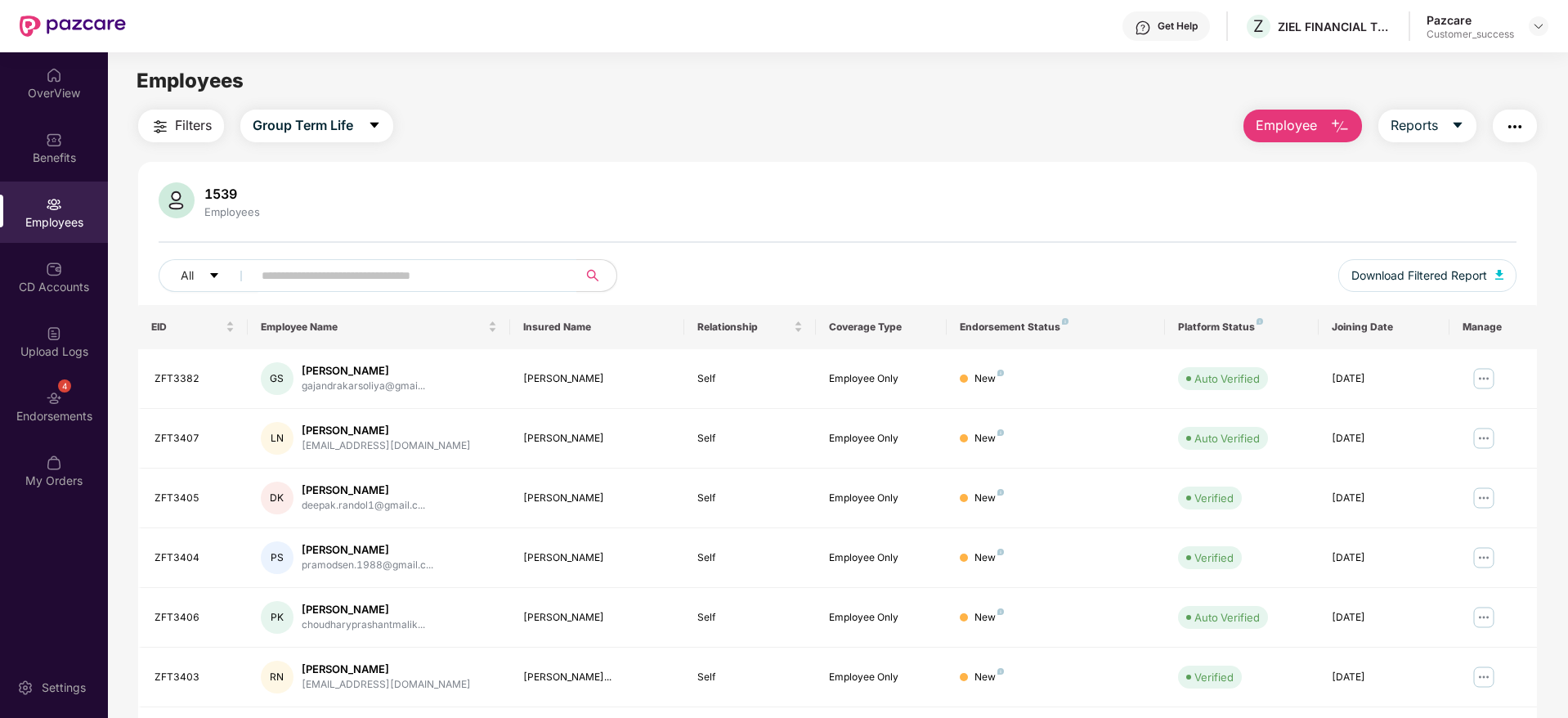
click at [529, 188] on div "1539 Employees" at bounding box center [837, 202] width 1358 height 39
drag, startPoint x: 284, startPoint y: 210, endPoint x: 198, endPoint y: 183, distance: 90.1
click at [198, 183] on div "1539 Employees" at bounding box center [837, 202] width 1358 height 39
click at [198, 184] on div "1539 Employees" at bounding box center [232, 201] width 69 height 34
drag, startPoint x: 198, startPoint y: 183, endPoint x: 401, endPoint y: 235, distance: 209.6
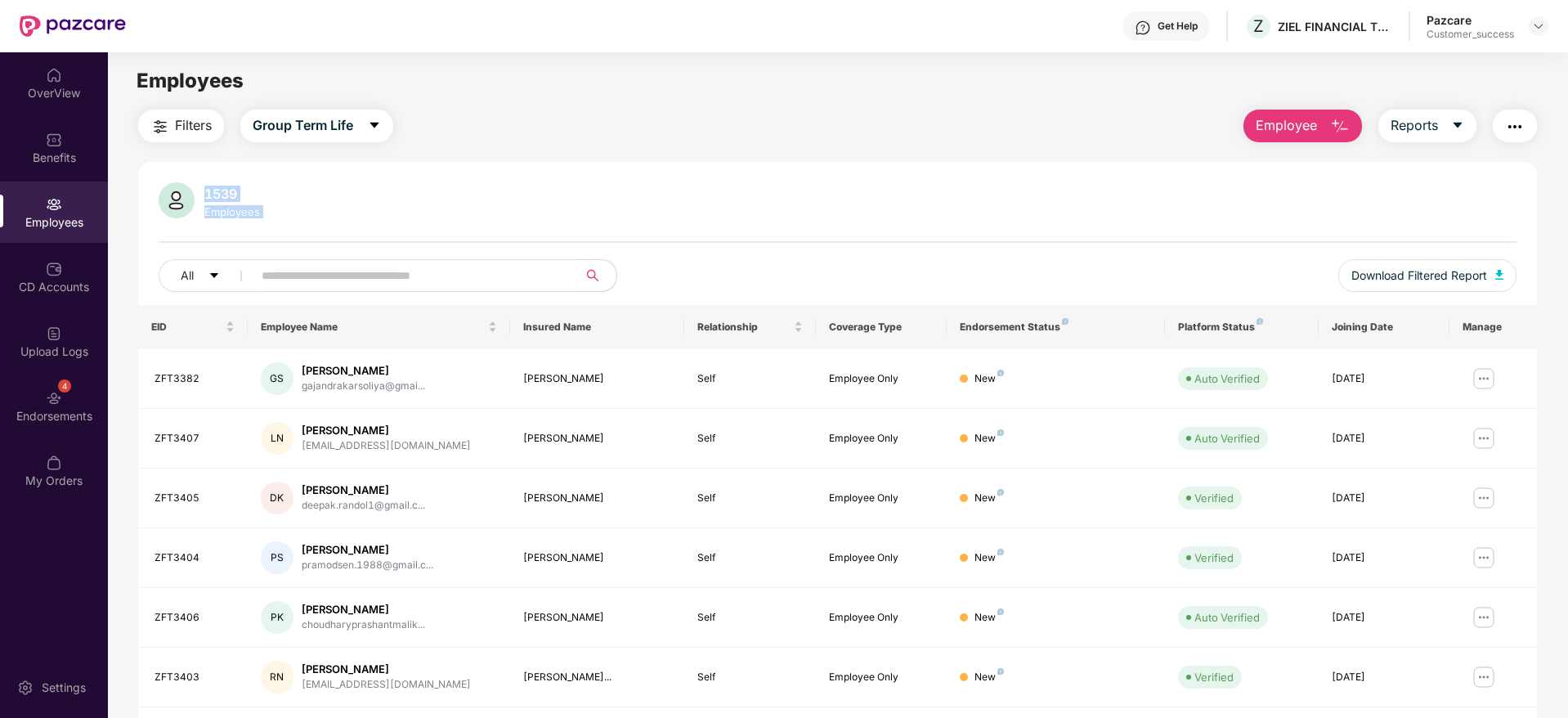
click at [401, 235] on div "1539 Employees All Download Filtered Report" at bounding box center [837, 243] width 1399 height 123
drag, startPoint x: 401, startPoint y: 235, endPoint x: 176, endPoint y: 190, distance: 229.5
click at [176, 190] on div "1539 Employees All Download Filtered Report" at bounding box center [837, 243] width 1399 height 123
click at [176, 190] on img at bounding box center [176, 200] width 36 height 36
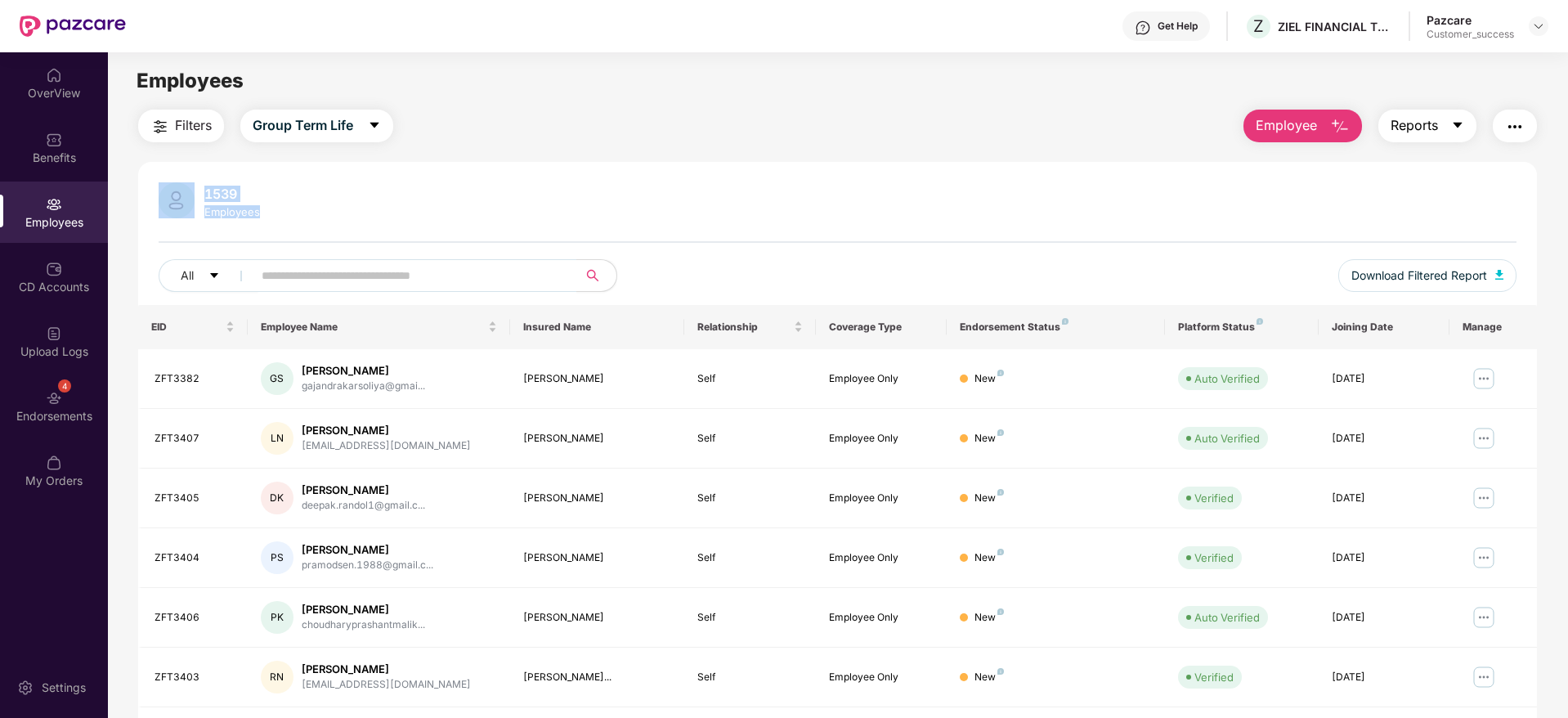
click at [1417, 124] on span "Reports" at bounding box center [1415, 125] width 47 height 21
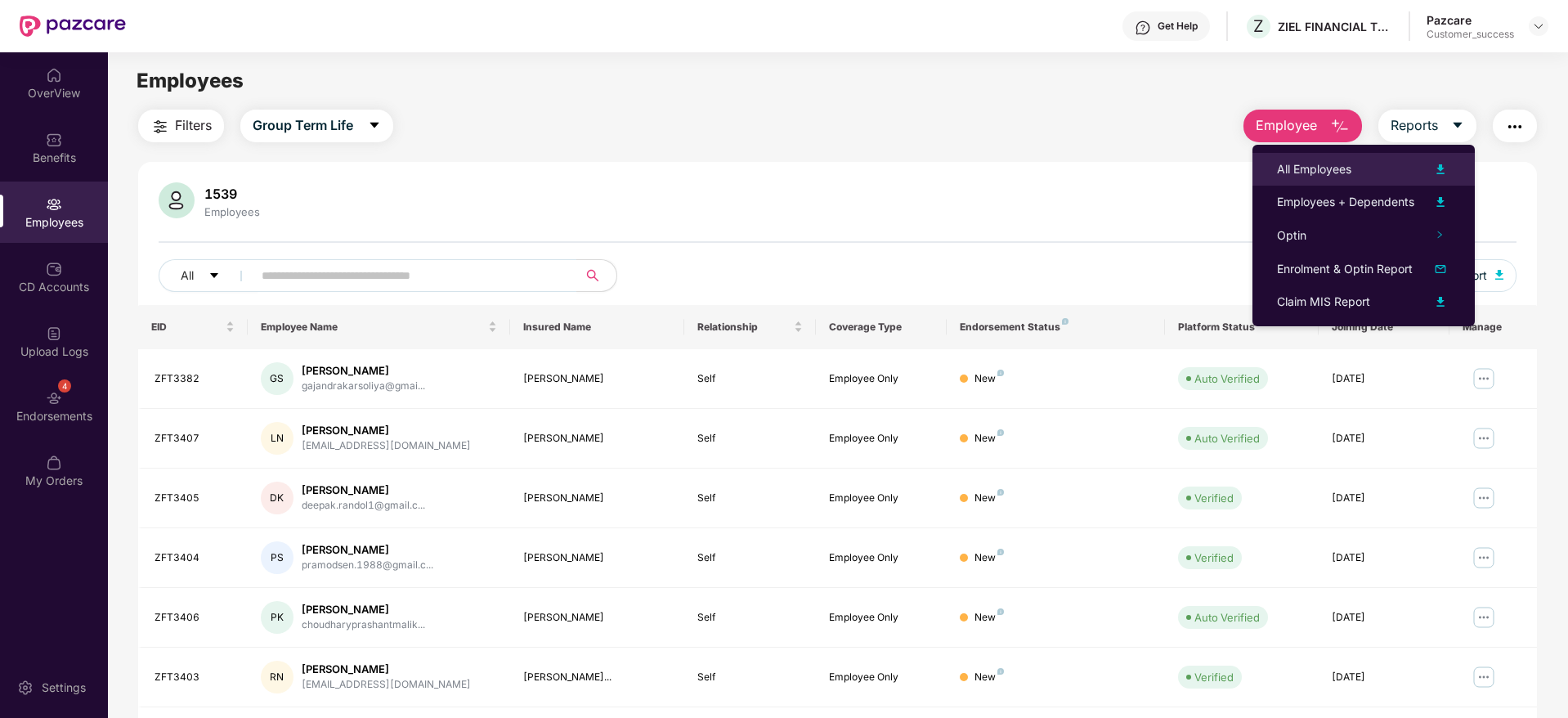
click at [1390, 172] on div "All Employees" at bounding box center [1363, 169] width 173 height 20
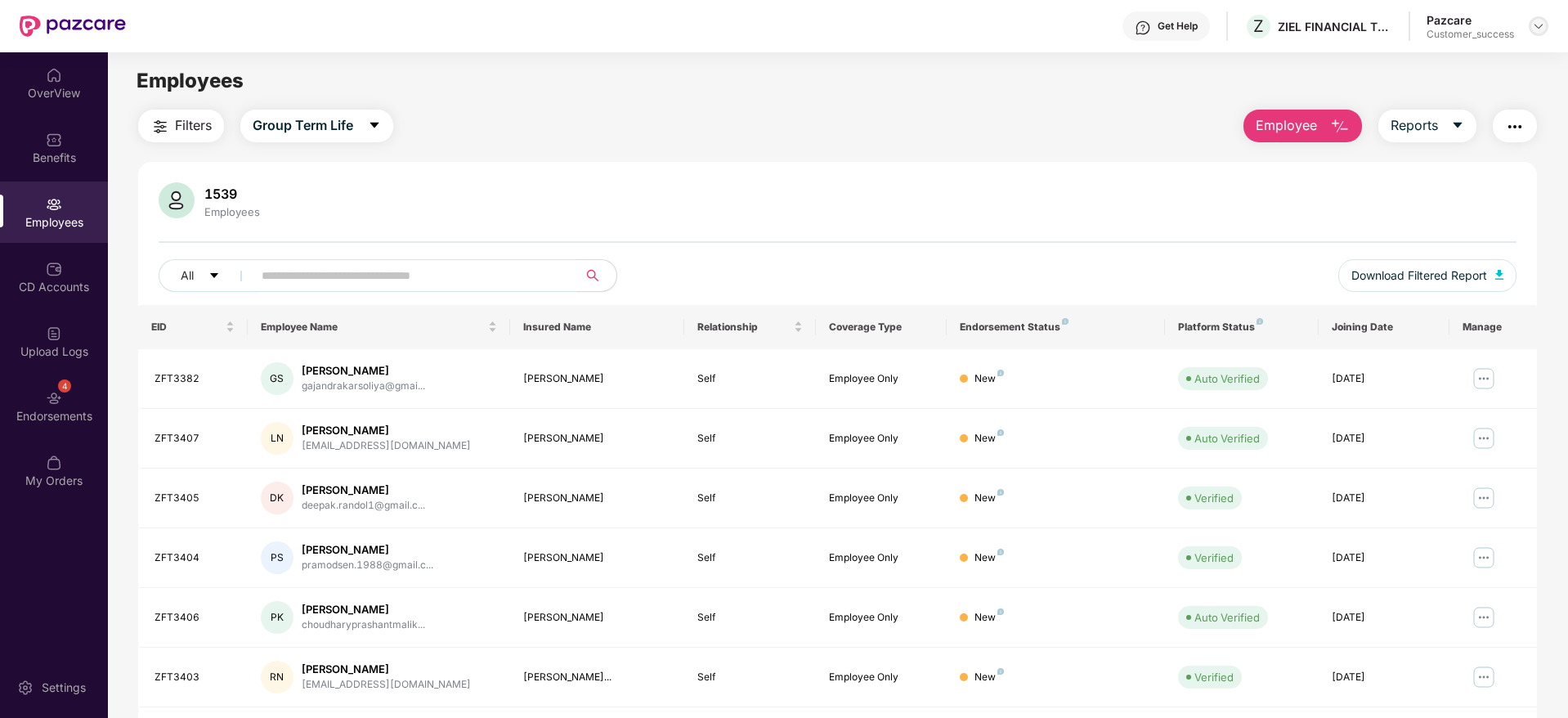
click at [1544, 27] on img at bounding box center [1538, 26] width 13 height 13
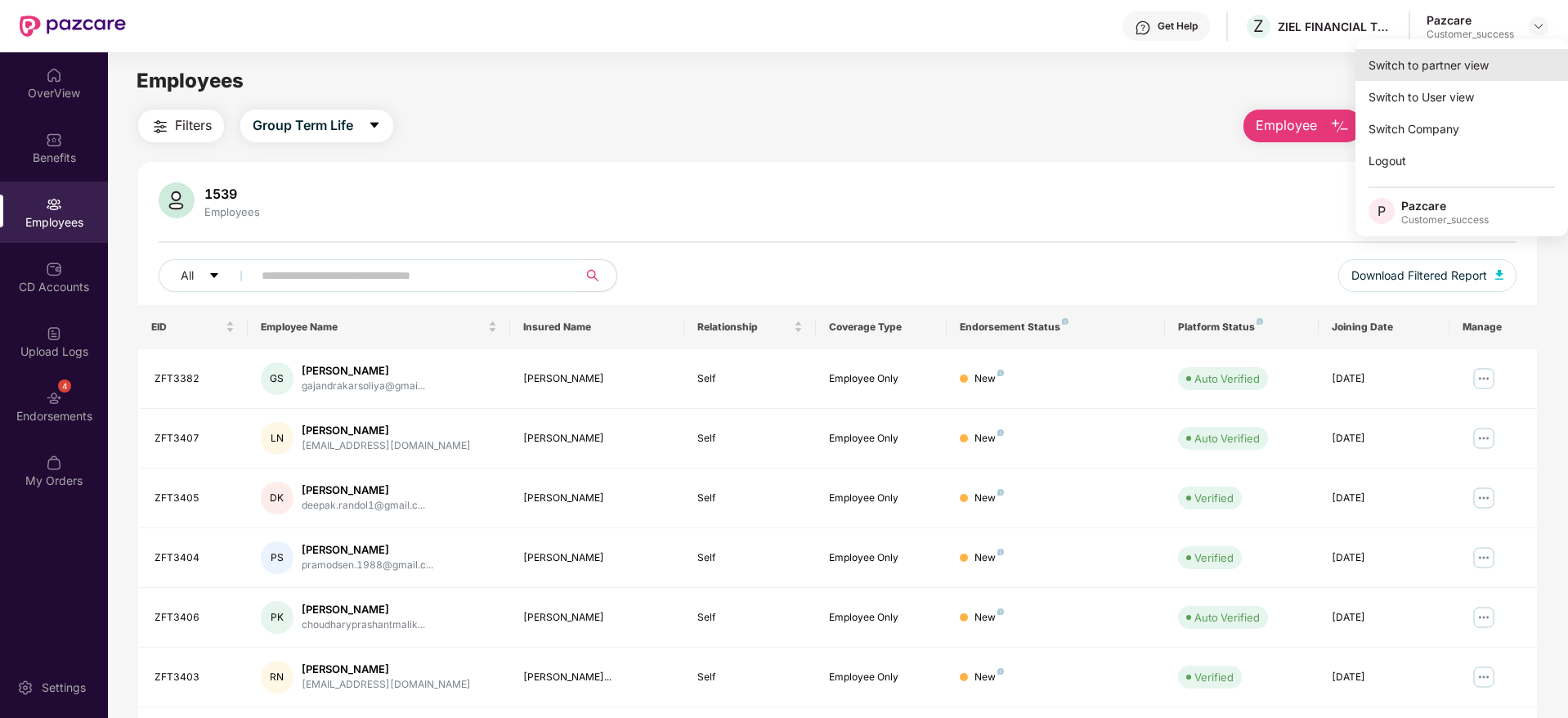
click at [1516, 57] on div "Switch to partner view" at bounding box center [1462, 65] width 212 height 31
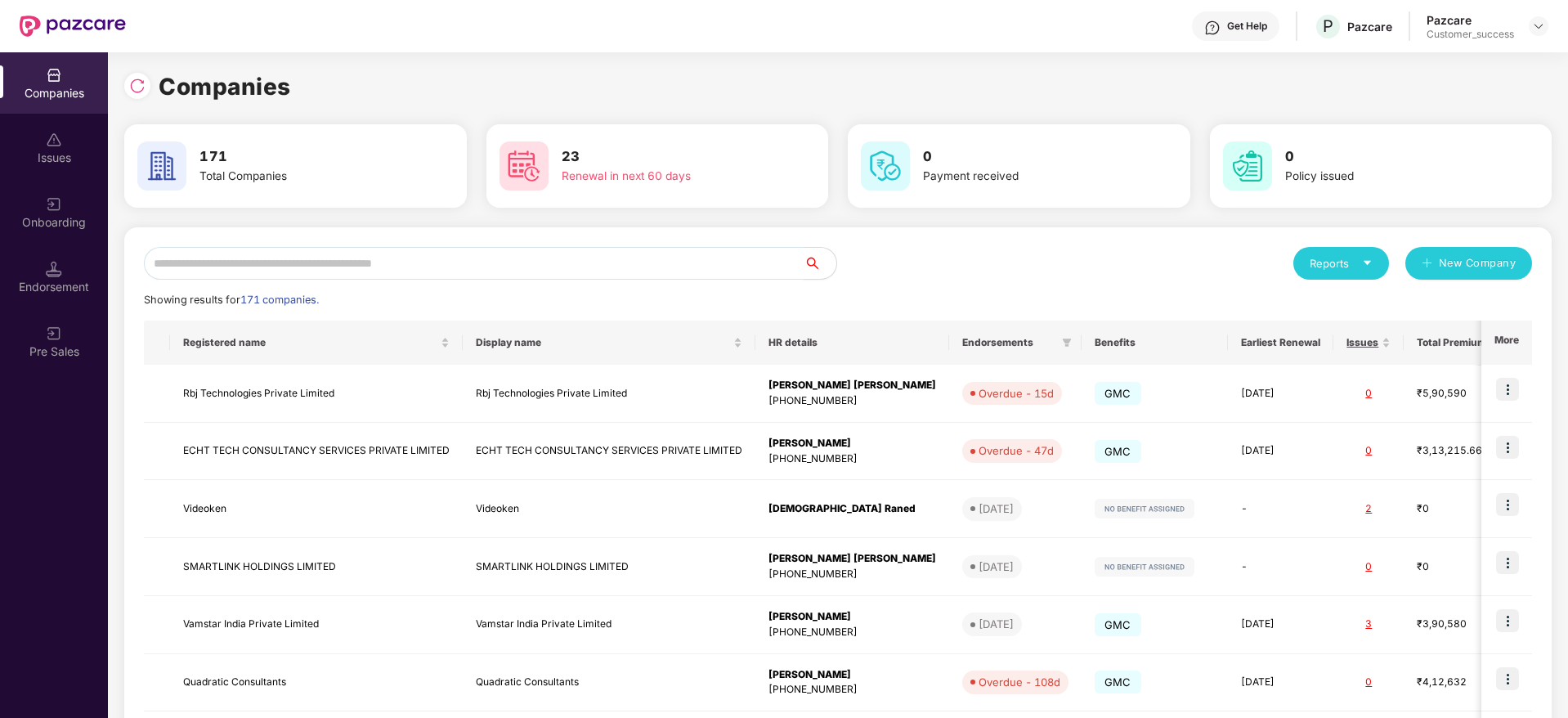
click at [788, 273] on input "text" at bounding box center [473, 263] width 660 height 32
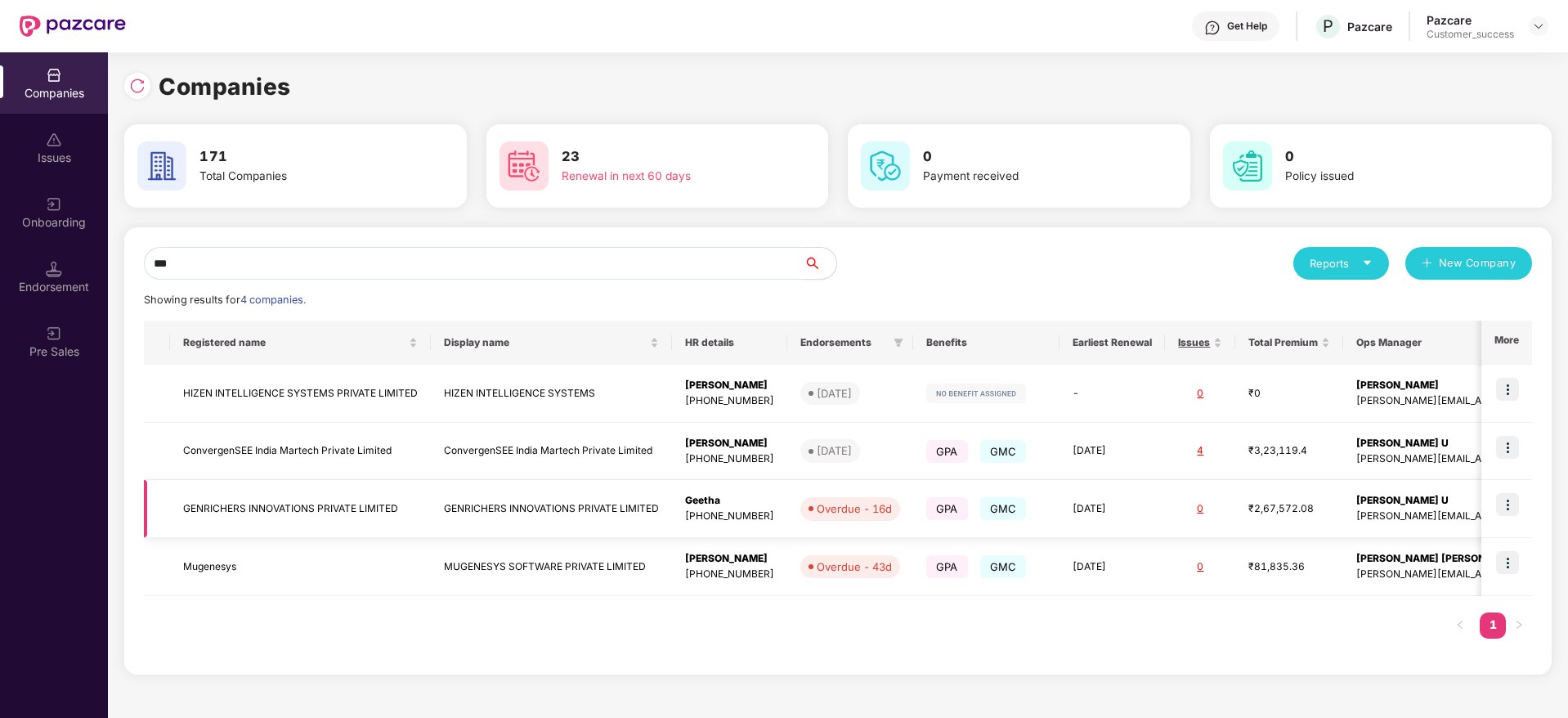
type input "***"
drag, startPoint x: 1504, startPoint y: 507, endPoint x: 1490, endPoint y: 533, distance: 29.5
click at [1504, 507] on img at bounding box center [1507, 504] width 23 height 23
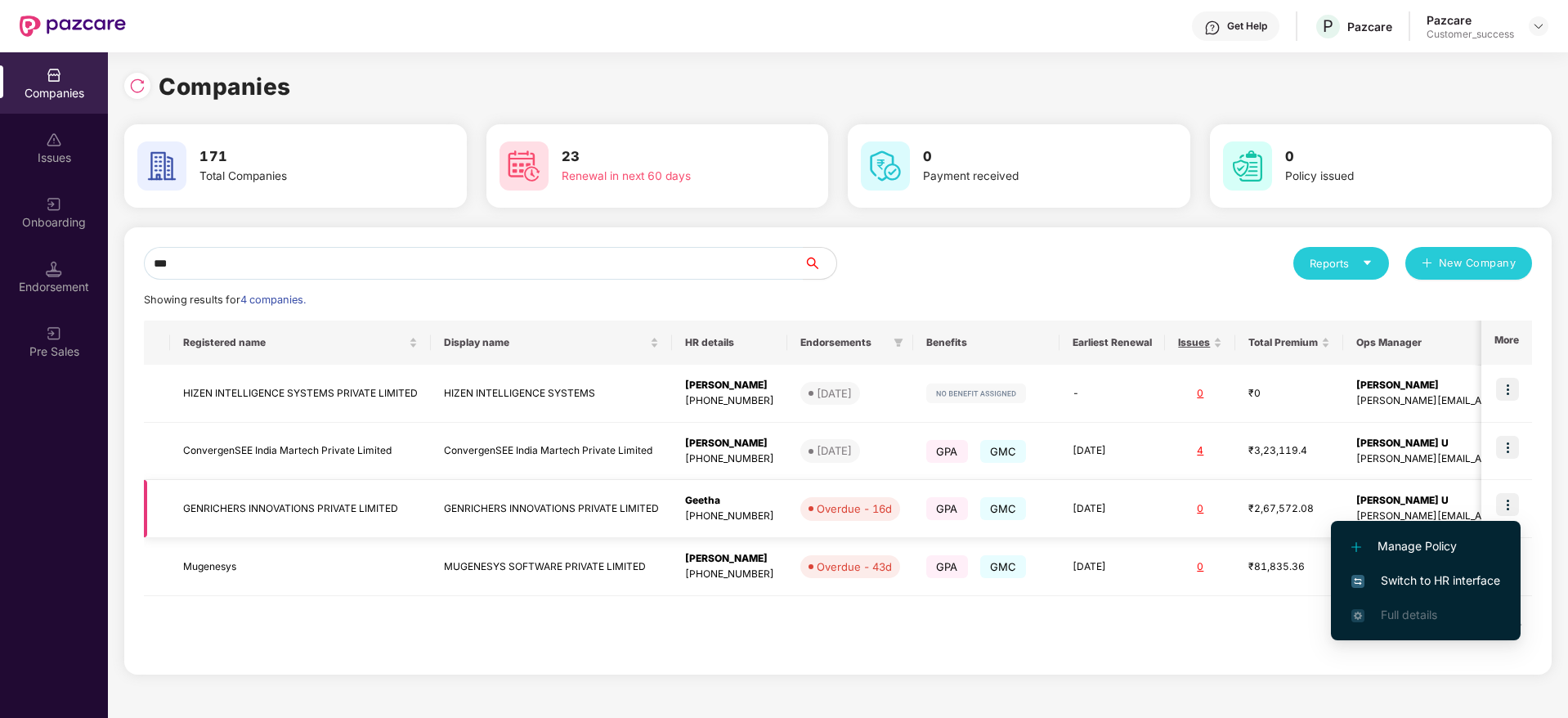
click at [1468, 567] on li "Switch to HR interface" at bounding box center [1425, 580] width 190 height 34
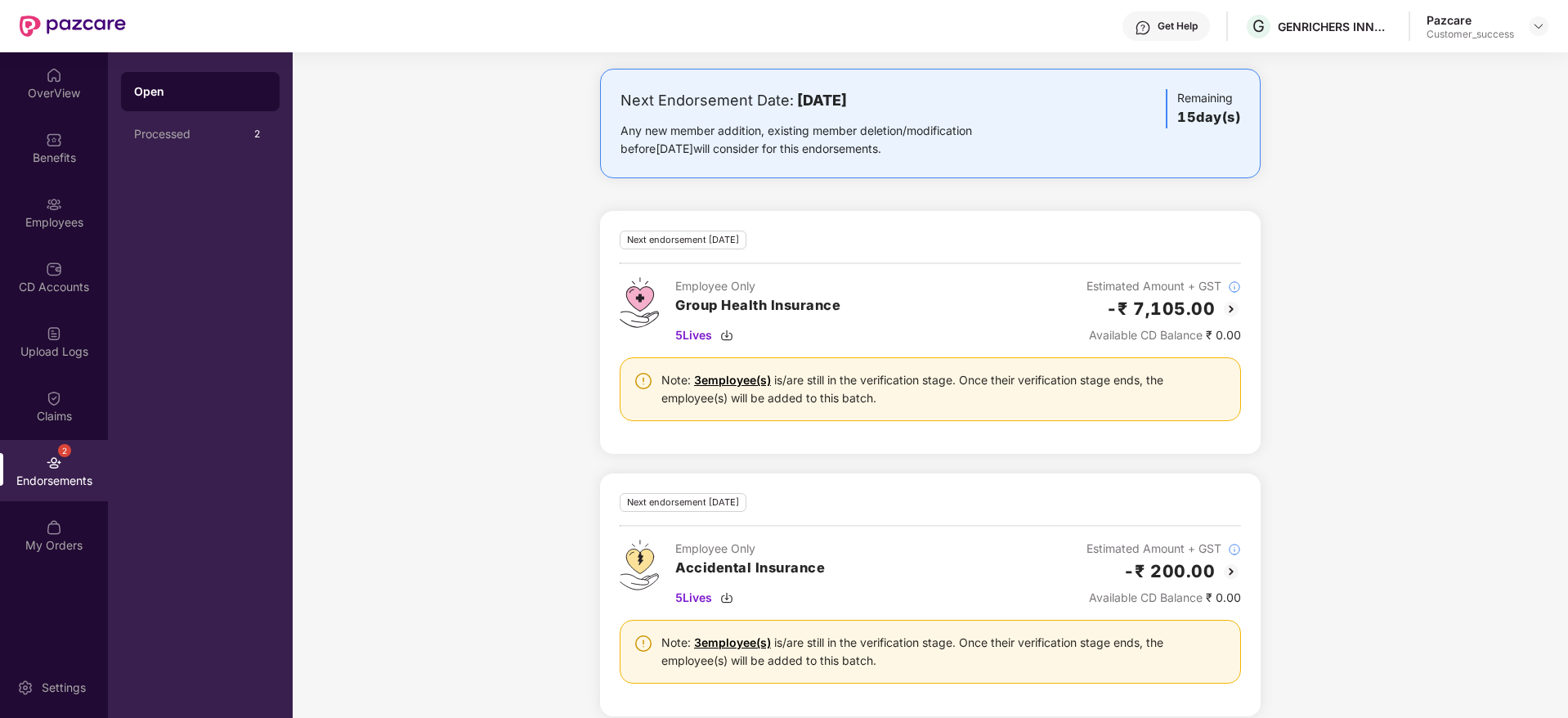
scroll to position [461, 0]
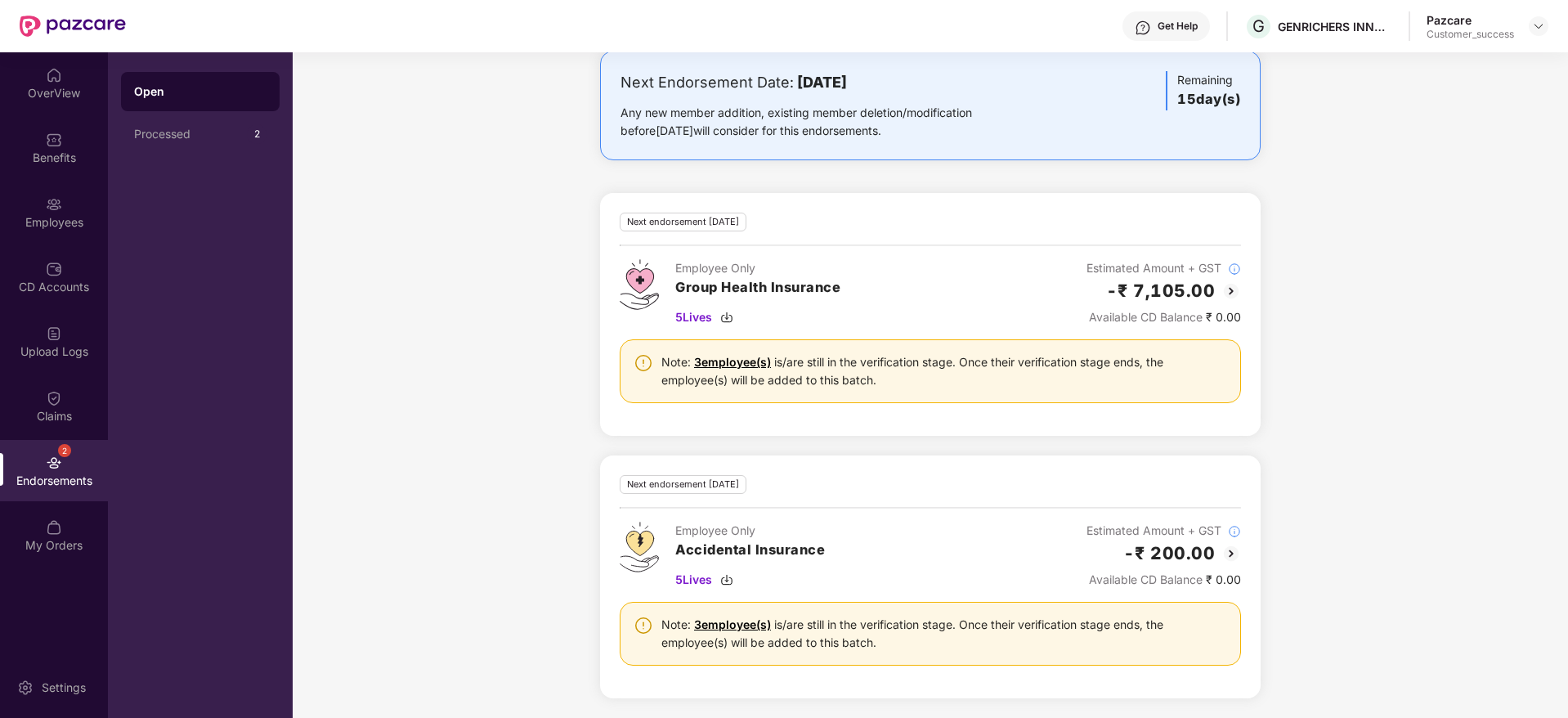
click at [1238, 289] on img at bounding box center [1232, 291] width 20 height 20
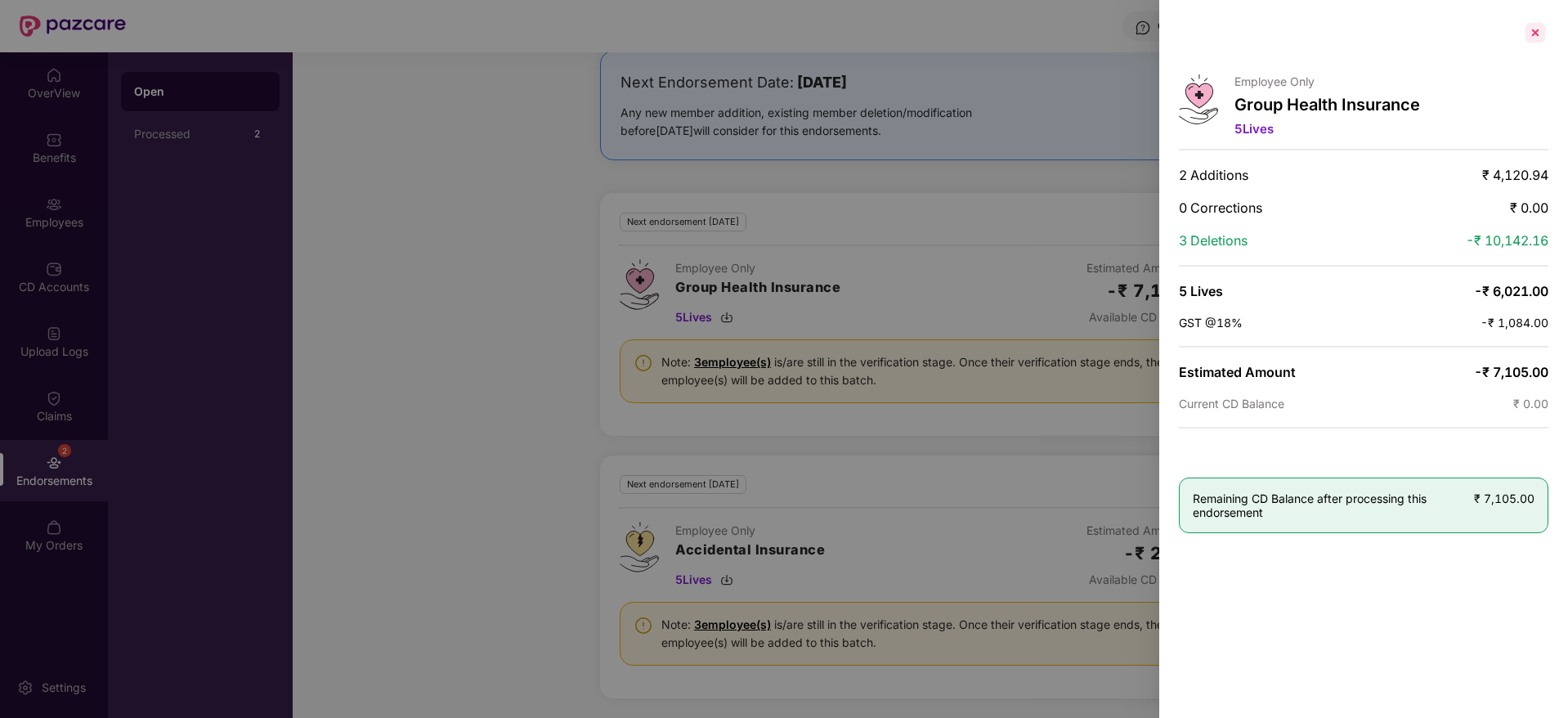
click at [1543, 22] on div at bounding box center [1536, 32] width 27 height 27
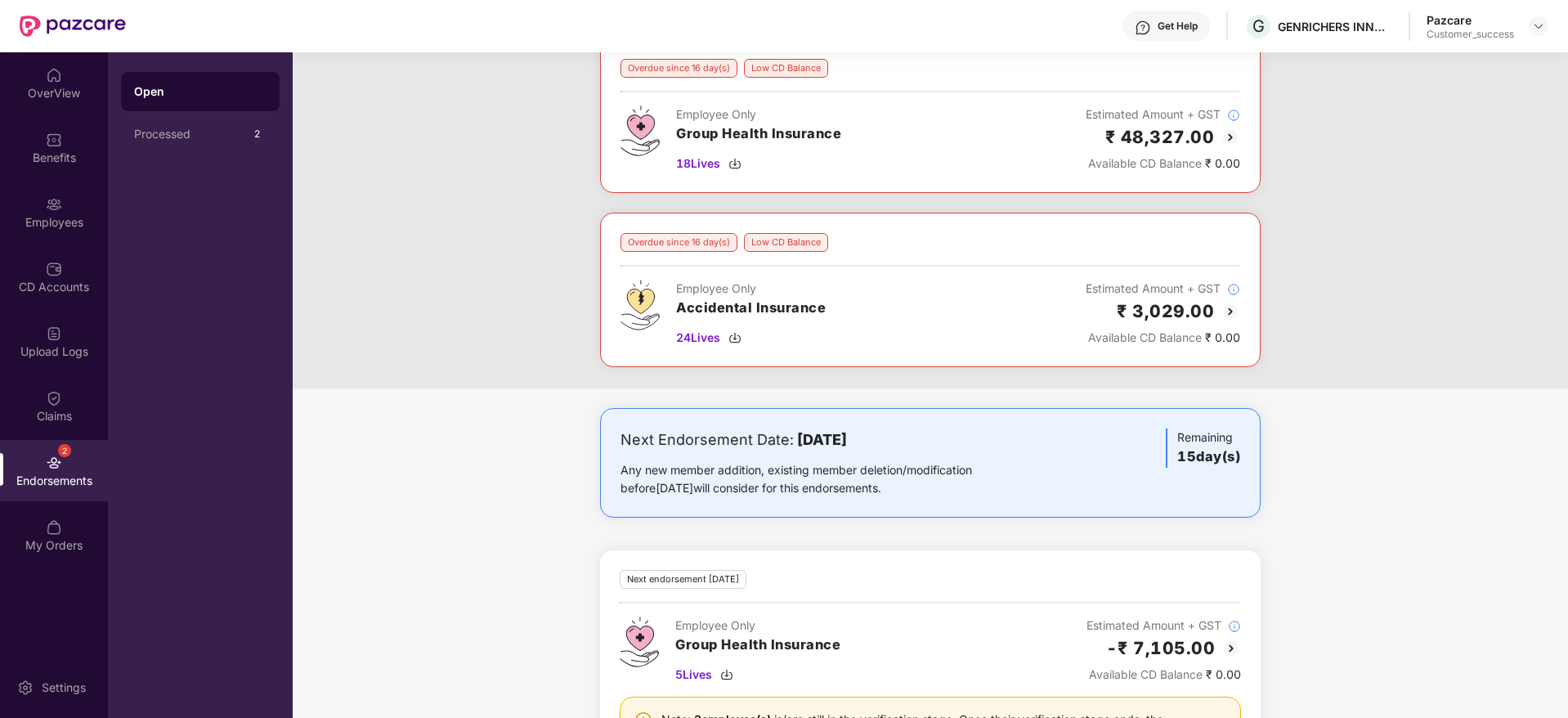
scroll to position [0, 0]
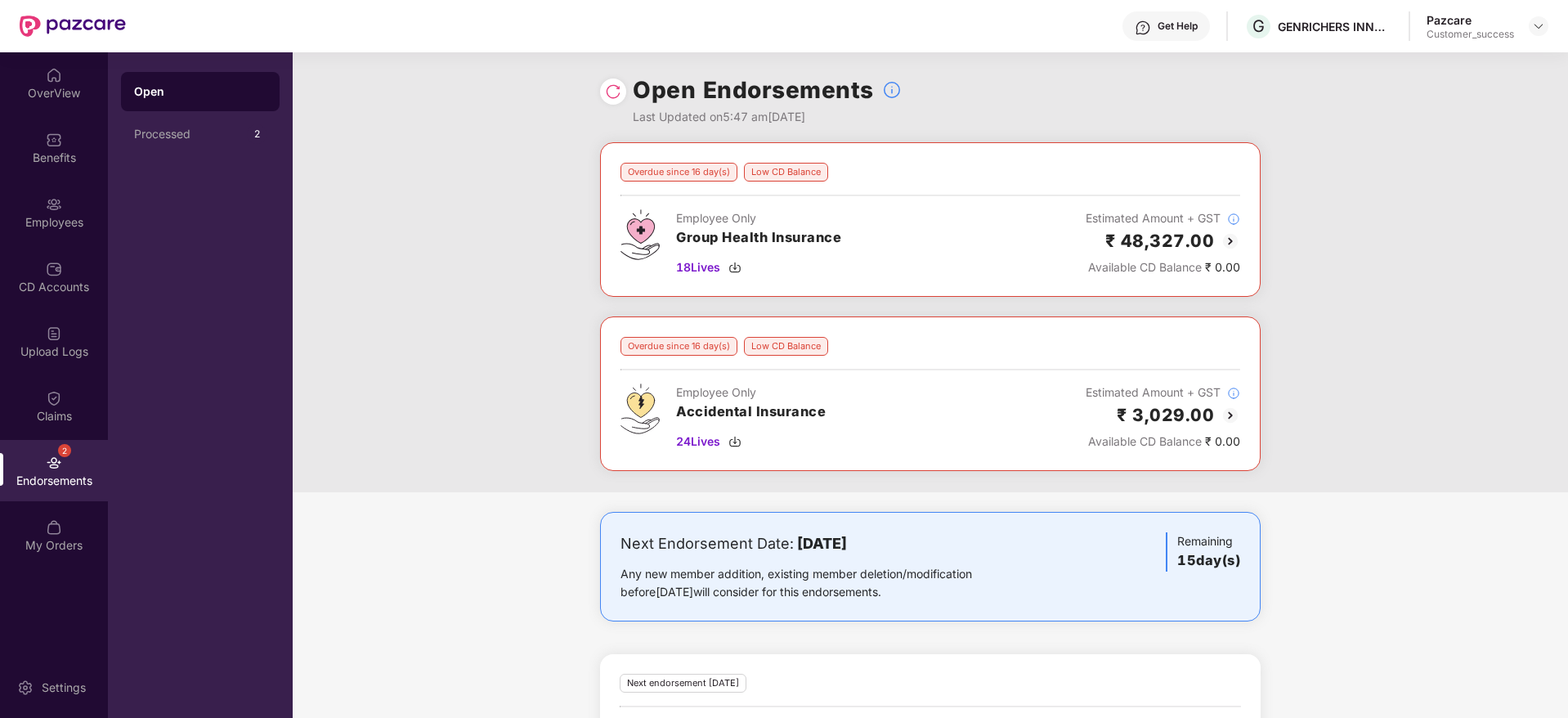
click at [1232, 240] on img at bounding box center [1231, 241] width 20 height 20
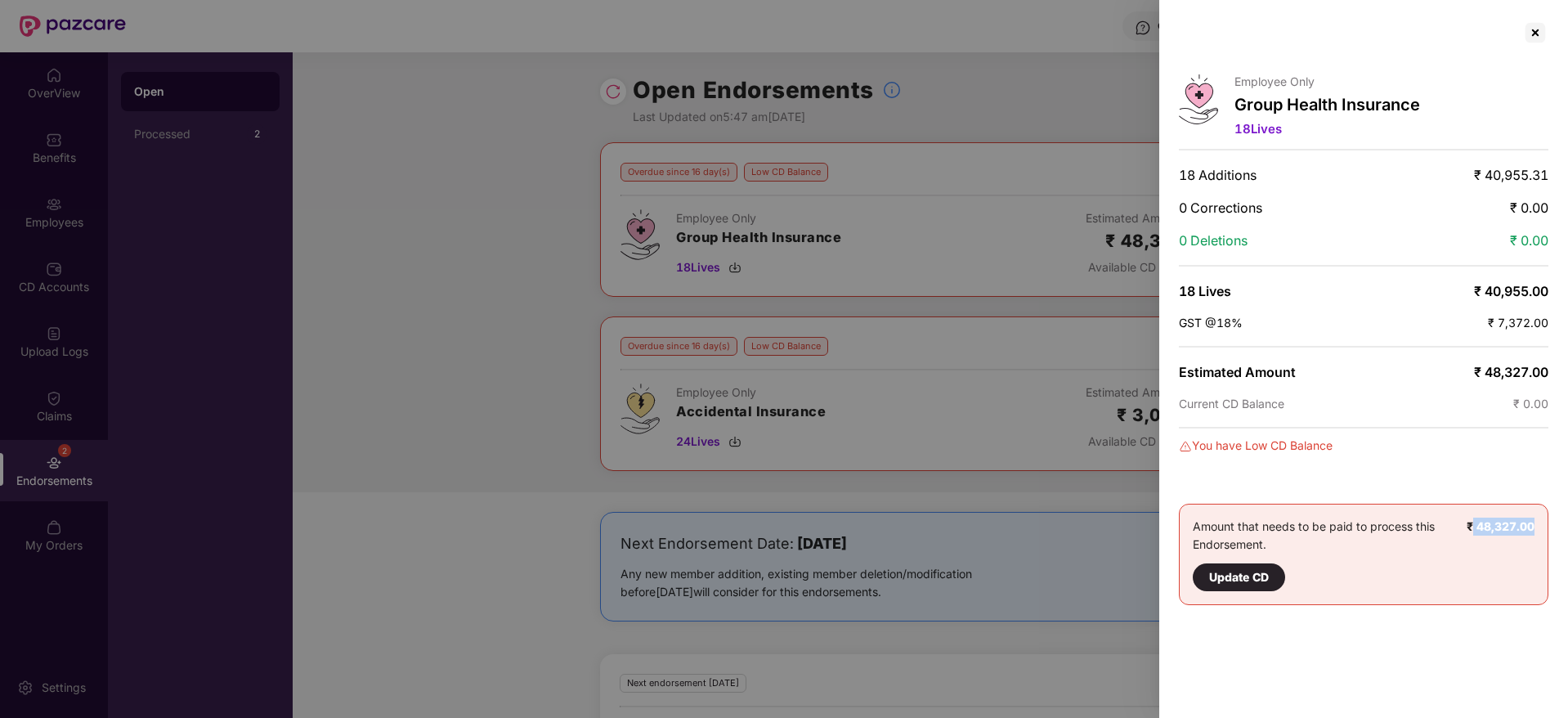
drag, startPoint x: 1472, startPoint y: 527, endPoint x: 1532, endPoint y: 525, distance: 60.0
click at [1532, 525] on b "₹ 48,327.00" at bounding box center [1500, 526] width 68 height 14
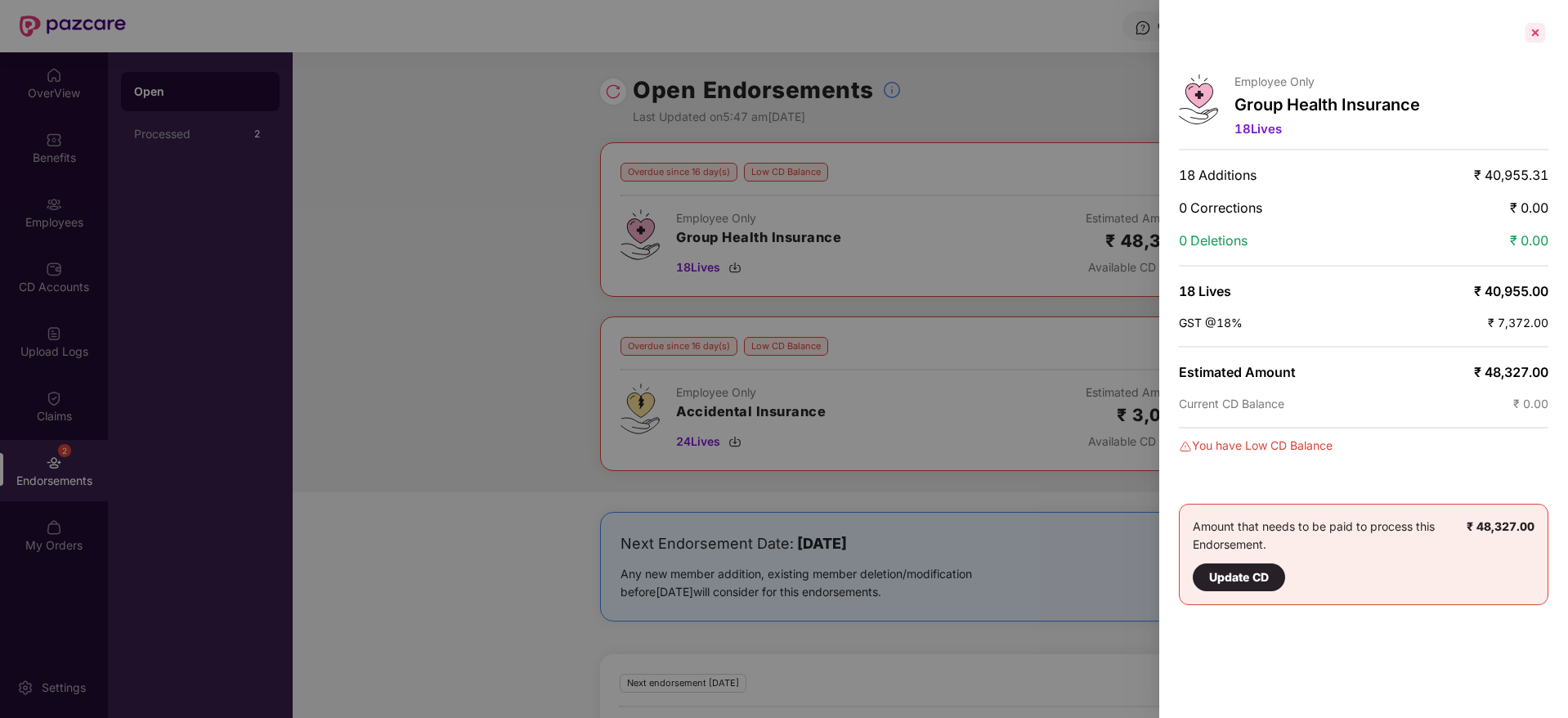
click at [1538, 36] on div at bounding box center [1536, 32] width 27 height 27
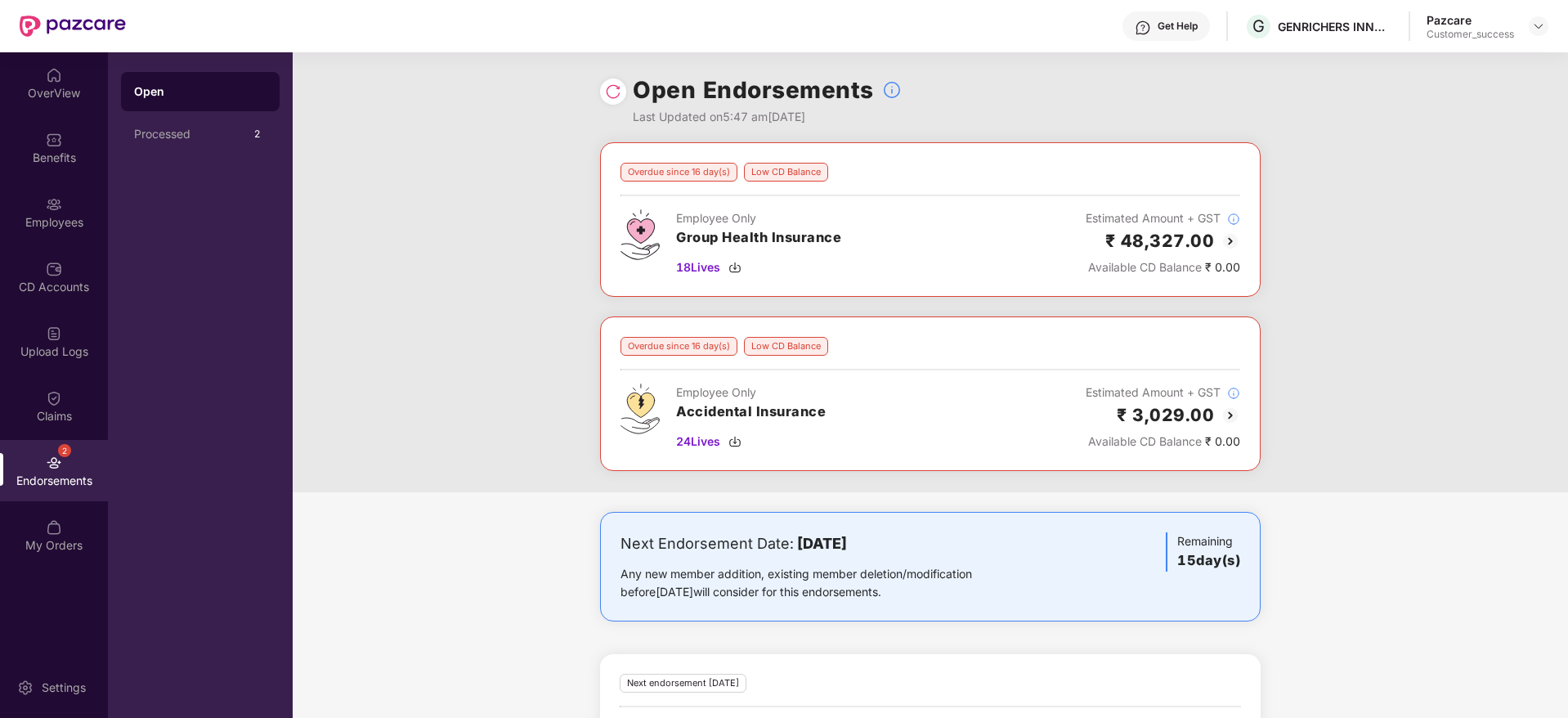
scroll to position [461, 0]
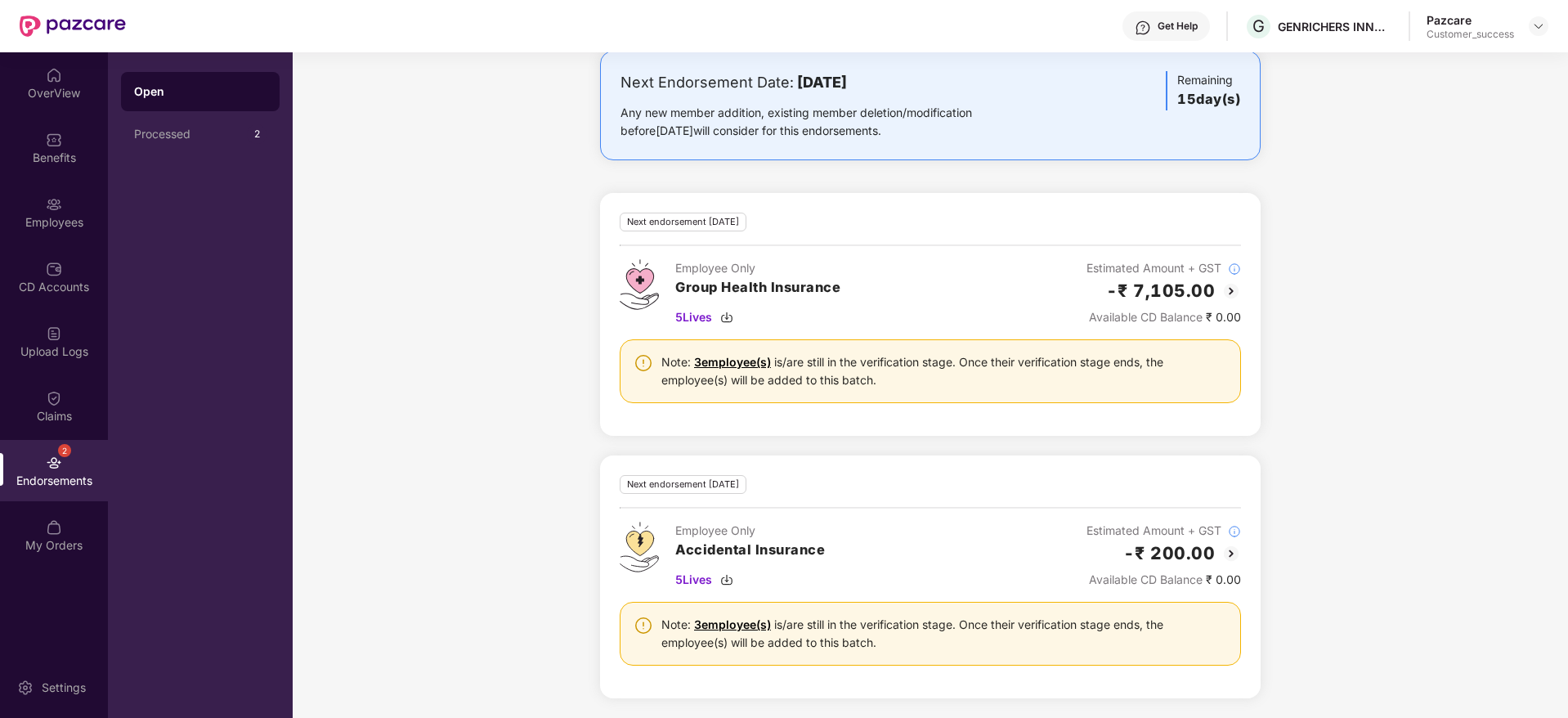
click at [1231, 293] on img at bounding box center [1232, 291] width 20 height 20
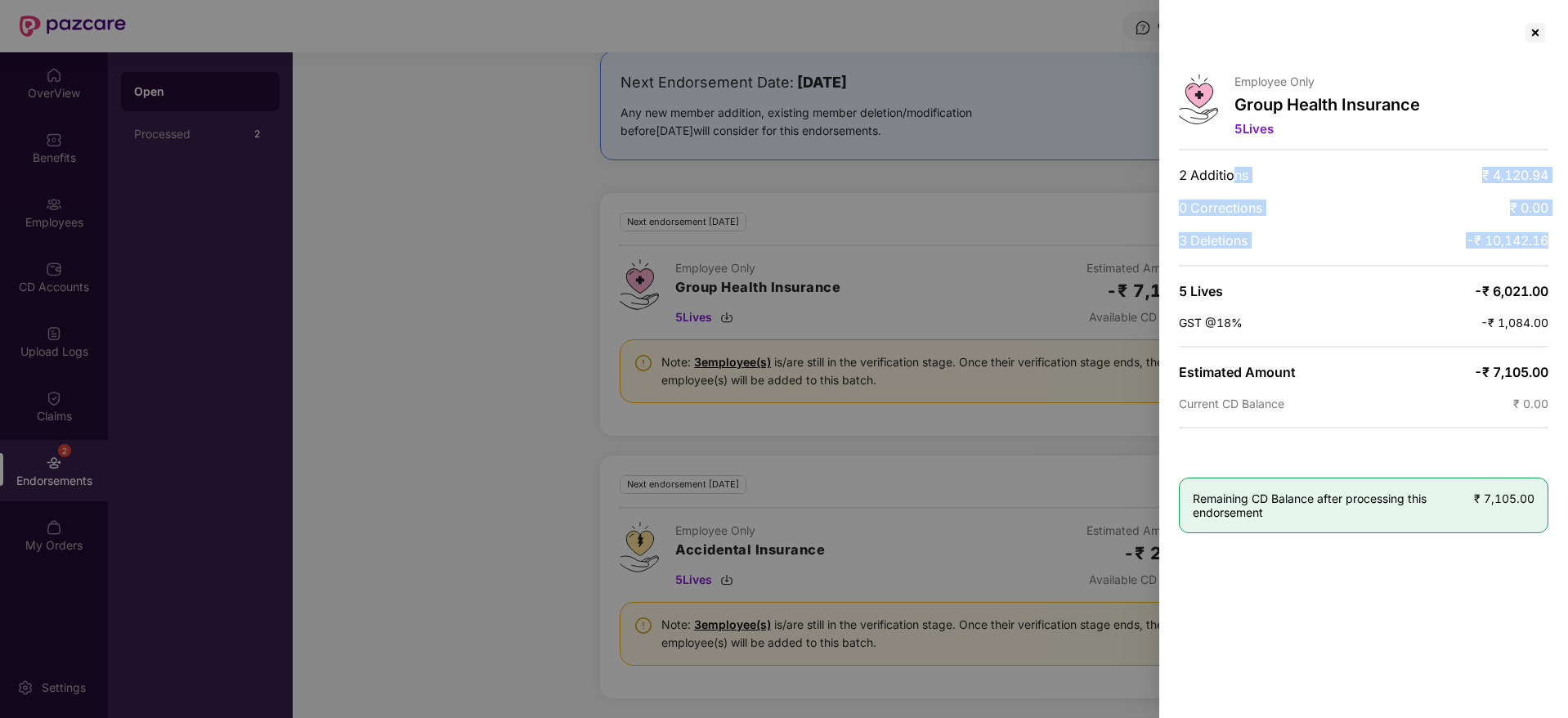
drag, startPoint x: 1508, startPoint y: 259, endPoint x: 1234, endPoint y: 177, distance: 286.0
click at [1234, 177] on div "Employee Only Group Health Insurance 5 Lives 2 Additions ₹ 4,120.94 0 Correctio…" at bounding box center [1364, 359] width 409 height 718
click at [1537, 24] on div at bounding box center [1536, 32] width 27 height 27
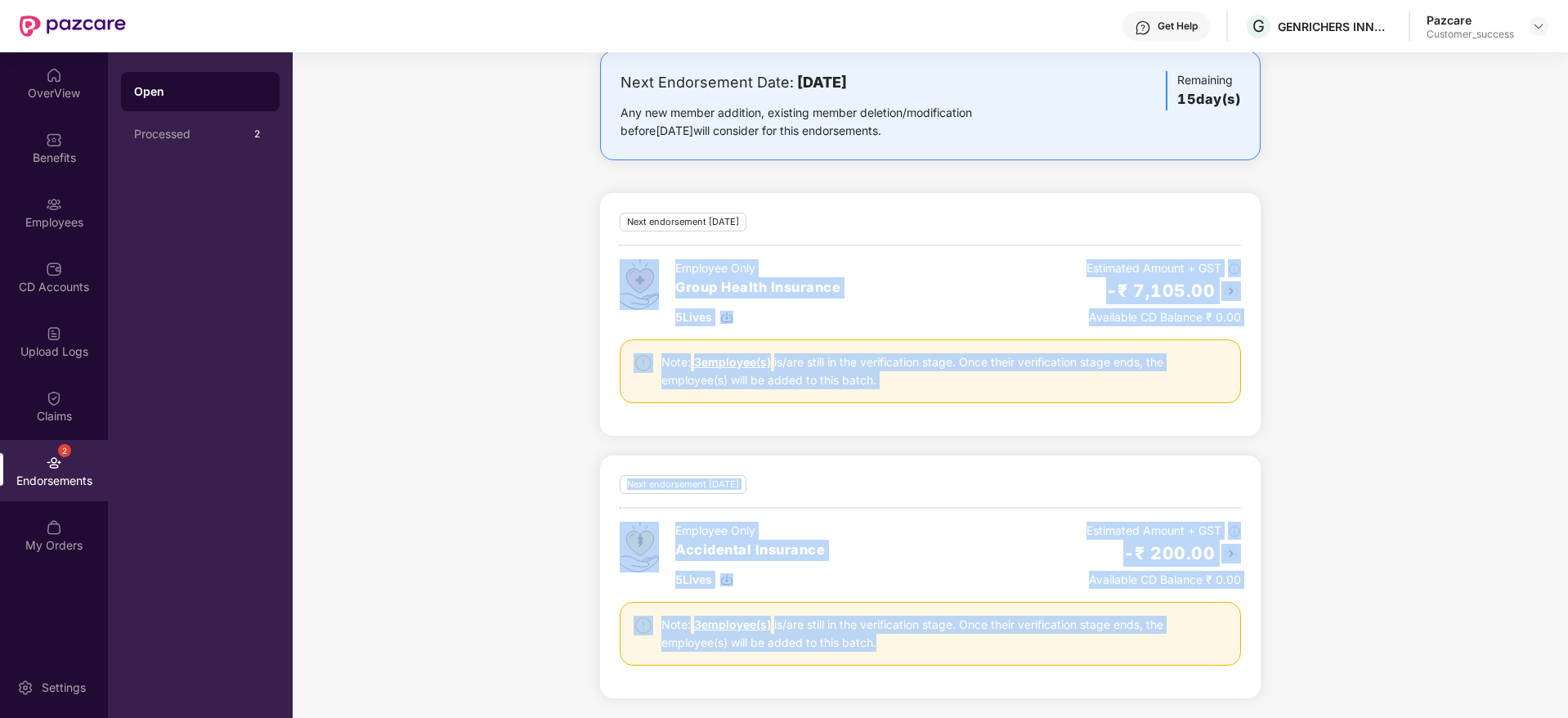
drag, startPoint x: 1272, startPoint y: 667, endPoint x: 548, endPoint y: 256, distance: 832.5
click at [548, 256] on div "Next Endorsement Date: [DATE] Any new member addition, existing member deletion…" at bounding box center [931, 385] width 1276 height 667
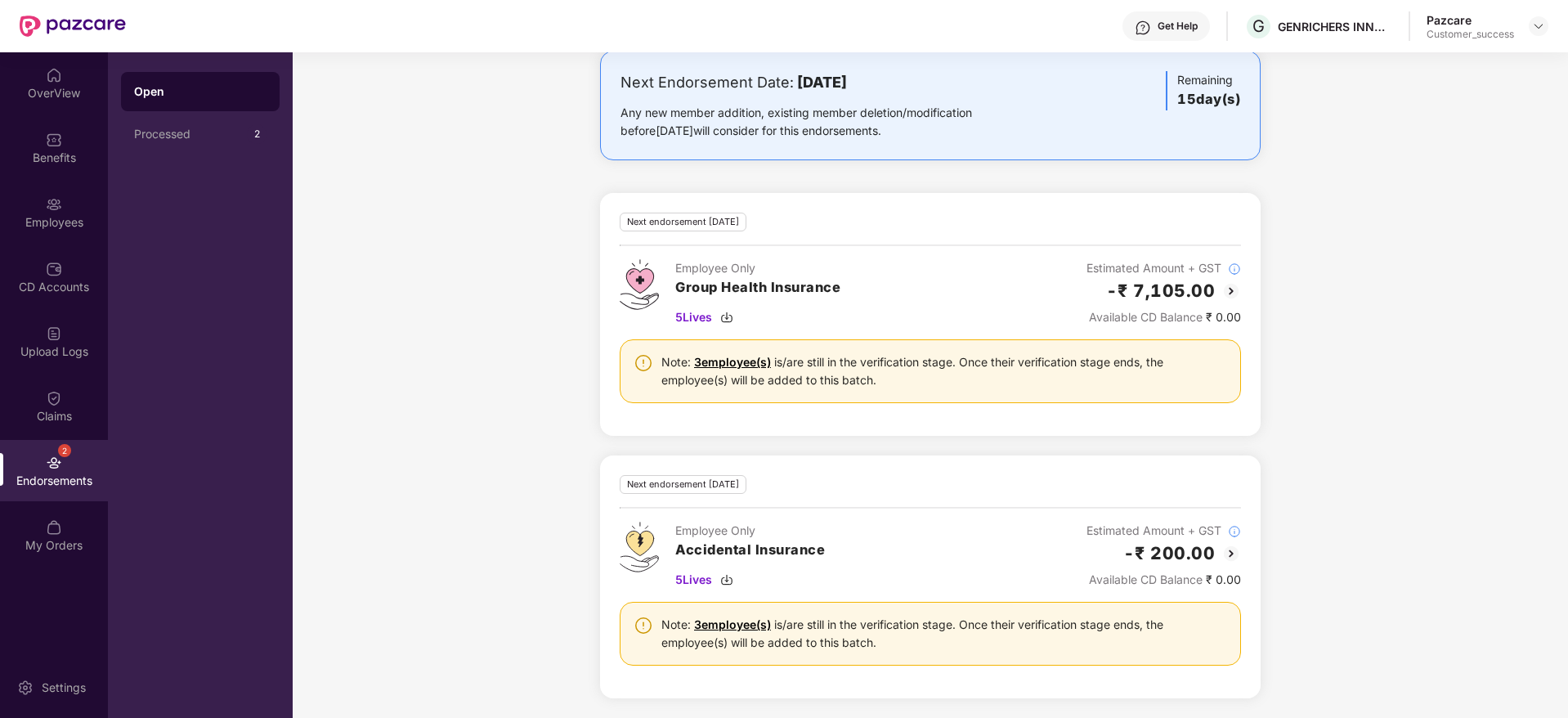
click at [1225, 289] on img at bounding box center [1232, 291] width 20 height 20
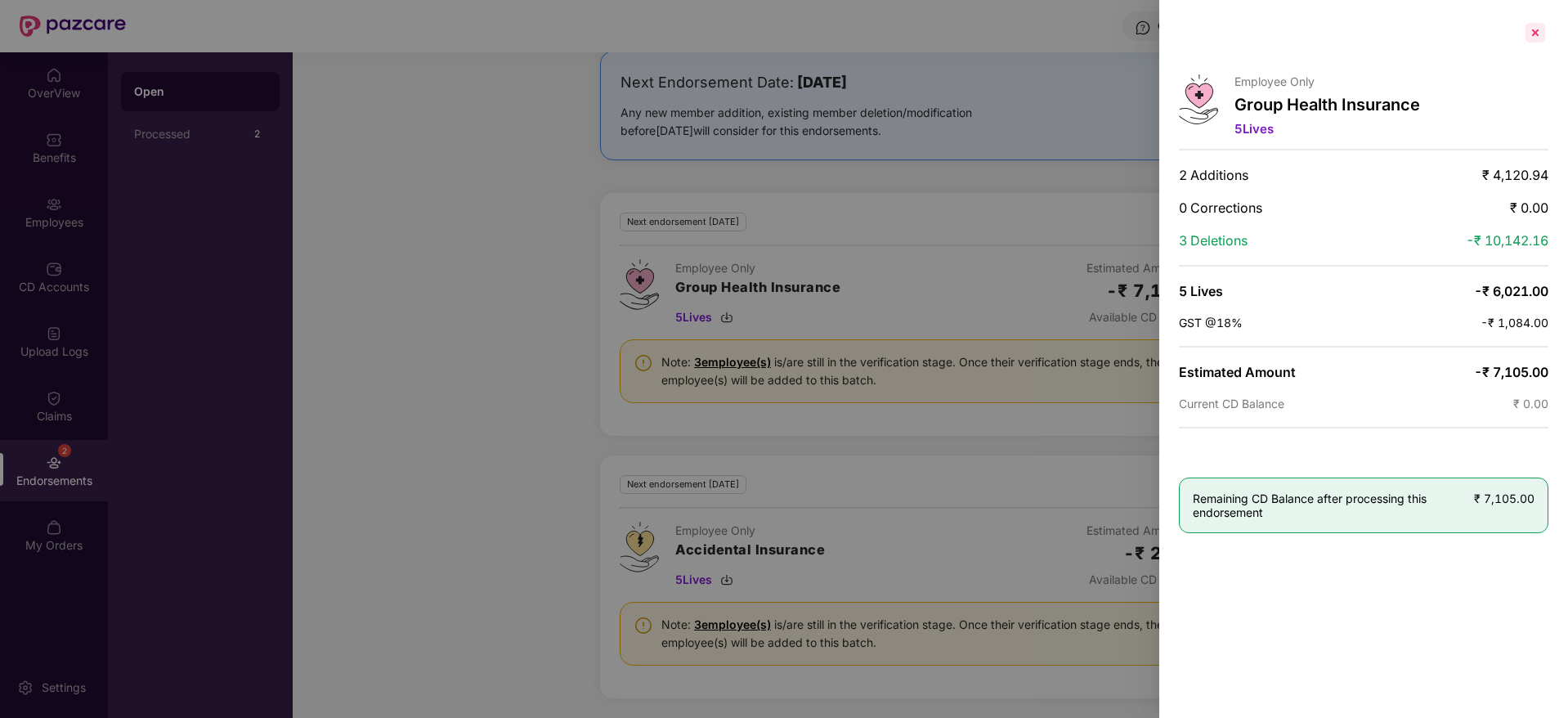
click at [1542, 29] on div at bounding box center [1536, 32] width 27 height 27
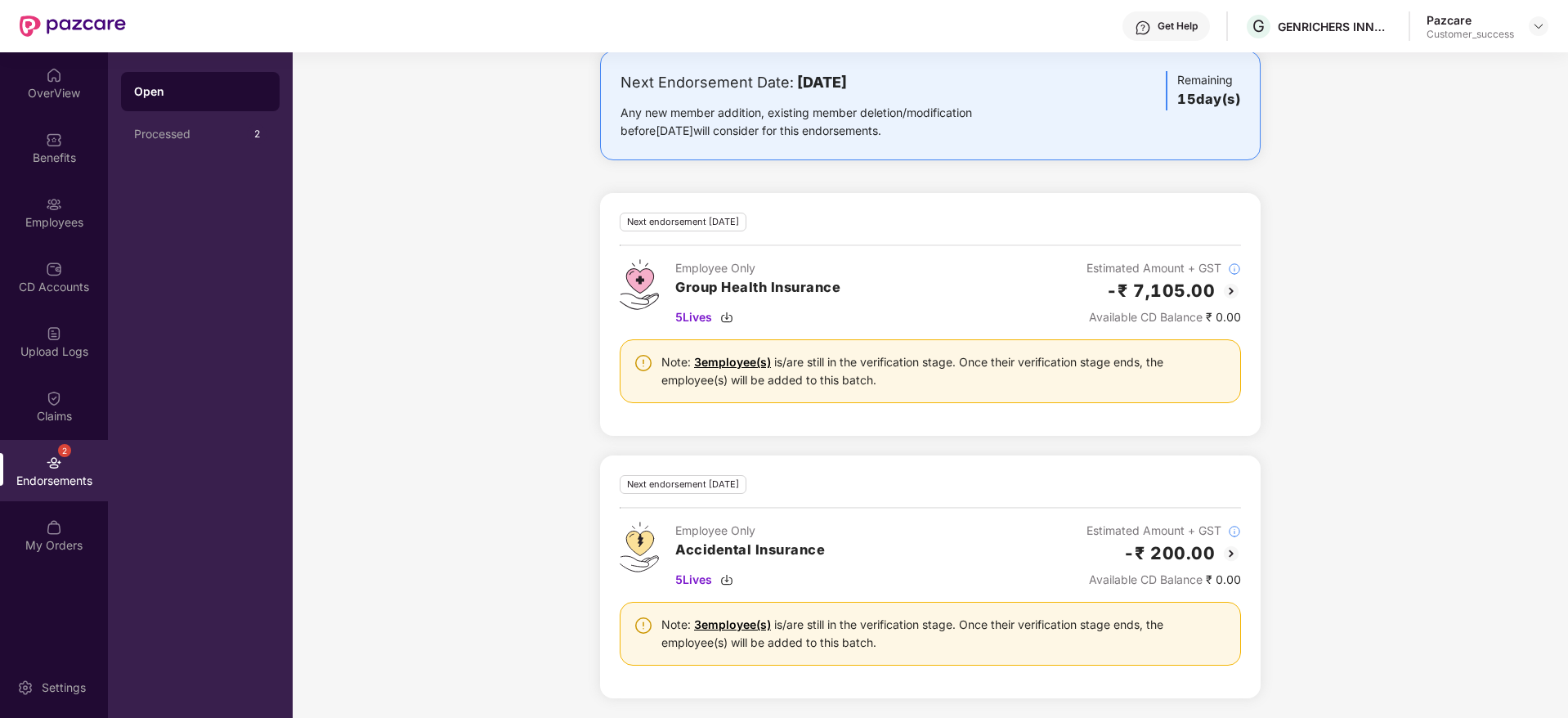
click at [1237, 555] on img at bounding box center [1232, 554] width 20 height 20
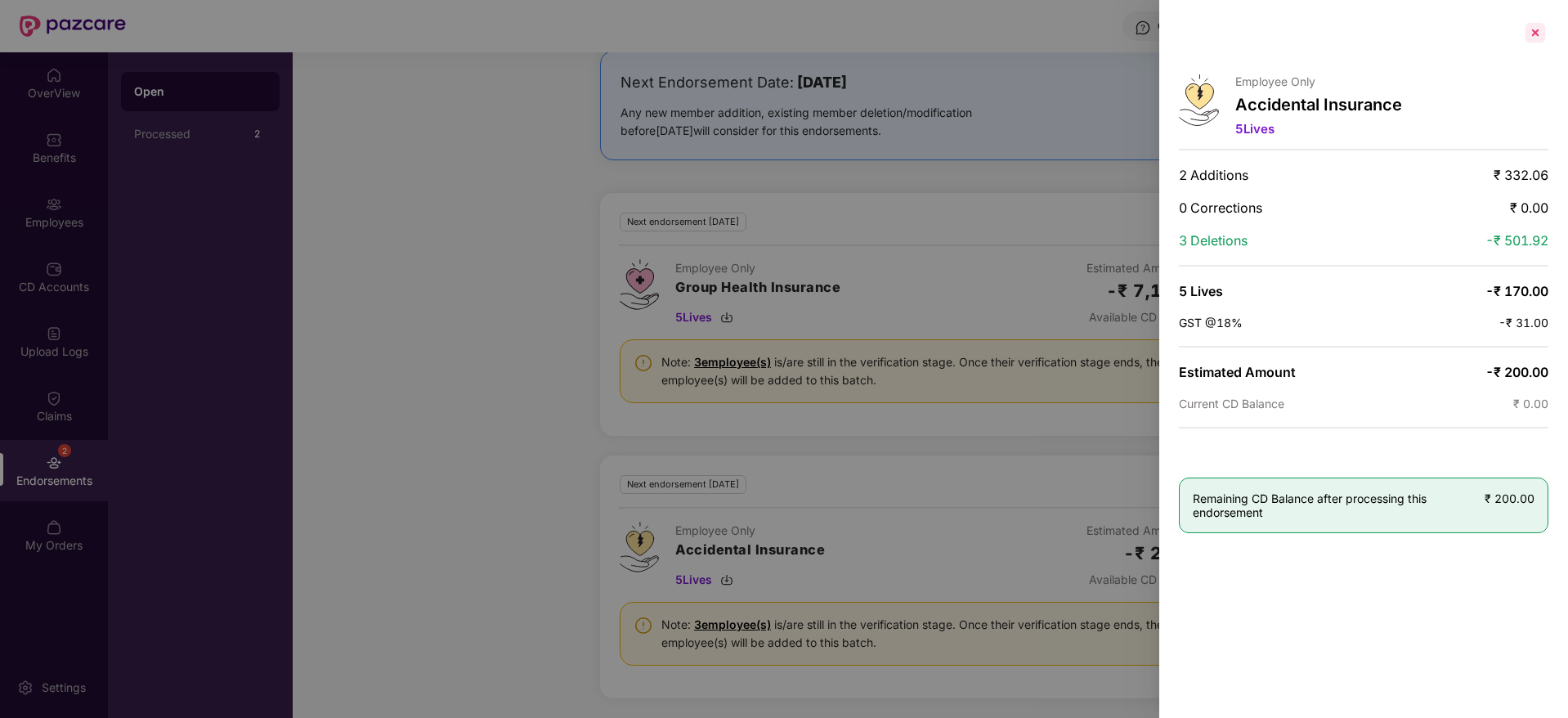
click at [1530, 39] on div at bounding box center [1536, 32] width 27 height 27
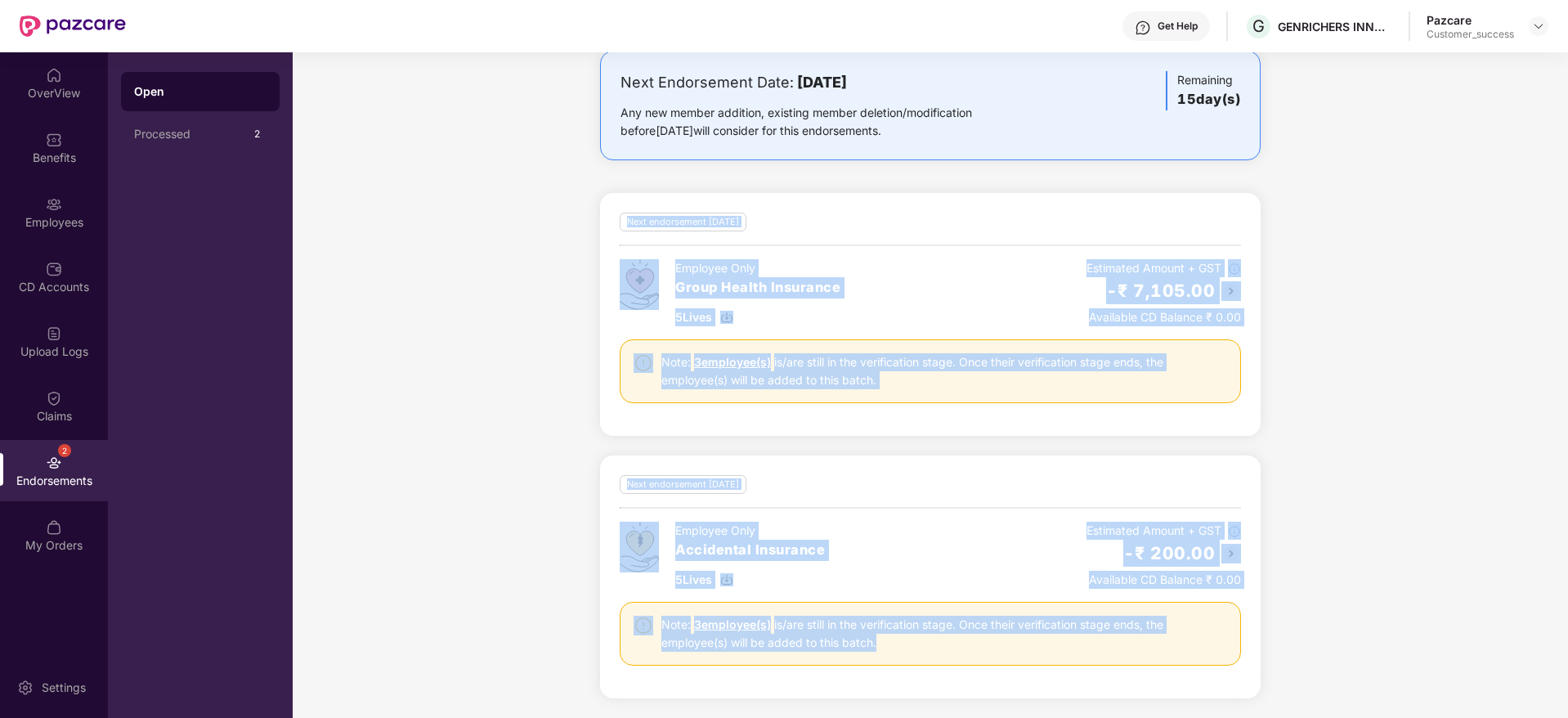
drag, startPoint x: 1023, startPoint y: 596, endPoint x: 439, endPoint y: 240, distance: 684.0
click at [439, 240] on div "Next Endorsement Date: [DATE] Any new member addition, existing member deletion…" at bounding box center [931, 385] width 1276 height 667
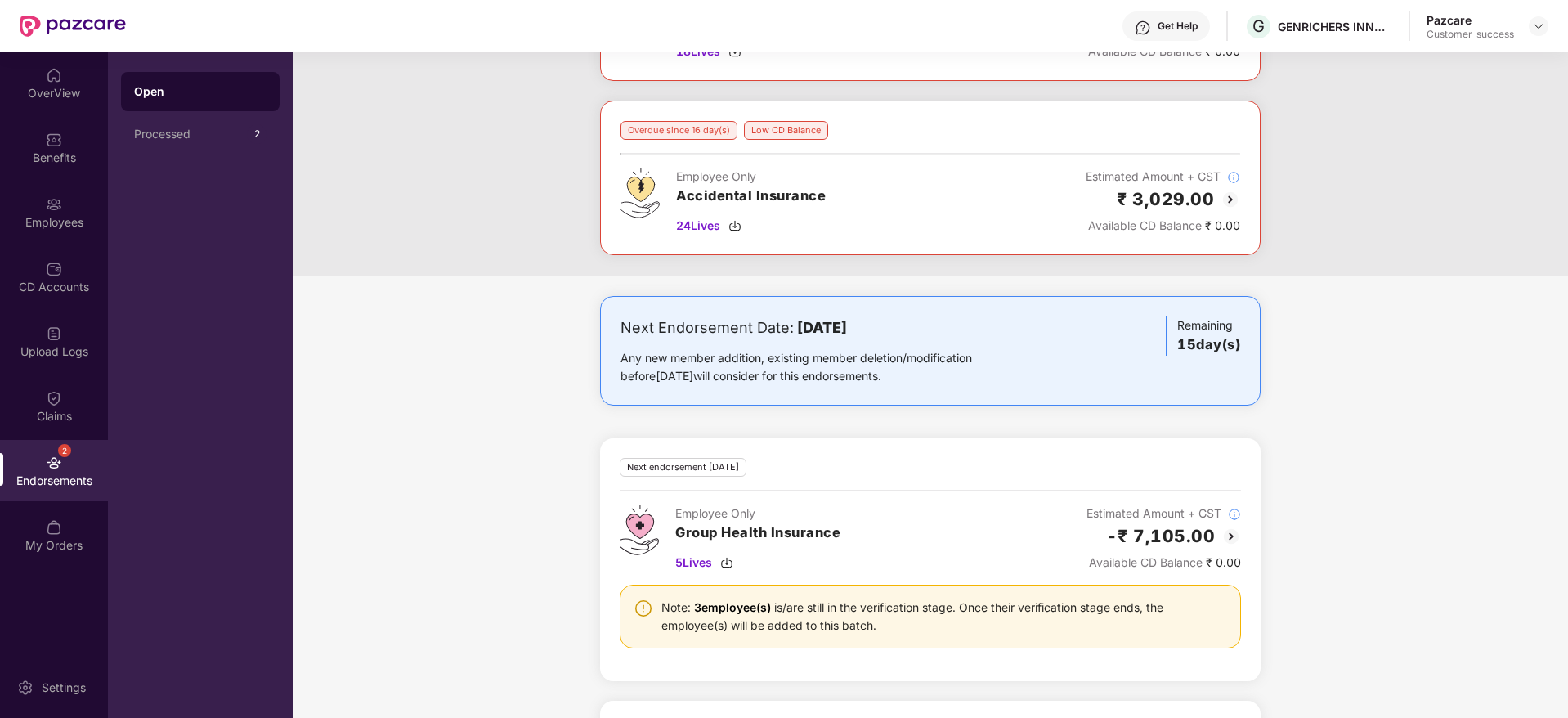
scroll to position [0, 0]
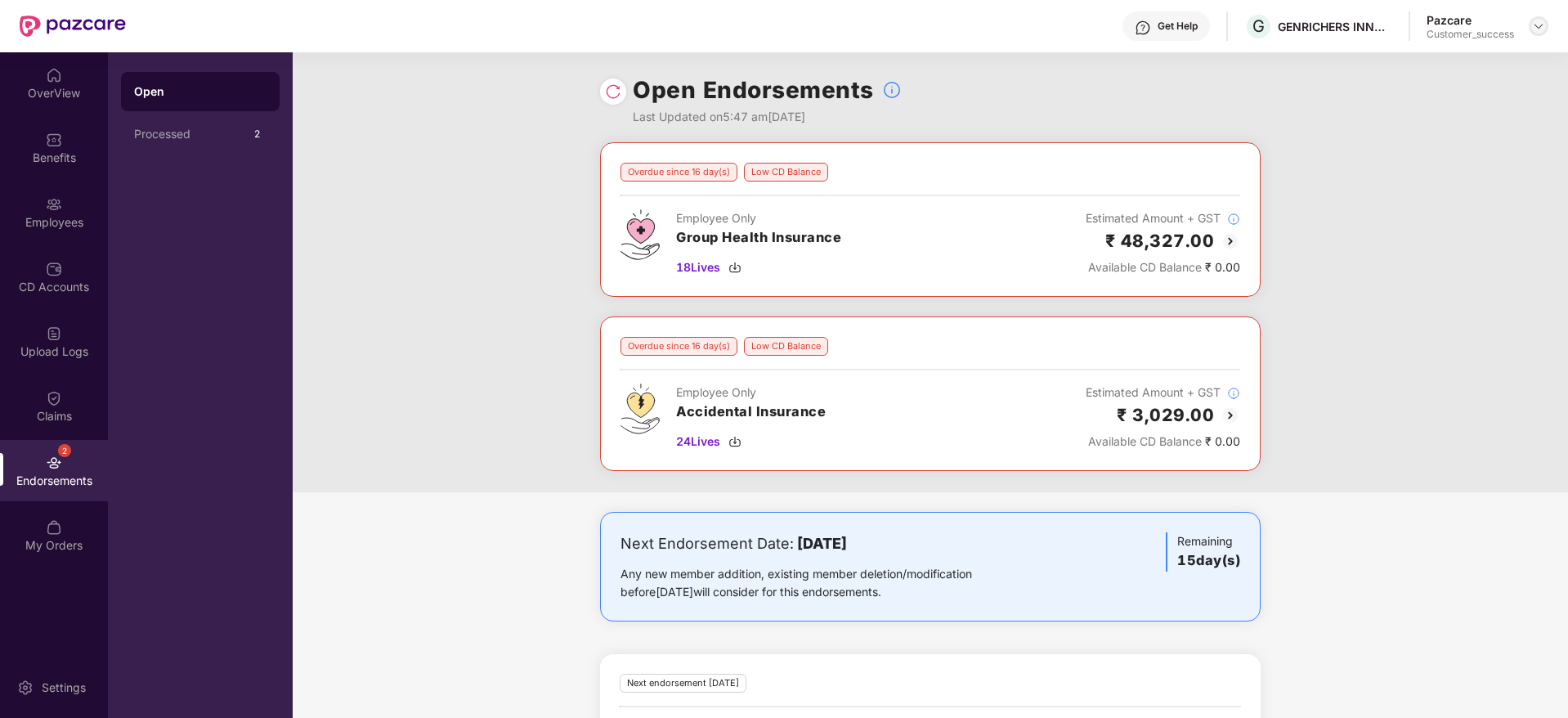
click at [1539, 30] on img at bounding box center [1538, 26] width 13 height 13
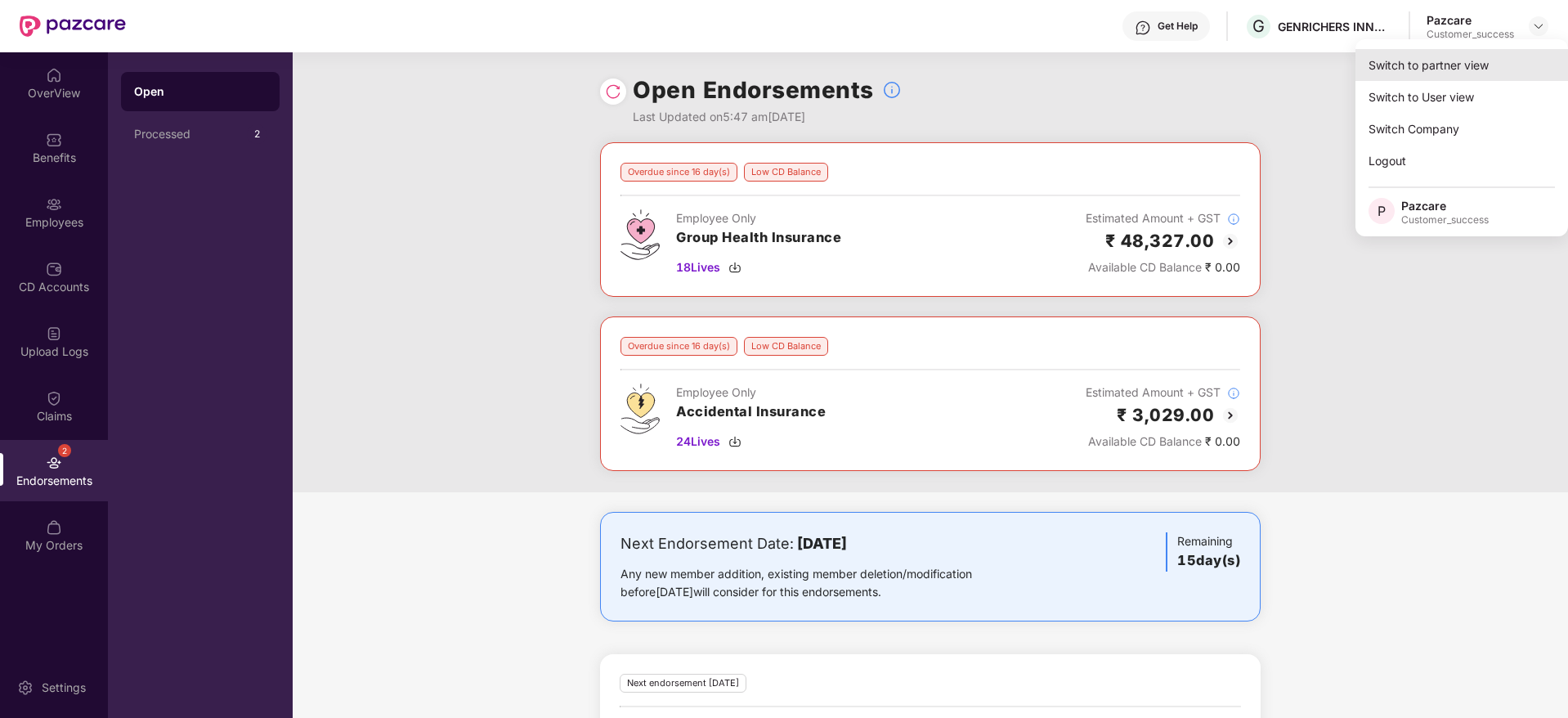
click at [1478, 64] on div "Switch to partner view" at bounding box center [1462, 65] width 212 height 31
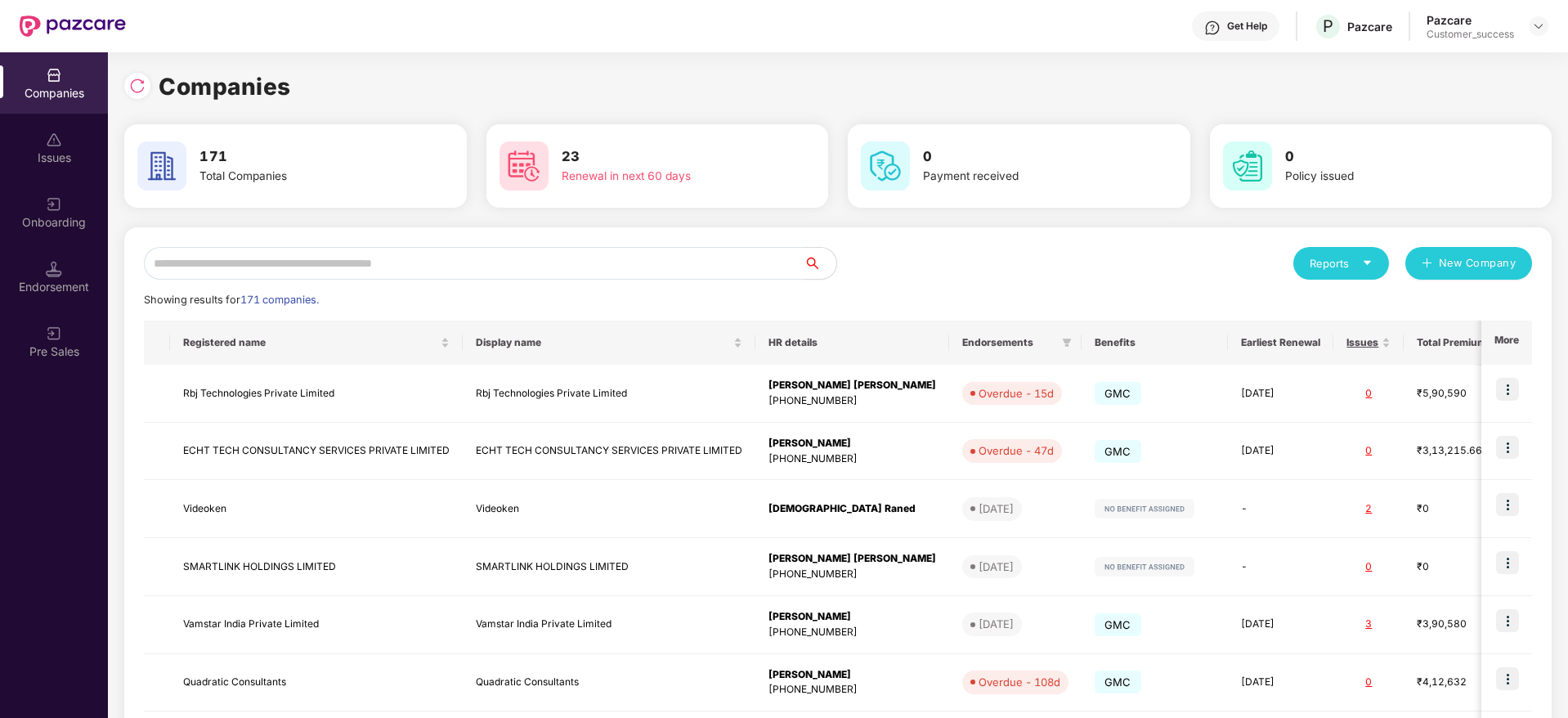
click at [611, 269] on input "text" at bounding box center [473, 263] width 660 height 32
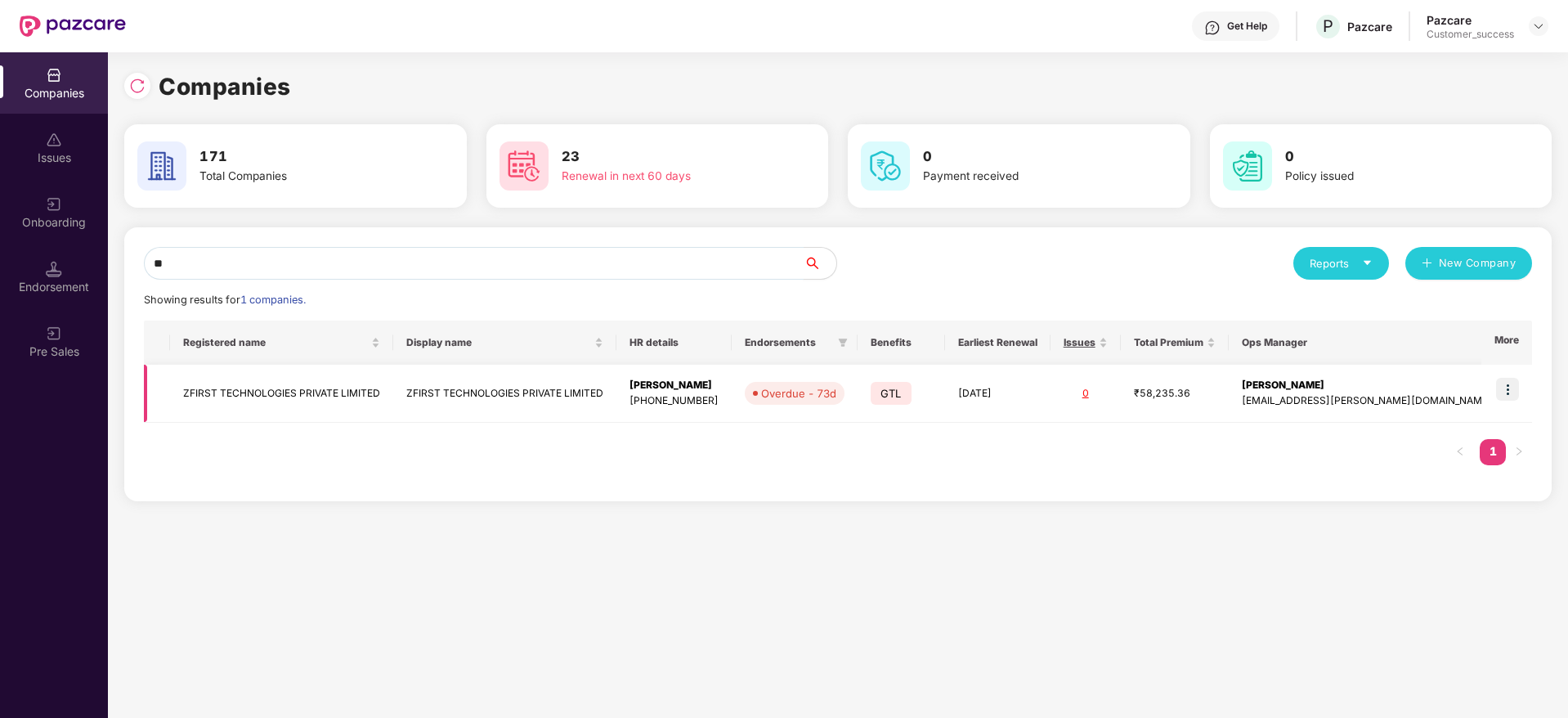
type input "**"
click at [1506, 393] on img at bounding box center [1507, 389] width 23 height 23
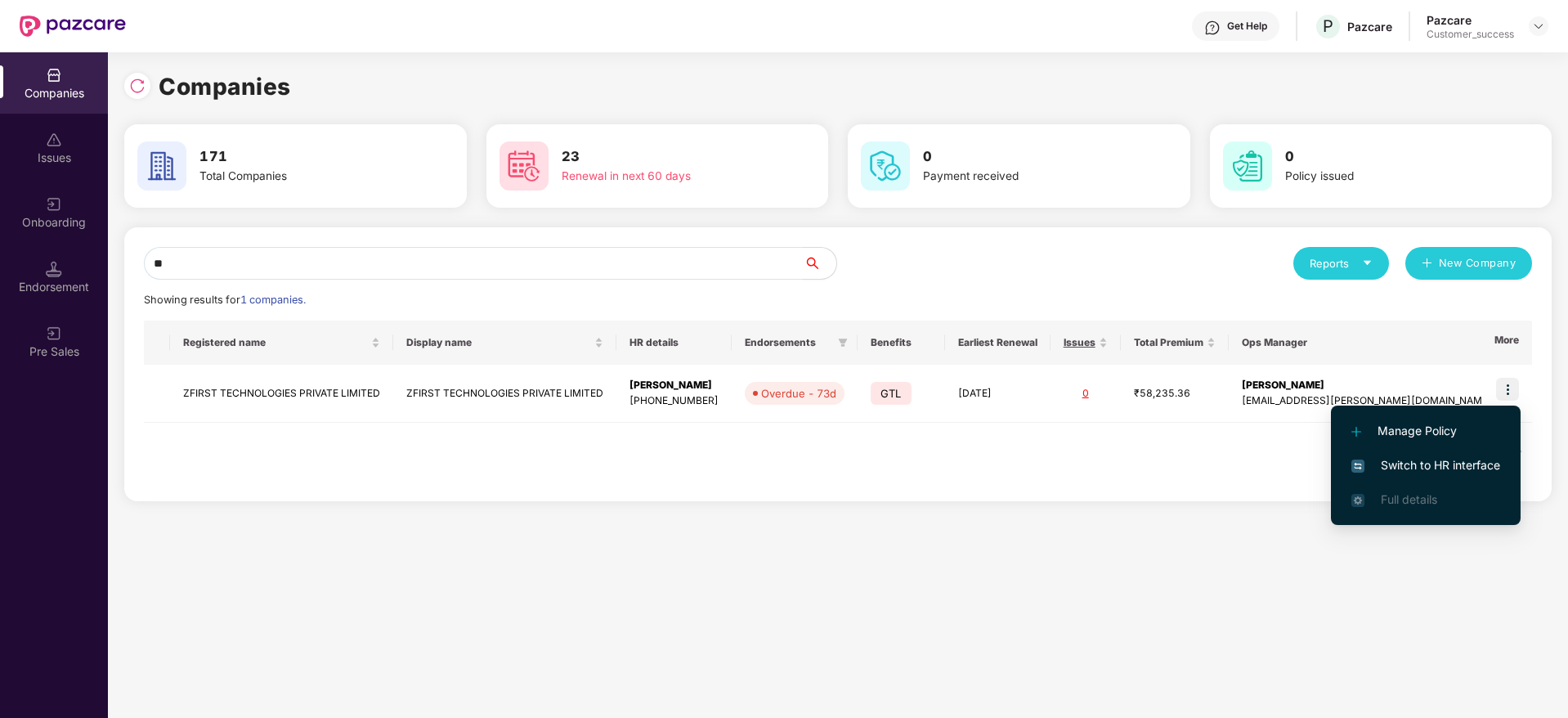
click at [1469, 461] on span "Switch to HR interface" at bounding box center [1425, 465] width 149 height 18
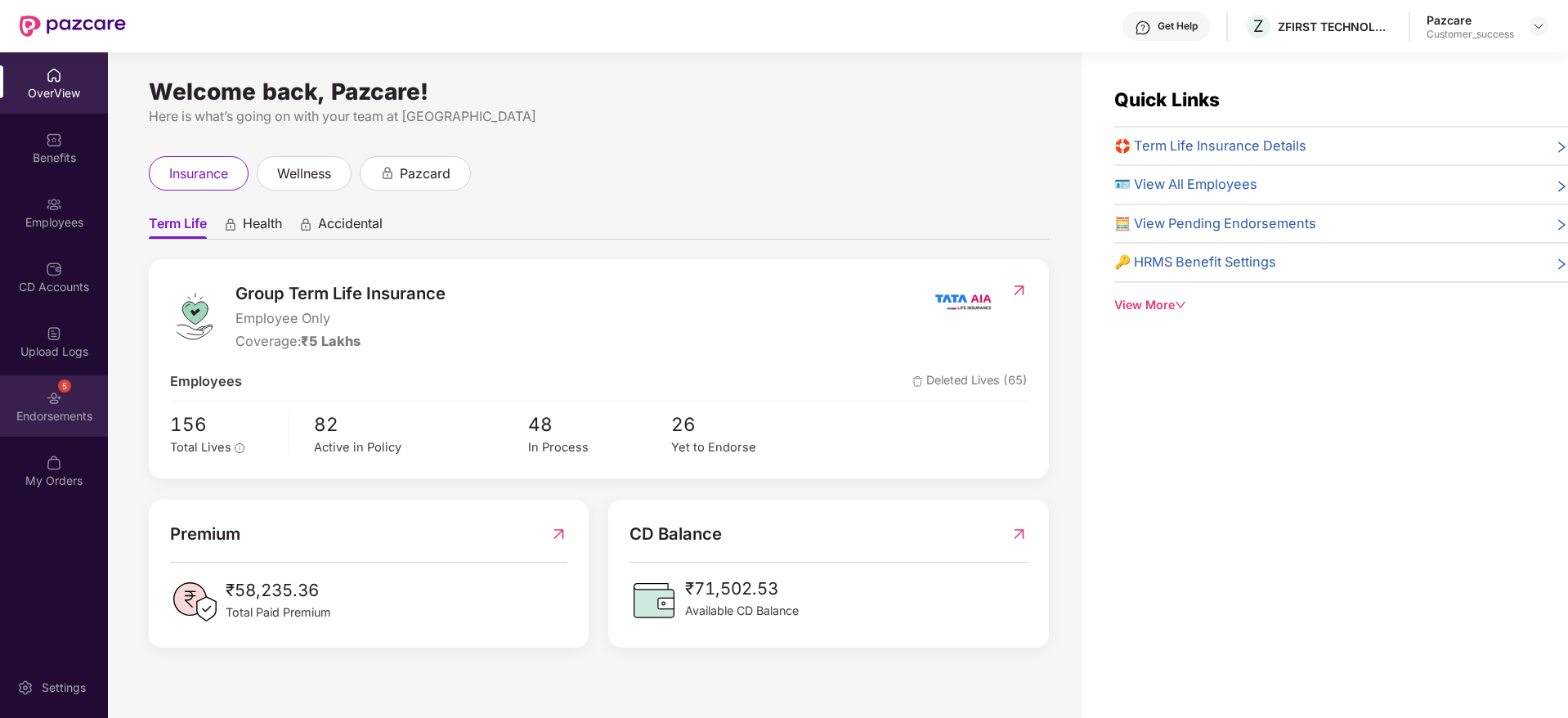
click at [47, 409] on div "Endorsements" at bounding box center [54, 416] width 108 height 17
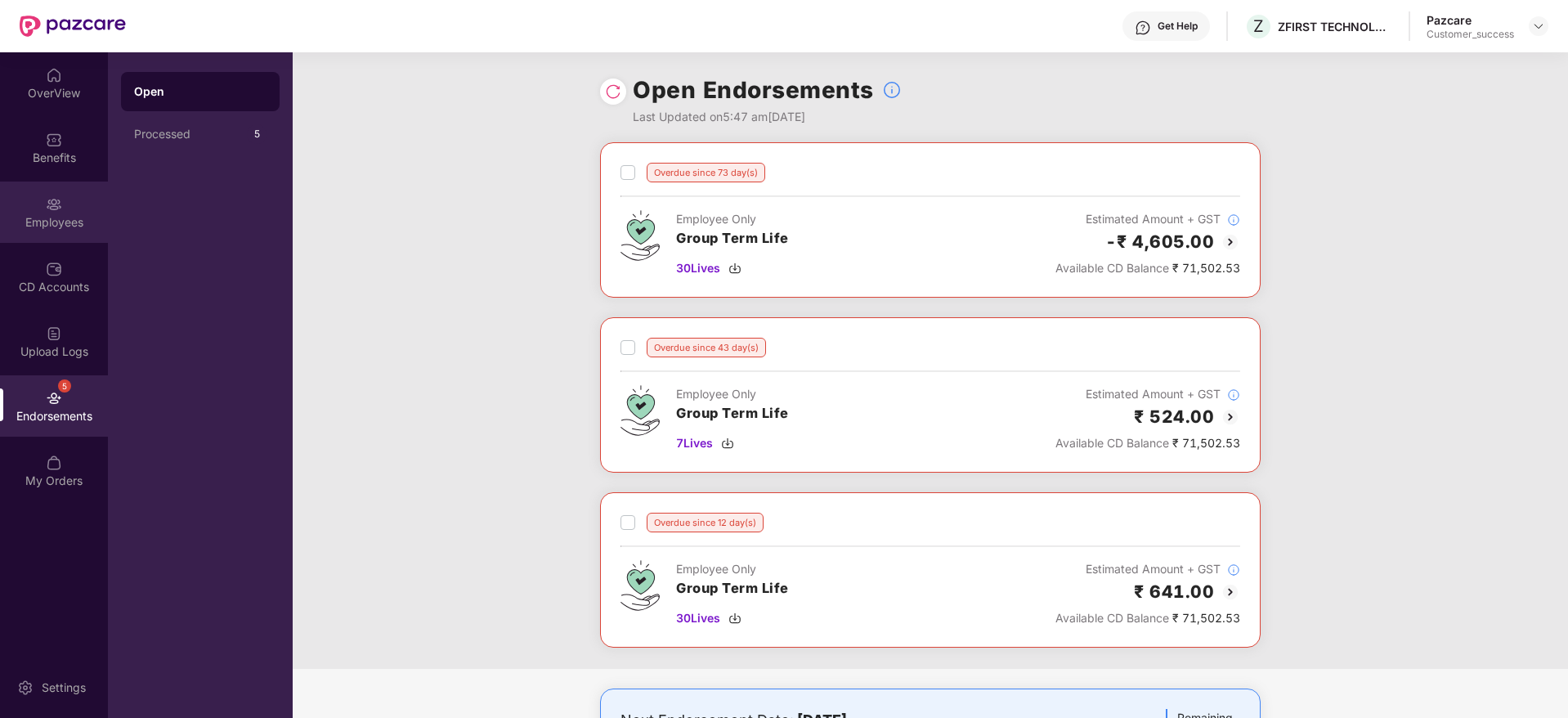
click at [27, 206] on div "Employees" at bounding box center [54, 212] width 108 height 61
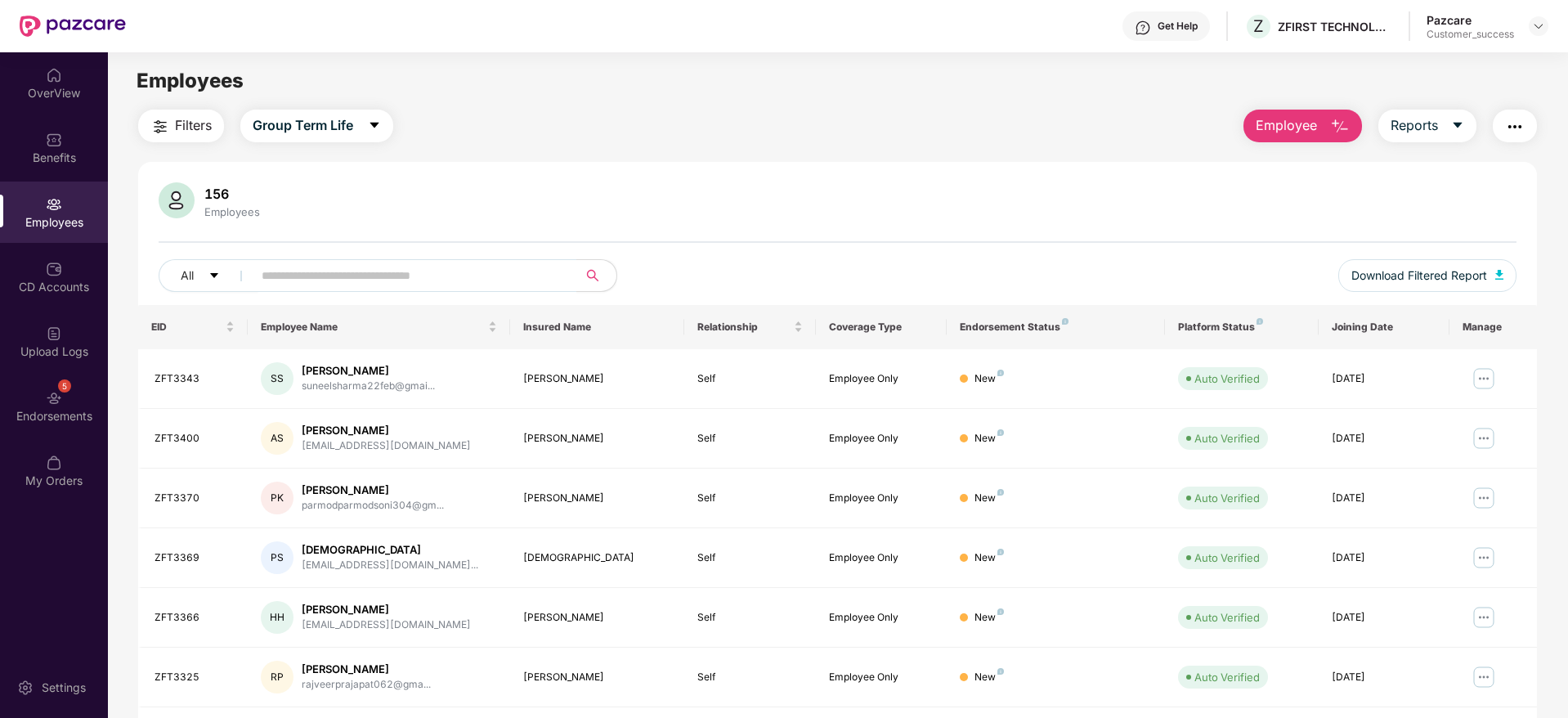
click at [1430, 144] on div "Filters Group Term Life Employee Reports 156 Employees All Download Filtered Re…" at bounding box center [837, 557] width 1399 height 895
click at [1421, 141] on button "Reports" at bounding box center [1427, 125] width 98 height 32
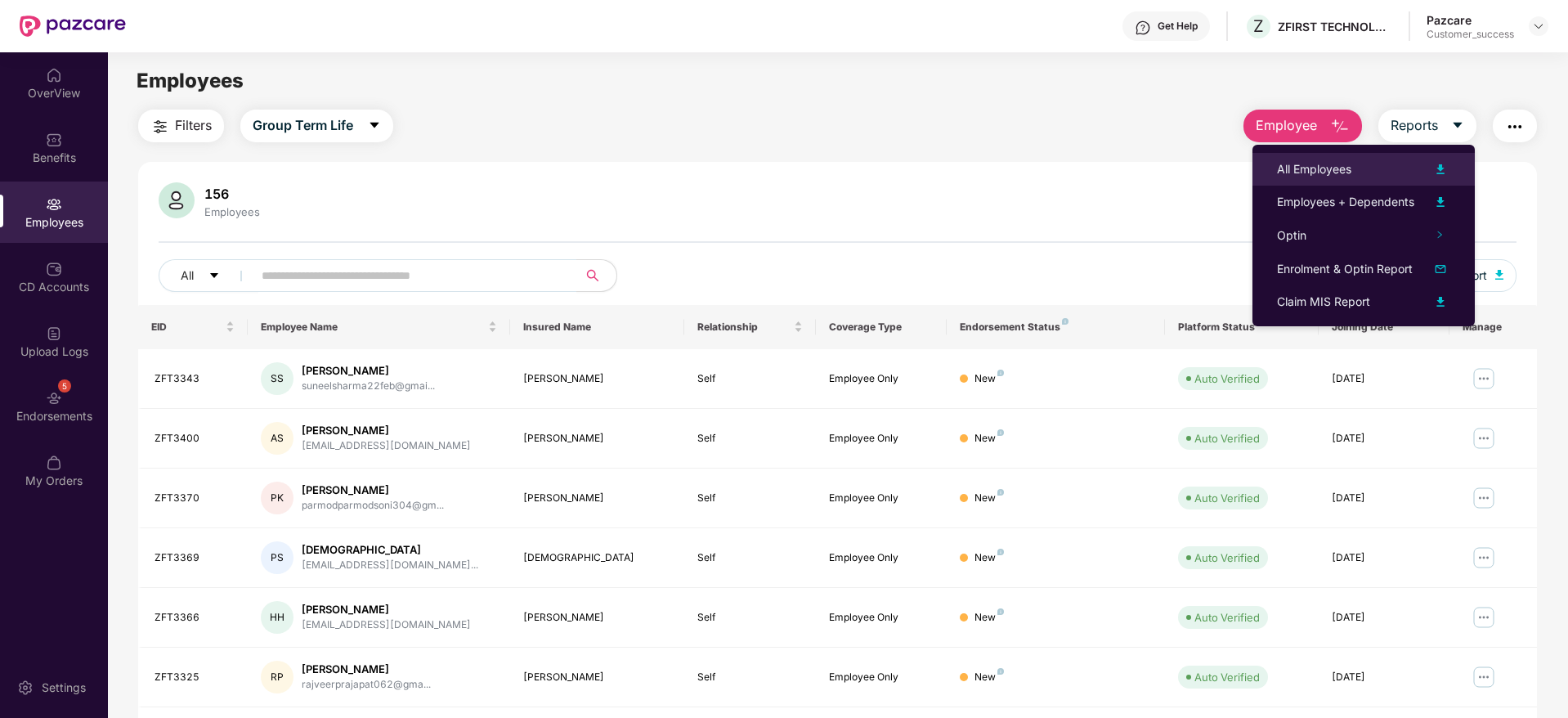
click at [1362, 177] on div "All Employees" at bounding box center [1363, 169] width 173 height 20
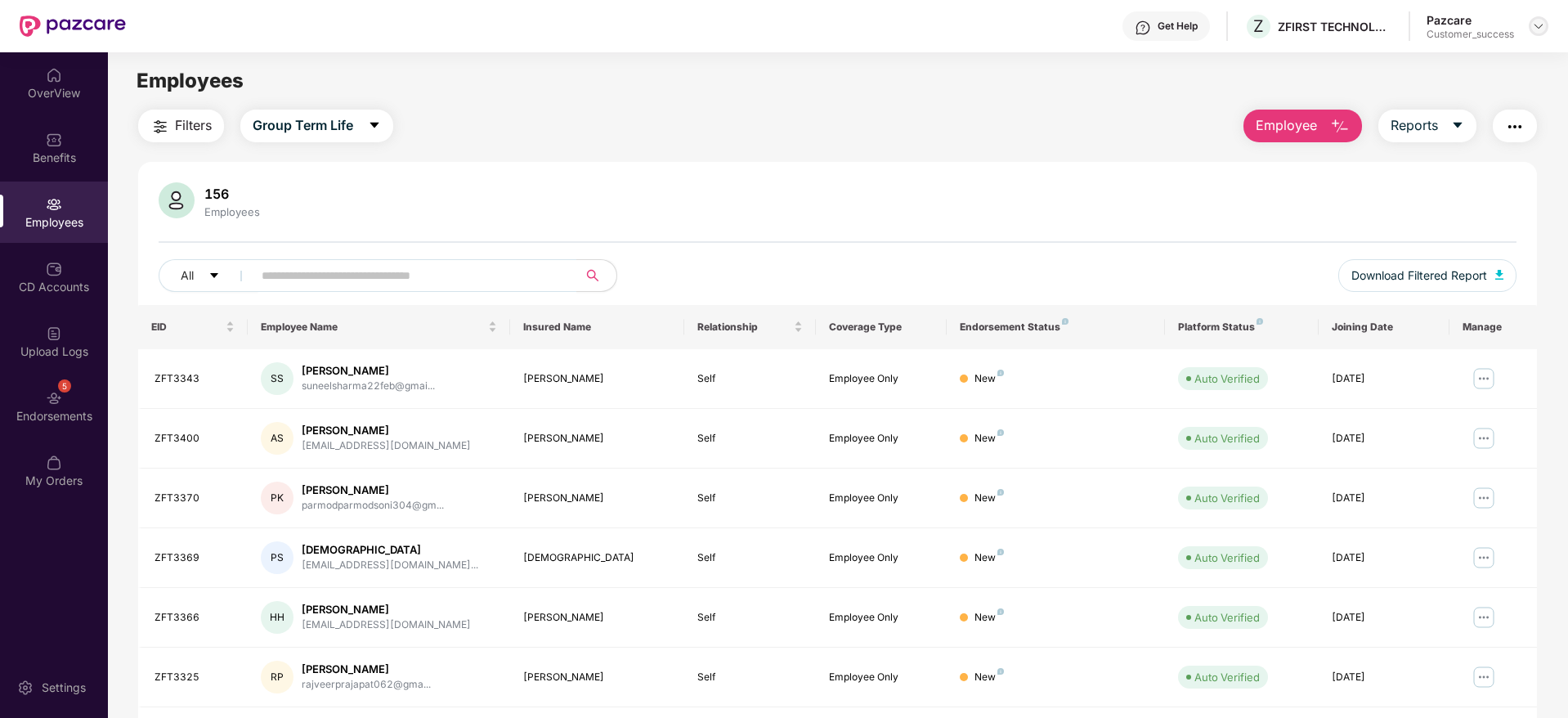
click at [1544, 27] on div at bounding box center [1538, 27] width 20 height 20
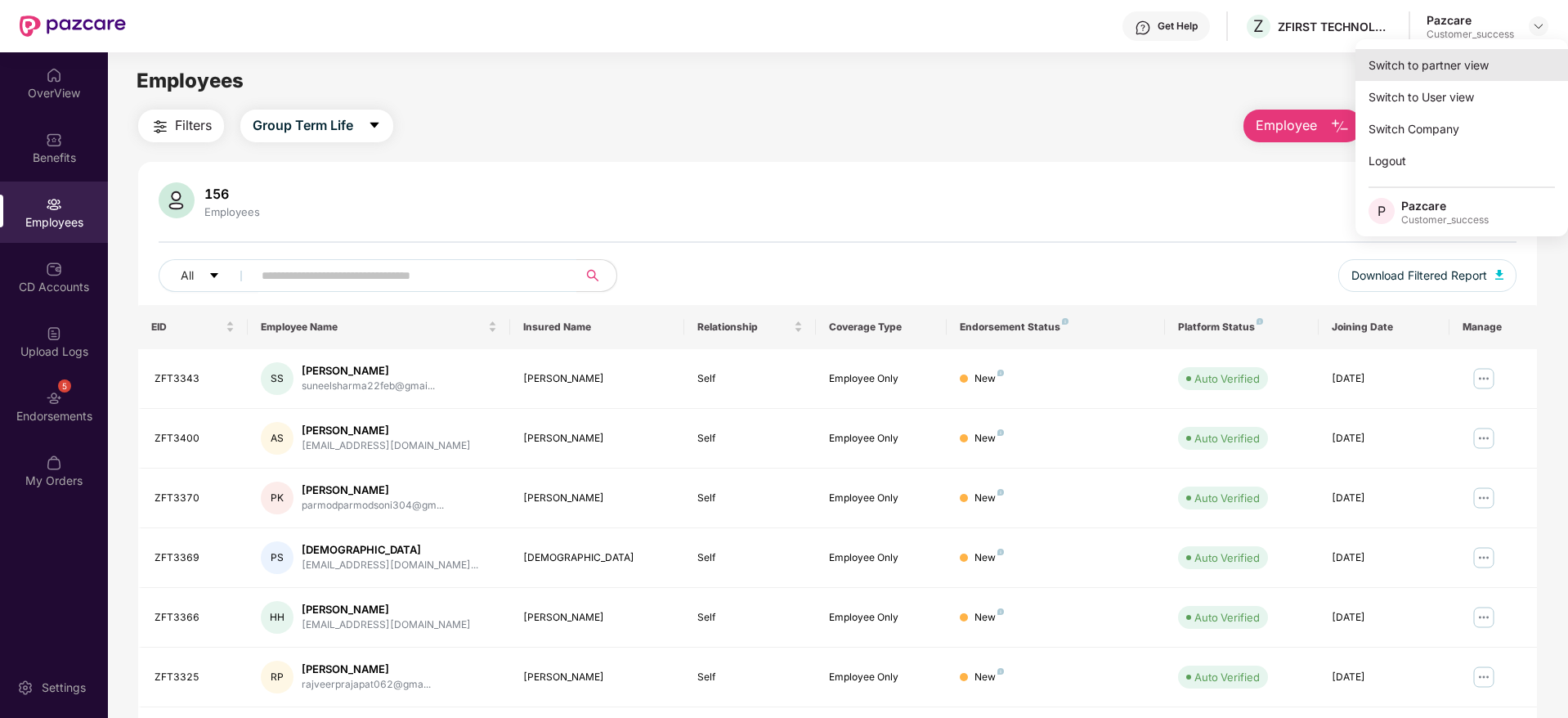
click at [1524, 61] on div "Switch to partner view" at bounding box center [1462, 65] width 212 height 31
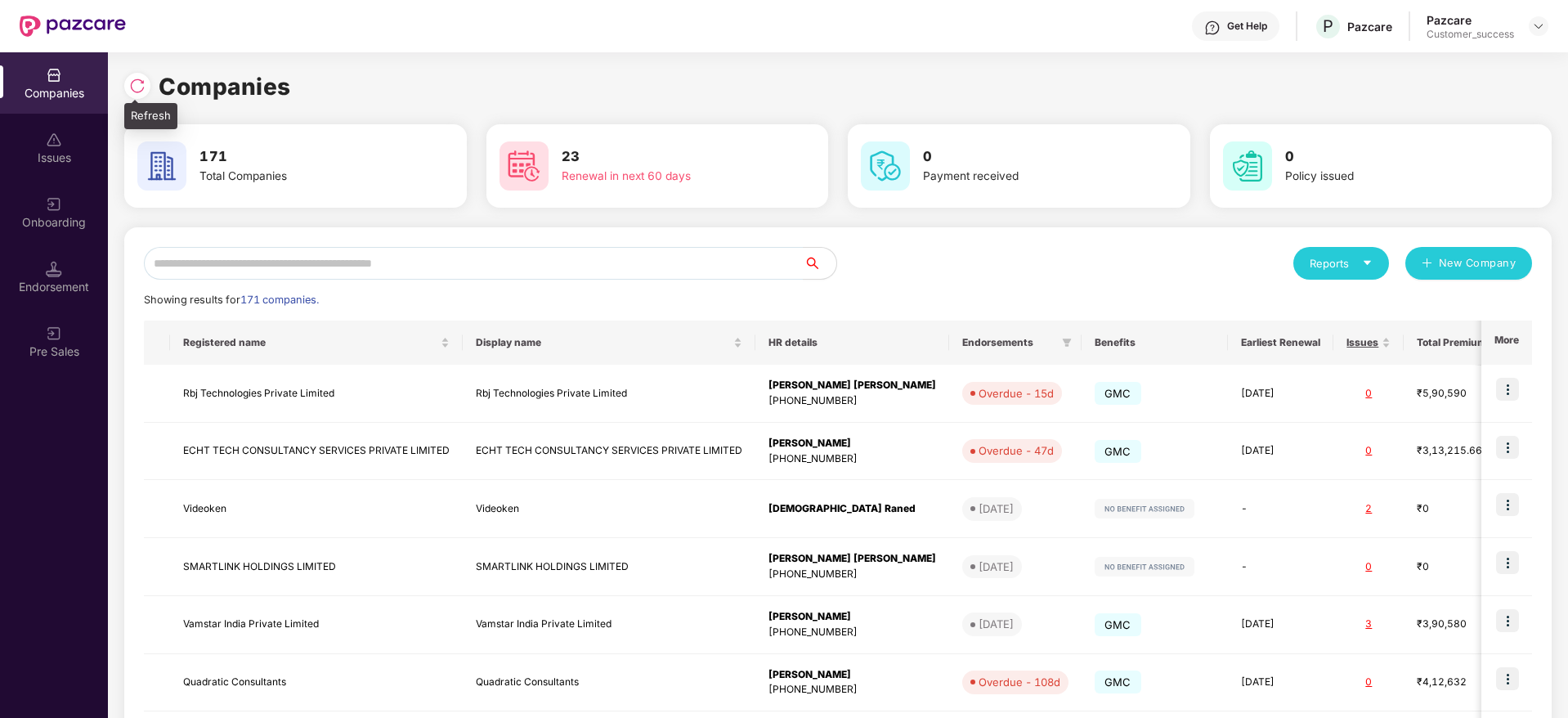
click at [134, 90] on img at bounding box center [137, 86] width 17 height 17
click at [649, 272] on input "text" at bounding box center [473, 263] width 660 height 32
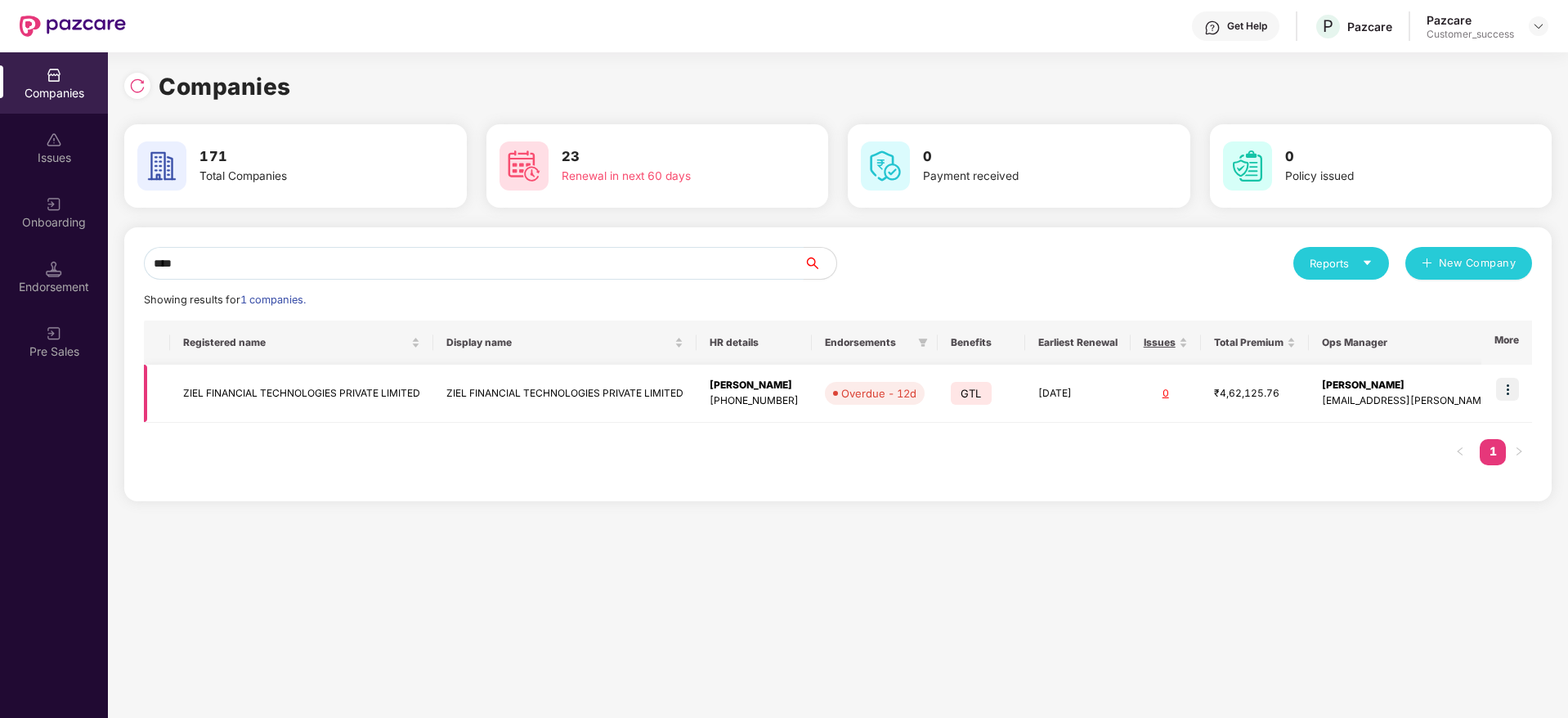
type input "****"
click at [672, 400] on td "ZIEL FINANCIAL TECHNOLOGIES PRIVATE LIMITED" at bounding box center [566, 393] width 264 height 58
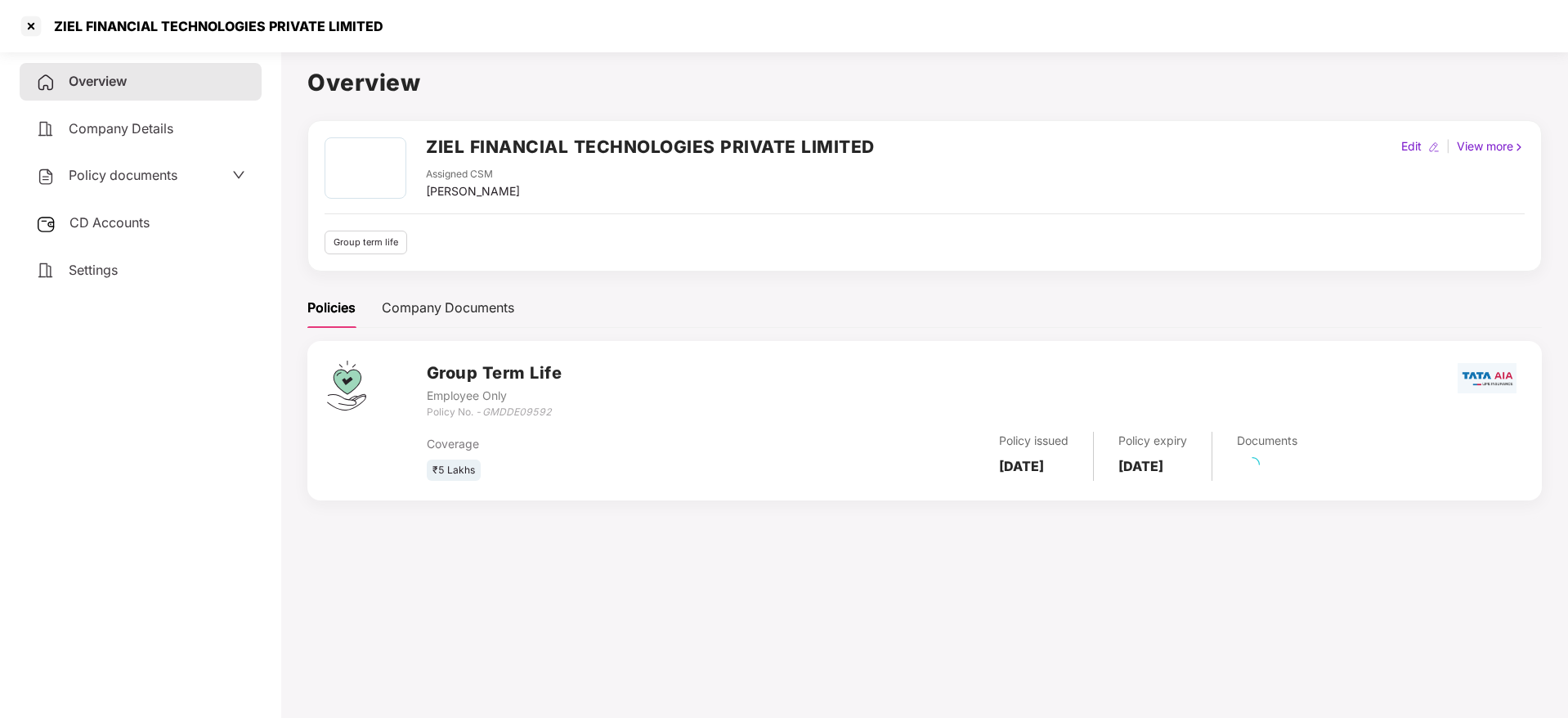
click at [114, 167] on span "Policy documents" at bounding box center [123, 175] width 109 height 17
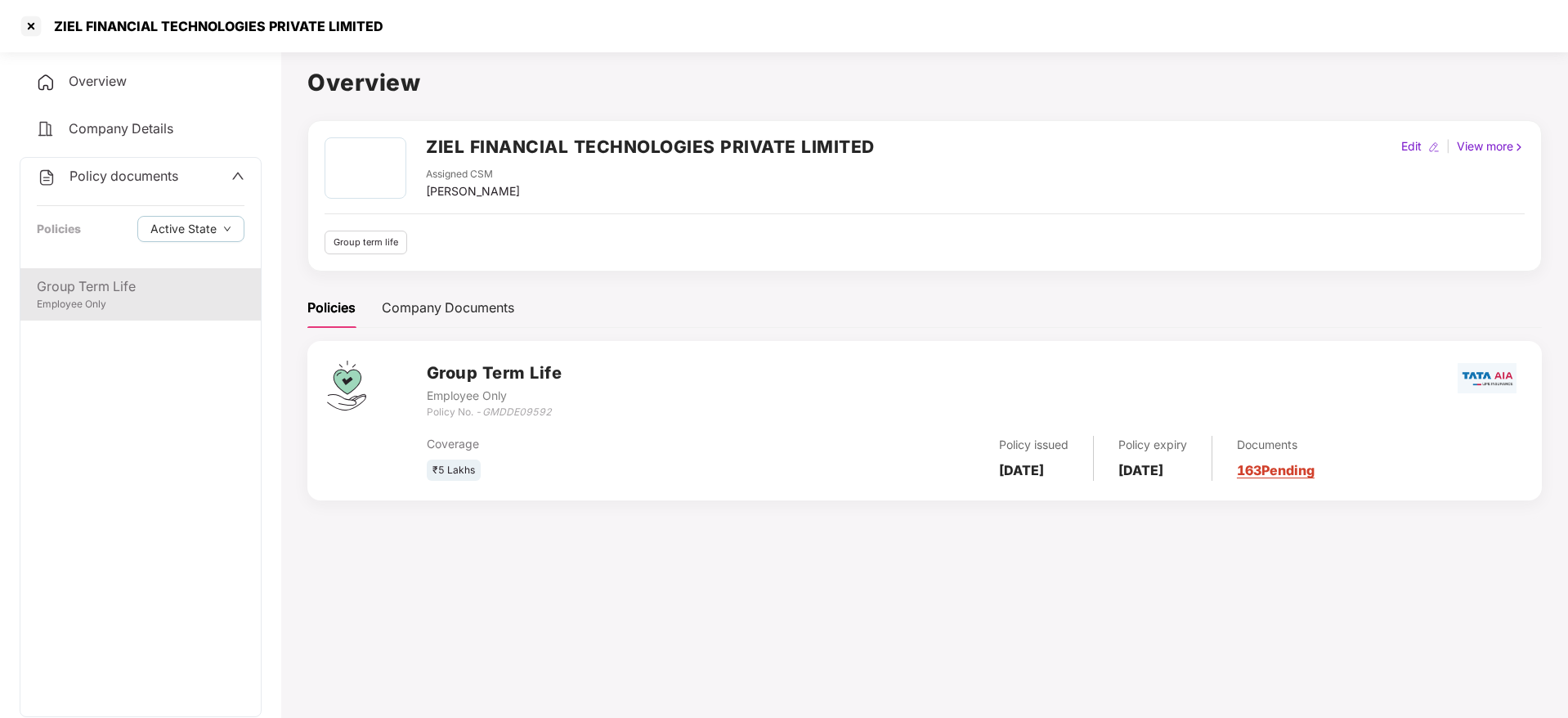
click at [108, 293] on div "Group Term Life" at bounding box center [140, 286] width 208 height 21
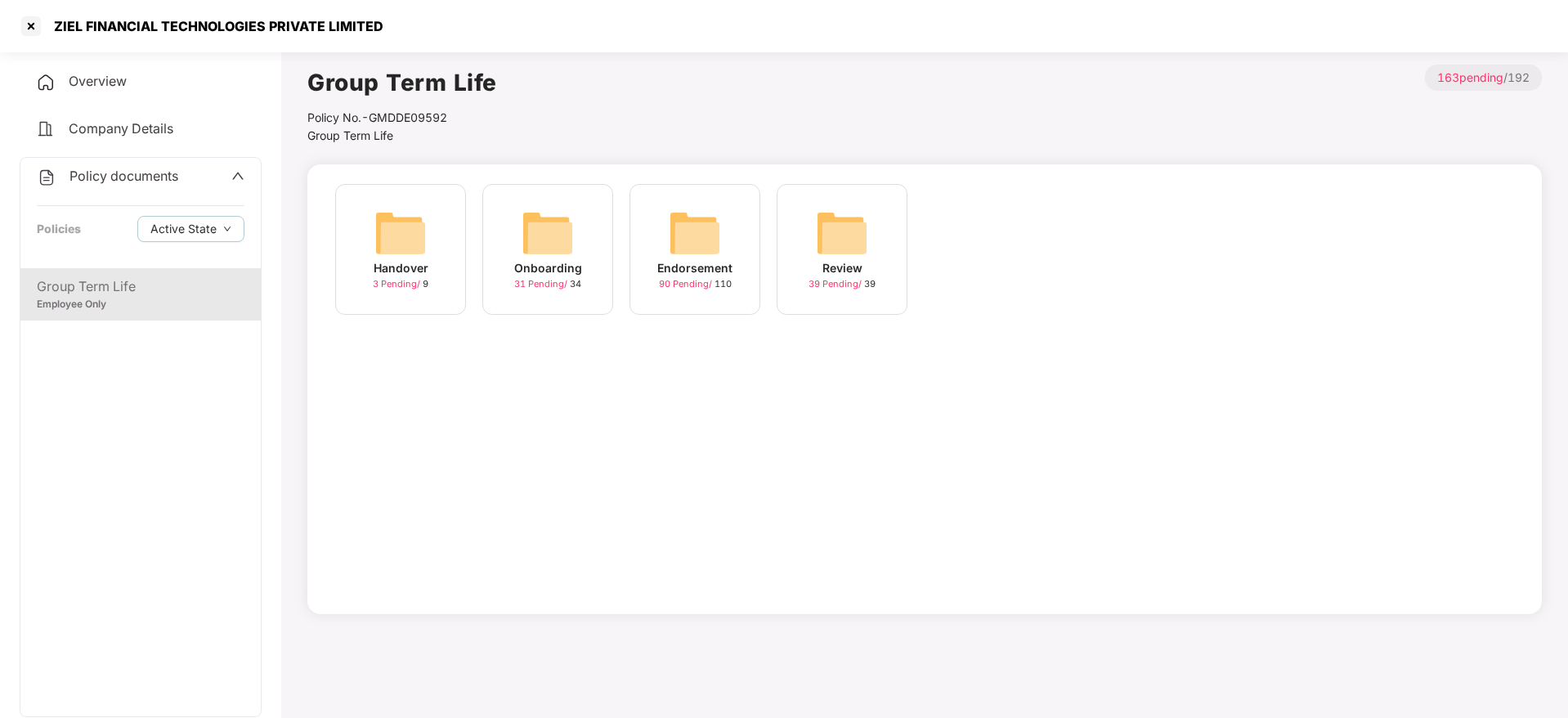
click at [394, 114] on div "Policy No.- GMDDE09592" at bounding box center [402, 118] width 190 height 18
copy div "Policy No.- GMDDE09592"
click at [12, 17] on div "ZIEL FINANCIAL TECHNOLOGIES PRIVATE LIMITED" at bounding box center [784, 26] width 1568 height 52
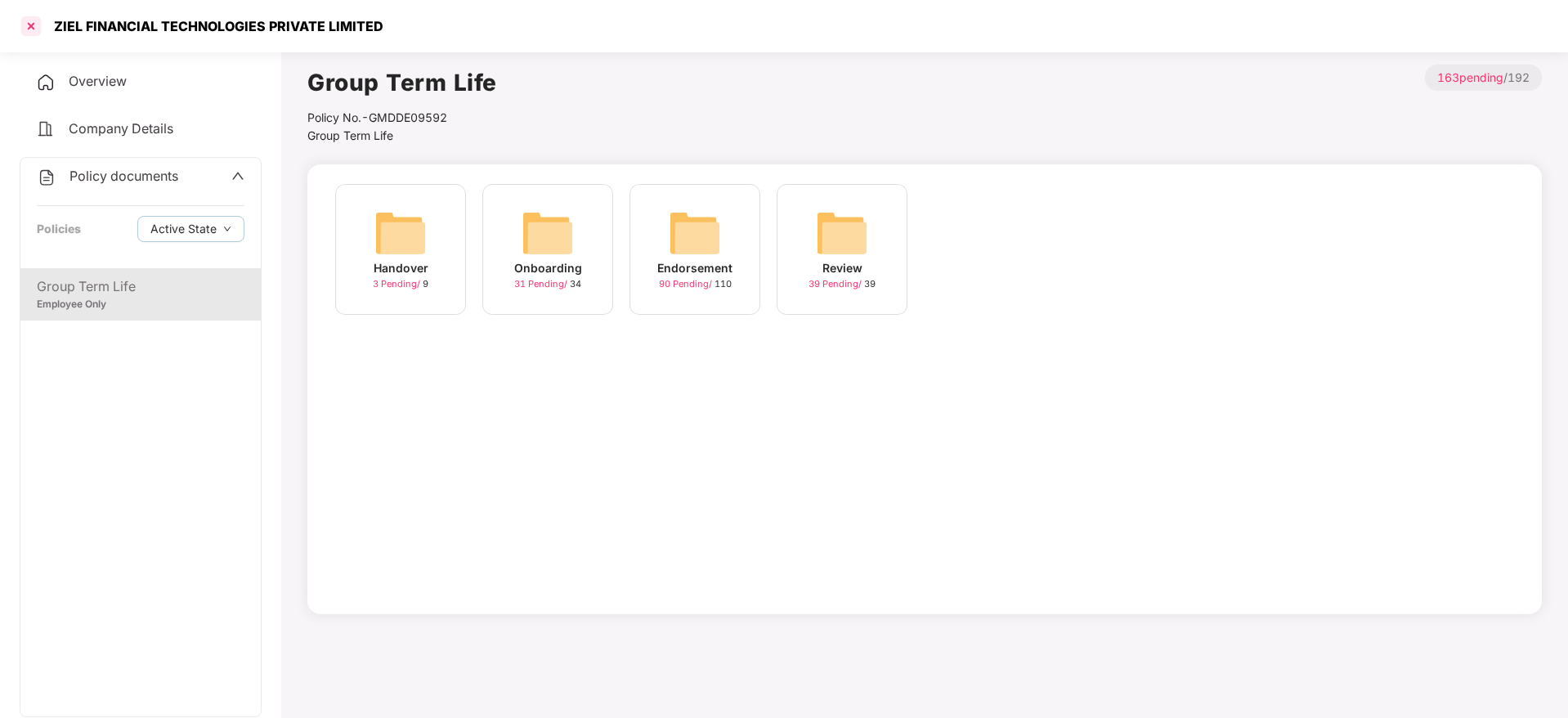
click at [37, 33] on div at bounding box center [30, 26] width 27 height 27
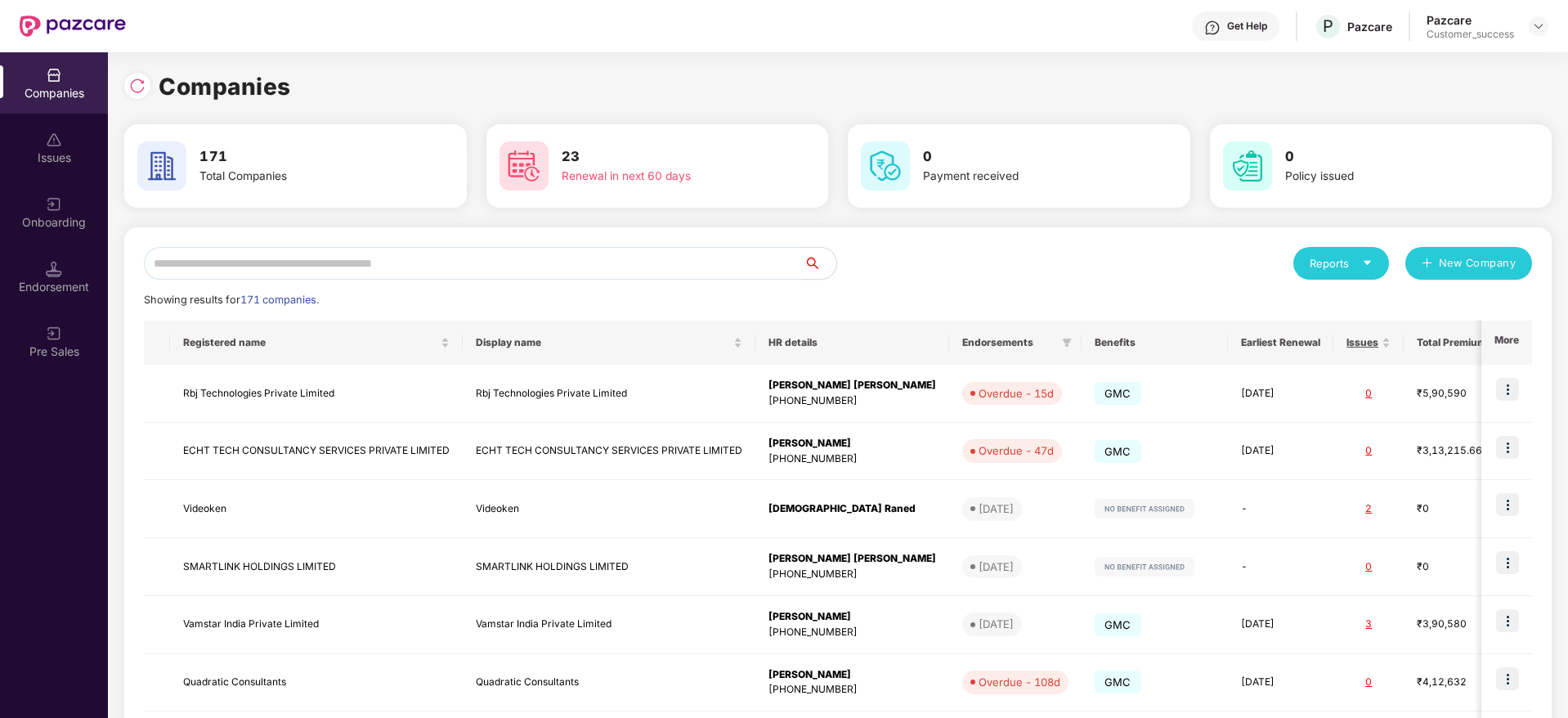
click at [477, 262] on input "text" at bounding box center [473, 263] width 660 height 32
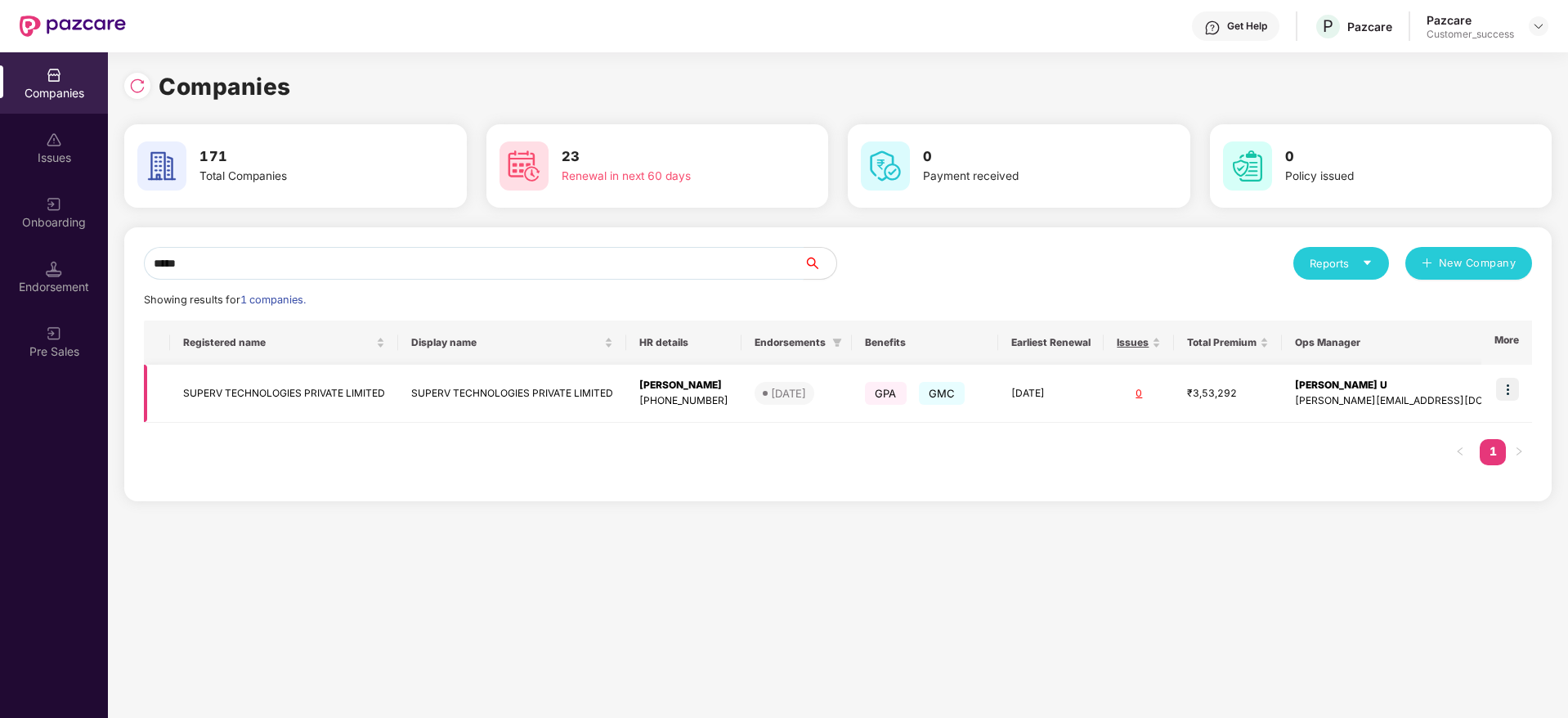
type input "*****"
click at [1515, 398] on img at bounding box center [1507, 389] width 23 height 23
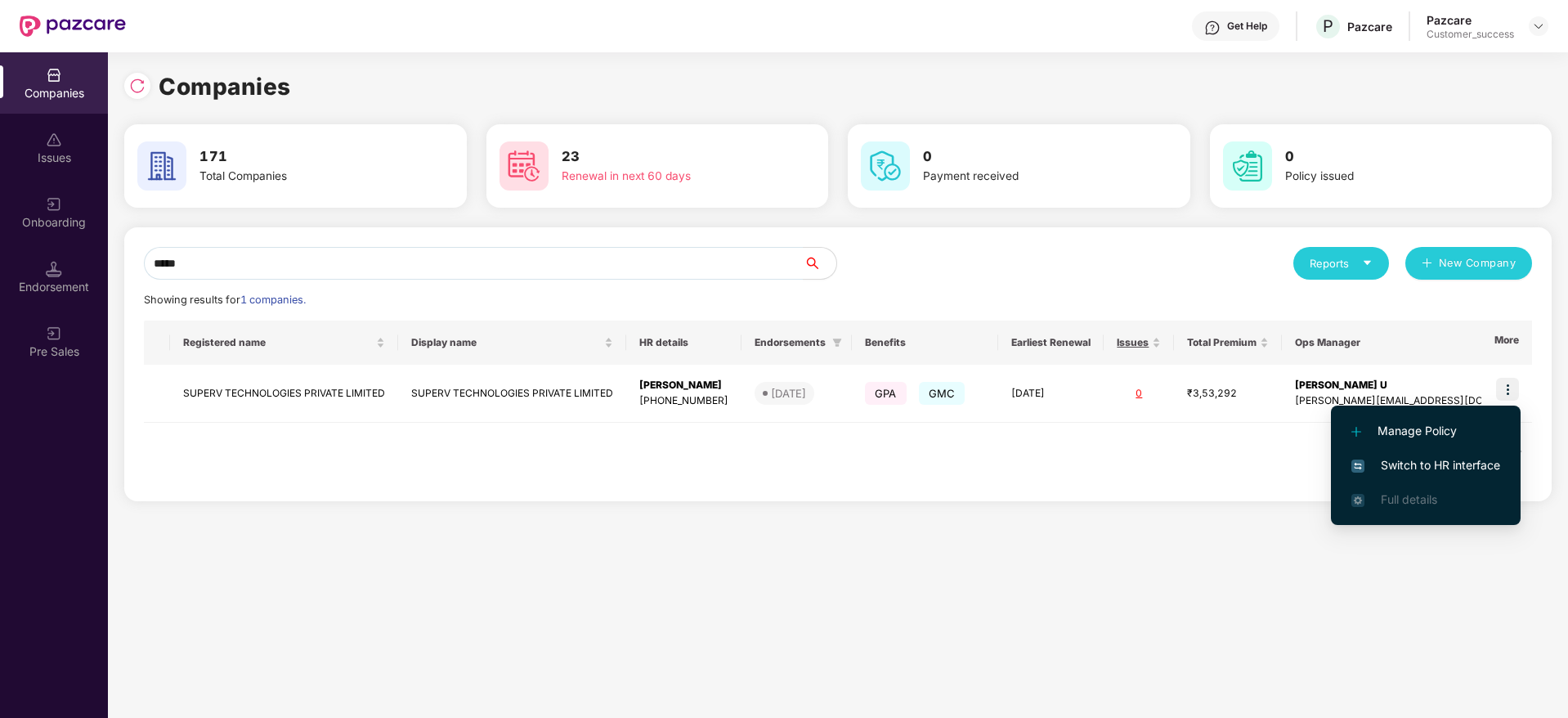
click at [1487, 460] on span "Switch to HR interface" at bounding box center [1425, 465] width 149 height 18
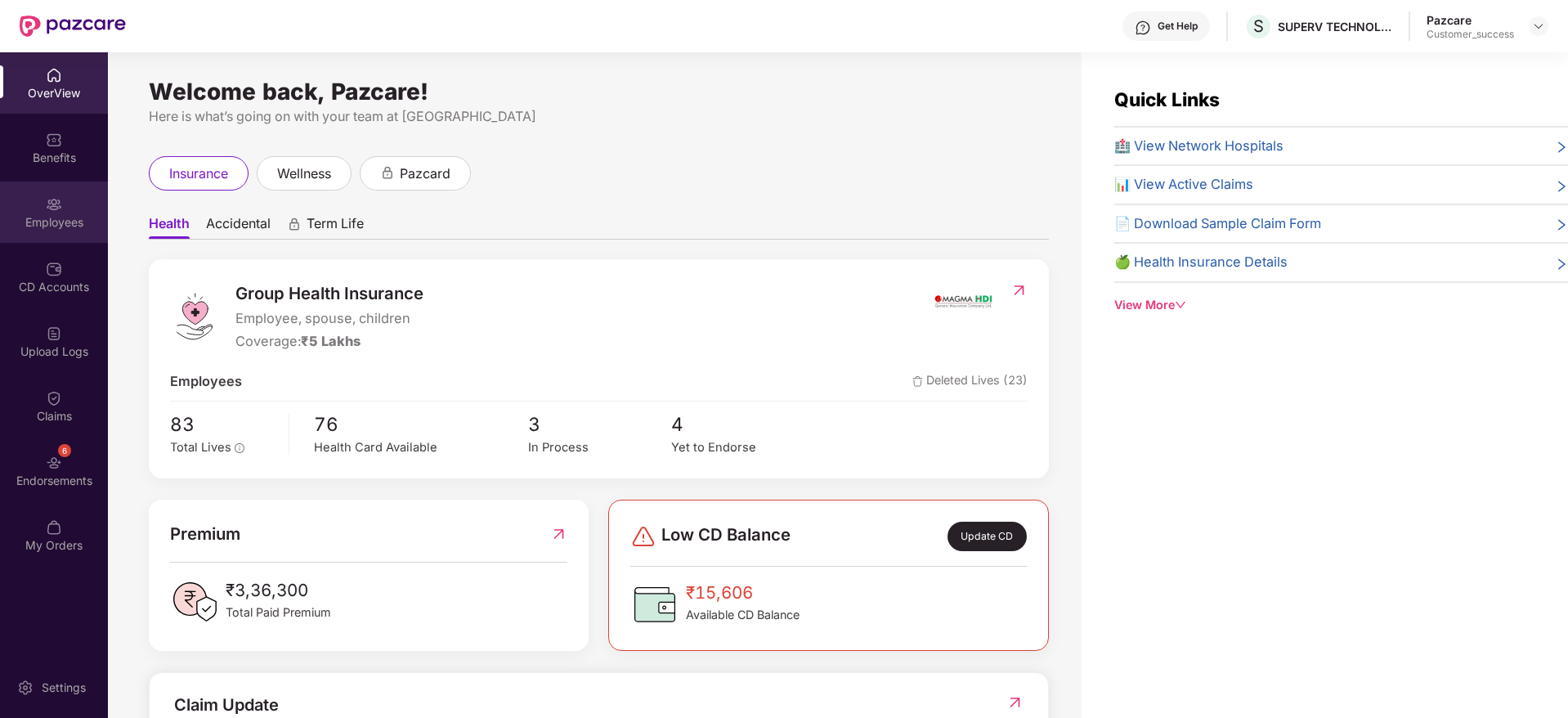
click at [30, 225] on div "Employees" at bounding box center [54, 222] width 108 height 17
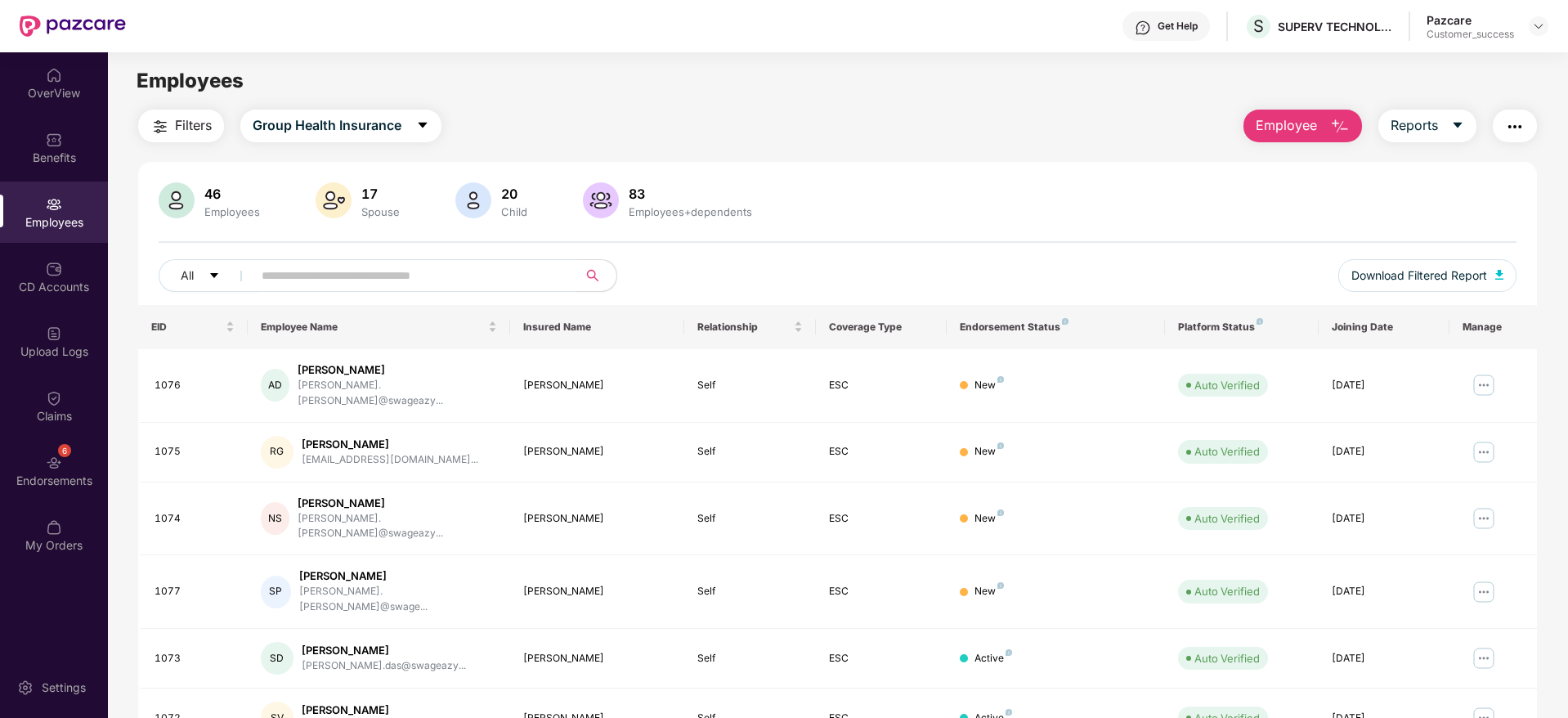
click at [537, 281] on input "text" at bounding box center [408, 275] width 293 height 25
click at [1548, 21] on header "Get Help S SUPERV TECHNOLOGIES PRIVATE LIMITED Pazcare Customer_success" at bounding box center [784, 26] width 1568 height 52
click at [1537, 34] on div at bounding box center [1538, 27] width 20 height 20
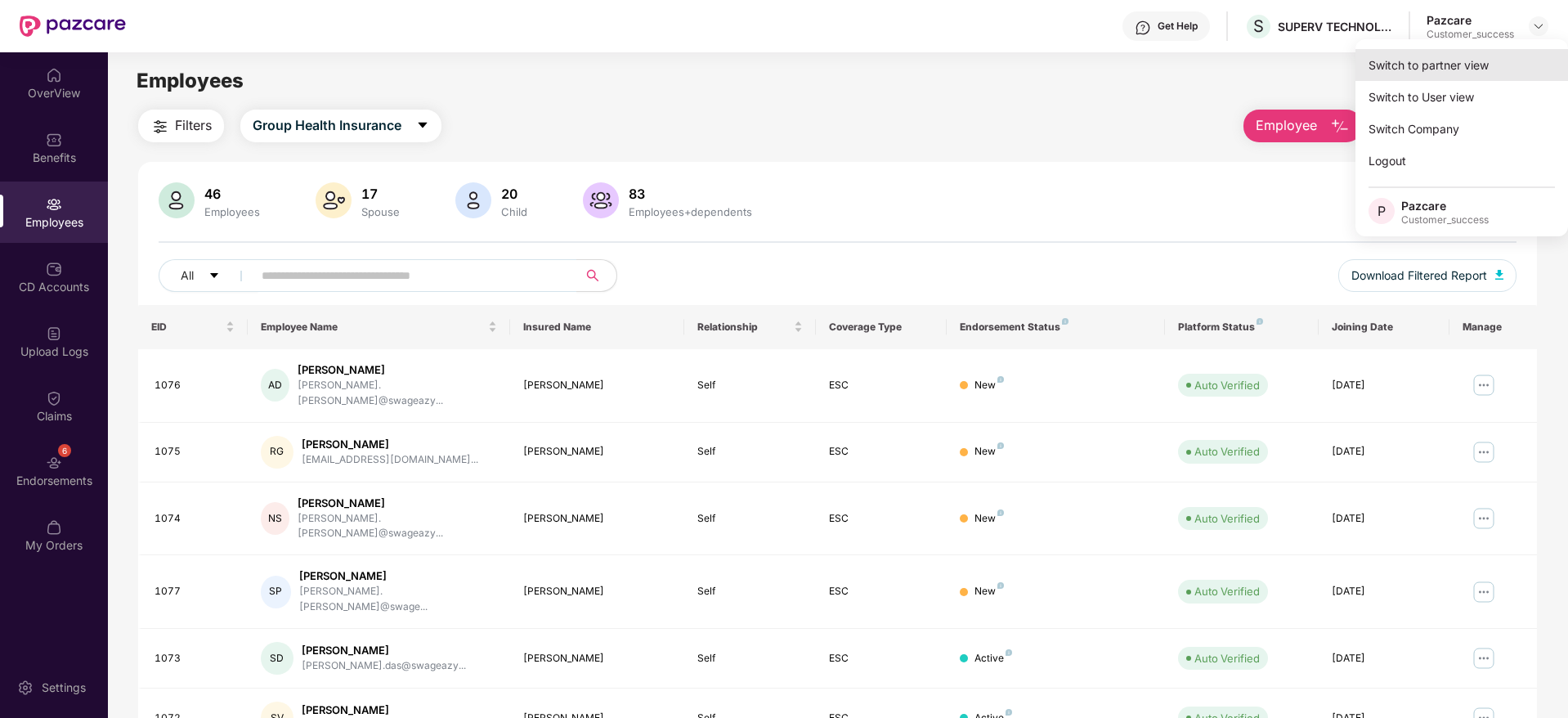
click at [1484, 68] on div "Switch to partner view" at bounding box center [1462, 65] width 212 height 31
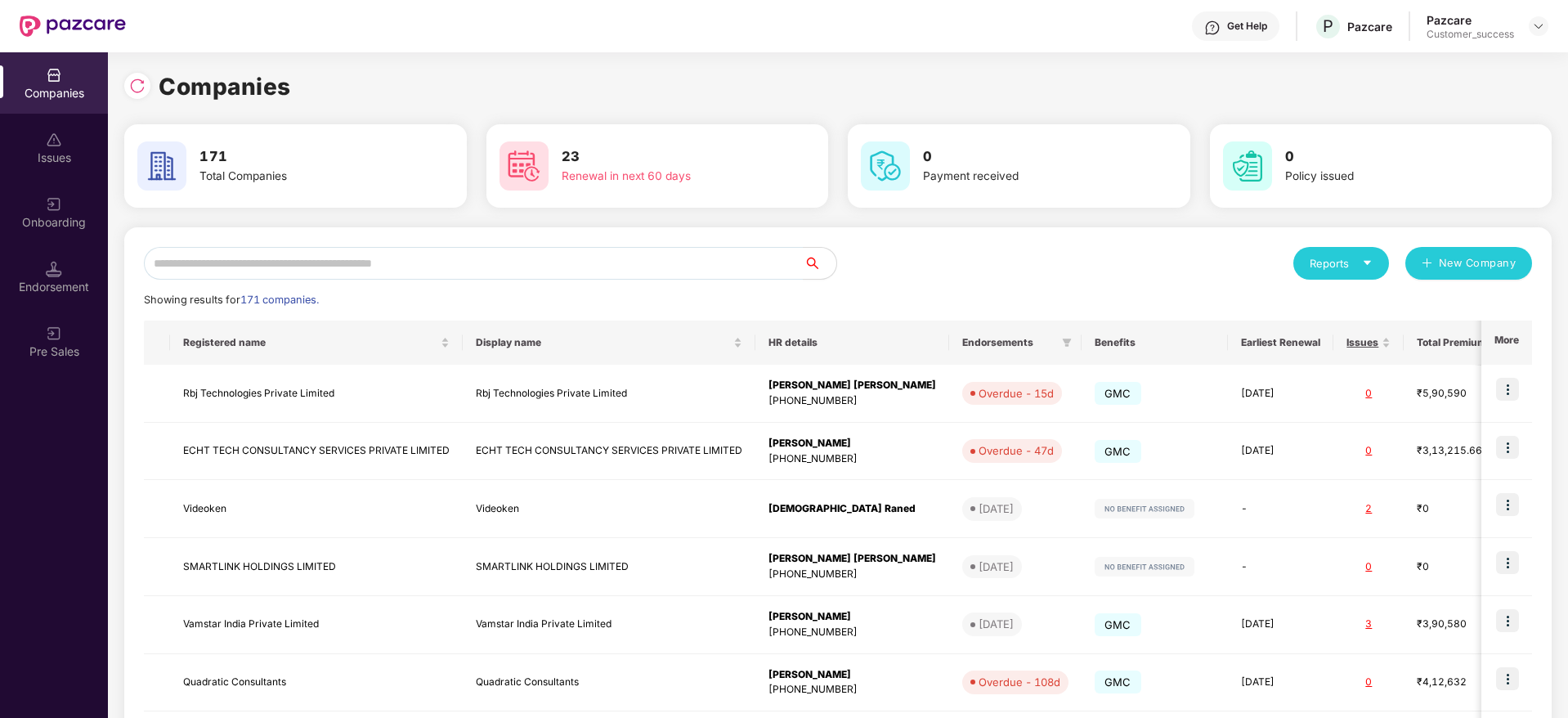
click at [646, 286] on div "Reports New Company Showing results for 171 companies. Registered name Display …" at bounding box center [837, 624] width 1388 height 754
click at [637, 257] on input "text" at bounding box center [473, 263] width 660 height 32
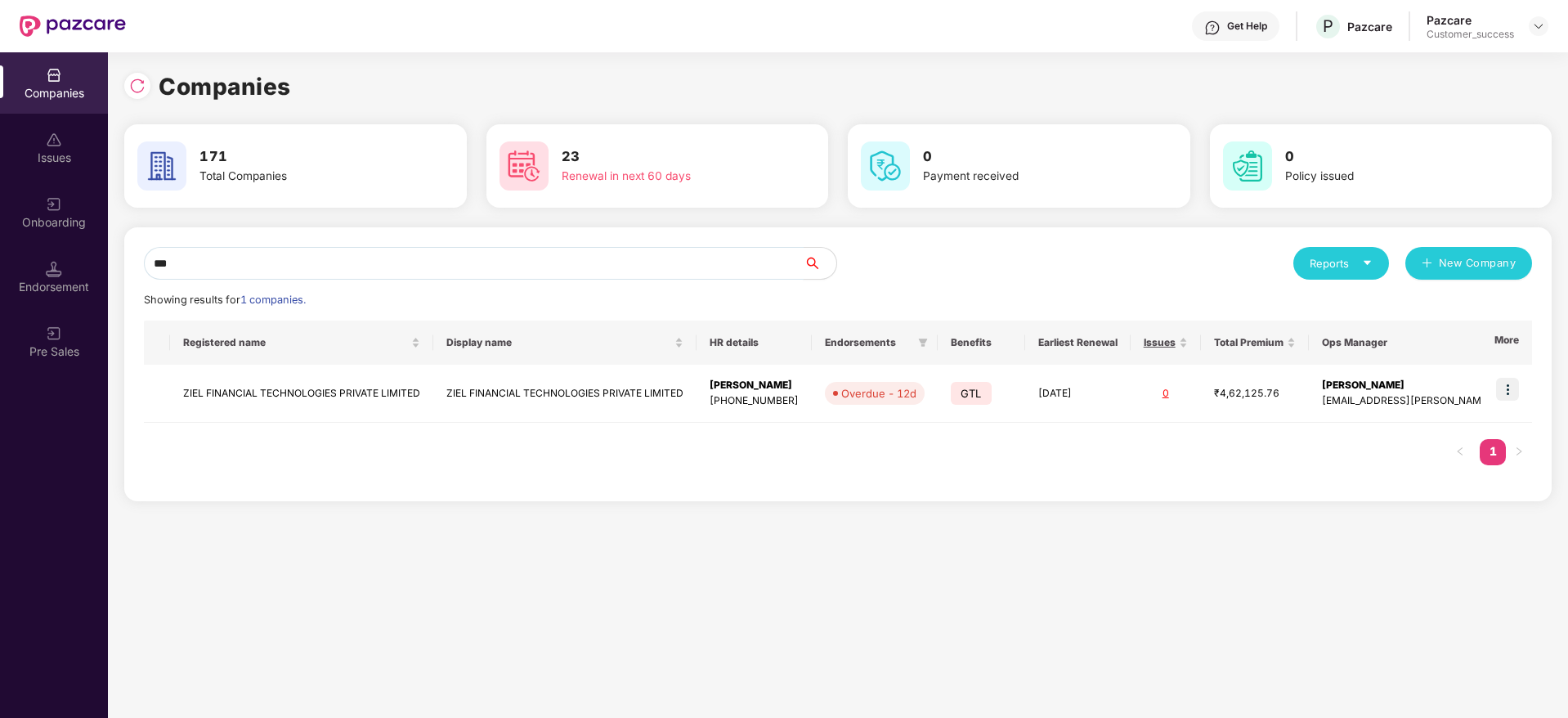
type input "****"
type input "***"
drag, startPoint x: 1506, startPoint y: 384, endPoint x: 1507, endPoint y: 396, distance: 12.0
click at [1506, 385] on img at bounding box center [1507, 389] width 23 height 23
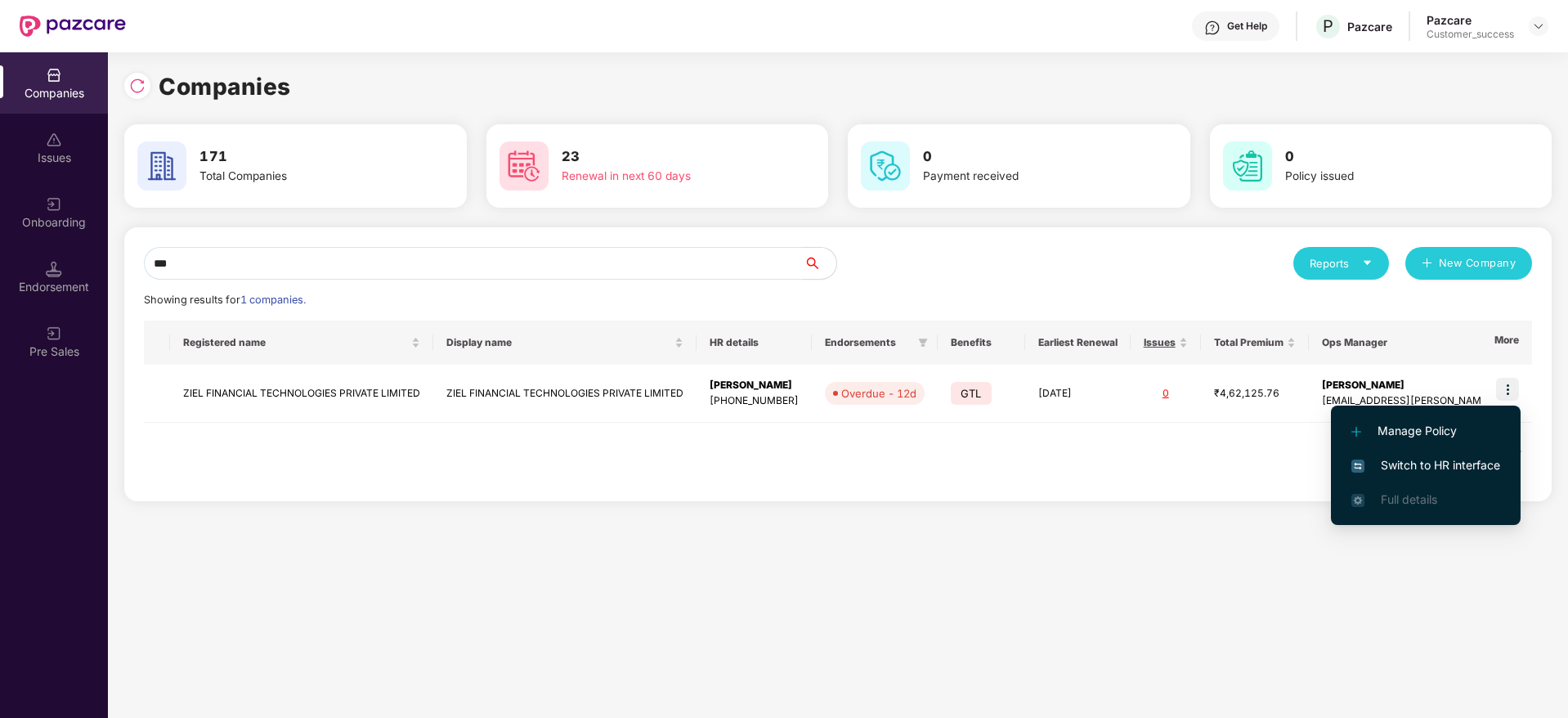
click at [1470, 467] on span "Switch to HR interface" at bounding box center [1425, 465] width 149 height 18
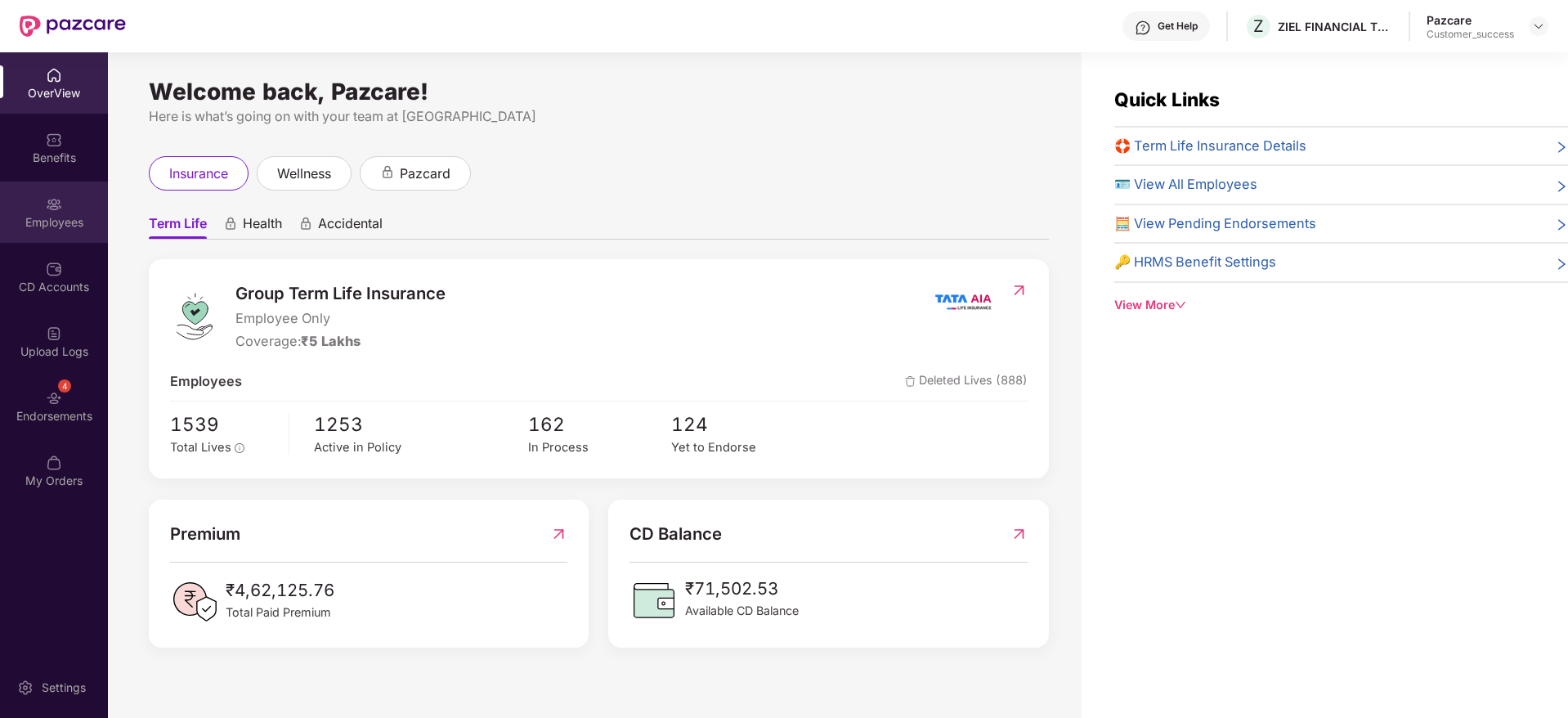
click at [46, 230] on div "Employees" at bounding box center [54, 212] width 108 height 61
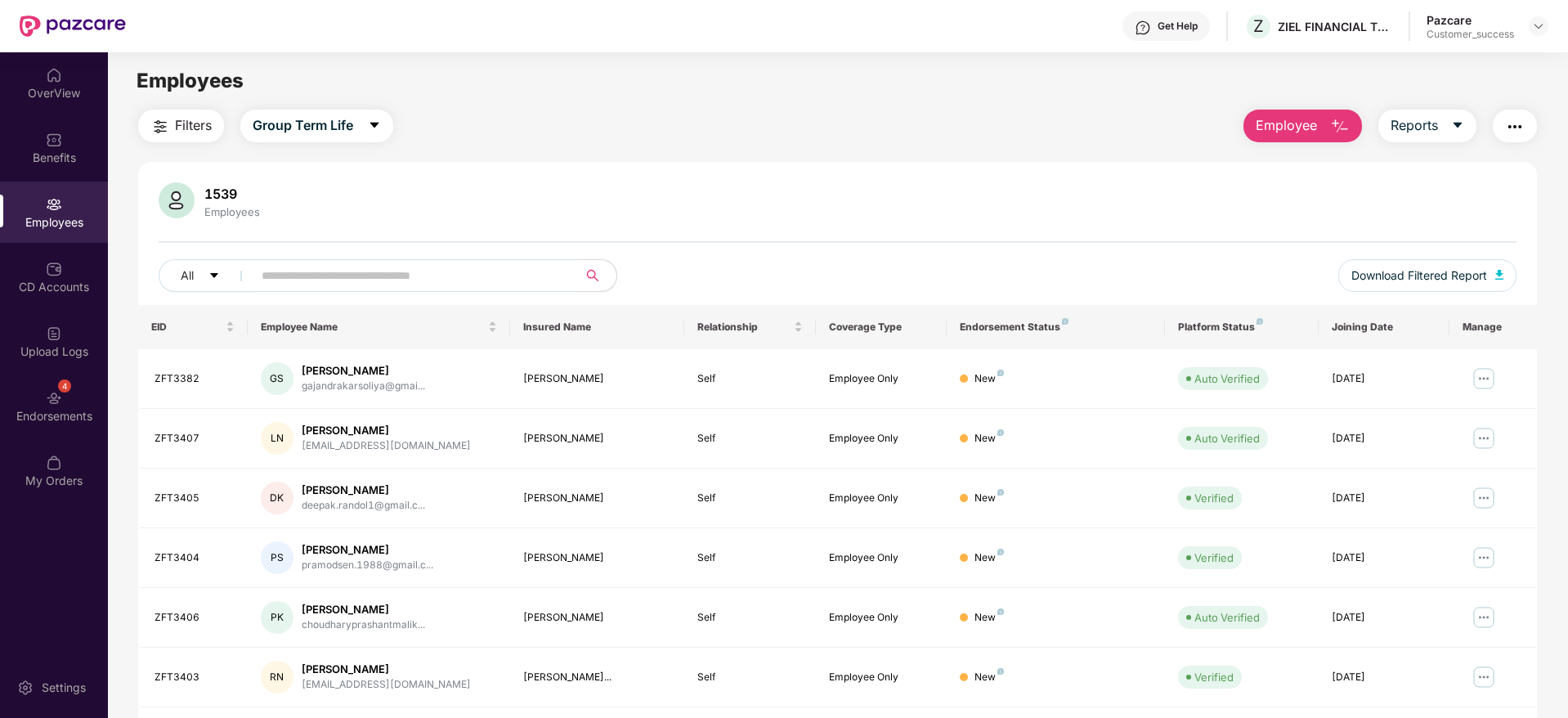
click at [514, 270] on input "text" at bounding box center [408, 275] width 293 height 25
paste input "*******"
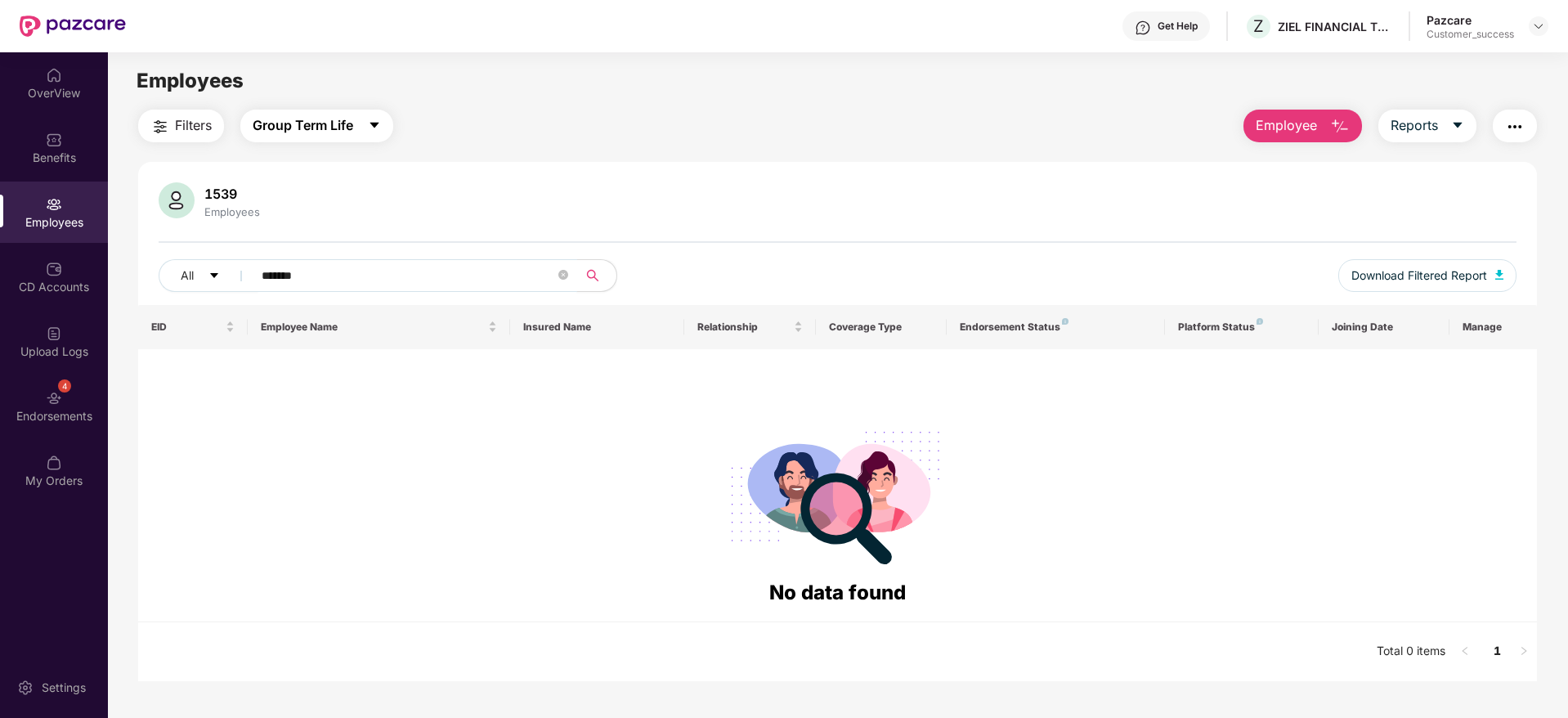
type input "*******"
click at [327, 134] on span "Group Term Life" at bounding box center [303, 125] width 100 height 21
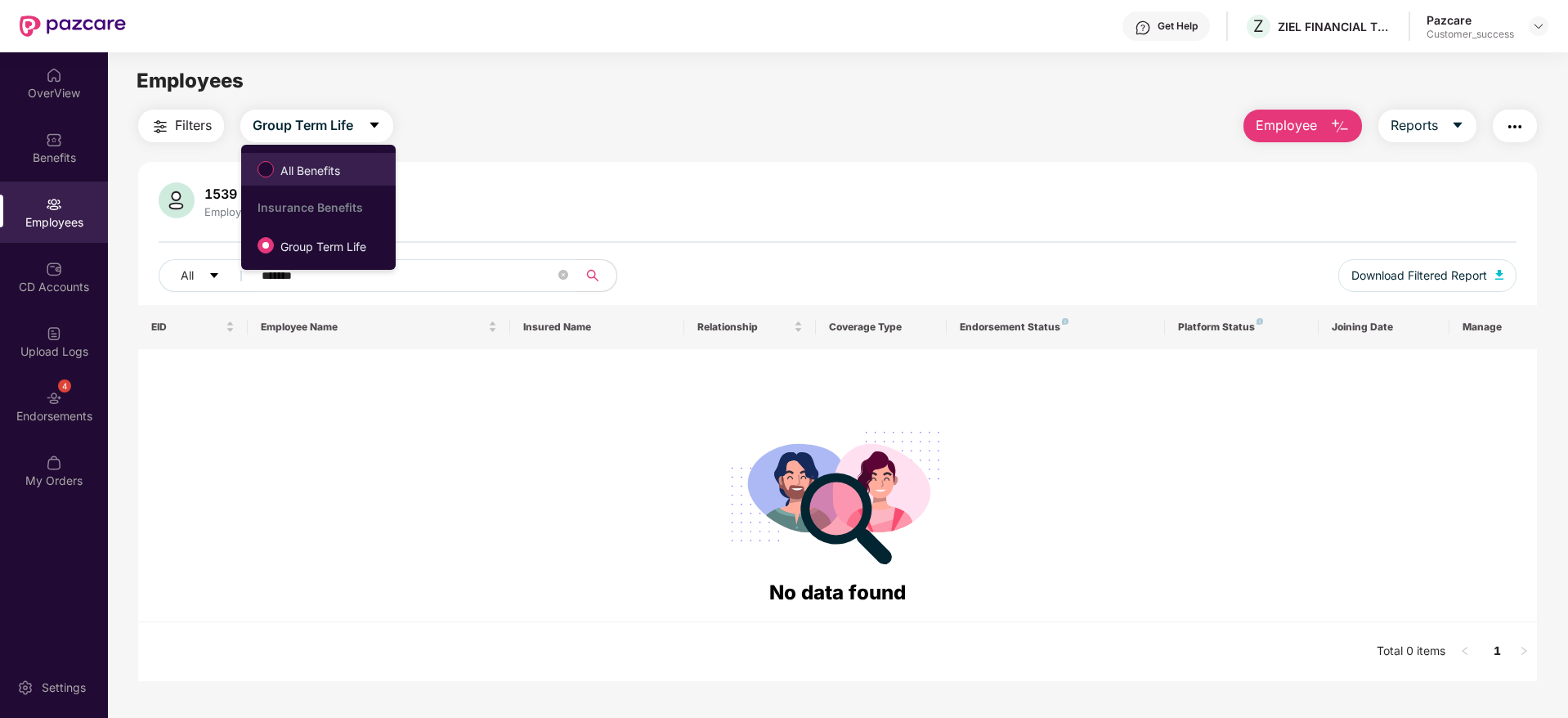
click at [327, 164] on span "All Benefits" at bounding box center [310, 171] width 73 height 18
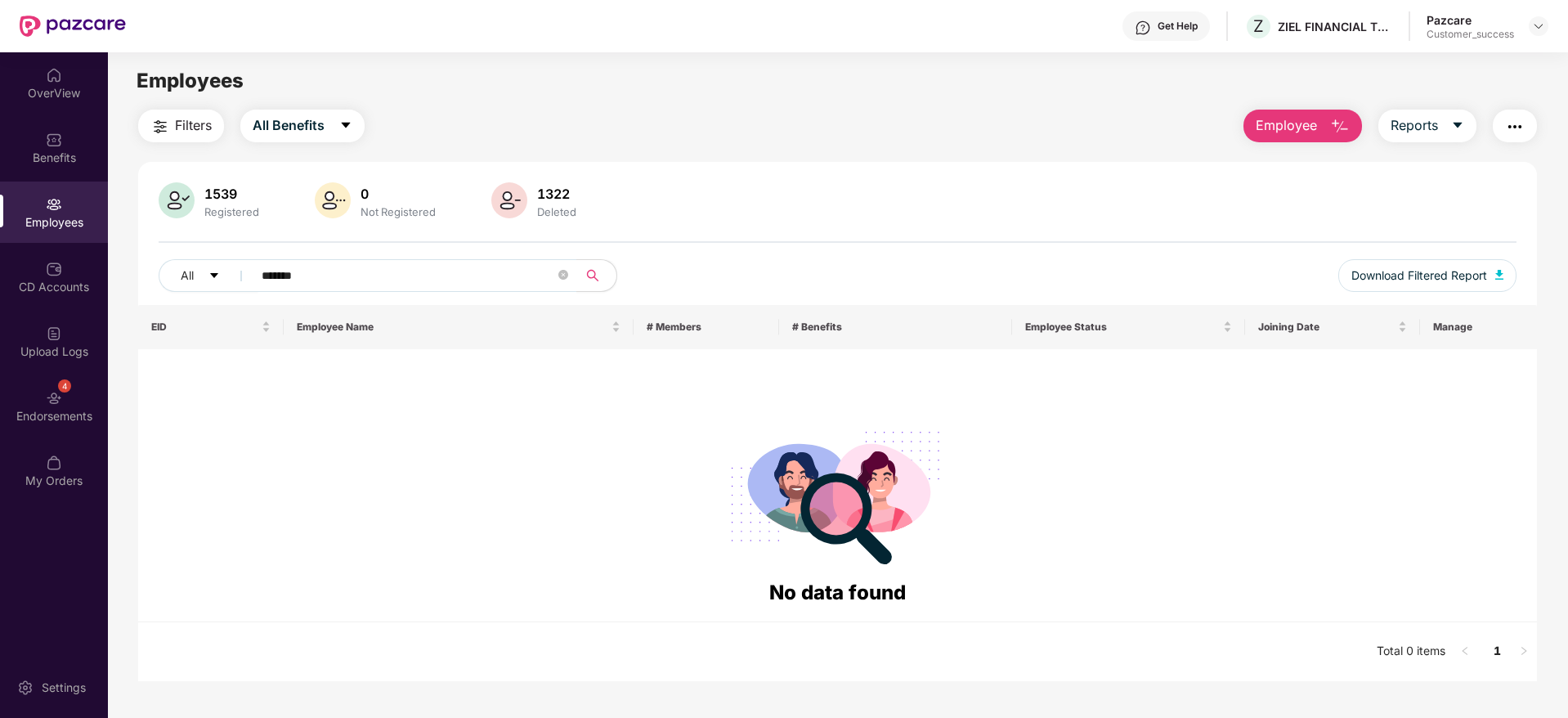
click at [1552, 21] on header "Get Help Z ZIEL FINANCIAL TECHNOLOGIES PRIVATE LIMITED Pazcare Customer_success" at bounding box center [784, 26] width 1568 height 52
click at [1538, 36] on div "Pazcare Customer_success" at bounding box center [1487, 26] width 122 height 29
click at [1539, 32] on div at bounding box center [1538, 27] width 20 height 20
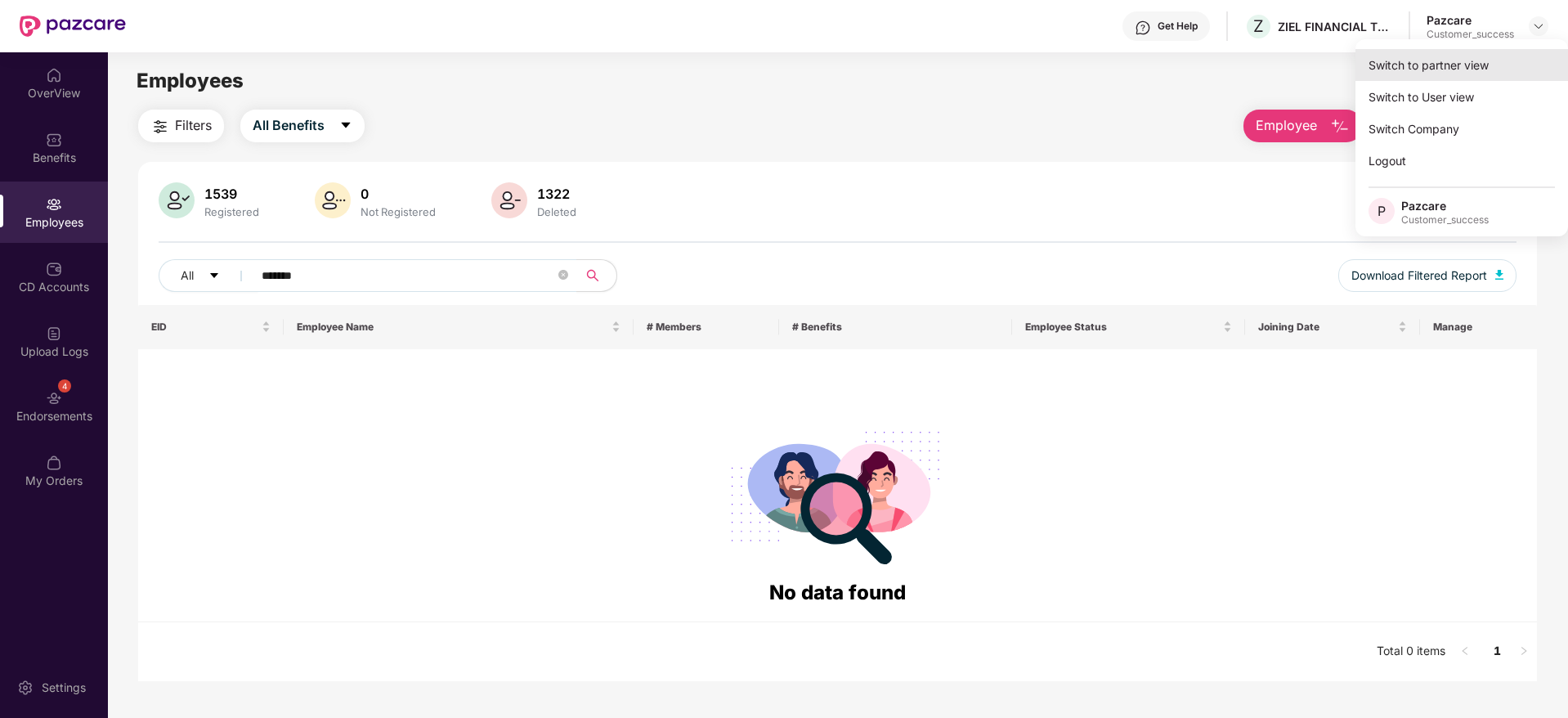
click at [1502, 57] on div "Switch to partner view" at bounding box center [1462, 65] width 212 height 31
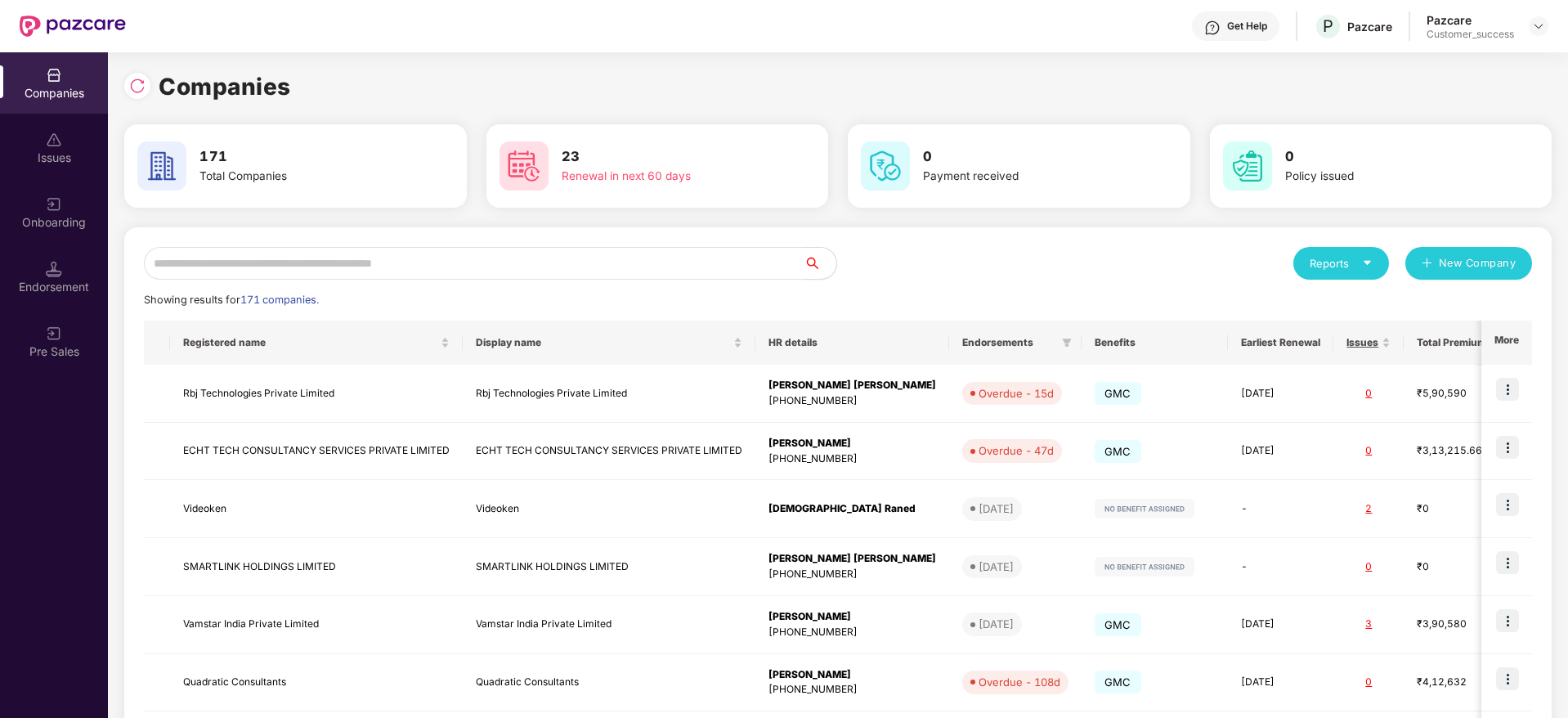
click at [655, 263] on input "text" at bounding box center [473, 263] width 660 height 32
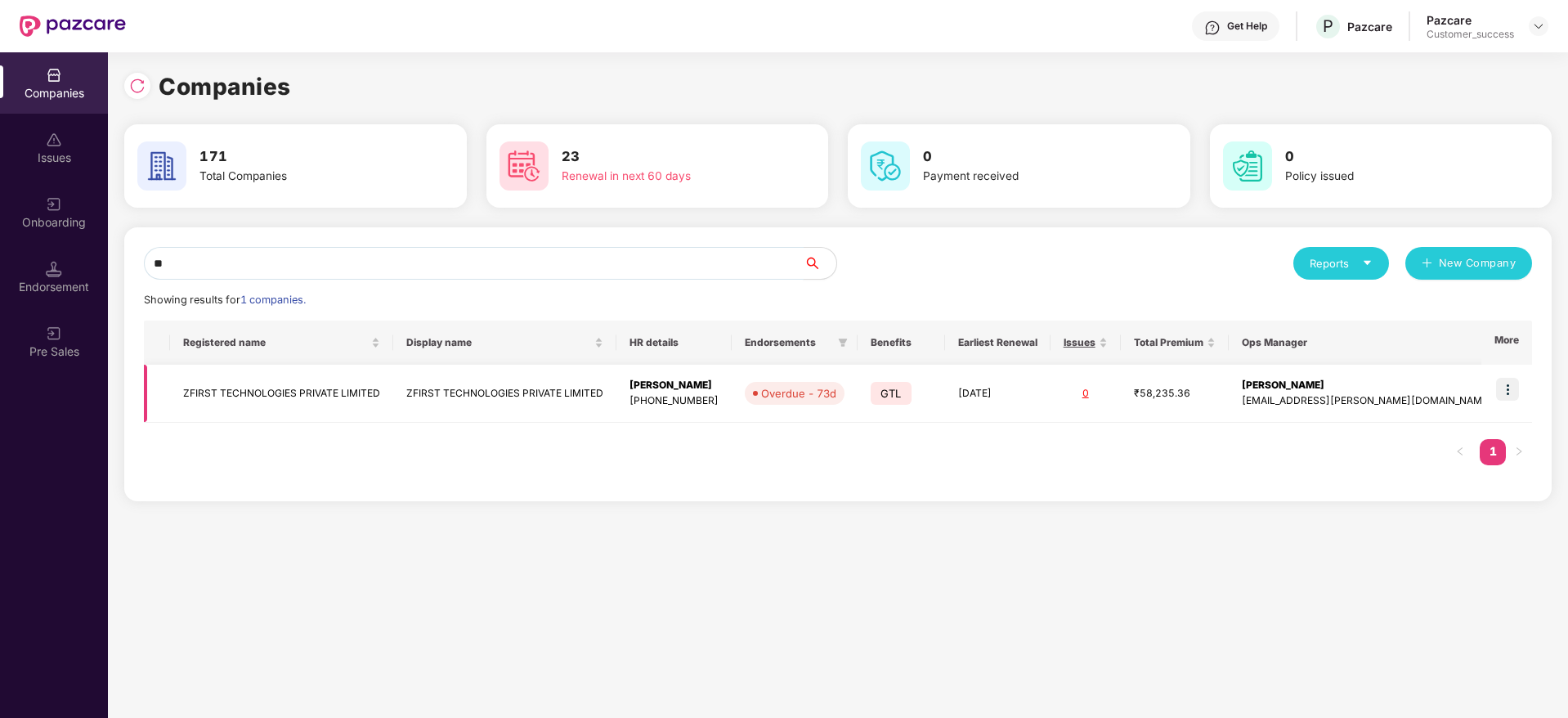
type input "**"
click at [1515, 387] on img at bounding box center [1507, 389] width 23 height 23
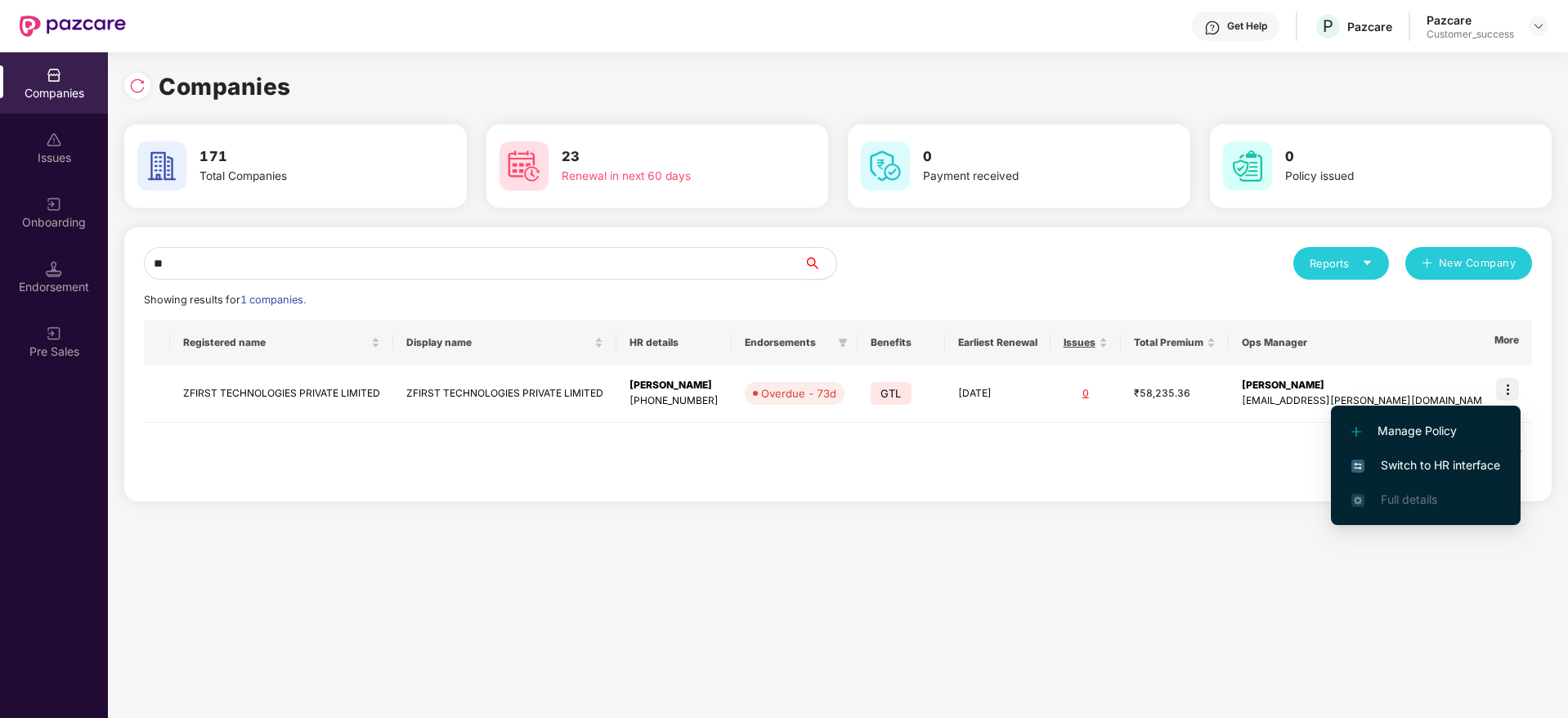
click at [1453, 454] on li "Switch to HR interface" at bounding box center [1425, 464] width 190 height 34
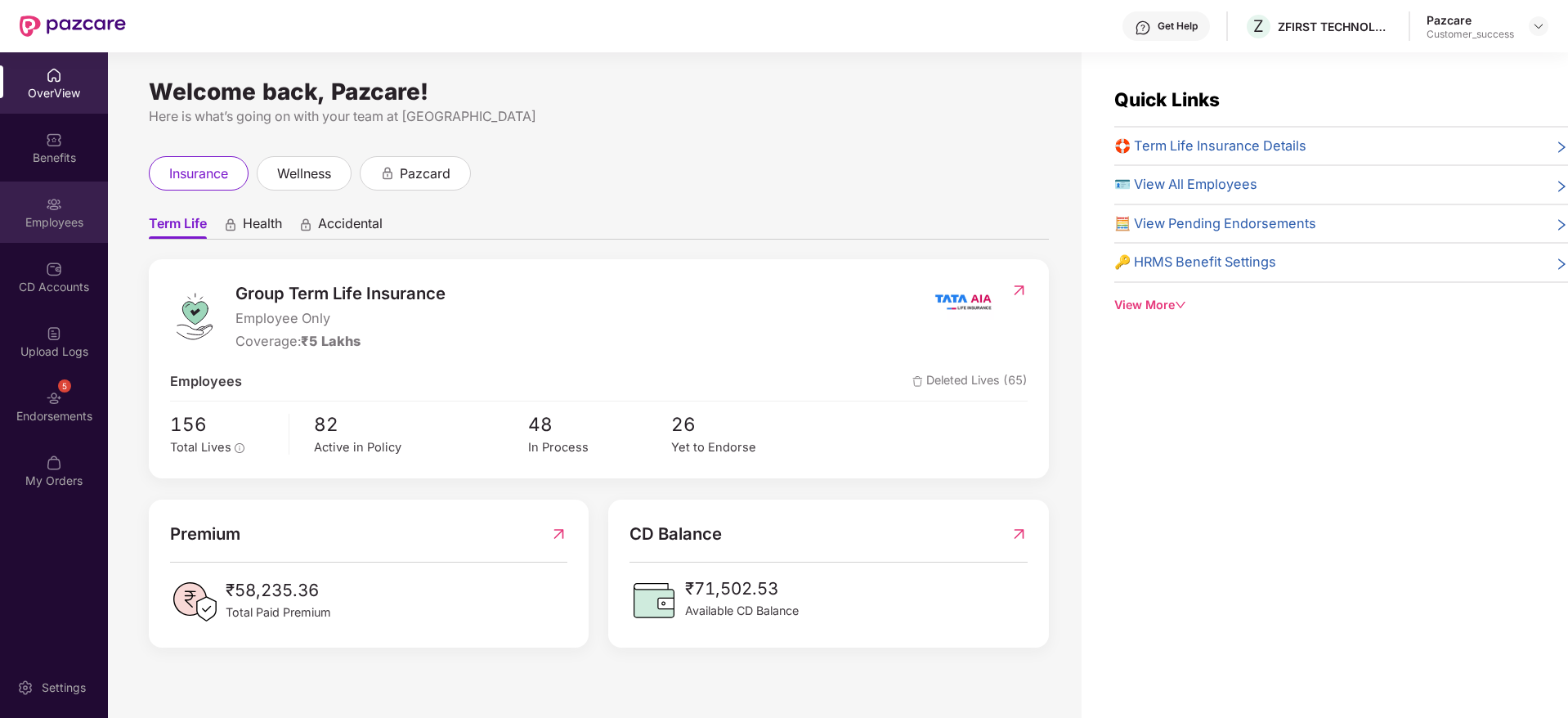
click at [27, 203] on div "Employees" at bounding box center [54, 212] width 108 height 61
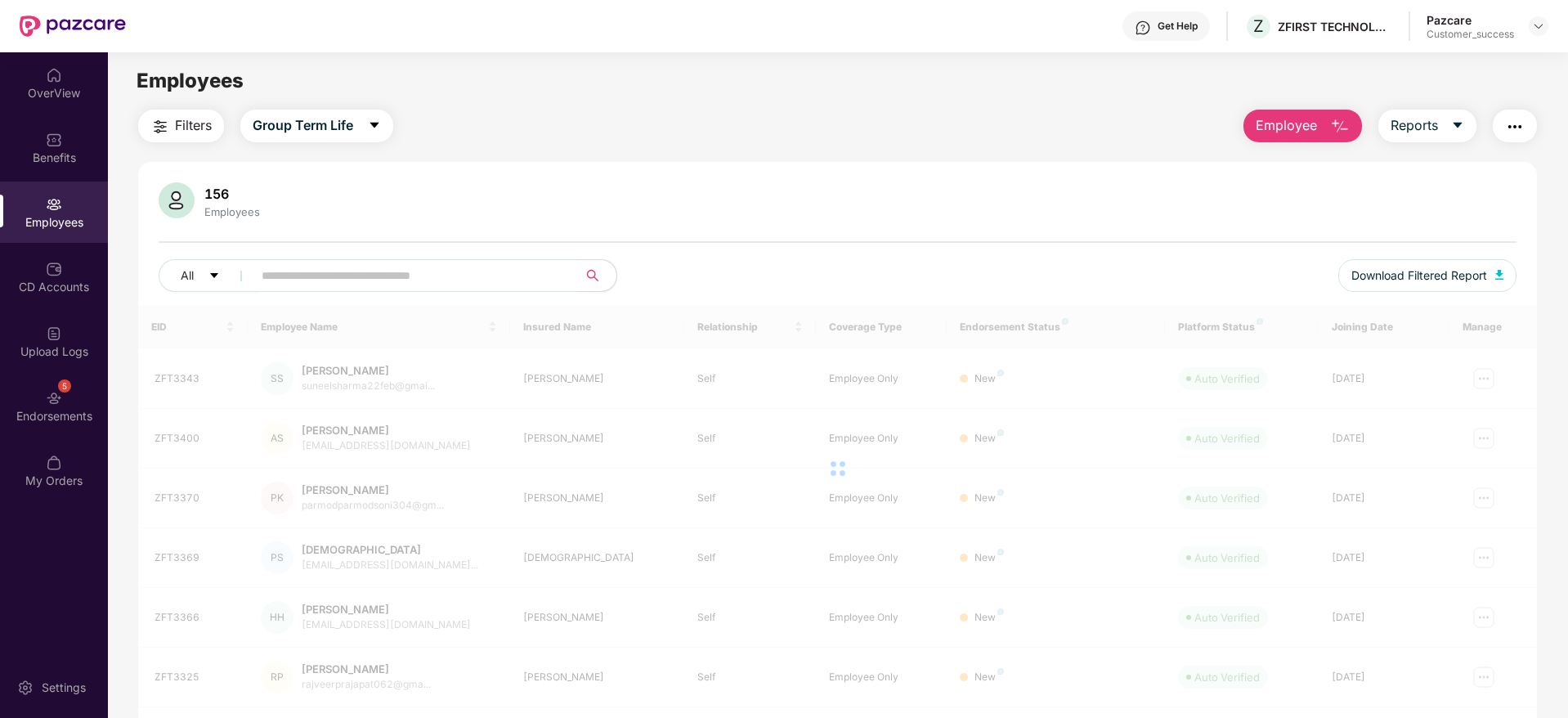
click at [473, 280] on input "text" at bounding box center [408, 275] width 293 height 25
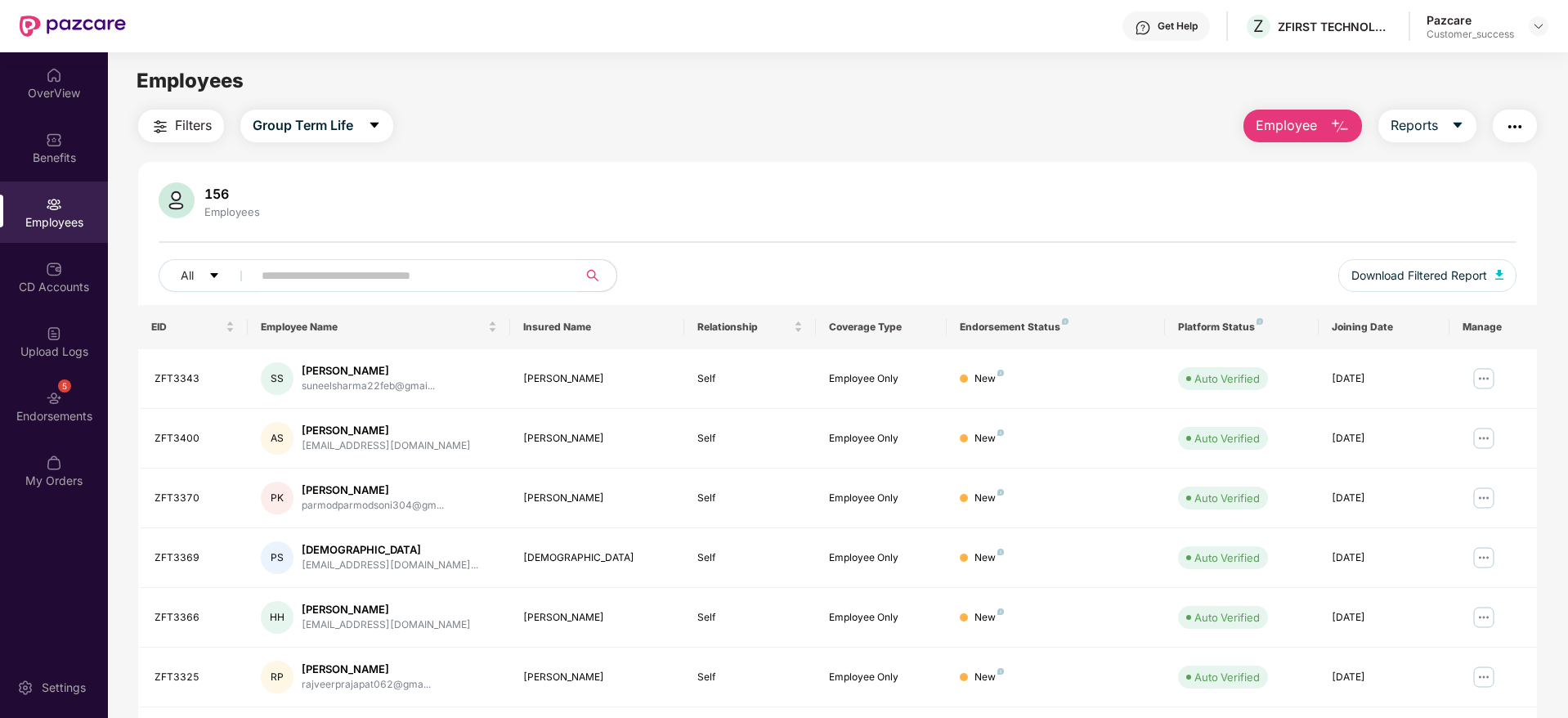
paste input "*******"
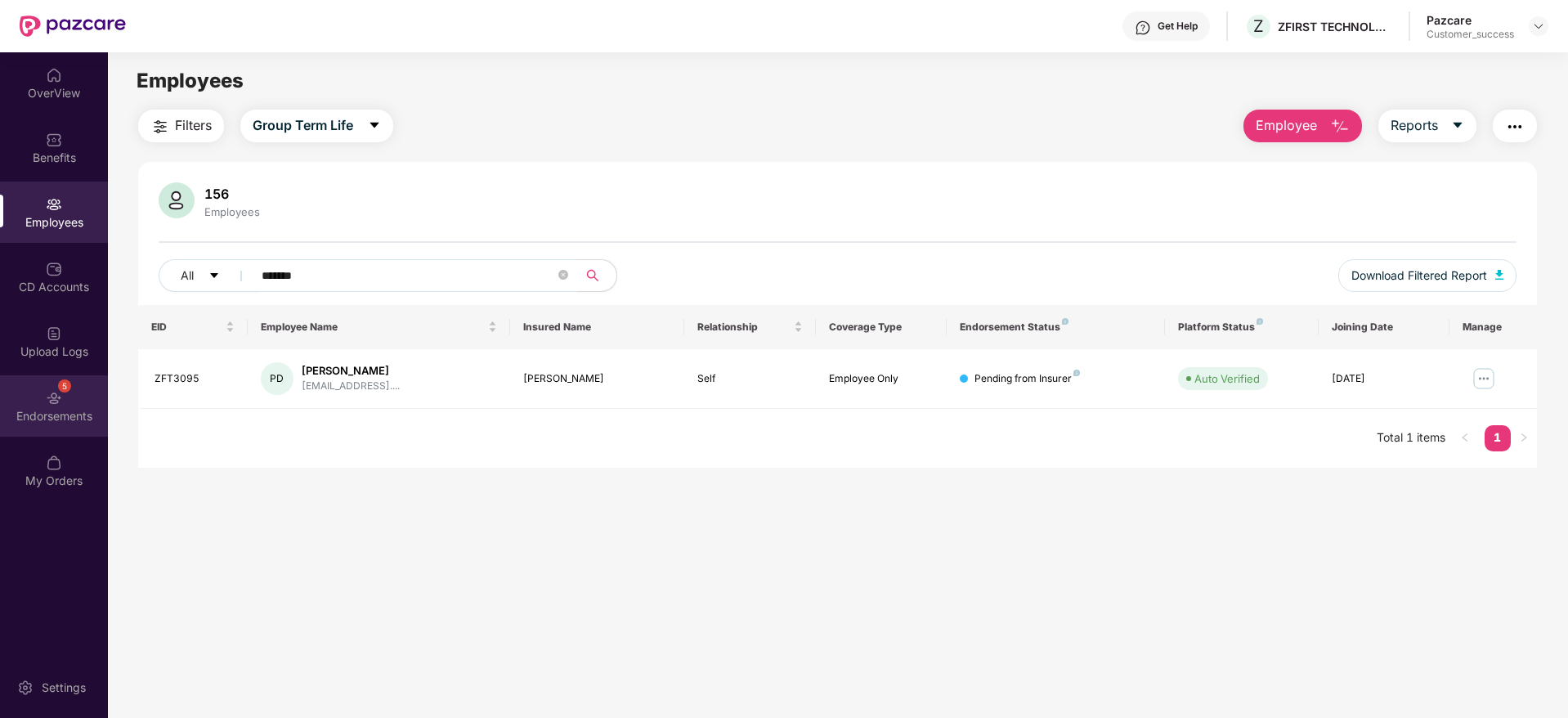
type input "*******"
click at [7, 409] on div "Endorsements" at bounding box center [54, 416] width 108 height 17
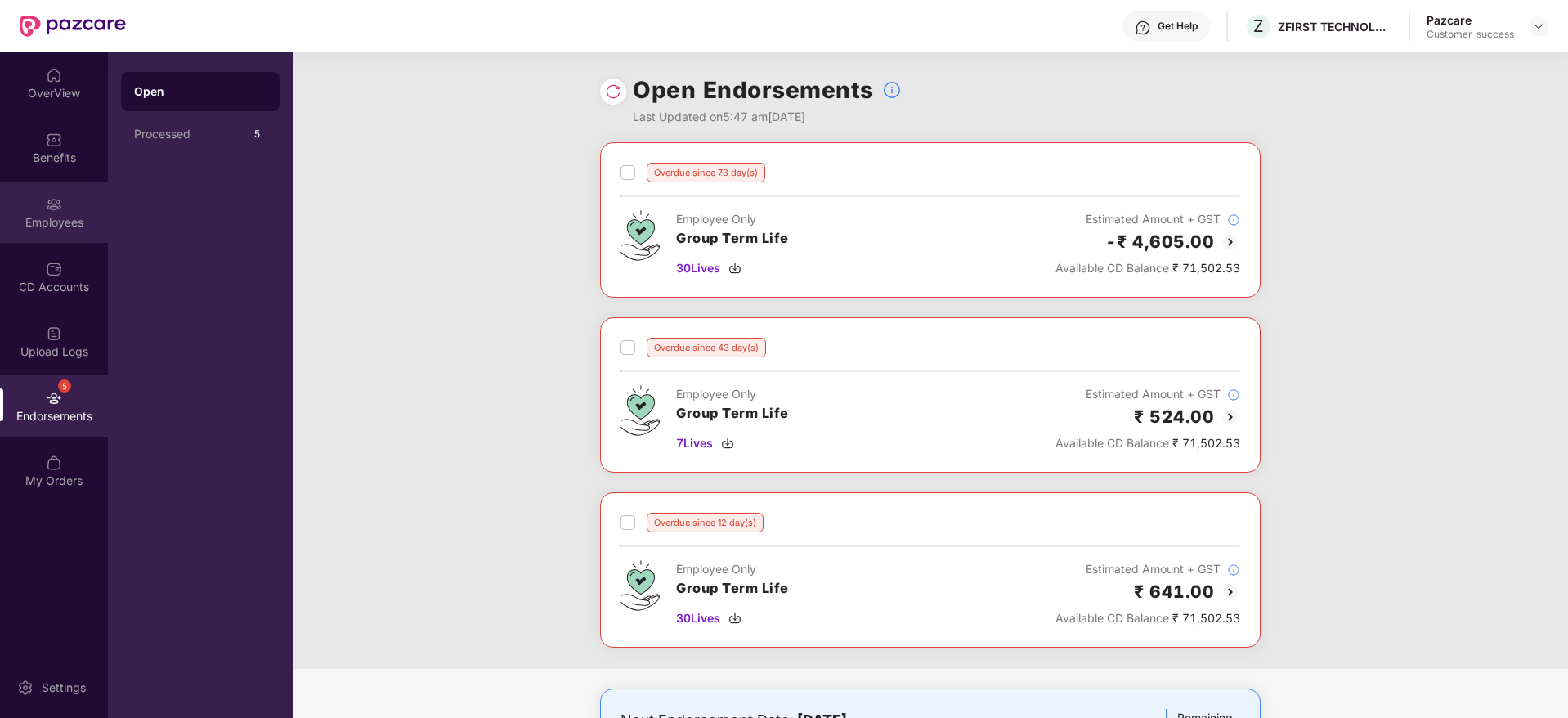
click at [22, 221] on div "Employees" at bounding box center [54, 222] width 108 height 17
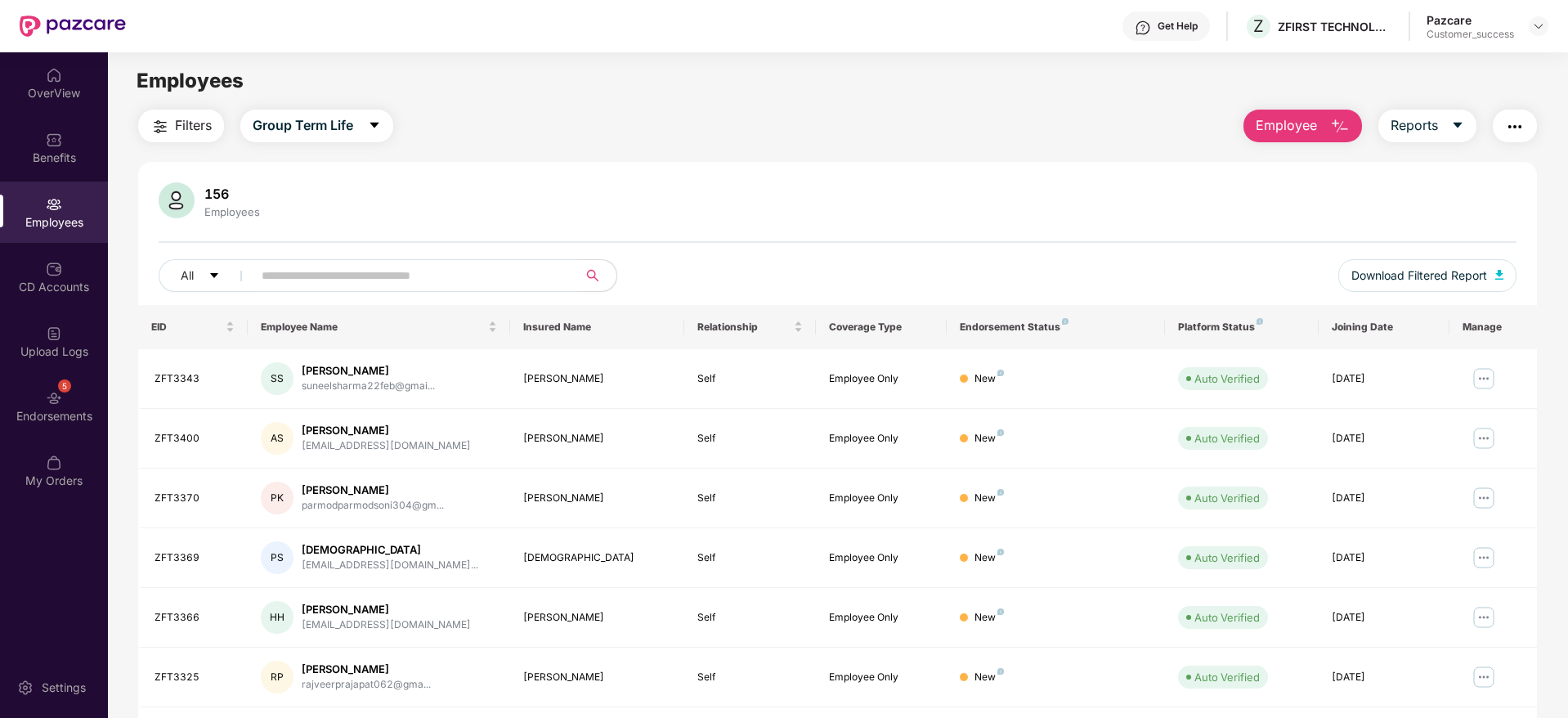
click at [438, 273] on input "text" at bounding box center [408, 275] width 293 height 25
paste input "*******"
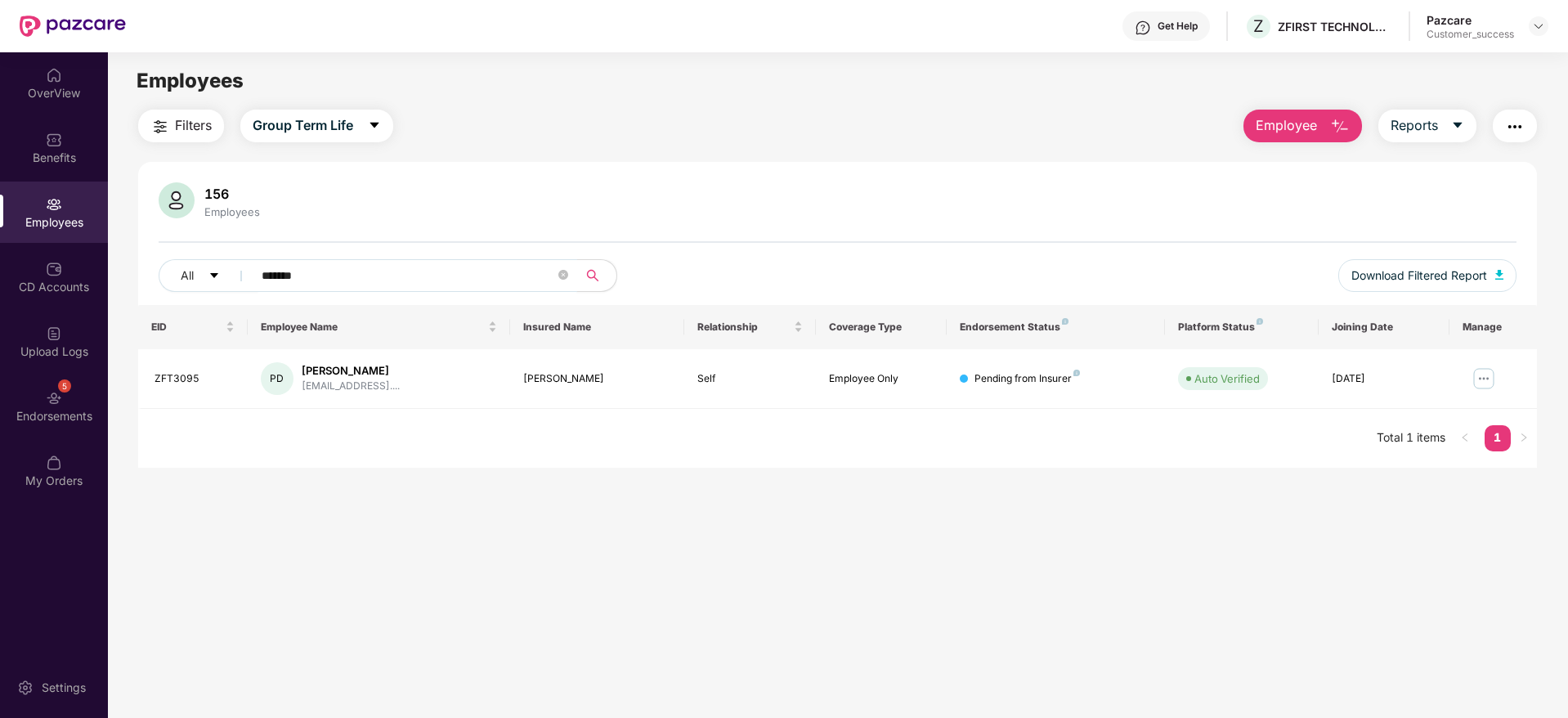
type input "*******"
click at [202, 124] on span "Filters" at bounding box center [193, 125] width 36 height 21
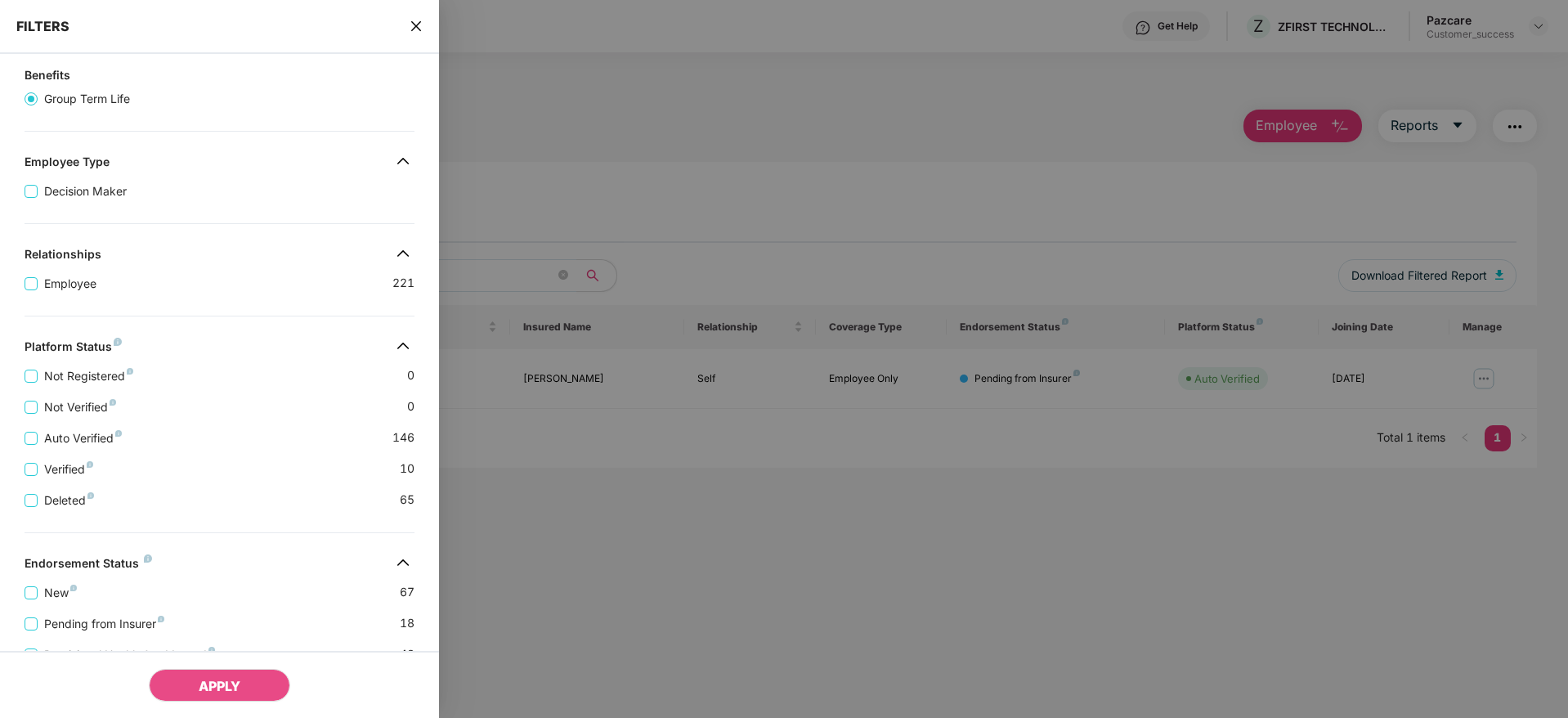
scroll to position [245, 0]
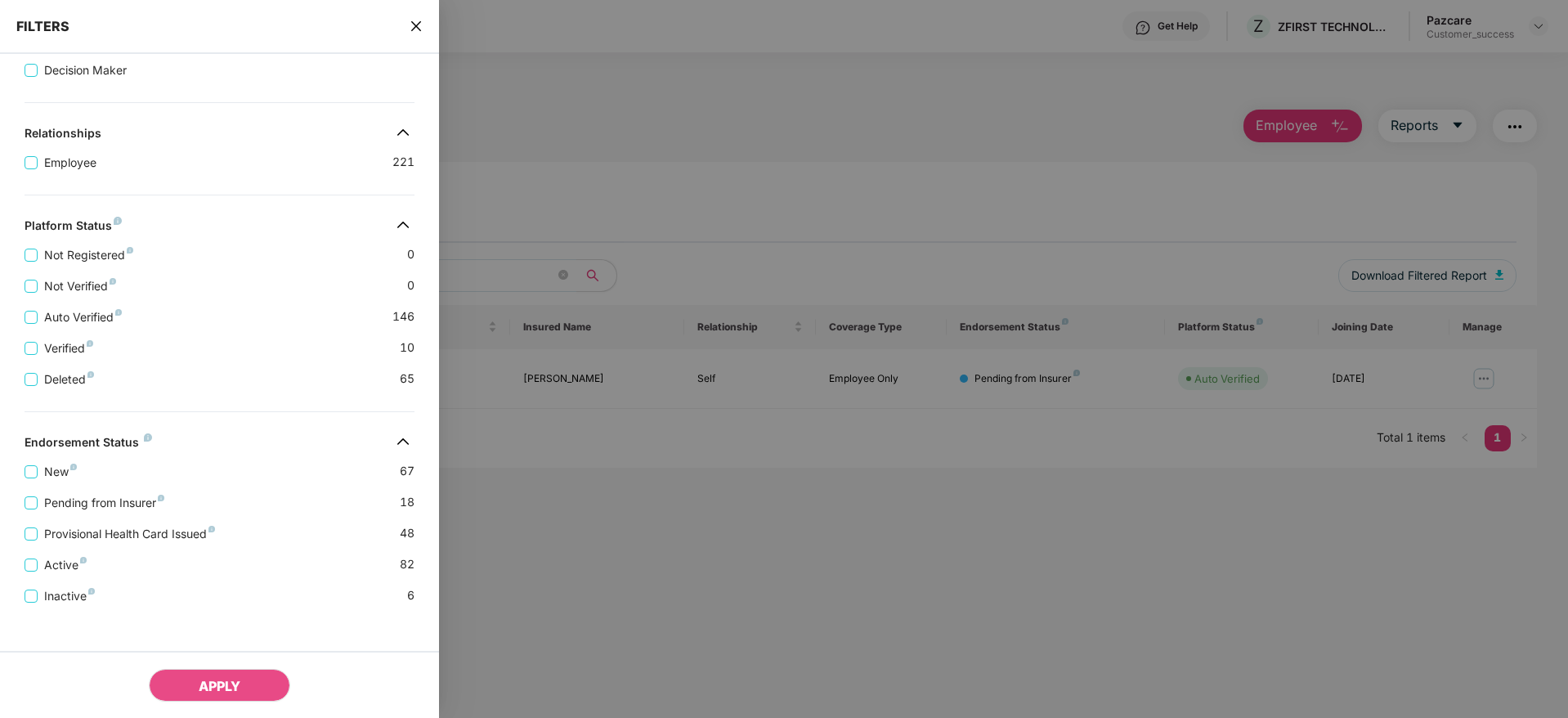
click at [409, 22] on div "FILTERS" at bounding box center [219, 27] width 439 height 54
click at [425, 22] on div "FILTERS" at bounding box center [219, 27] width 439 height 54
click at [421, 22] on icon "close" at bounding box center [416, 27] width 10 height 10
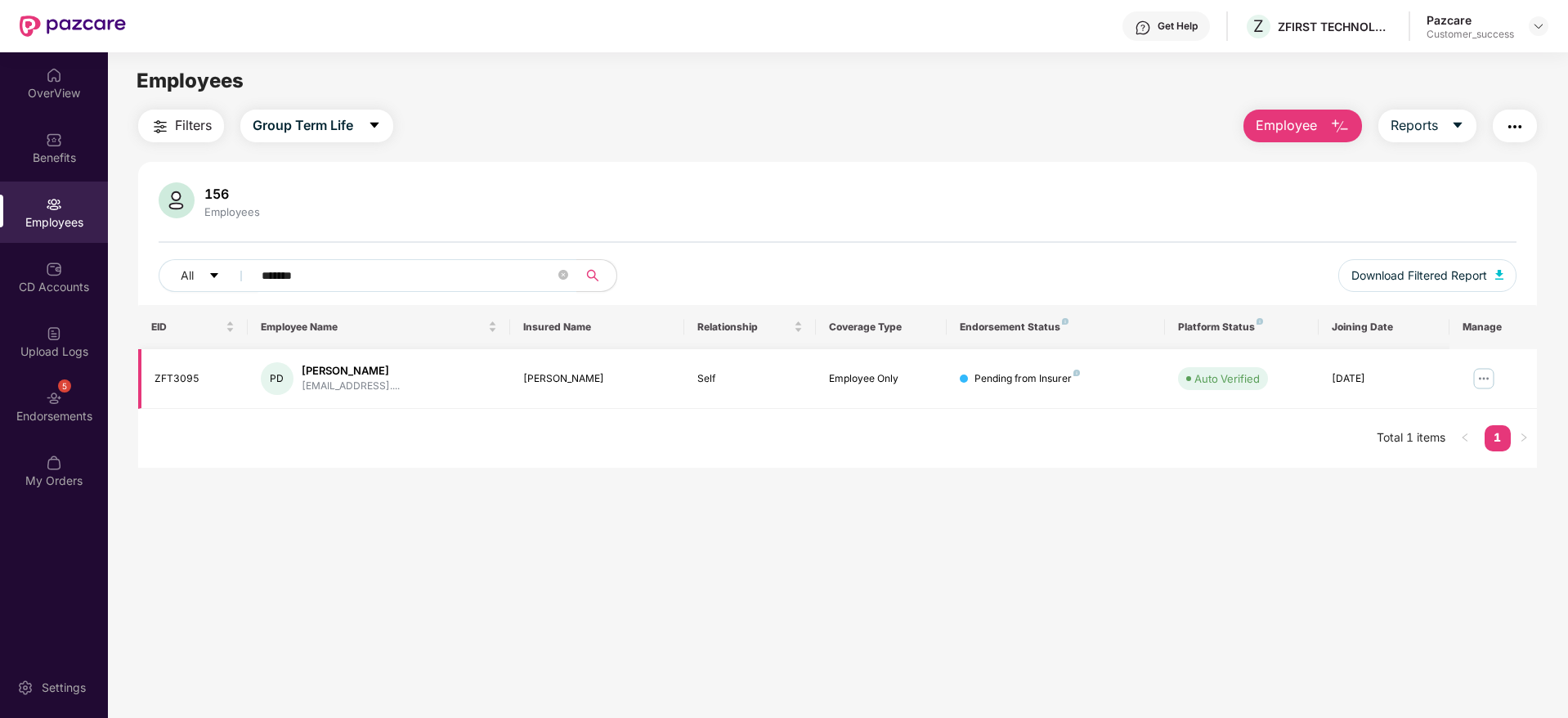
click at [188, 383] on div "ZFT3095" at bounding box center [194, 379] width 80 height 16
copy div "ZFT3095"
click at [1446, 129] on button "Reports" at bounding box center [1427, 125] width 98 height 32
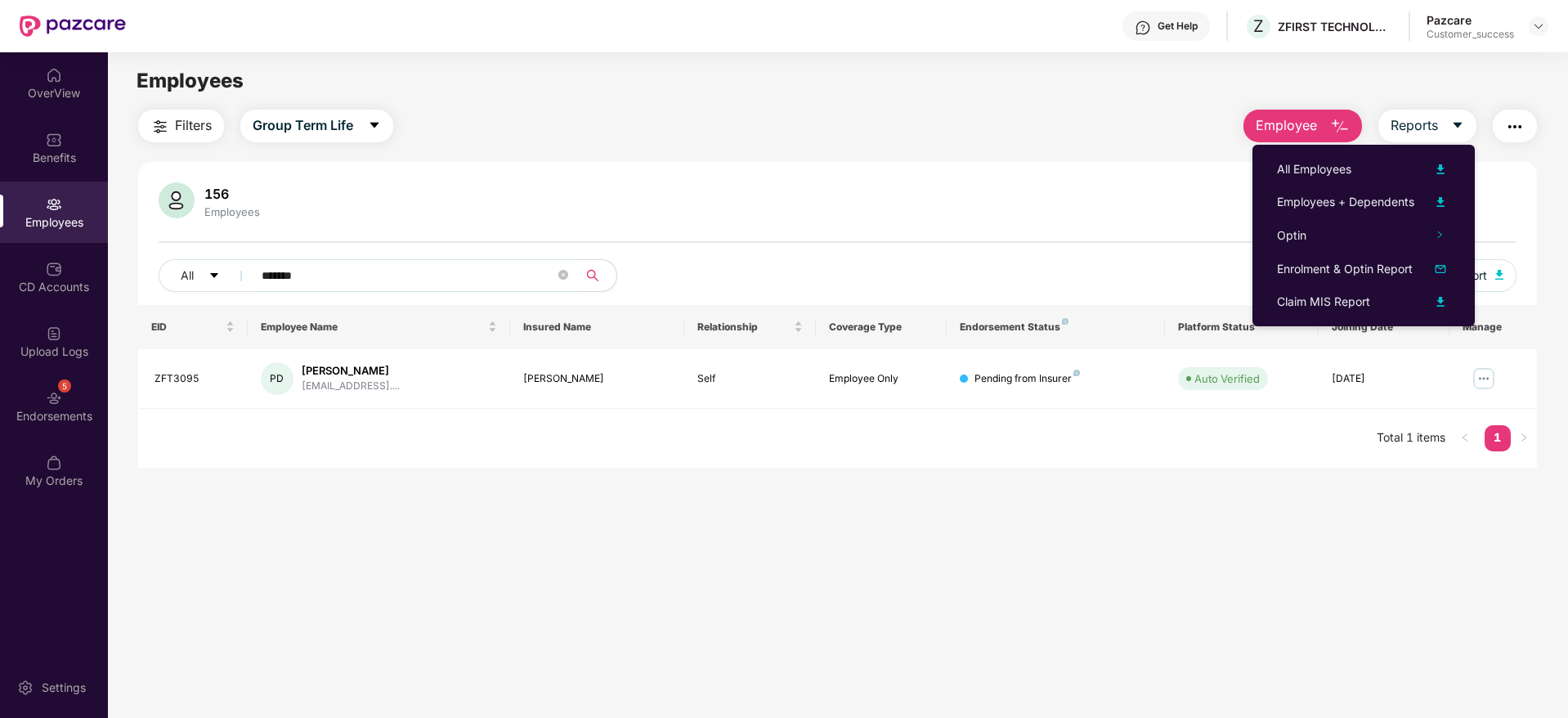
click at [1436, 189] on li "Employees + Dependents" at bounding box center [1363, 202] width 222 height 32
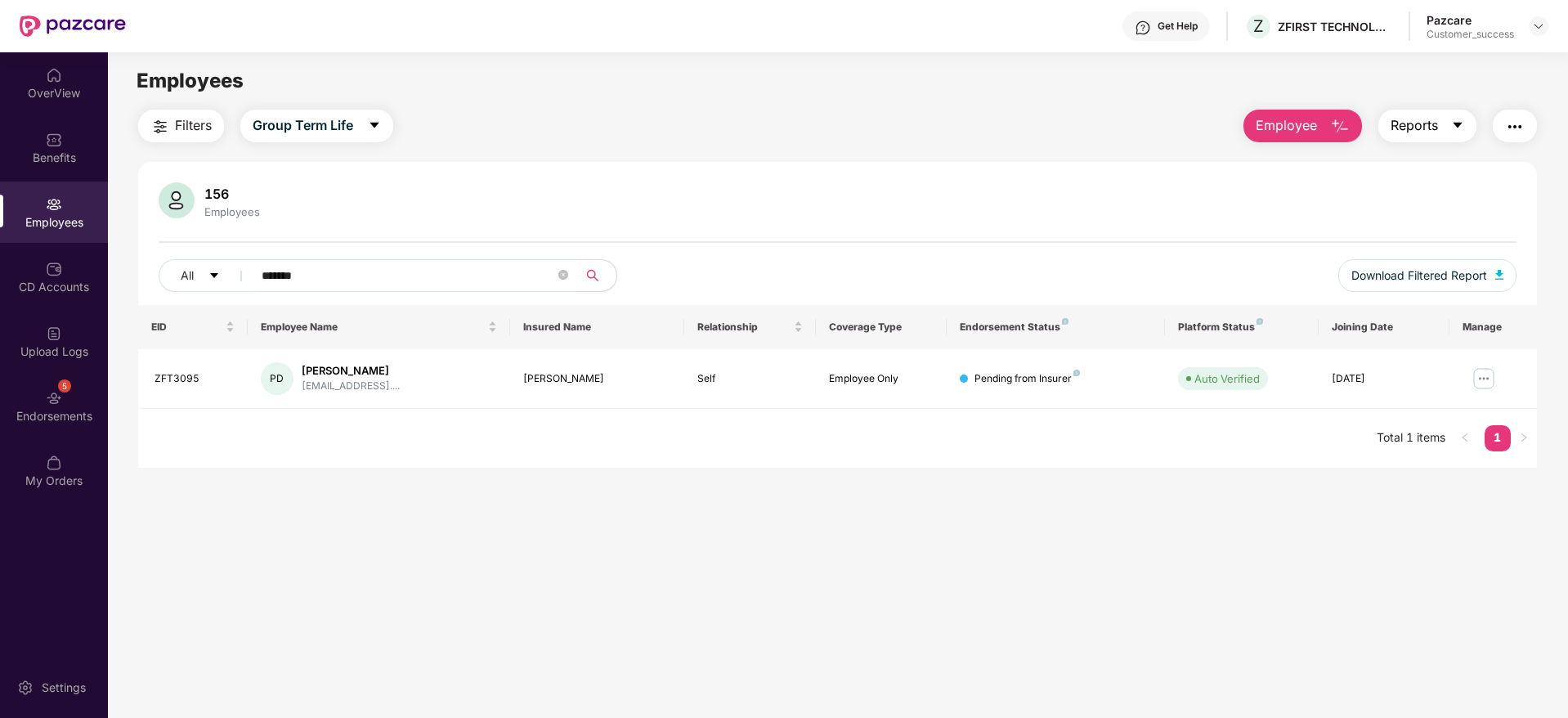
click at [1429, 138] on button "Reports" at bounding box center [1427, 125] width 98 height 32
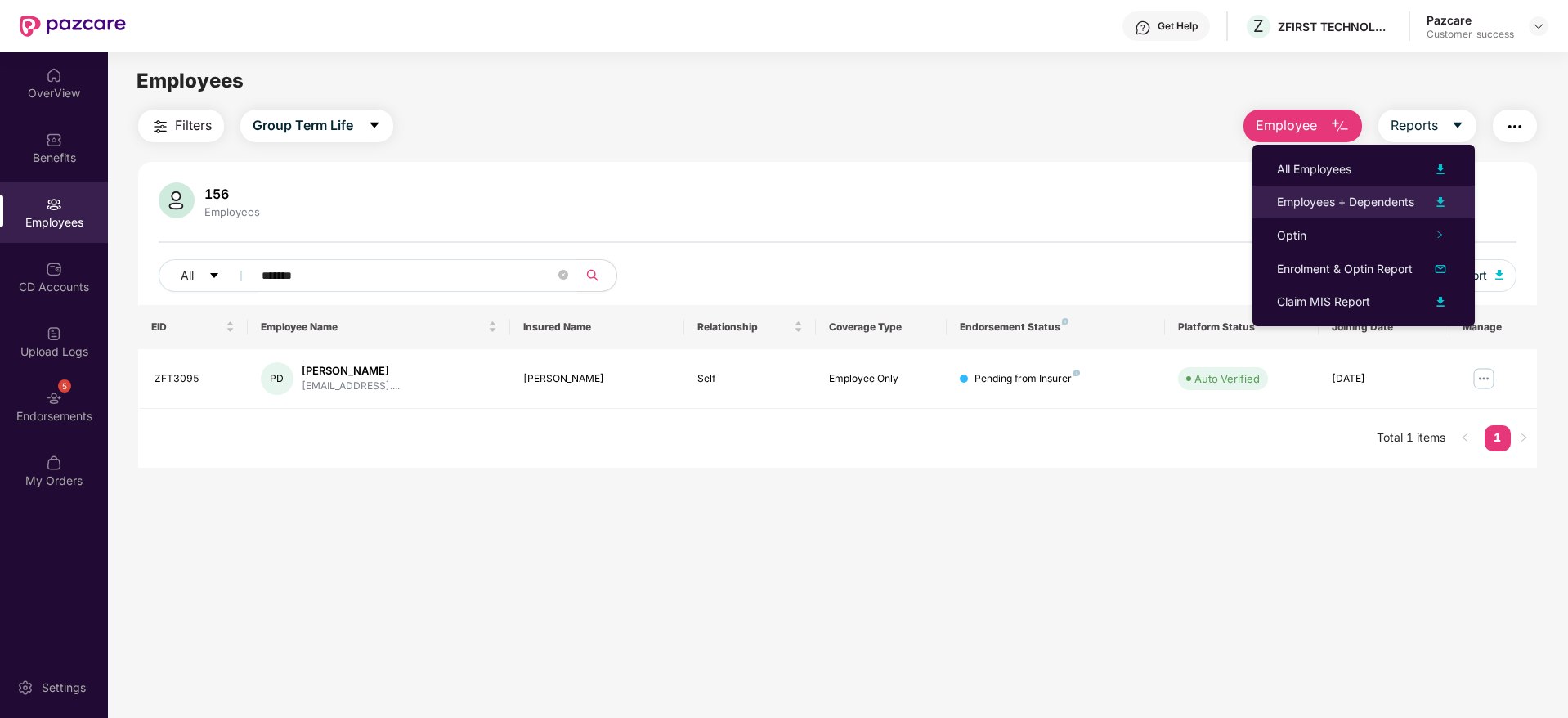
click at [1372, 200] on div "Employees + Dependents" at bounding box center [1346, 202] width 138 height 18
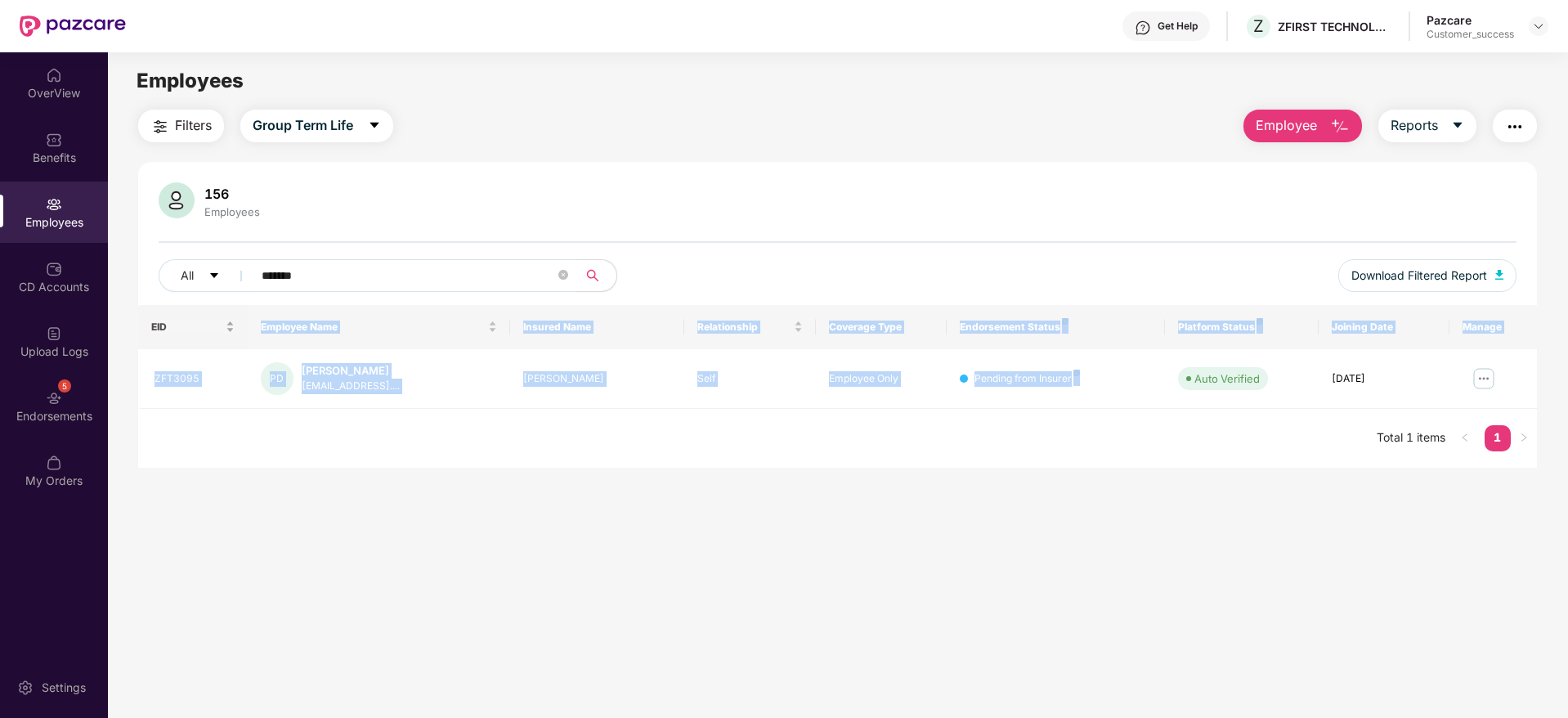
drag, startPoint x: 1079, startPoint y: 385, endPoint x: 145, endPoint y: 317, distance: 936.5
click at [145, 317] on table "EID Employee Name Insured Name Relationship Coverage Type Endorsement Status Pl…" at bounding box center [837, 357] width 1399 height 104
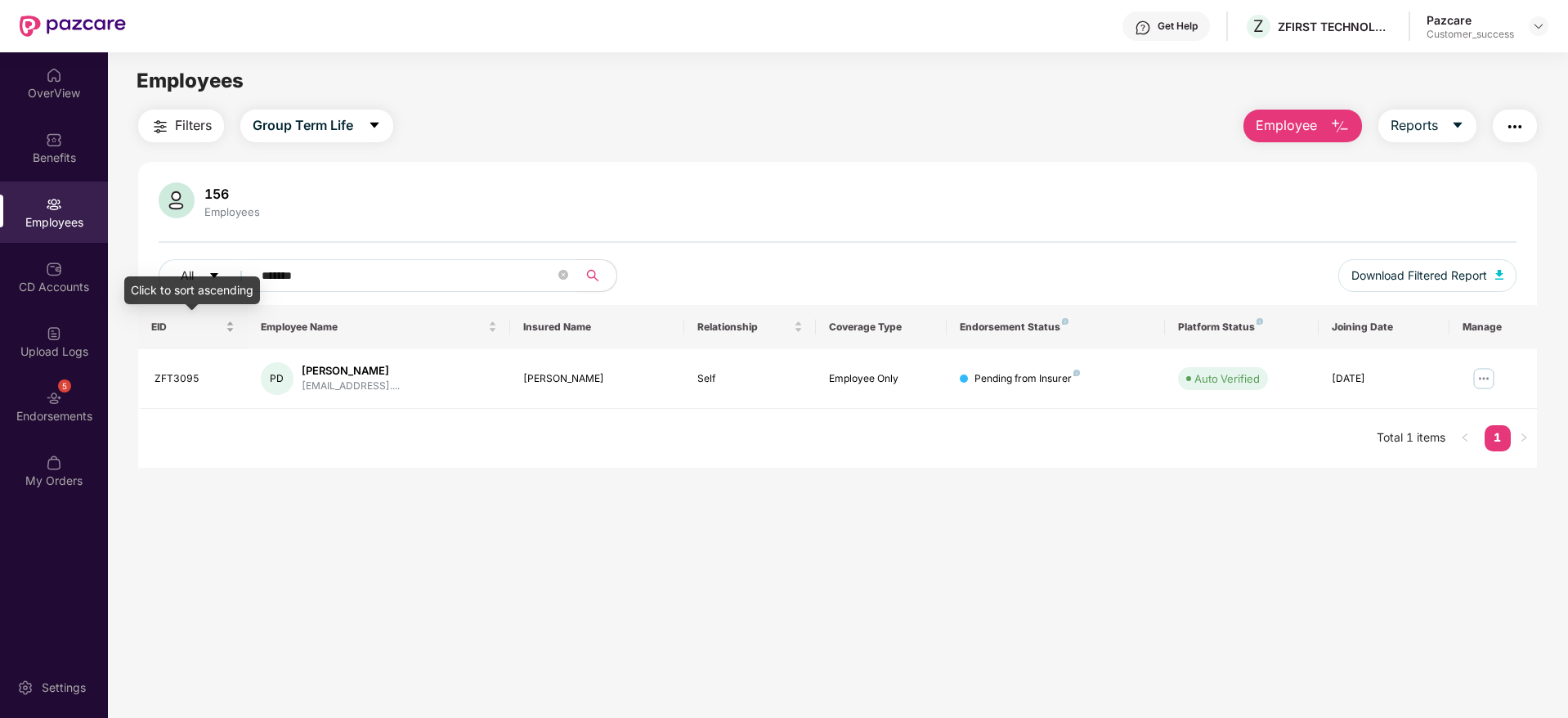
click at [151, 319] on div "EID" at bounding box center [193, 327] width 84 height 16
drag, startPoint x: 145, startPoint y: 317, endPoint x: 865, endPoint y: 461, distance: 734.3
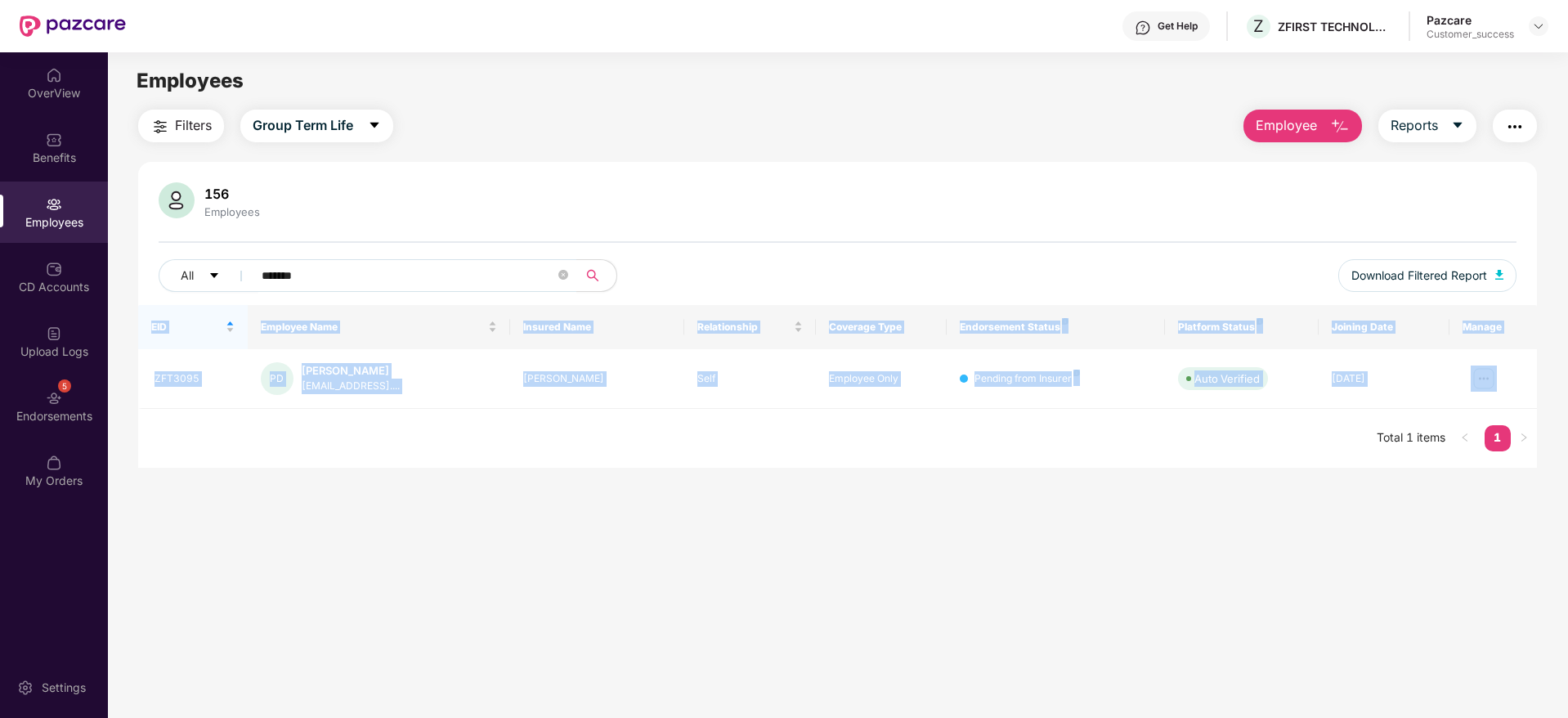
click at [865, 461] on div "EID Employee Name Insured Name Relationship Coverage Type Endorsement Status Pl…" at bounding box center [837, 386] width 1399 height 162
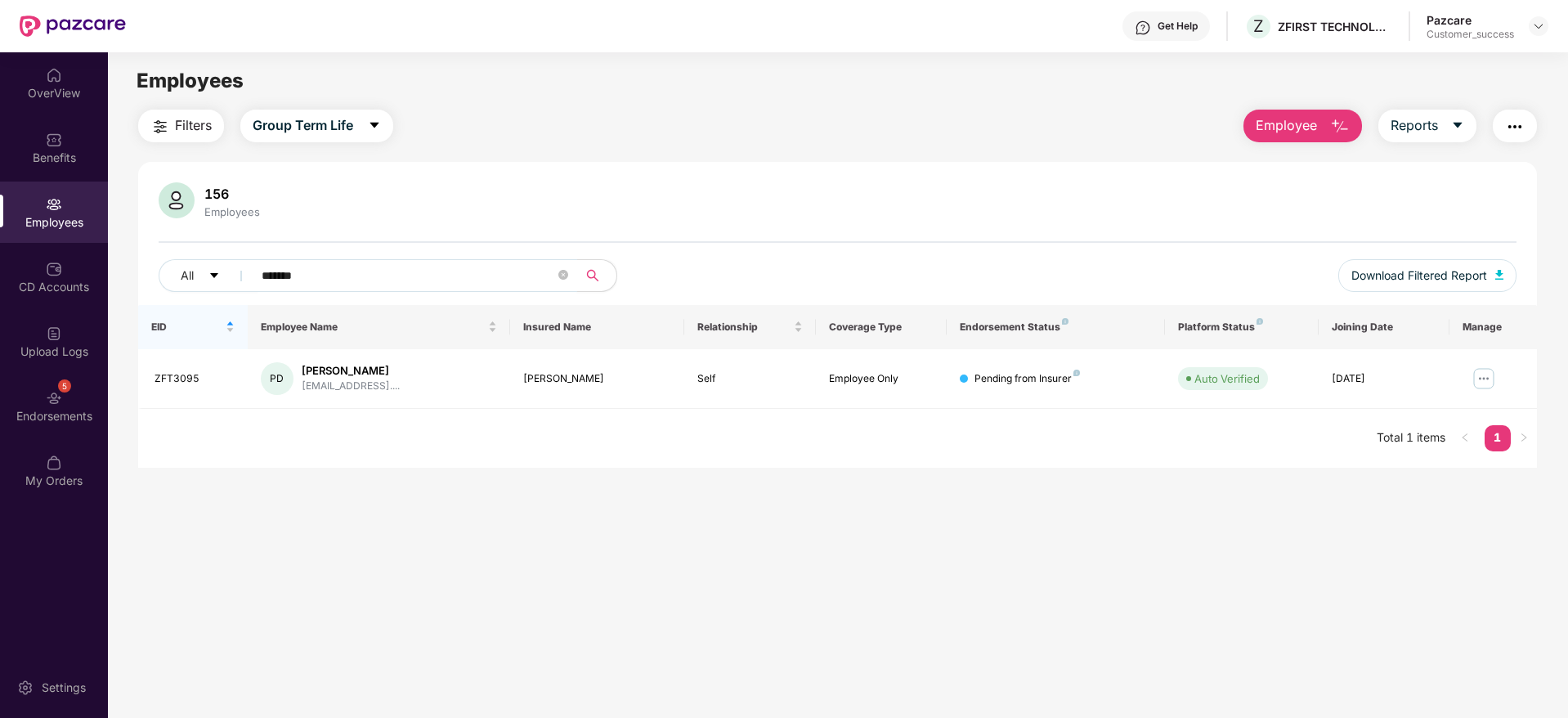
click at [351, 274] on input "*******" at bounding box center [408, 275] width 293 height 25
drag, startPoint x: 1538, startPoint y: 19, endPoint x: 1526, endPoint y: 34, distance: 19.2
click at [1538, 18] on div at bounding box center [1538, 27] width 20 height 20
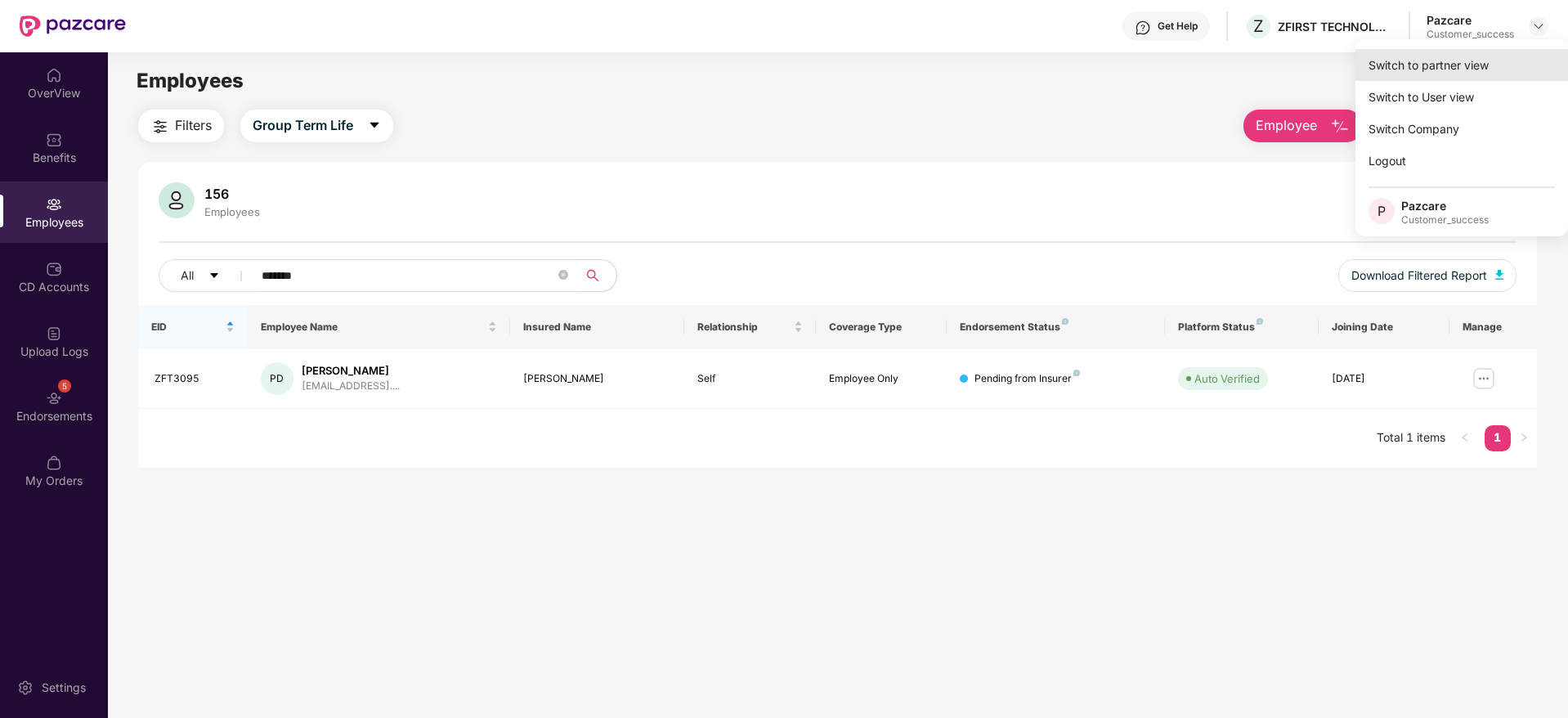
click at [1499, 75] on div "Switch to partner view" at bounding box center [1462, 65] width 212 height 31
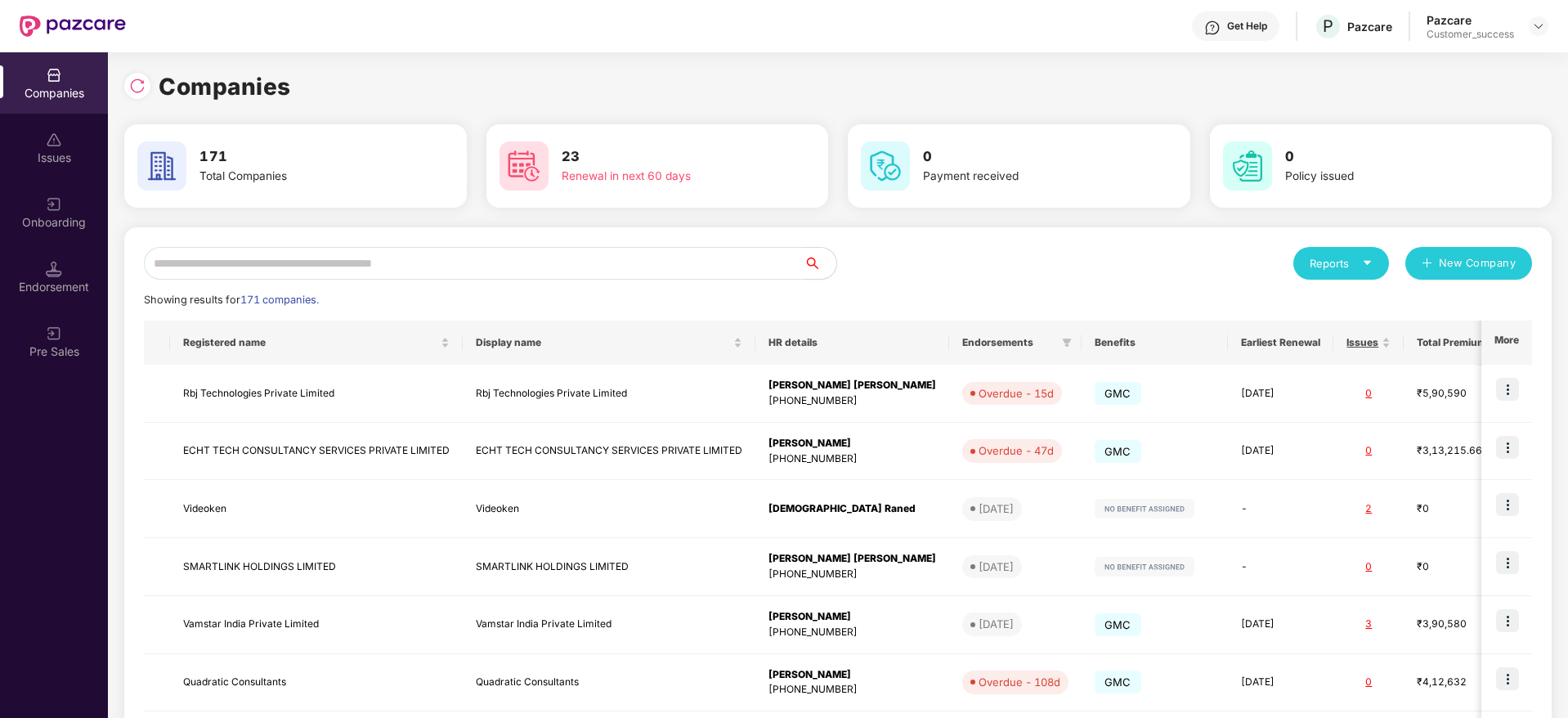
click at [739, 265] on input "text" at bounding box center [473, 263] width 660 height 32
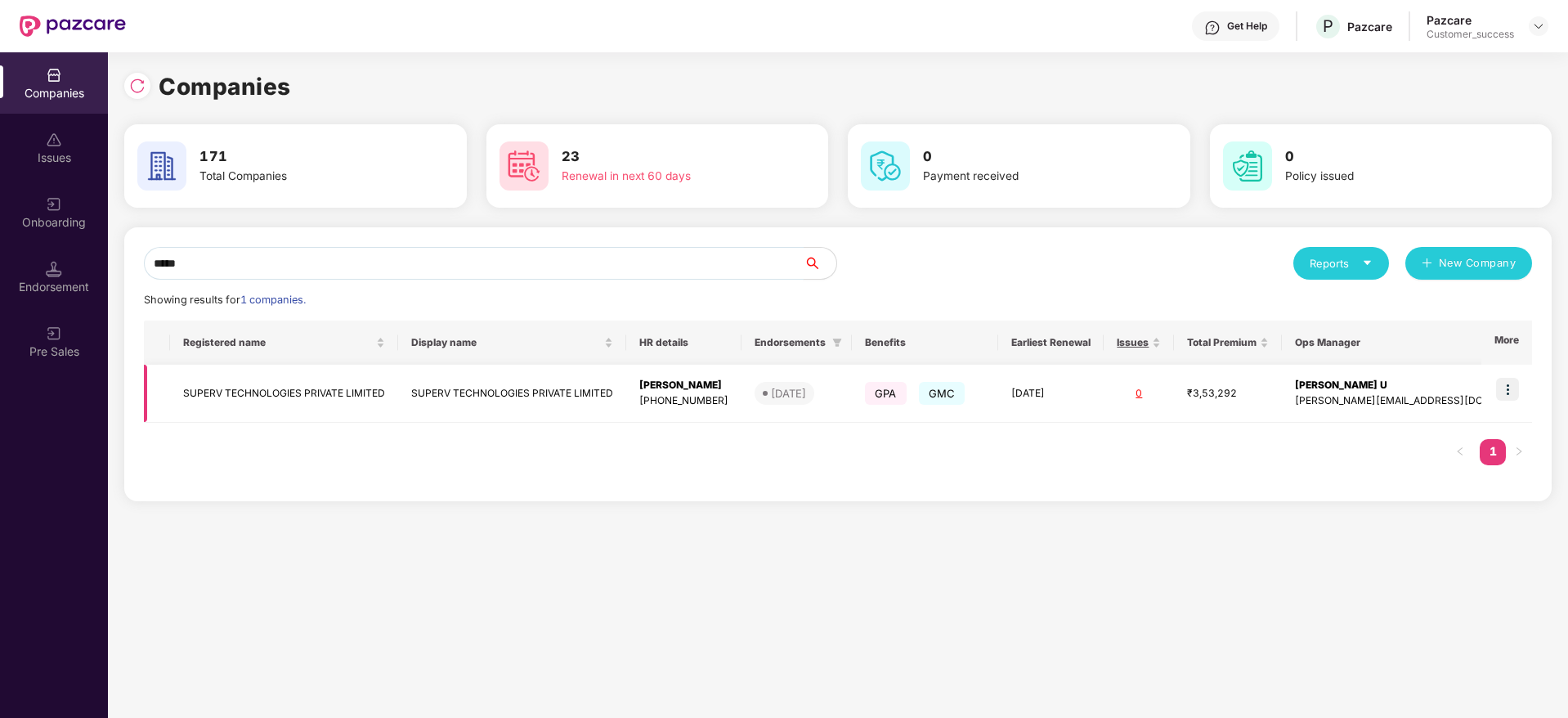
type input "*****"
click at [1507, 394] on img at bounding box center [1507, 389] width 23 height 23
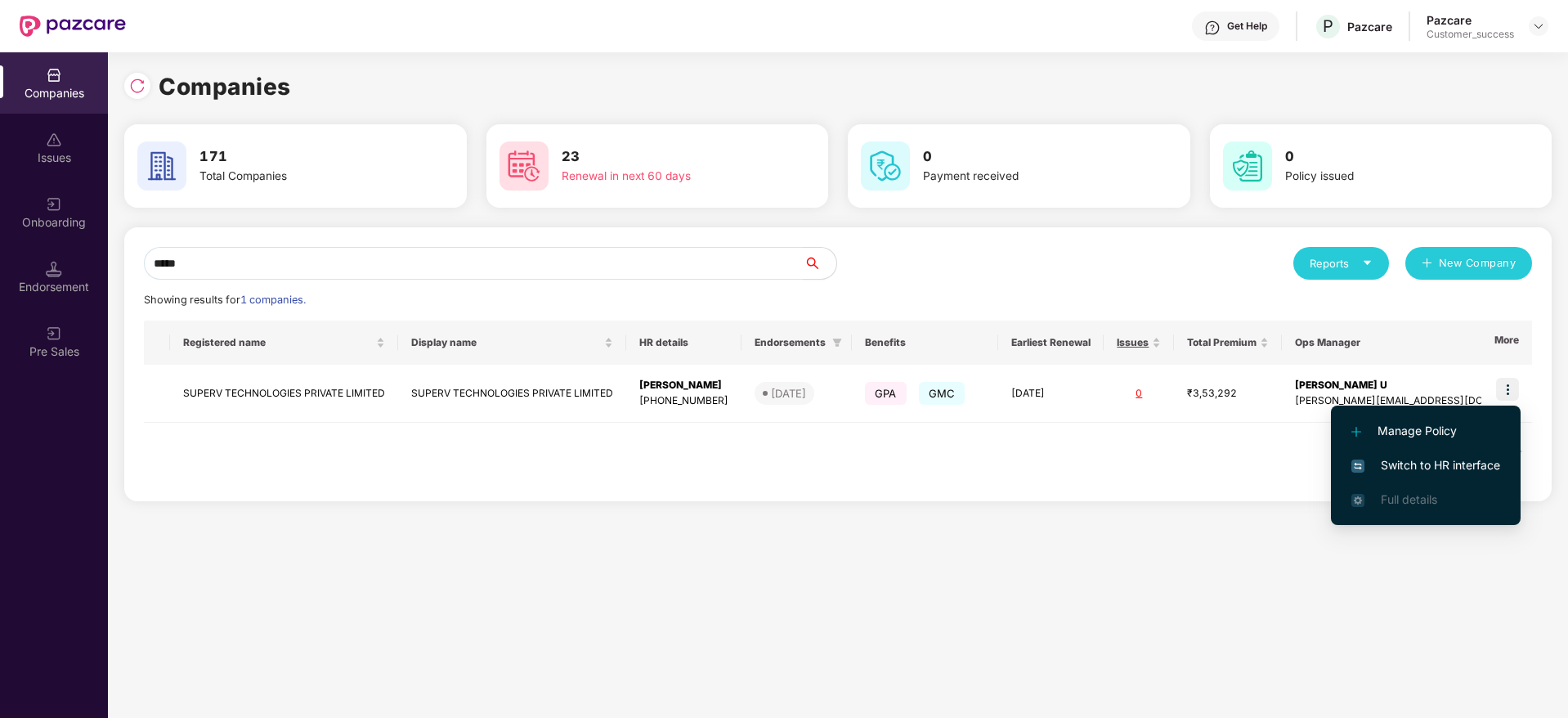
click at [1459, 472] on span "Switch to HR interface" at bounding box center [1425, 465] width 149 height 18
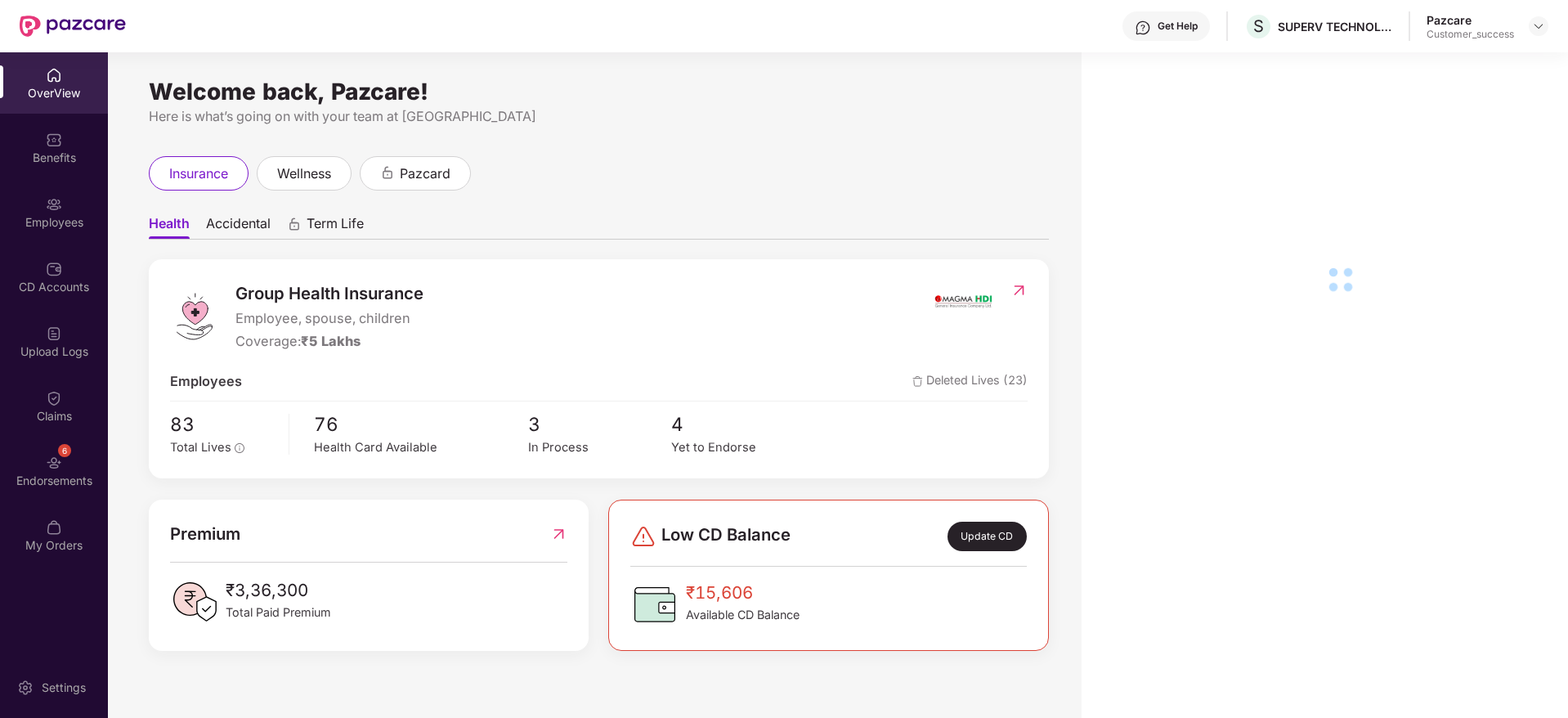
click at [31, 222] on div "Employees" at bounding box center [54, 222] width 108 height 17
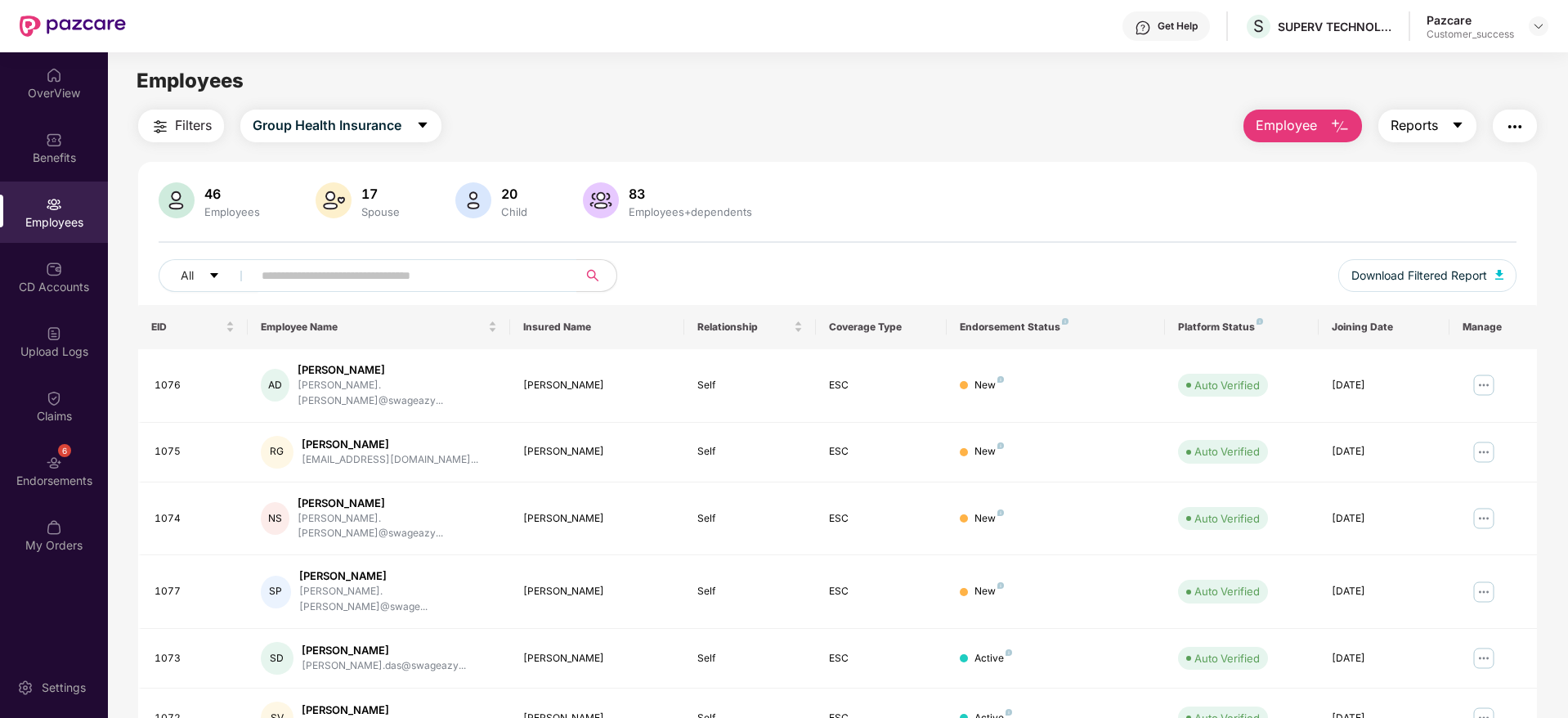
click at [1417, 136] on button "Reports" at bounding box center [1427, 125] width 98 height 32
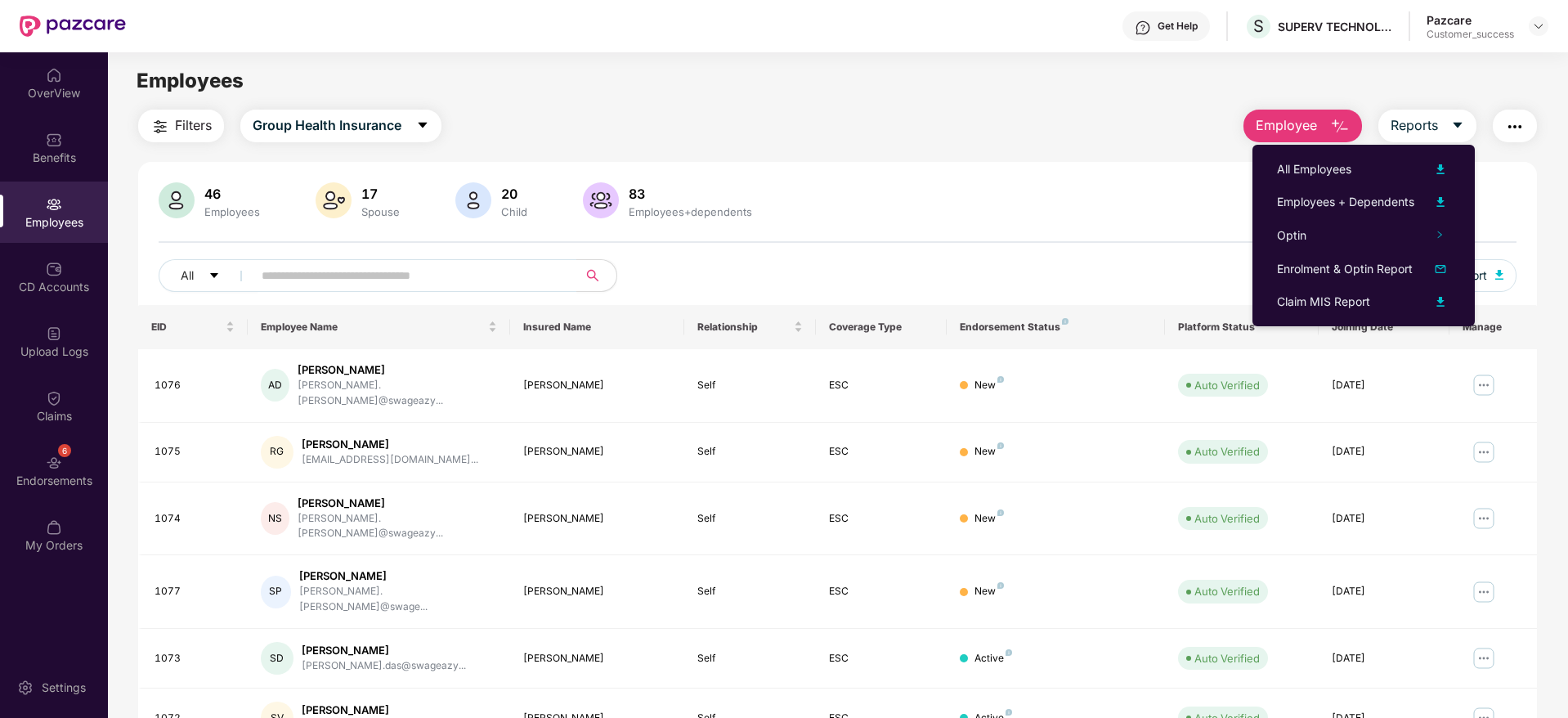
click at [923, 142] on div "Filters Group Health Insurance Employee Reports" at bounding box center [837, 125] width 1399 height 32
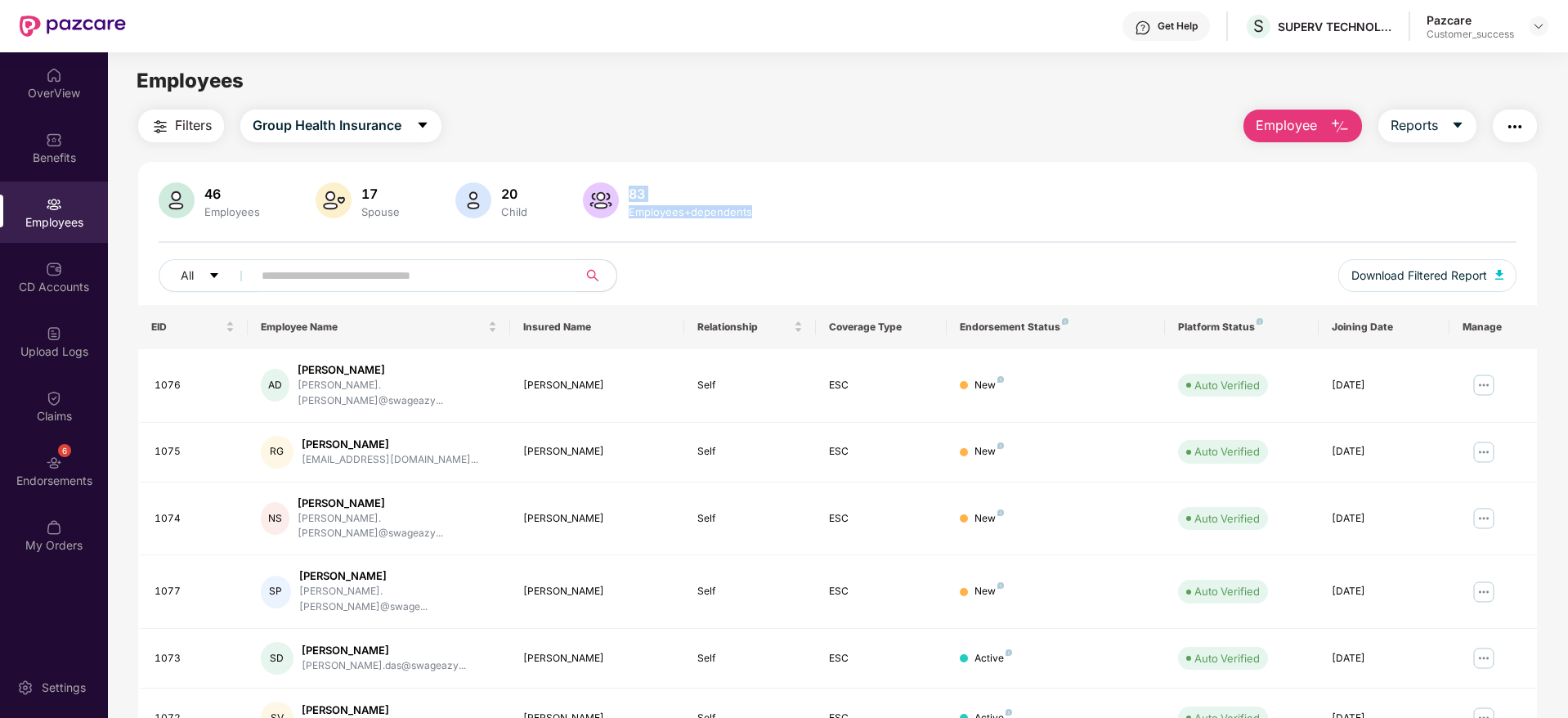
drag, startPoint x: 622, startPoint y: 191, endPoint x: 756, endPoint y: 220, distance: 137.1
click at [756, 220] on div "46 Employees 17 Spouse 20 Child [DEMOGRAPHIC_DATA] Employees+dependents" at bounding box center [837, 202] width 1358 height 39
drag, startPoint x: 765, startPoint y: 220, endPoint x: 618, endPoint y: 168, distance: 155.9
click at [618, 168] on div "46 Employees 17 Spouse 20 Child [DEMOGRAPHIC_DATA] Employees+dependents All Dow…" at bounding box center [837, 625] width 1399 height 925
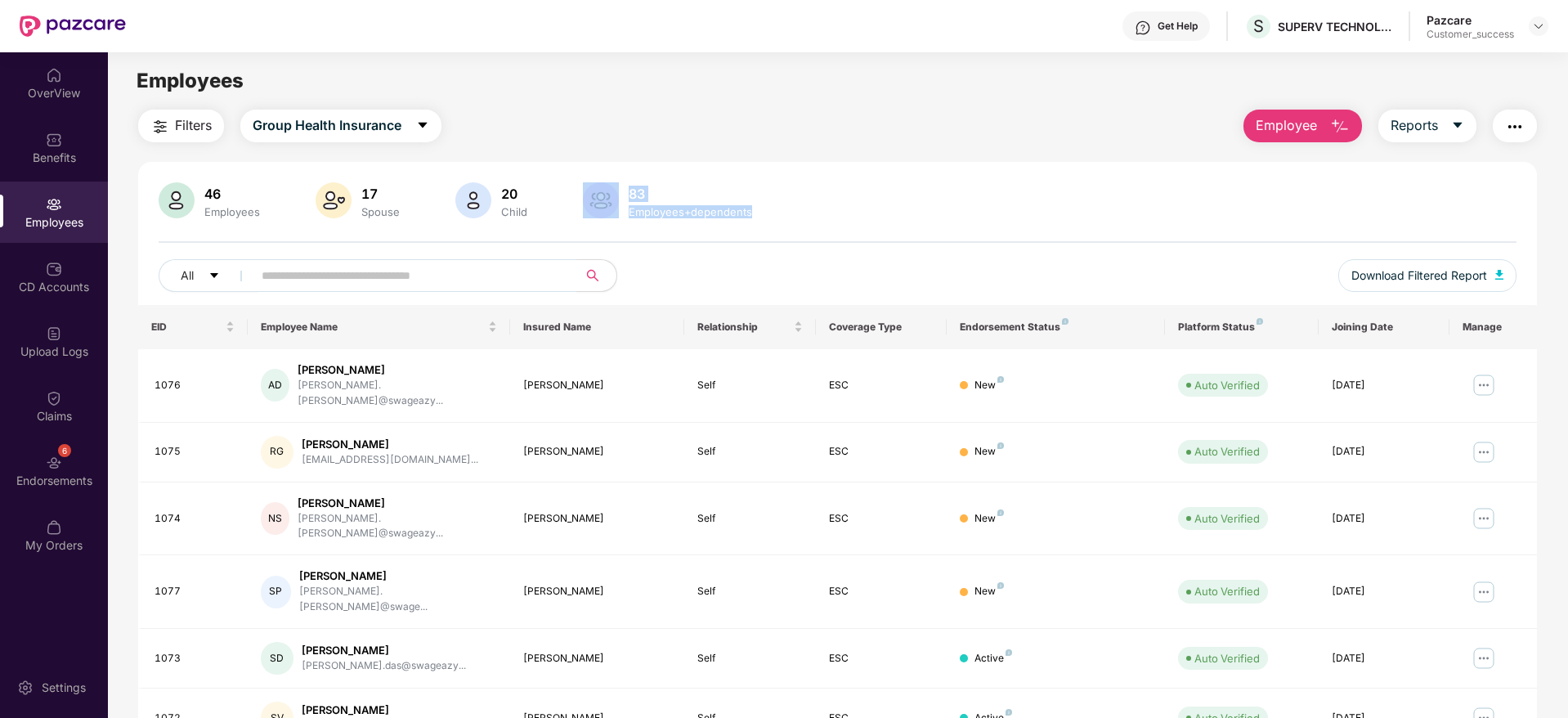
click at [618, 168] on div "46 Employees 17 Spouse 20 Child [DEMOGRAPHIC_DATA] Employees+dependents All Dow…" at bounding box center [837, 625] width 1399 height 925
drag, startPoint x: 618, startPoint y: 168, endPoint x: 783, endPoint y: 221, distance: 173.3
click at [783, 221] on div "46 Employees 17 Spouse 20 Child [DEMOGRAPHIC_DATA] Employees+dependents All Dow…" at bounding box center [837, 625] width 1399 height 925
click at [783, 221] on div "46 Employees 17 Spouse 20 Child [DEMOGRAPHIC_DATA] Employees+dependents All Dow…" at bounding box center [837, 243] width 1399 height 123
drag, startPoint x: 783, startPoint y: 221, endPoint x: 608, endPoint y: 182, distance: 179.3
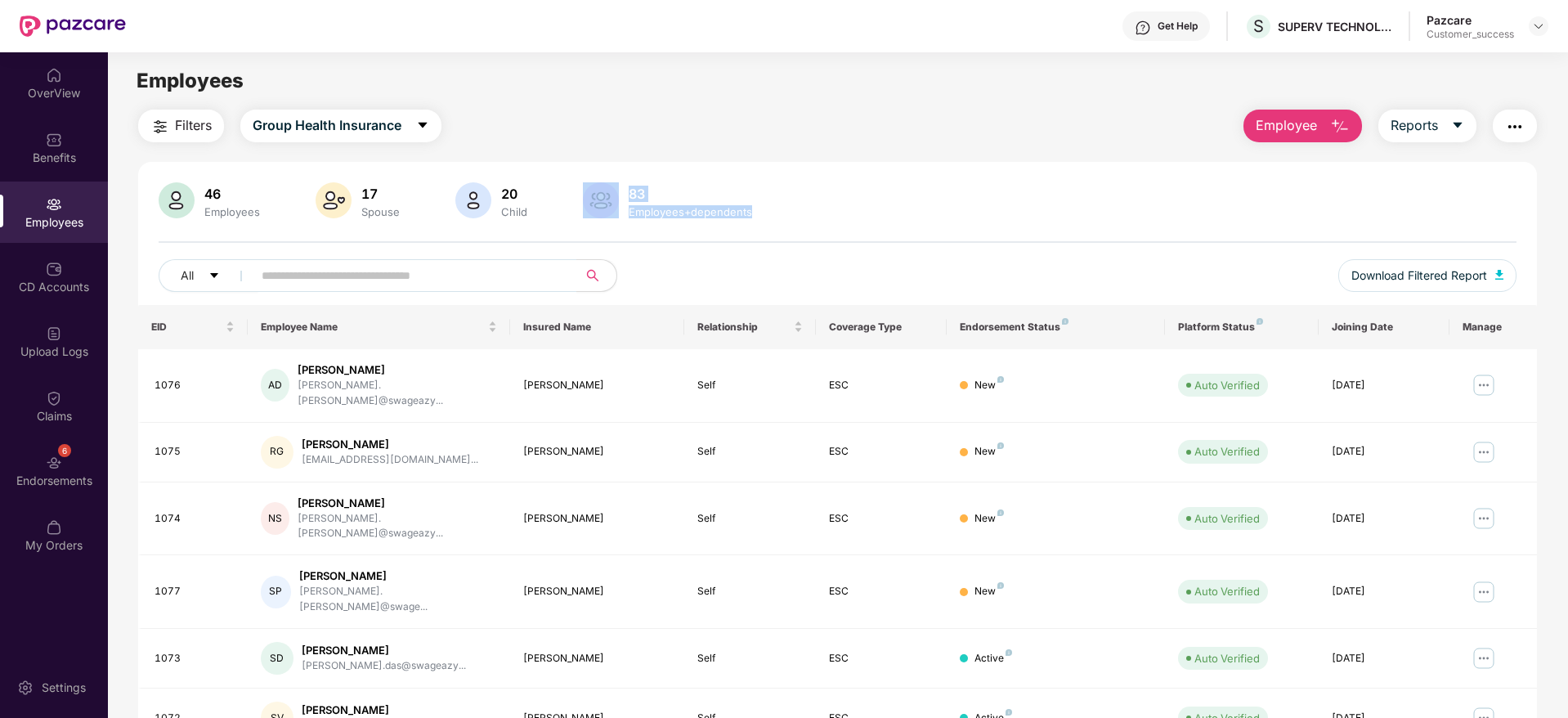
click at [608, 182] on div "46 Employees 17 Spouse 20 Child [DEMOGRAPHIC_DATA] Employees+dependents All Dow…" at bounding box center [837, 243] width 1399 height 123
click at [608, 182] on img at bounding box center [601, 200] width 36 height 36
click at [649, 203] on div "83 Employees+dependents" at bounding box center [691, 201] width 137 height 34
drag, startPoint x: 625, startPoint y: 196, endPoint x: 724, endPoint y: 214, distance: 100.6
click at [724, 214] on div "83 Employees+dependents" at bounding box center [691, 201] width 137 height 34
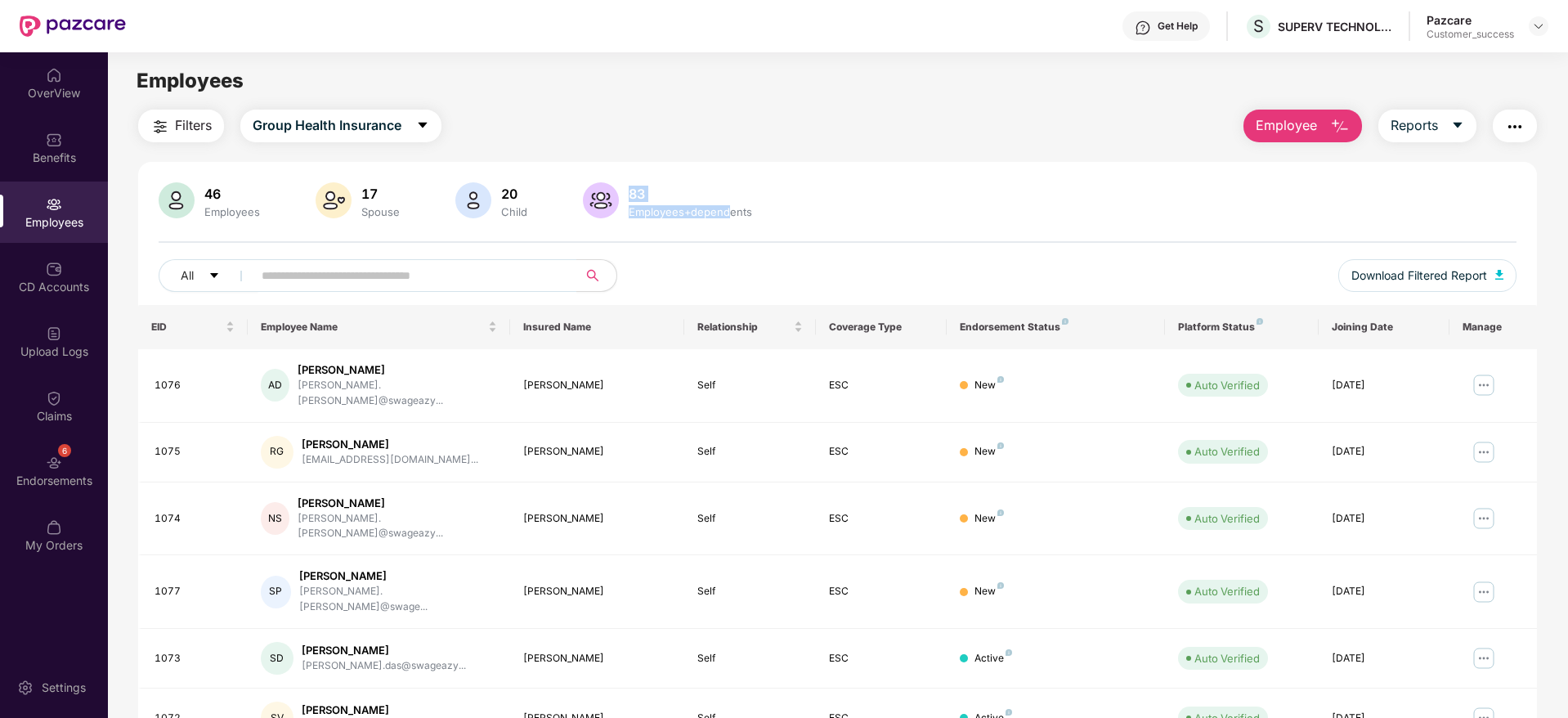
click at [724, 214] on div "Employees+dependents" at bounding box center [691, 211] width 130 height 13
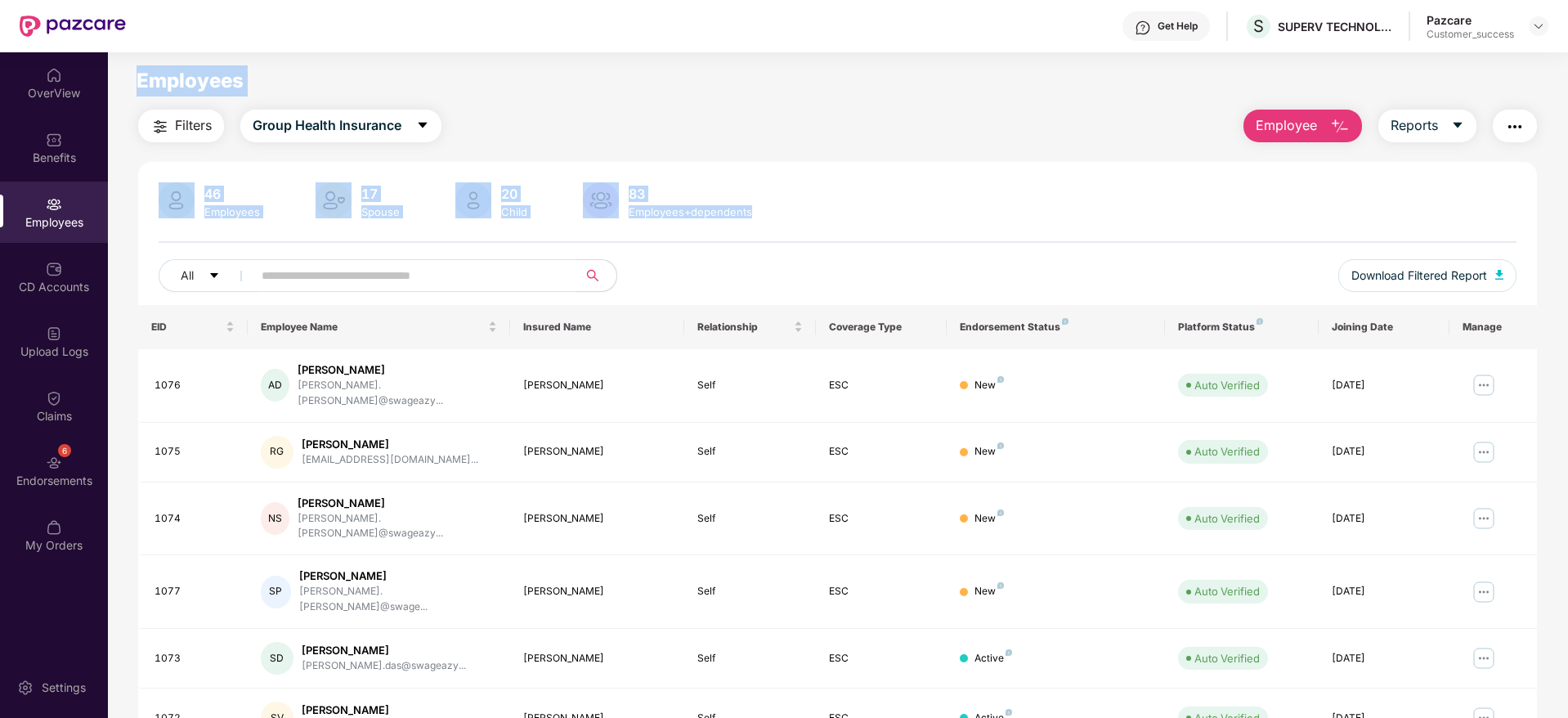
drag, startPoint x: 787, startPoint y: 217, endPoint x: 128, endPoint y: 60, distance: 677.4
click at [128, 60] on main "Employees Filters Group Health Insurance Employee Reports 46 Employees 17 Spous…" at bounding box center [838, 411] width 1460 height 718
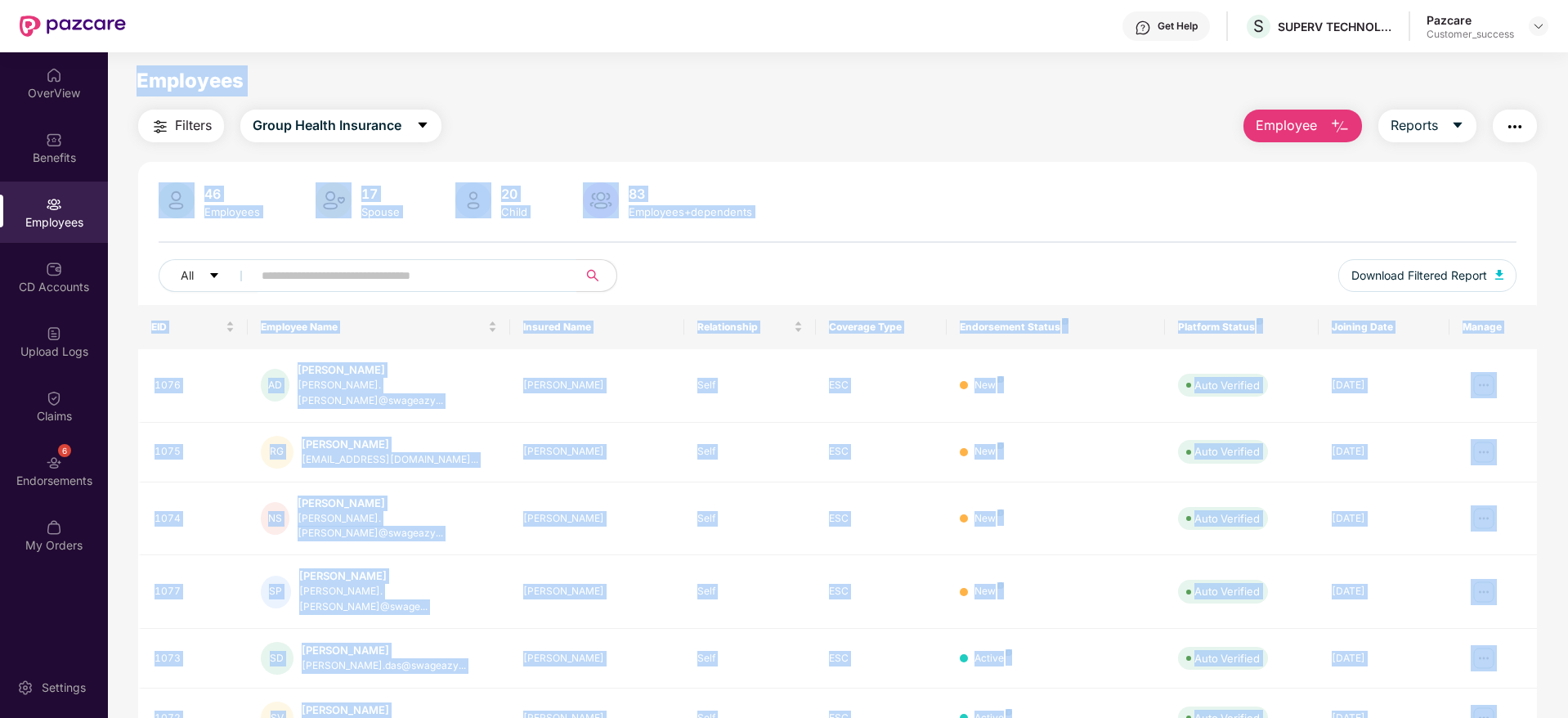
drag, startPoint x: 128, startPoint y: 60, endPoint x: 1569, endPoint y: 317, distance: 1463.7
click at [1567, 317] on html "Get Help S SUPERV TECHNOLOGIES PRIVATE LIMITED Pazcare Customer_success OverVie…" at bounding box center [784, 359] width 1568 height 718
click at [1058, 289] on div "All Download Filtered Report" at bounding box center [837, 281] width 1358 height 46
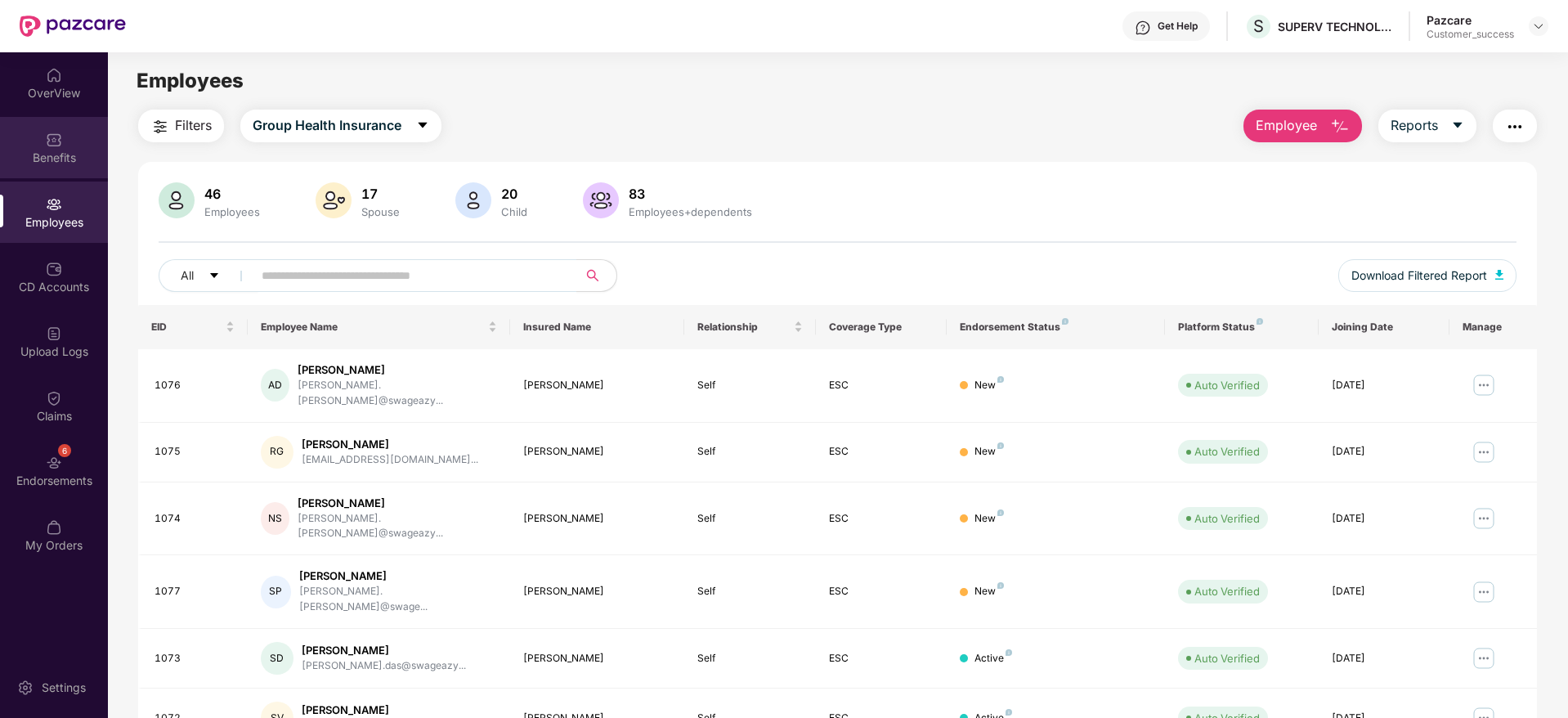
click at [81, 162] on div "Benefits" at bounding box center [54, 157] width 108 height 17
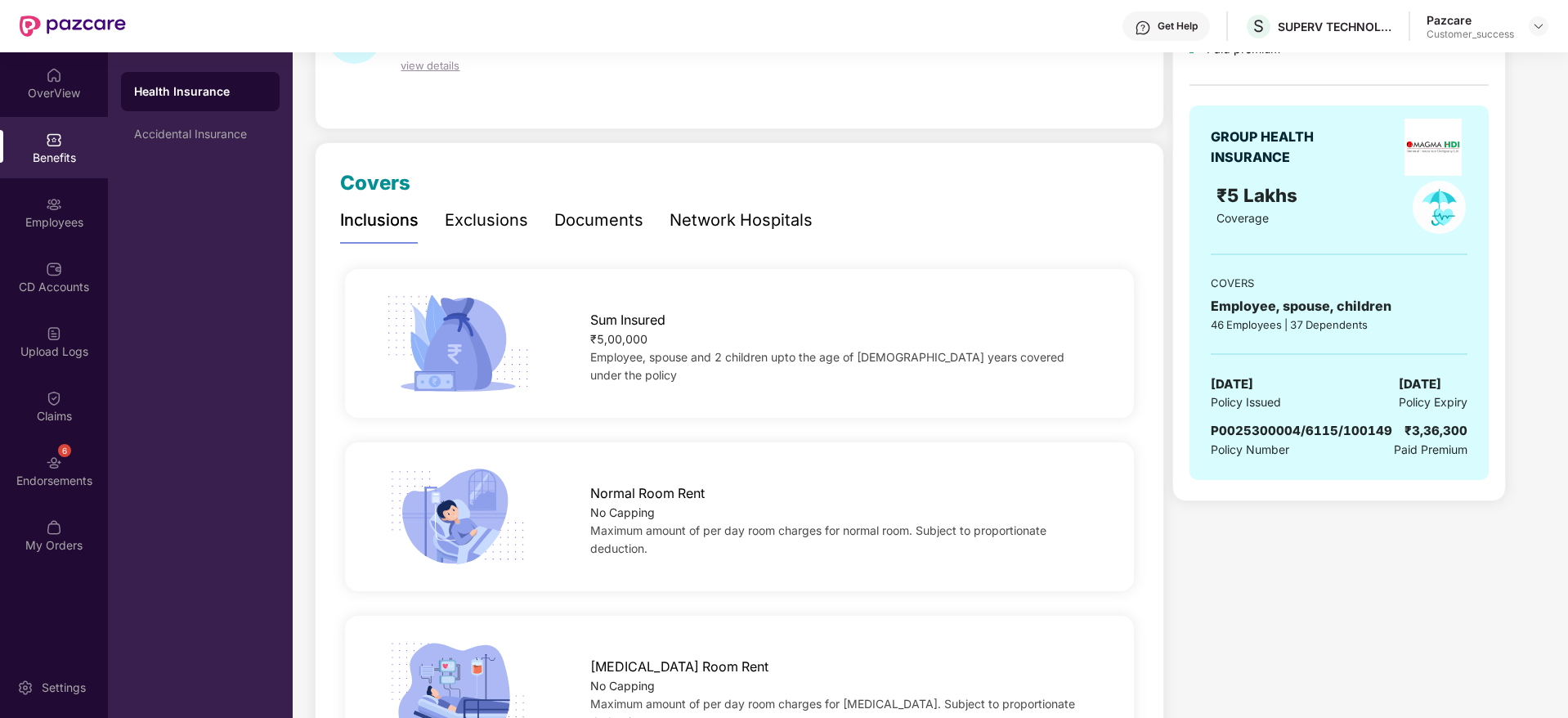
scroll to position [0, 0]
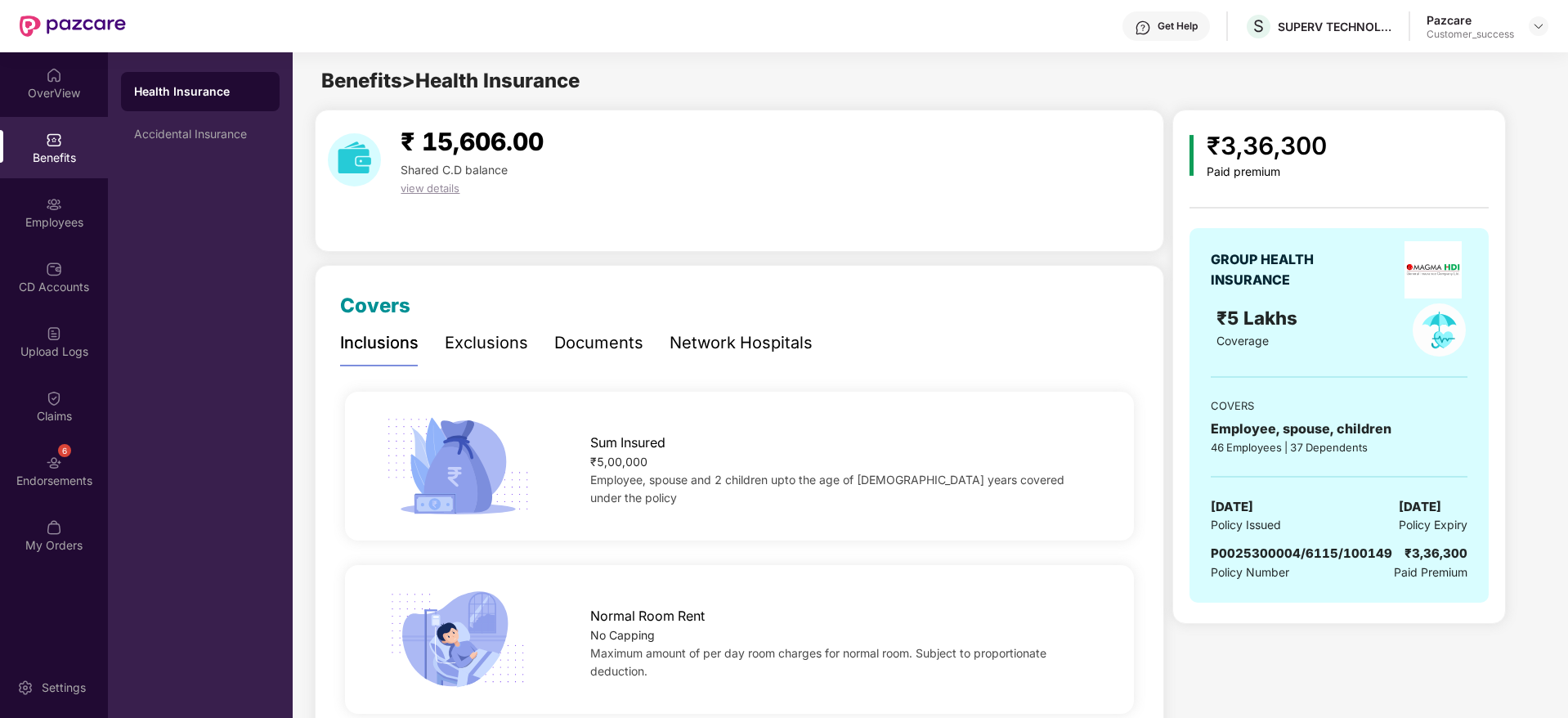
click at [1054, 519] on div "Sum Insured ₹5,00,000 Employee, spouse and 2 children upto the age of [DEMOGRAP…" at bounding box center [739, 466] width 841 height 108
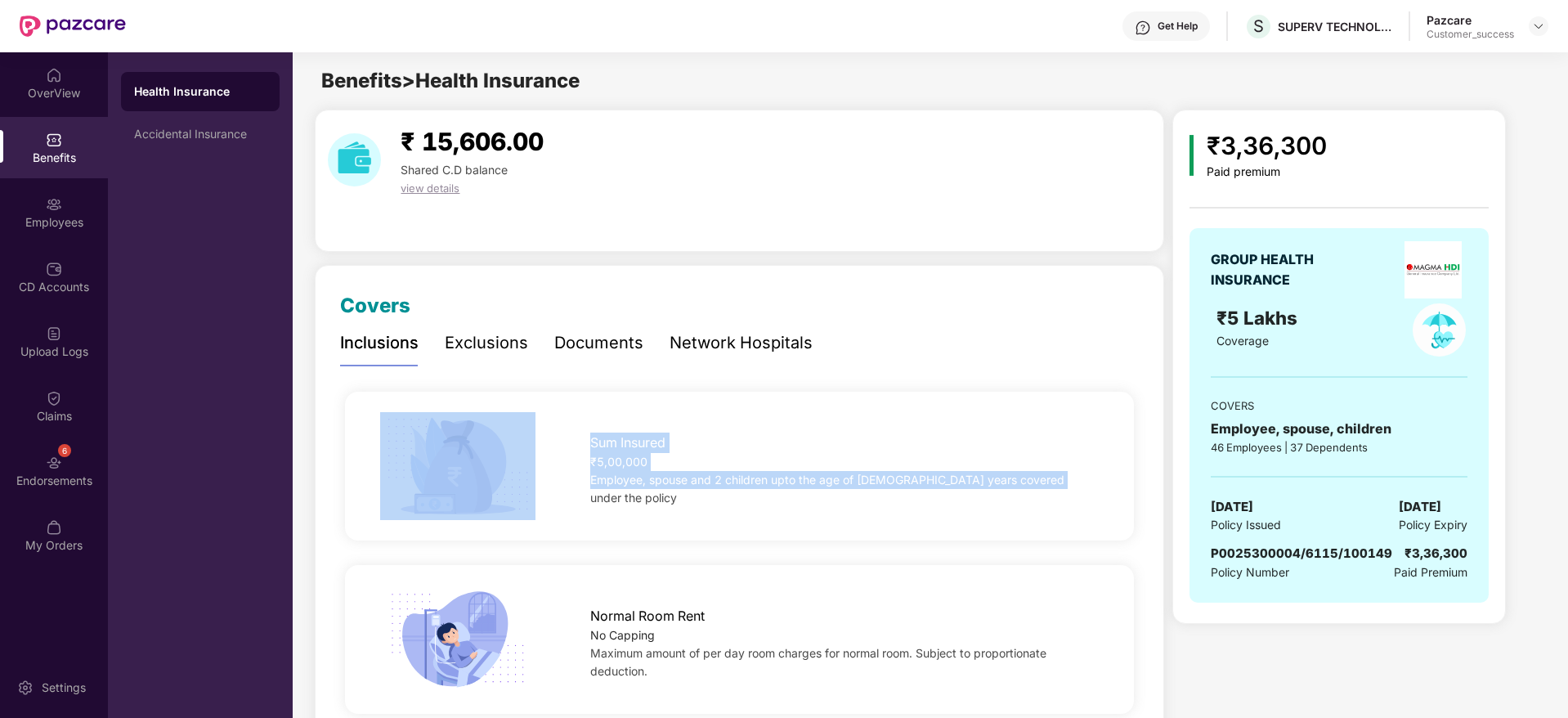
drag, startPoint x: 1049, startPoint y: 519, endPoint x: 329, endPoint y: 427, distance: 725.9
click at [329, 427] on div "Sum Insured ₹5,00,000 Employee, spouse and 2 children upto the age of [DEMOGRAP…" at bounding box center [739, 466] width 841 height 108
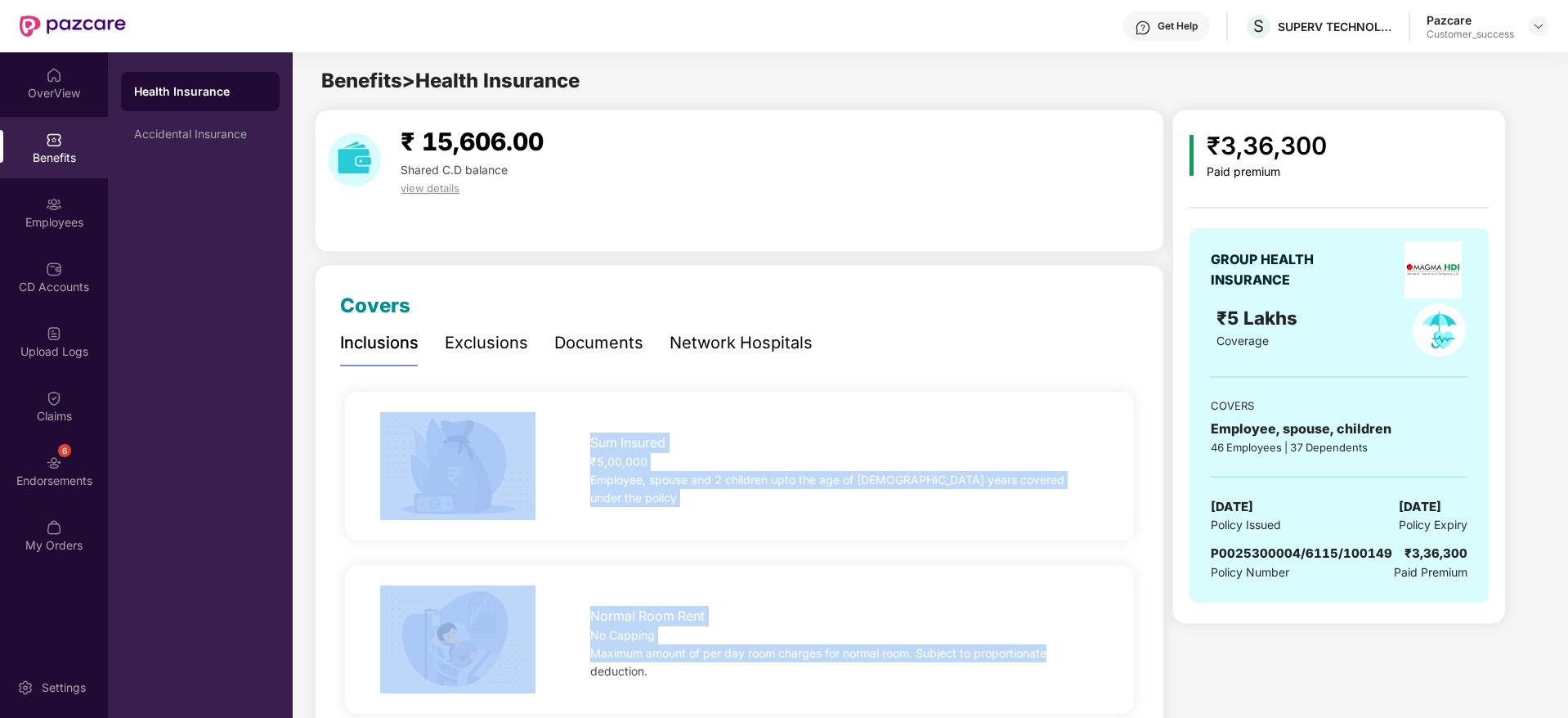
drag, startPoint x: 329, startPoint y: 427, endPoint x: 1103, endPoint y: 661, distance: 808.6
click at [1103, 661] on div "Normal Room Rent No Capping Maximum amount of per day room charges for normal r…" at bounding box center [845, 639] width 561 height 83
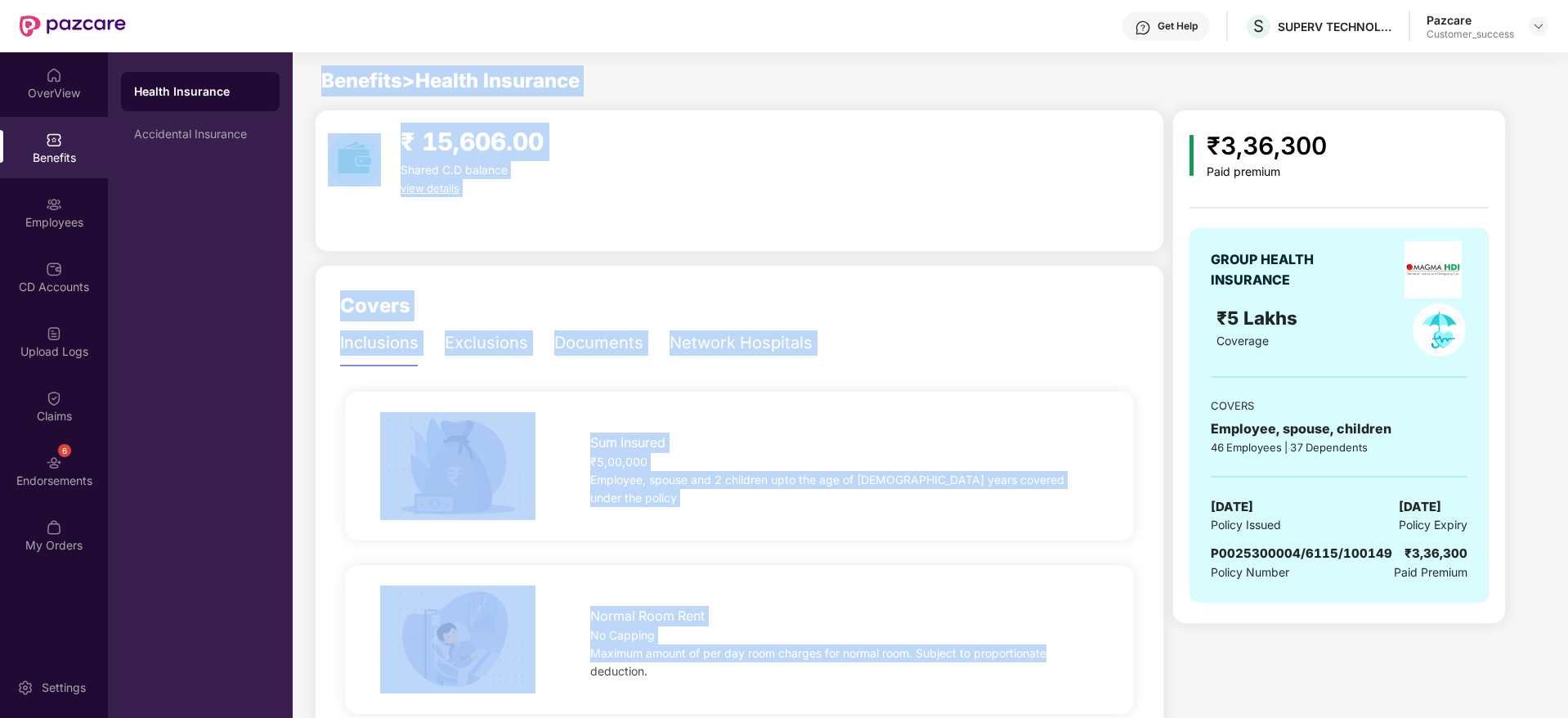
drag, startPoint x: 1103, startPoint y: 661, endPoint x: 313, endPoint y: 85, distance: 977.7
click at [313, 85] on div "Benefits > Health Insurance" at bounding box center [437, 81] width 287 height 31
drag, startPoint x: 313, startPoint y: 85, endPoint x: 1054, endPoint y: 686, distance: 954.1
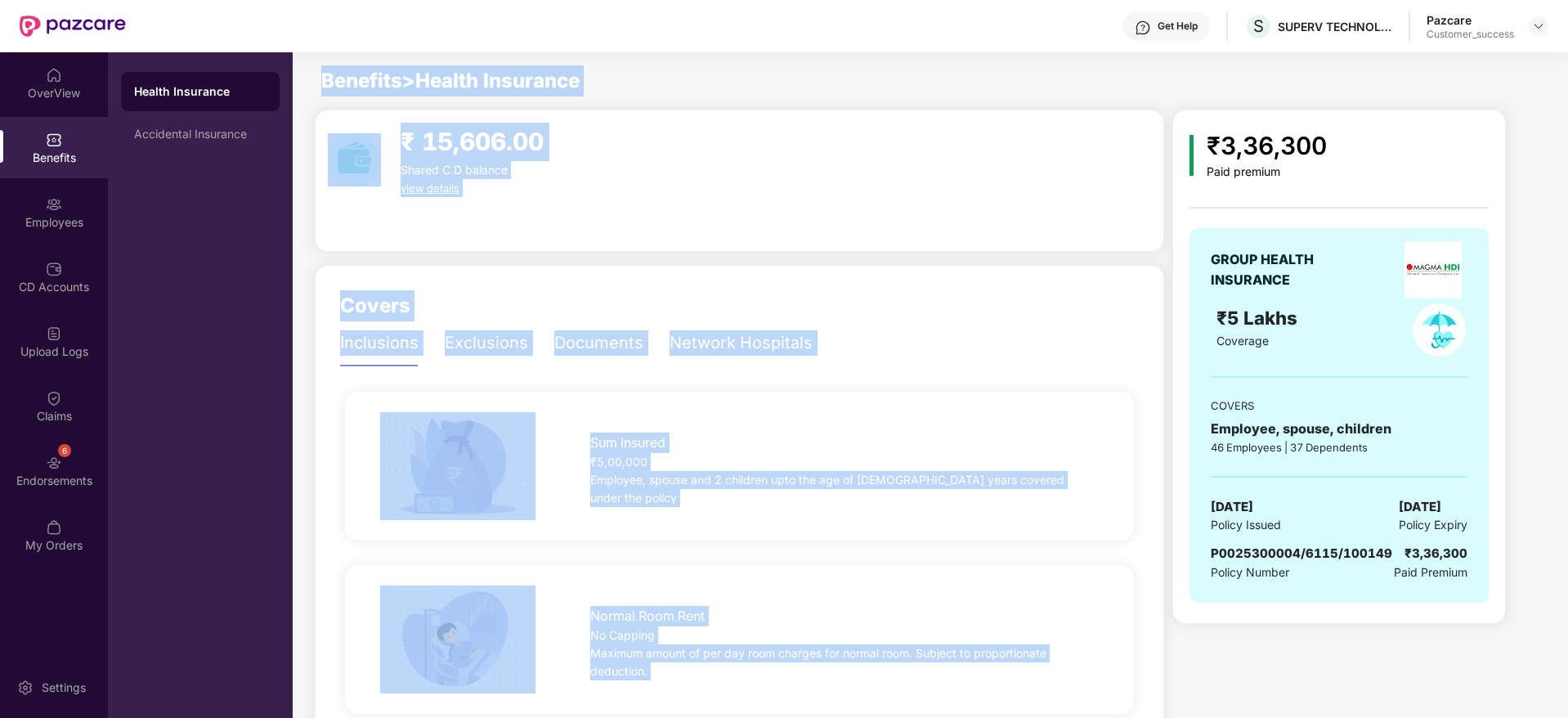
click at [1054, 686] on div "Normal Room Rent No Capping Maximum amount of per day room charges for normal r…" at bounding box center [739, 639] width 841 height 108
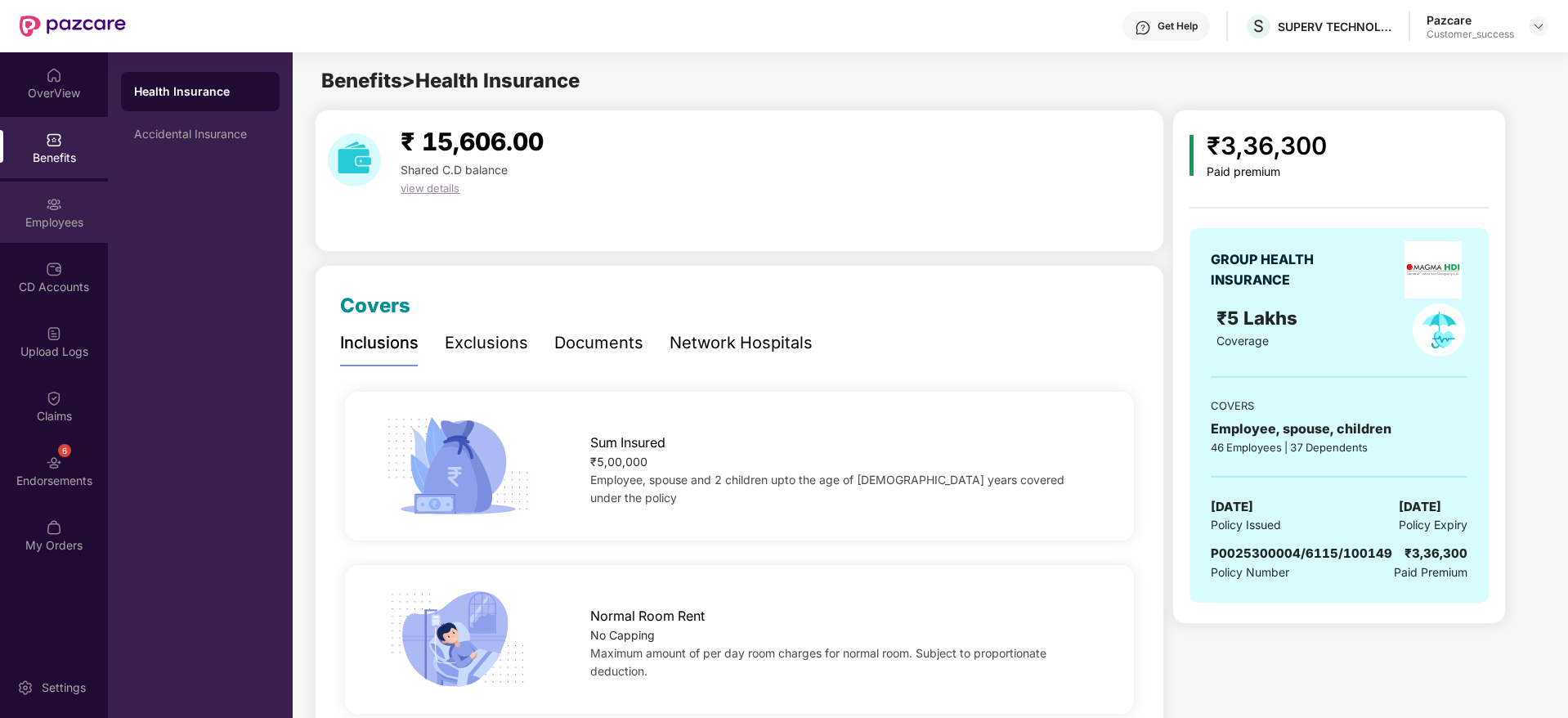
click at [44, 214] on div "Employees" at bounding box center [54, 222] width 108 height 17
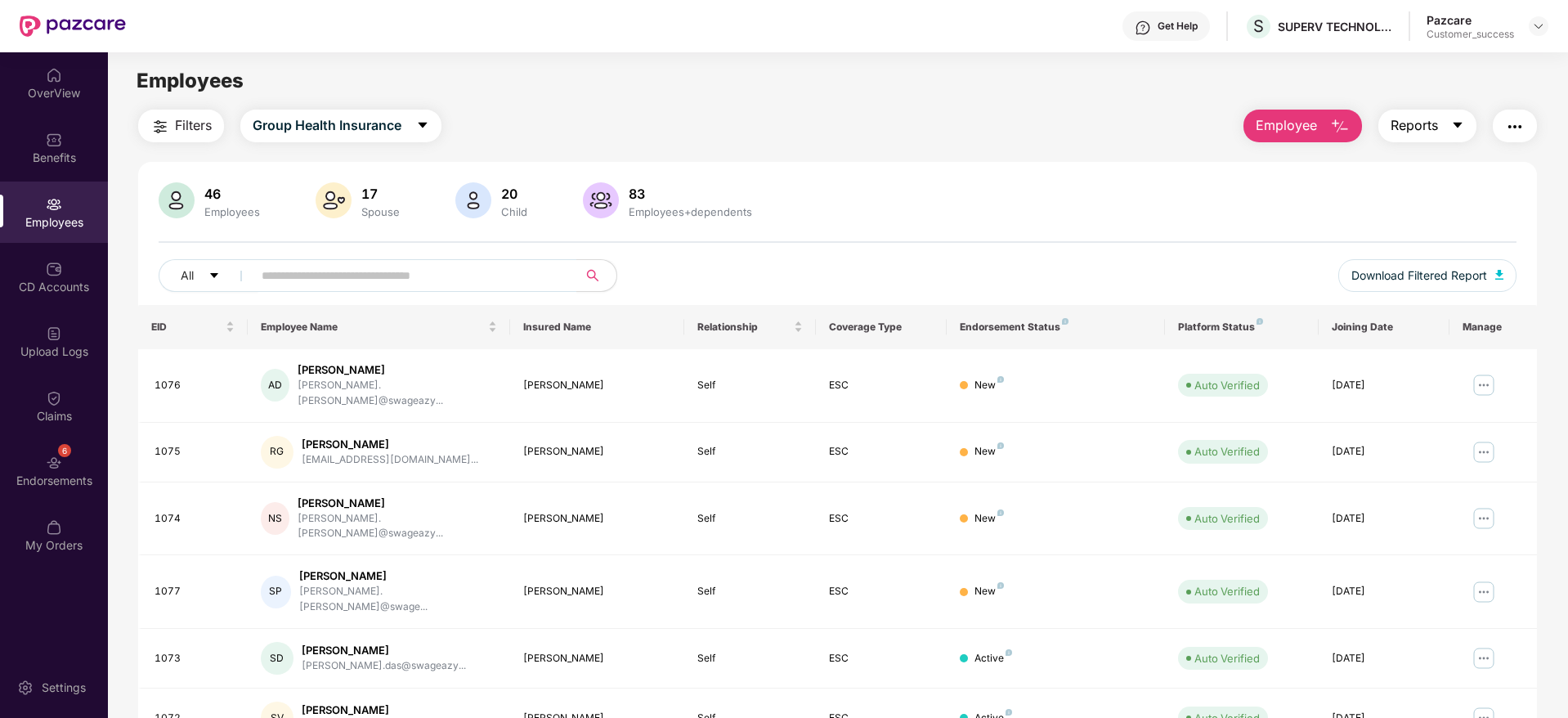
click at [1402, 115] on span "Reports" at bounding box center [1415, 125] width 47 height 21
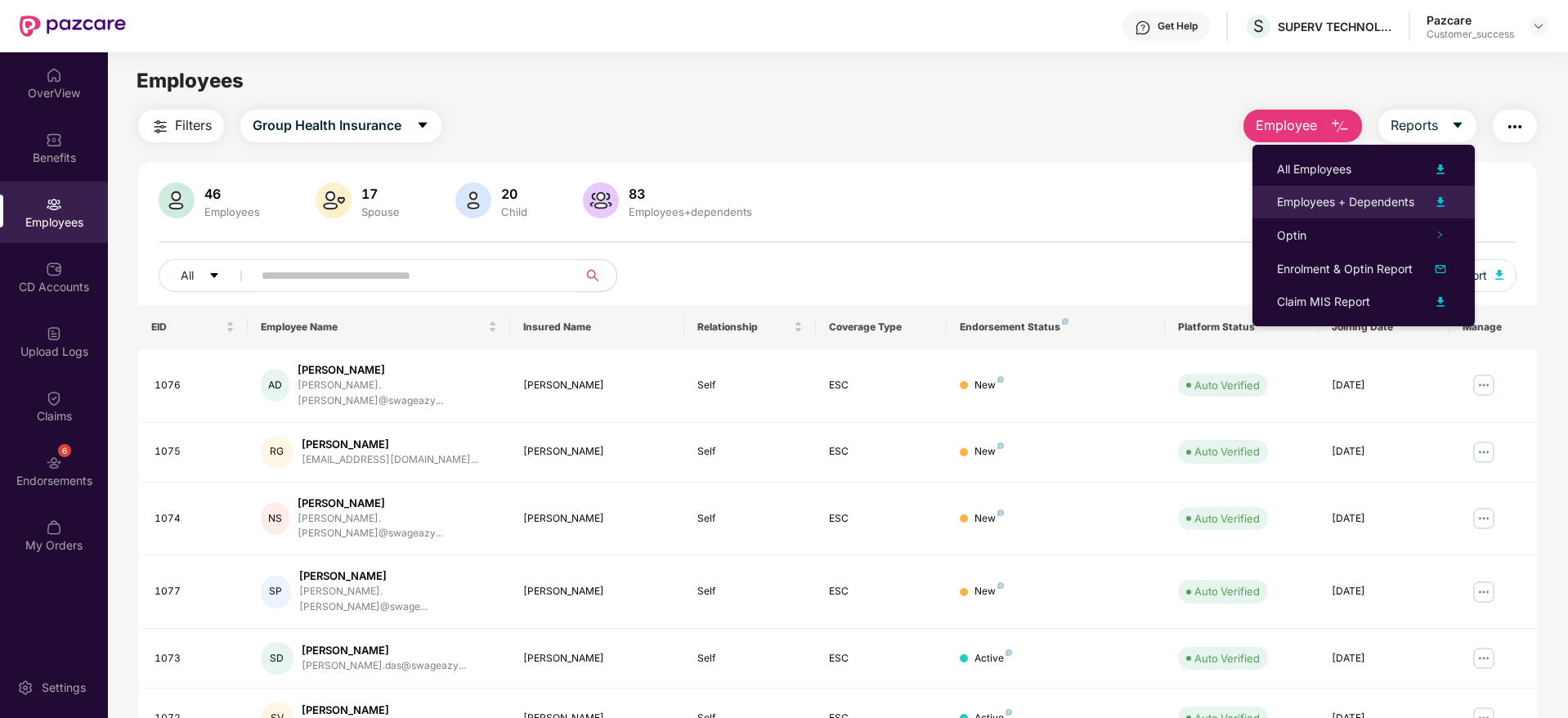
click at [1368, 189] on li "Employees + Dependents" at bounding box center [1363, 202] width 222 height 32
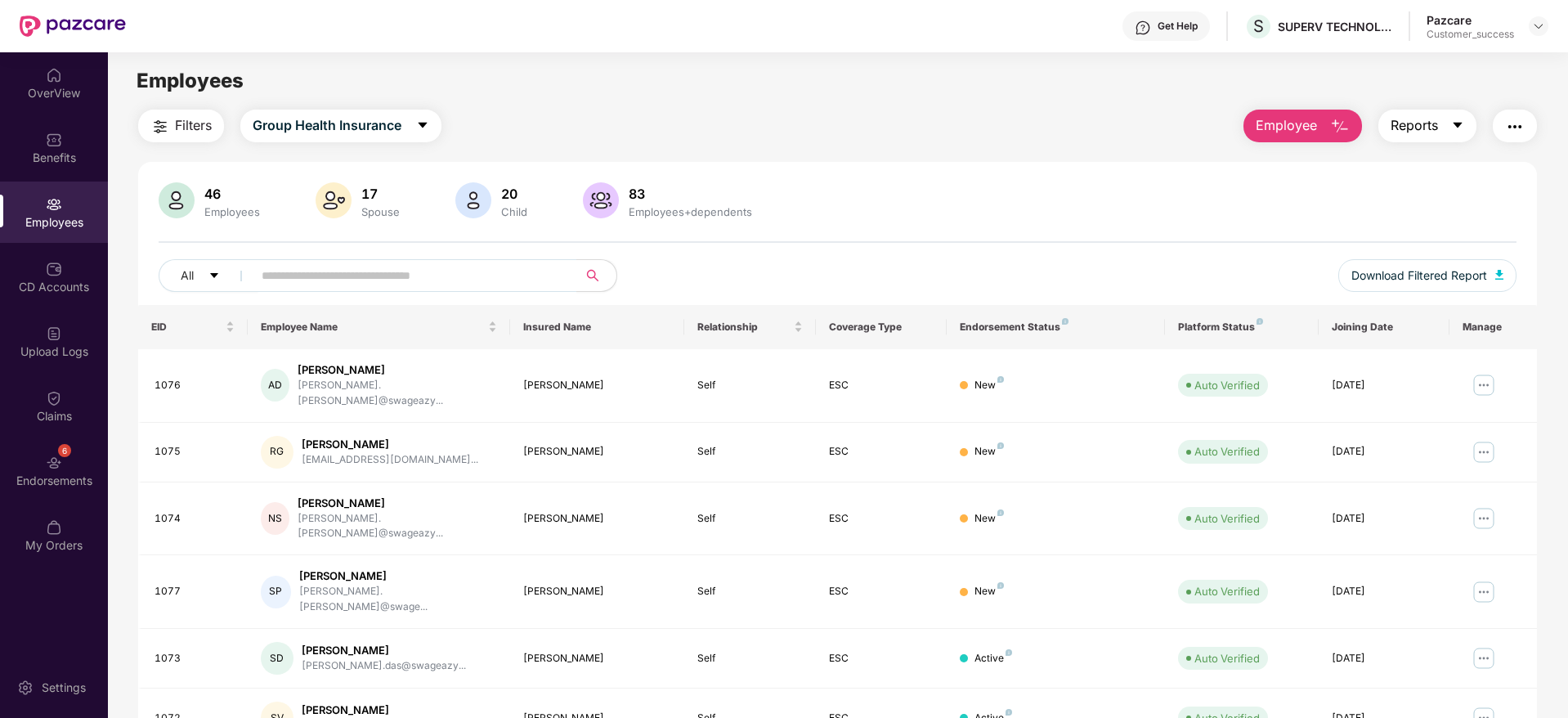
click at [1399, 115] on span "Reports" at bounding box center [1415, 125] width 47 height 21
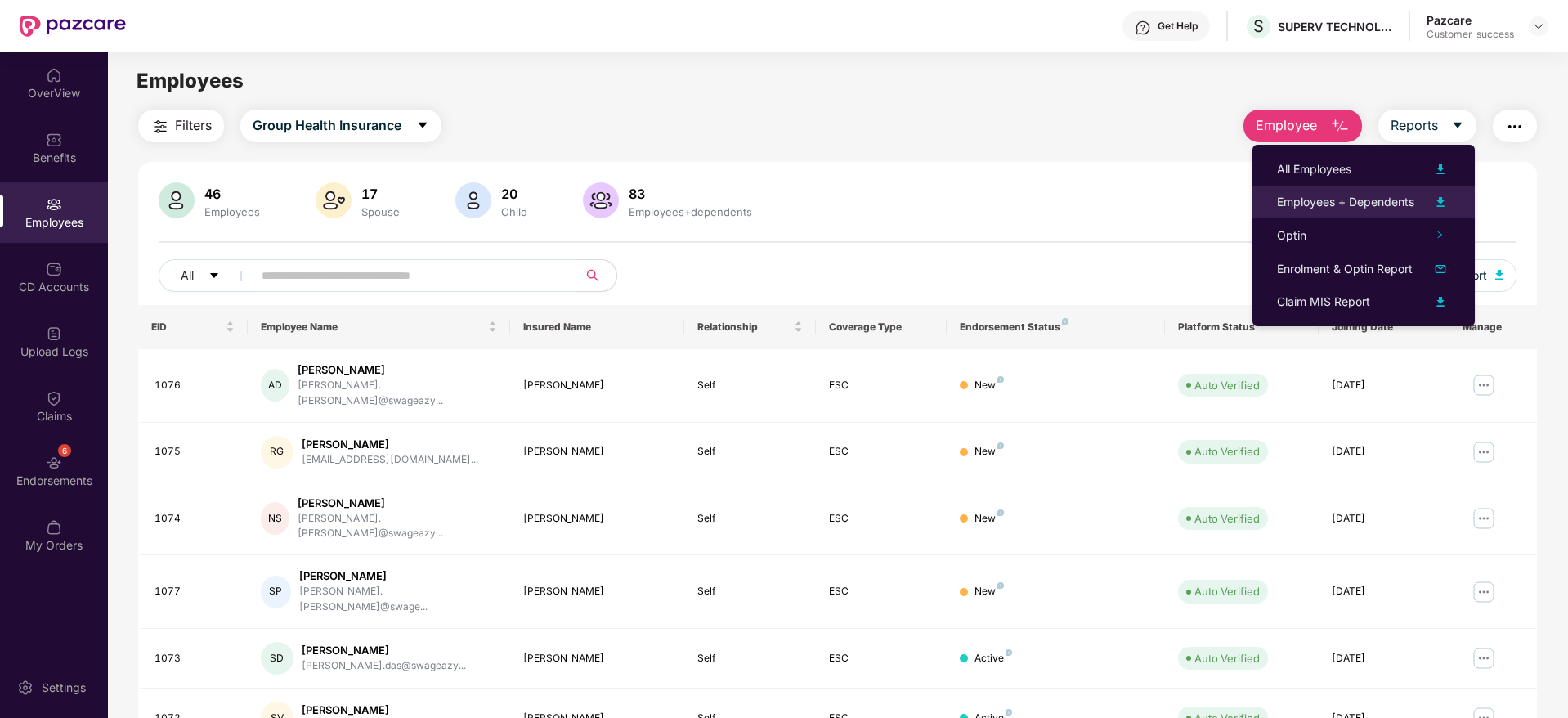
click at [1379, 193] on div "Employees + Dependents" at bounding box center [1346, 202] width 138 height 18
